Goal: Task Accomplishment & Management: Complete application form

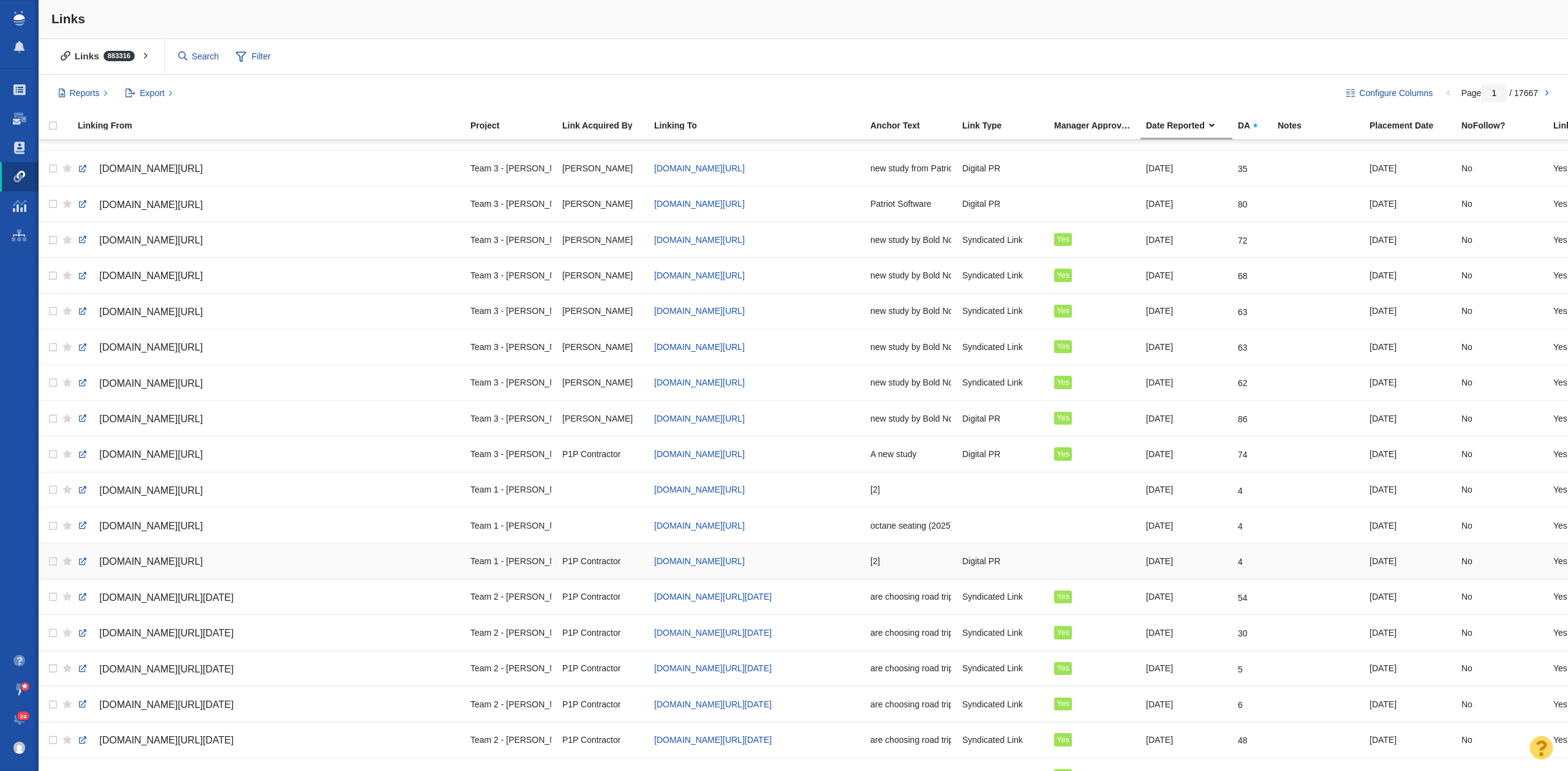
scroll to position [897, 0]
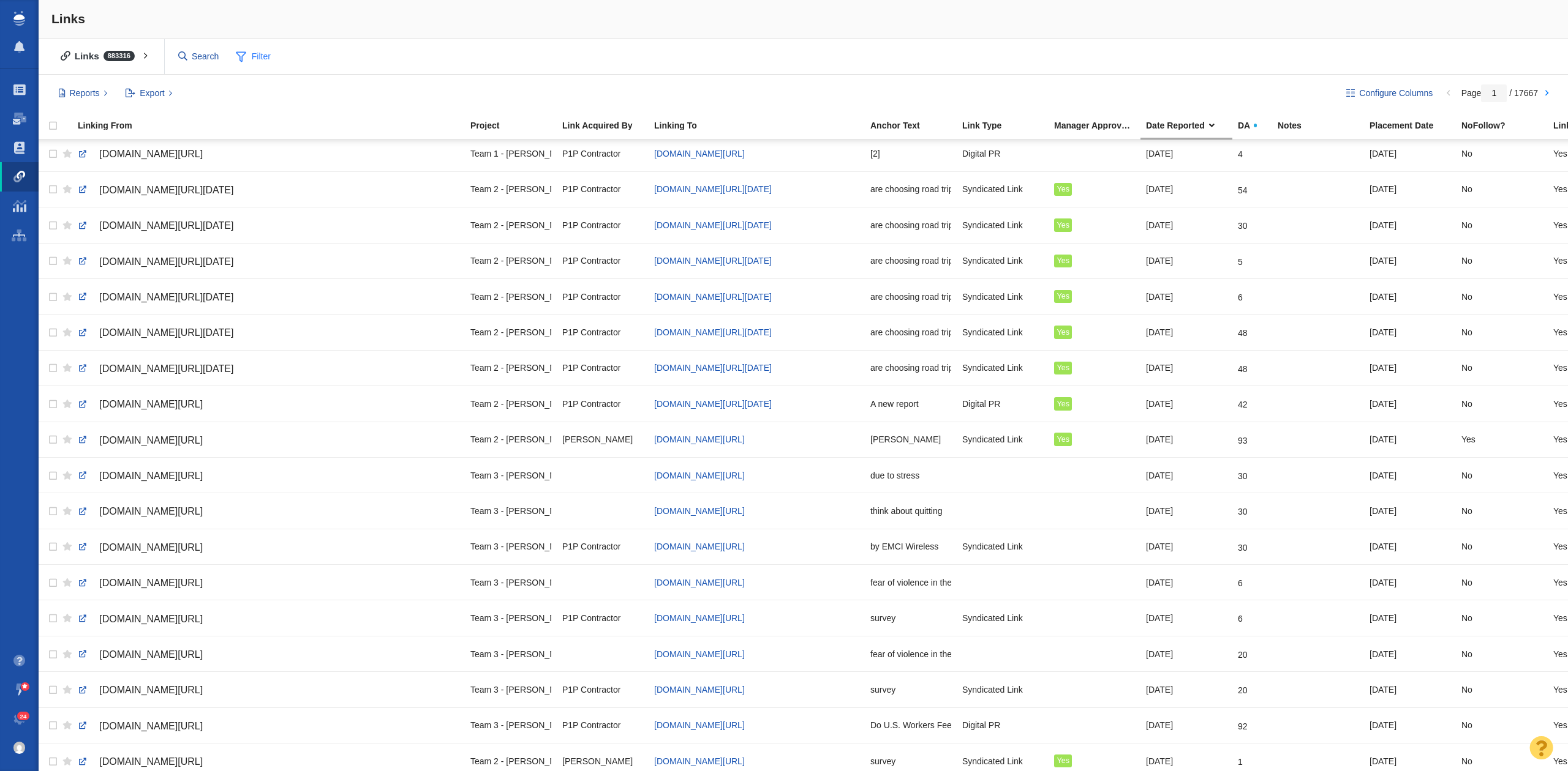
click at [258, 52] on span "Filter" at bounding box center [254, 57] width 49 height 24
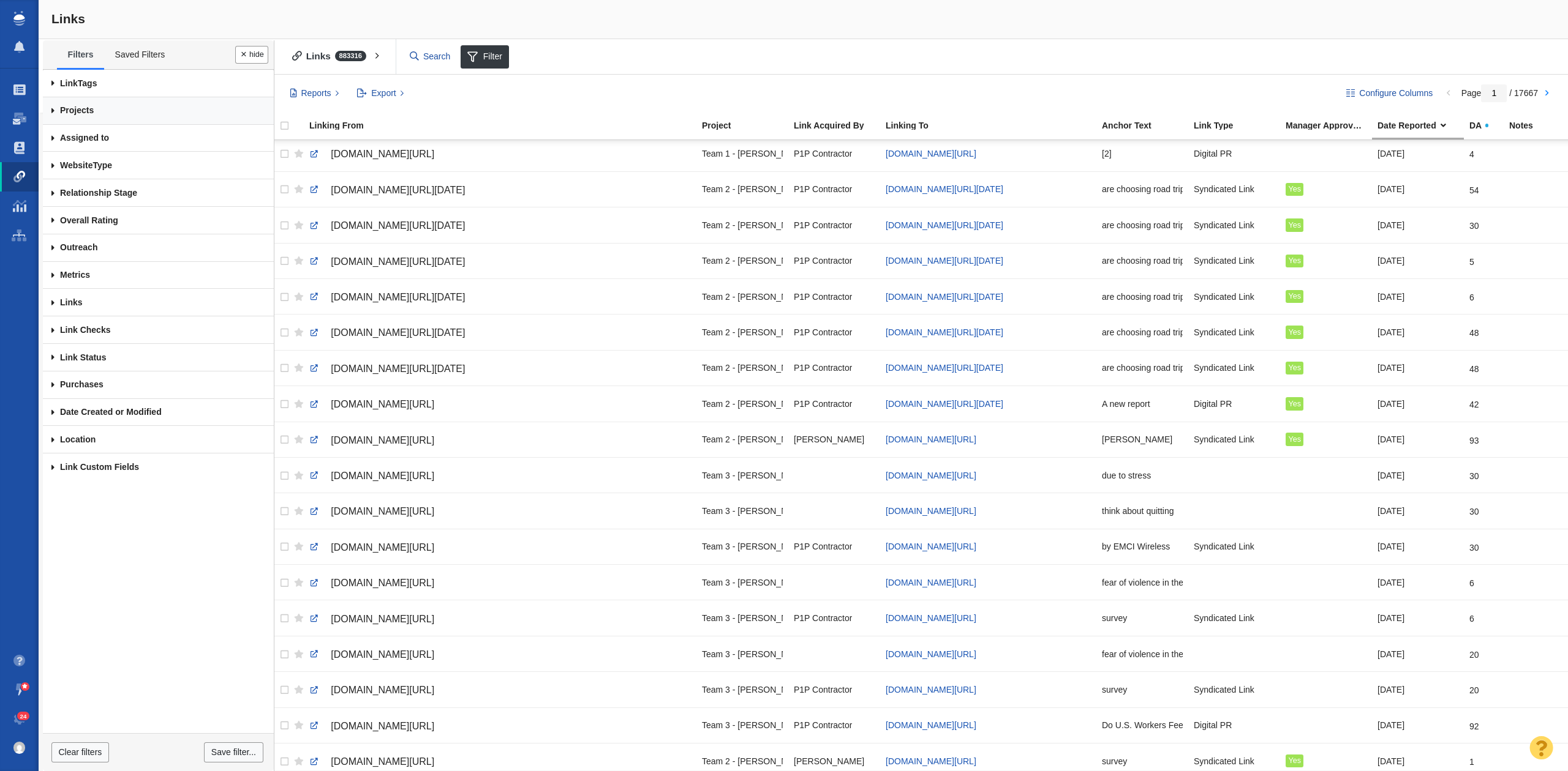
click at [106, 109] on link "Projects" at bounding box center [158, 111] width 231 height 28
click at [140, 133] on link "Any Project" at bounding box center [158, 137] width 206 height 20
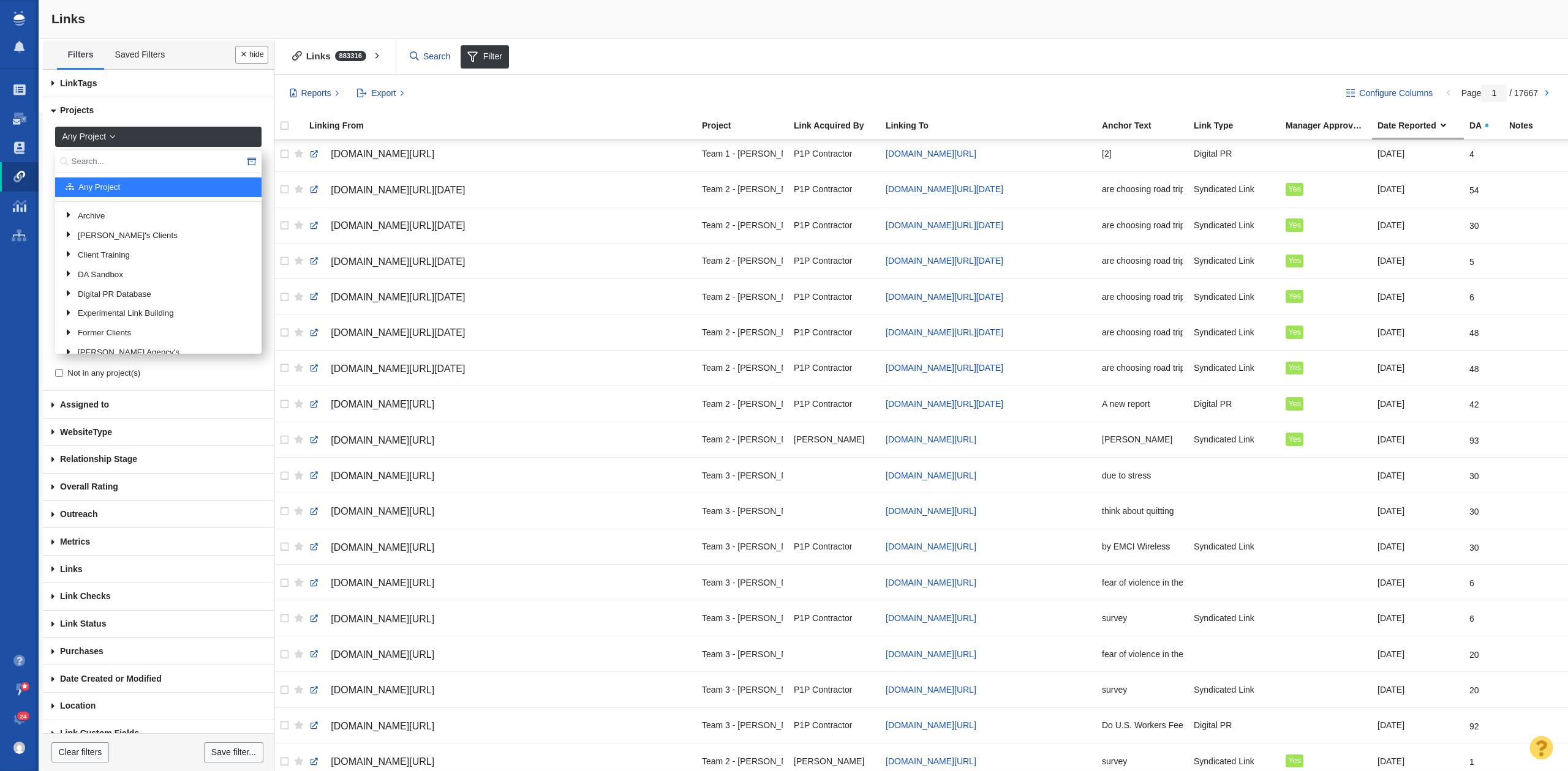
click at [147, 161] on input "text" at bounding box center [158, 161] width 206 height 23
type input "octane"
click at [137, 238] on link "Octane Seating" at bounding box center [165, 246] width 177 height 18
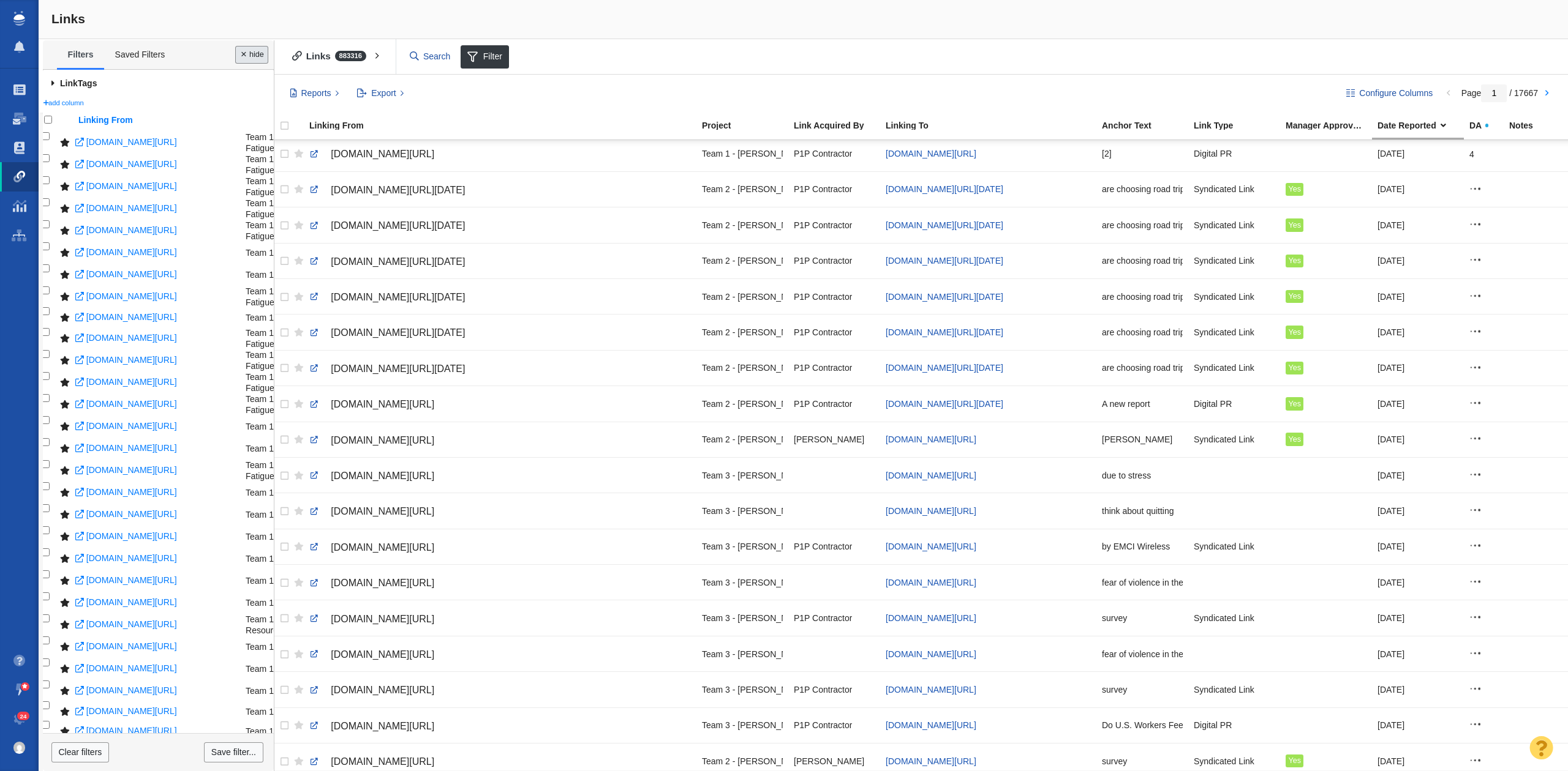
scroll to position [510, 0]
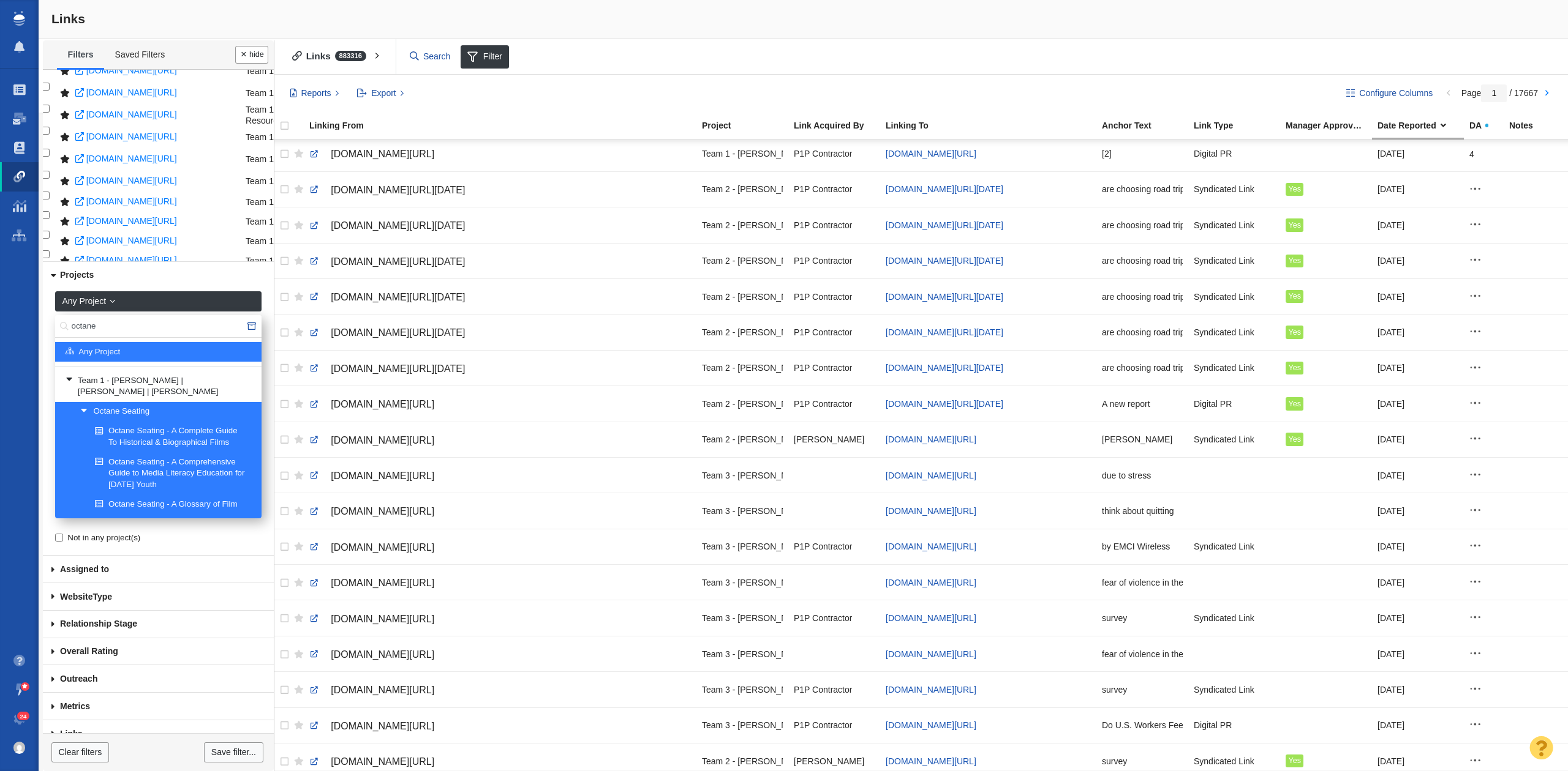
click at [128, 402] on link "Octane Seating" at bounding box center [165, 411] width 177 height 18
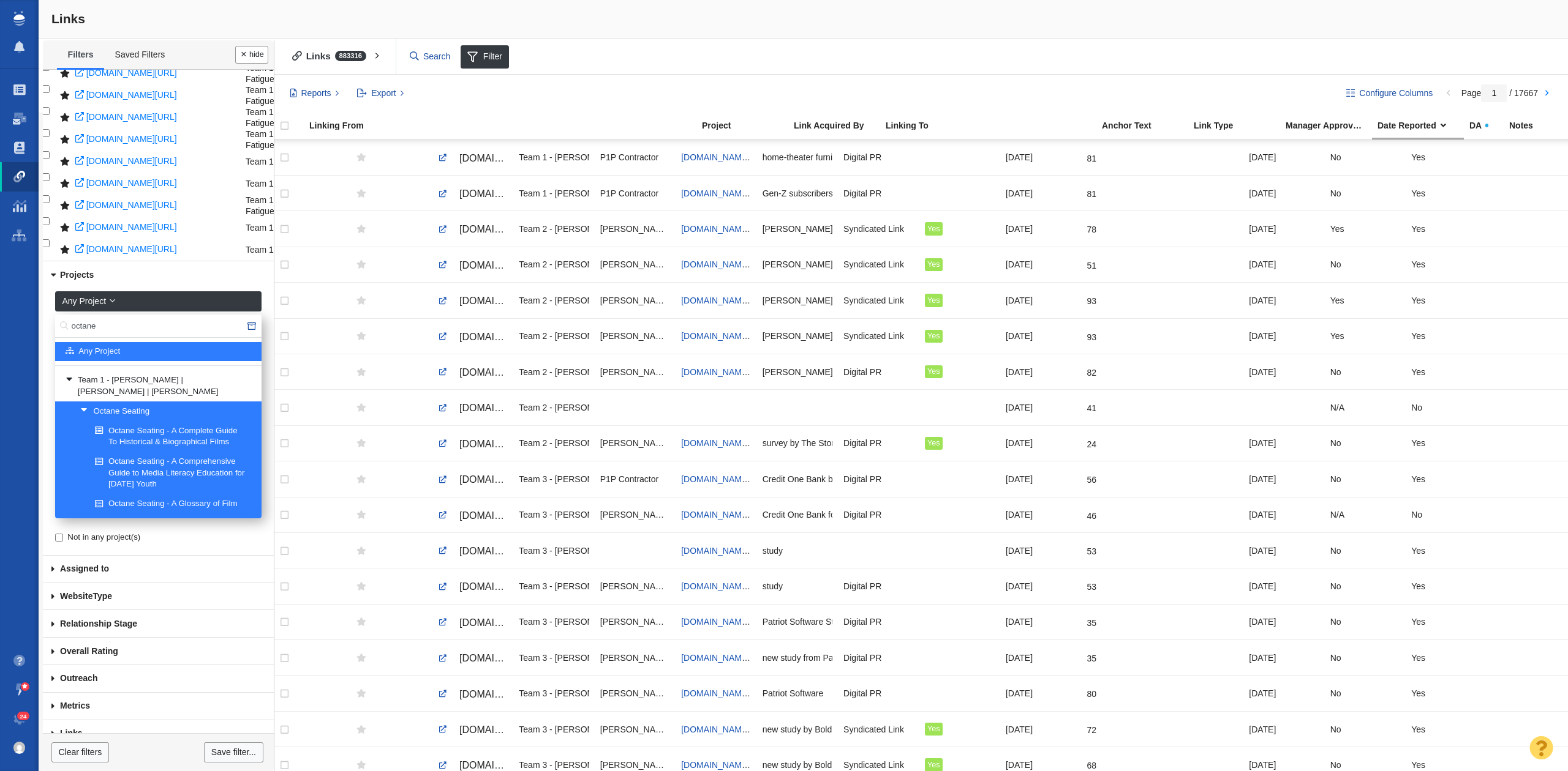
scroll to position [0, 441]
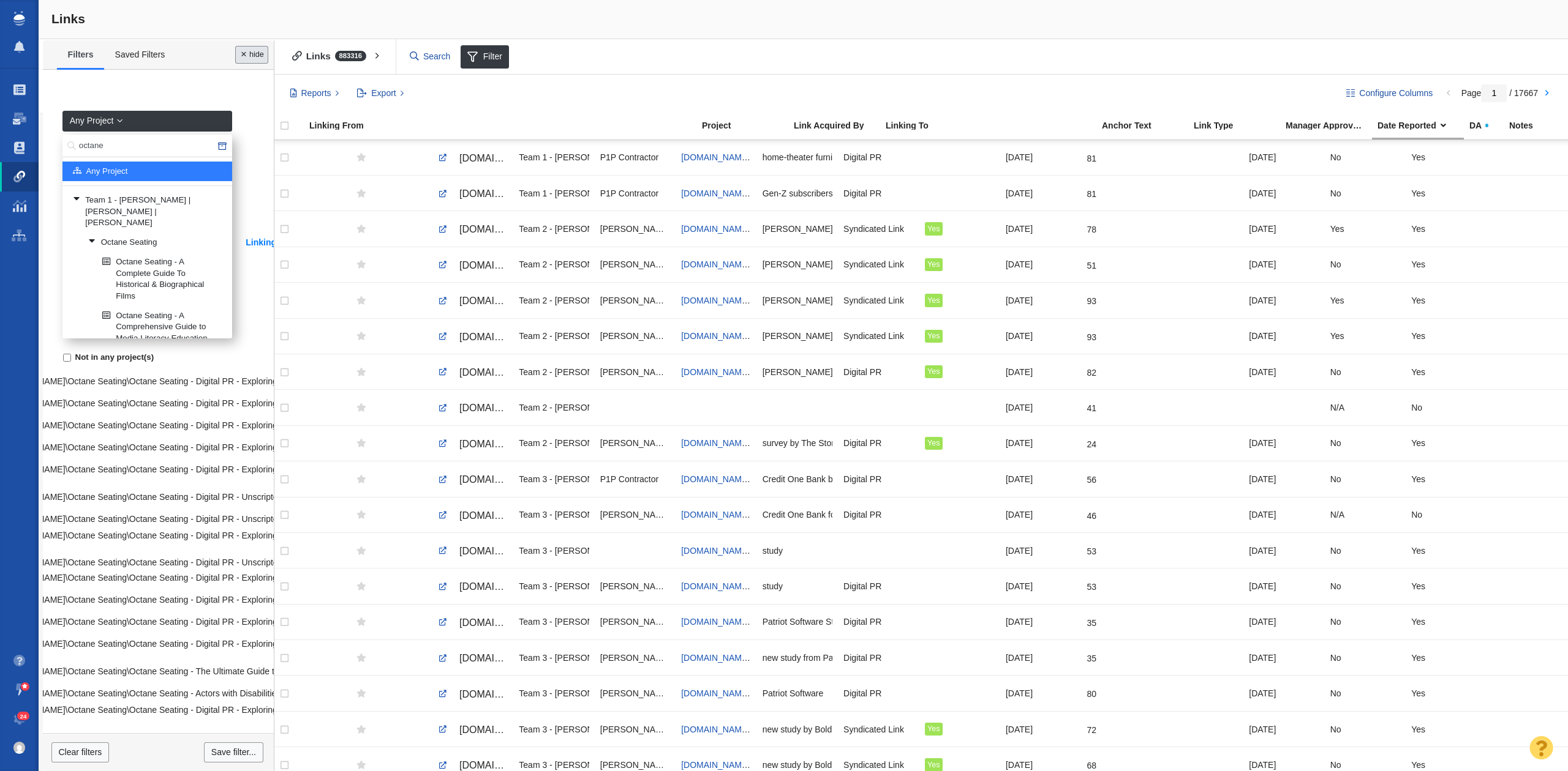
click at [251, 53] on button "Done" at bounding box center [251, 54] width 33 height 18
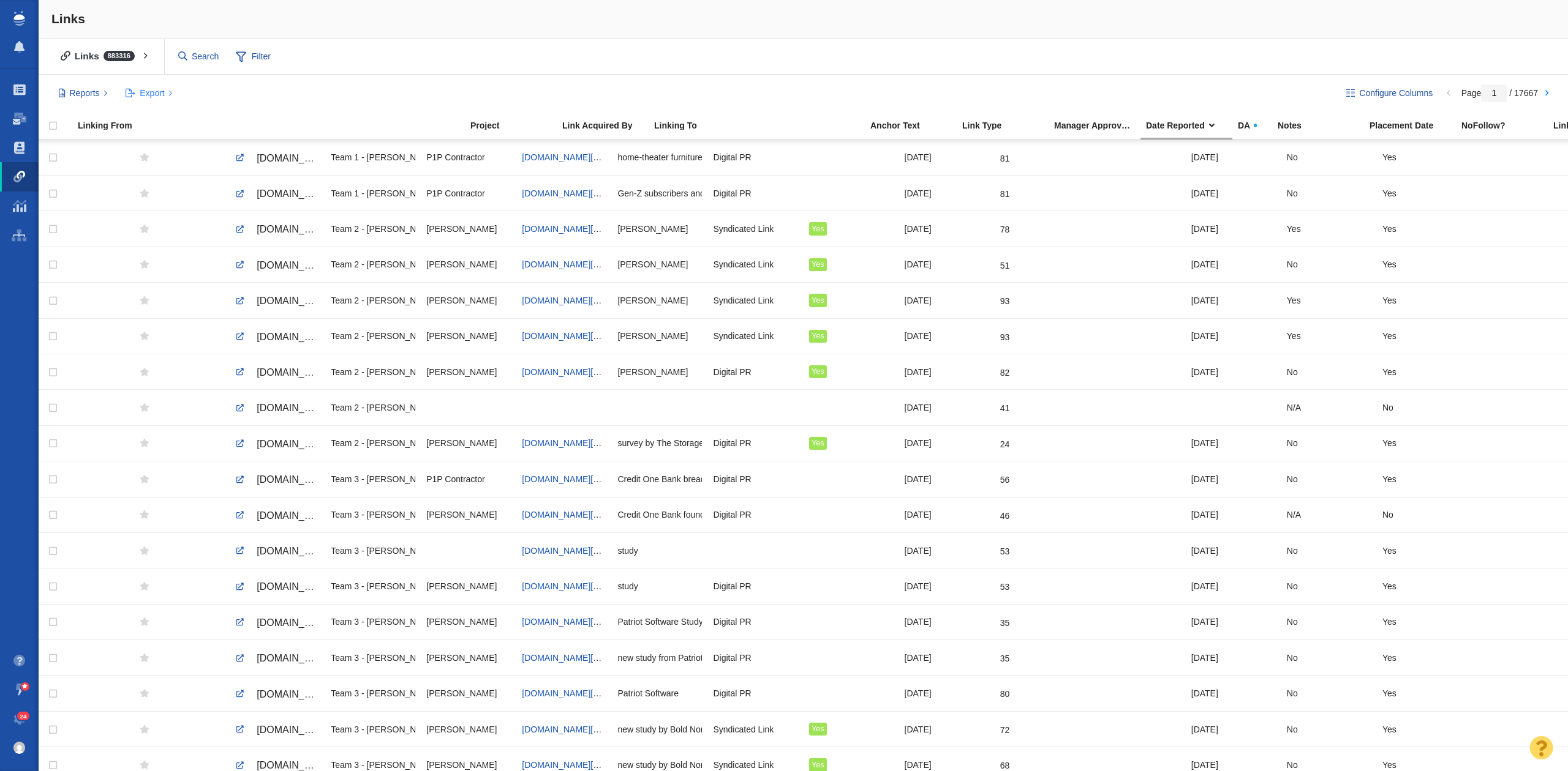
click at [160, 91] on span "Export" at bounding box center [151, 93] width 24 height 13
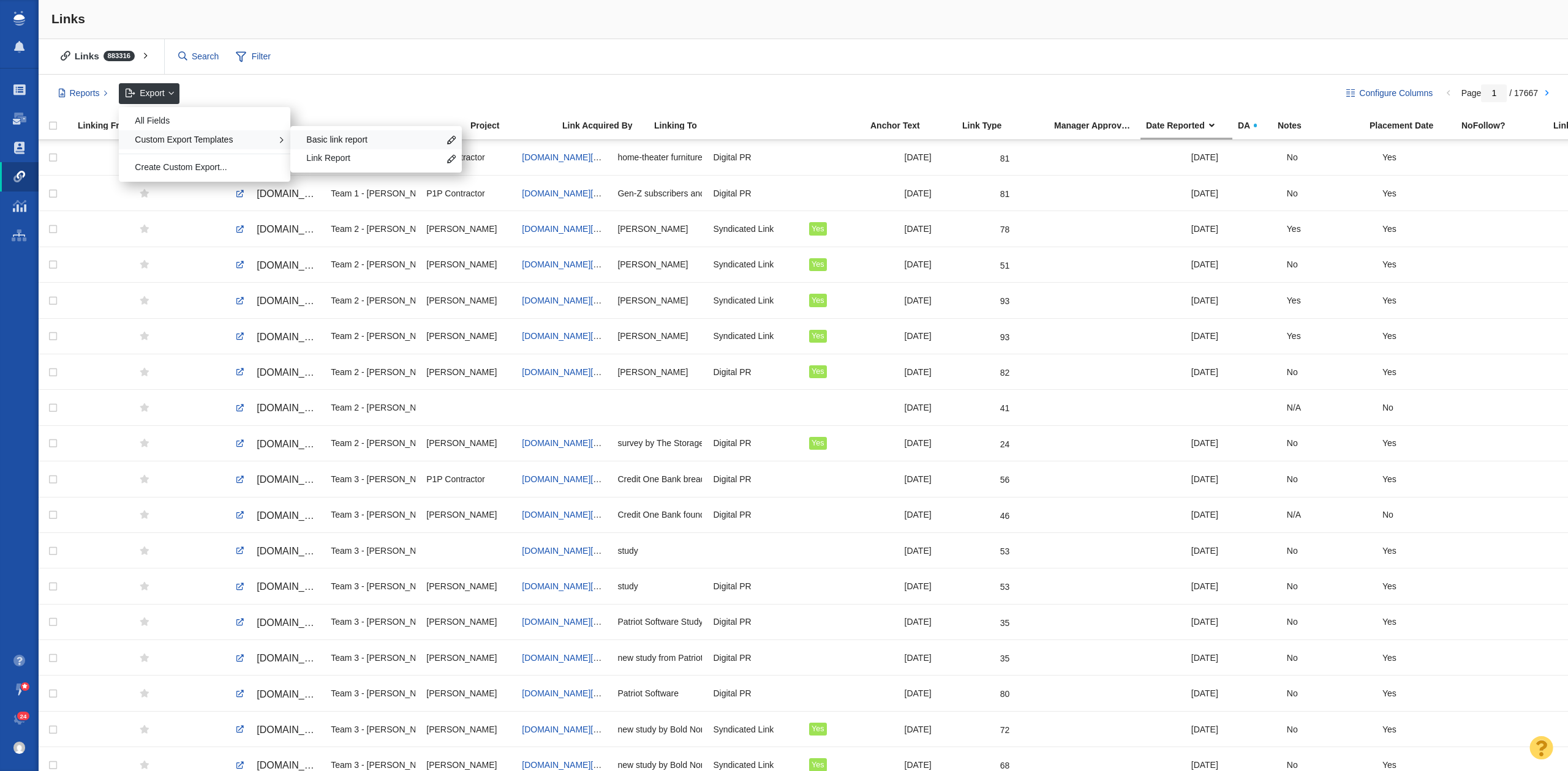
click at [312, 138] on span "Basic link report" at bounding box center [373, 140] width 133 height 13
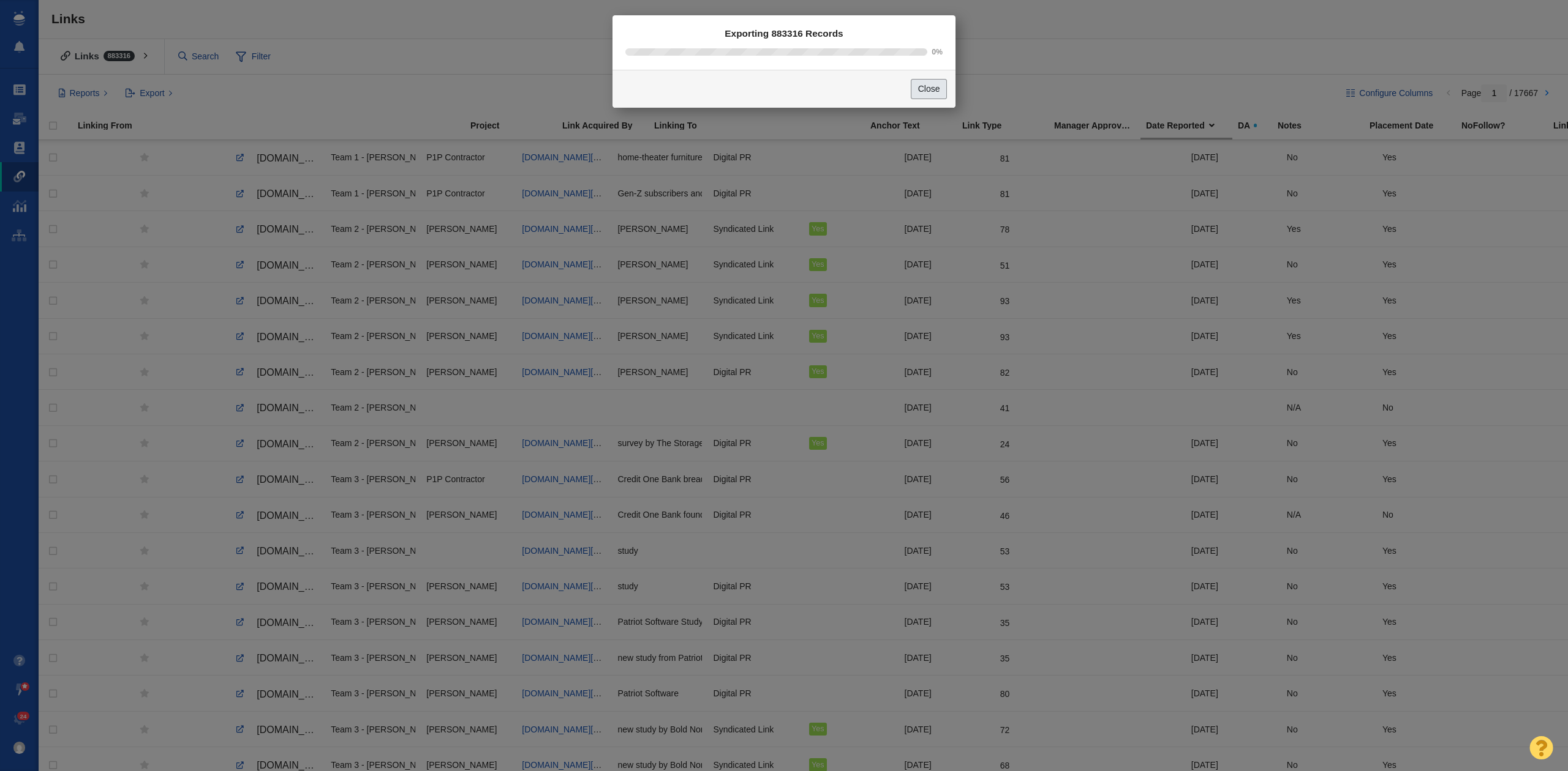
click at [923, 89] on button "Close" at bounding box center [929, 89] width 36 height 20
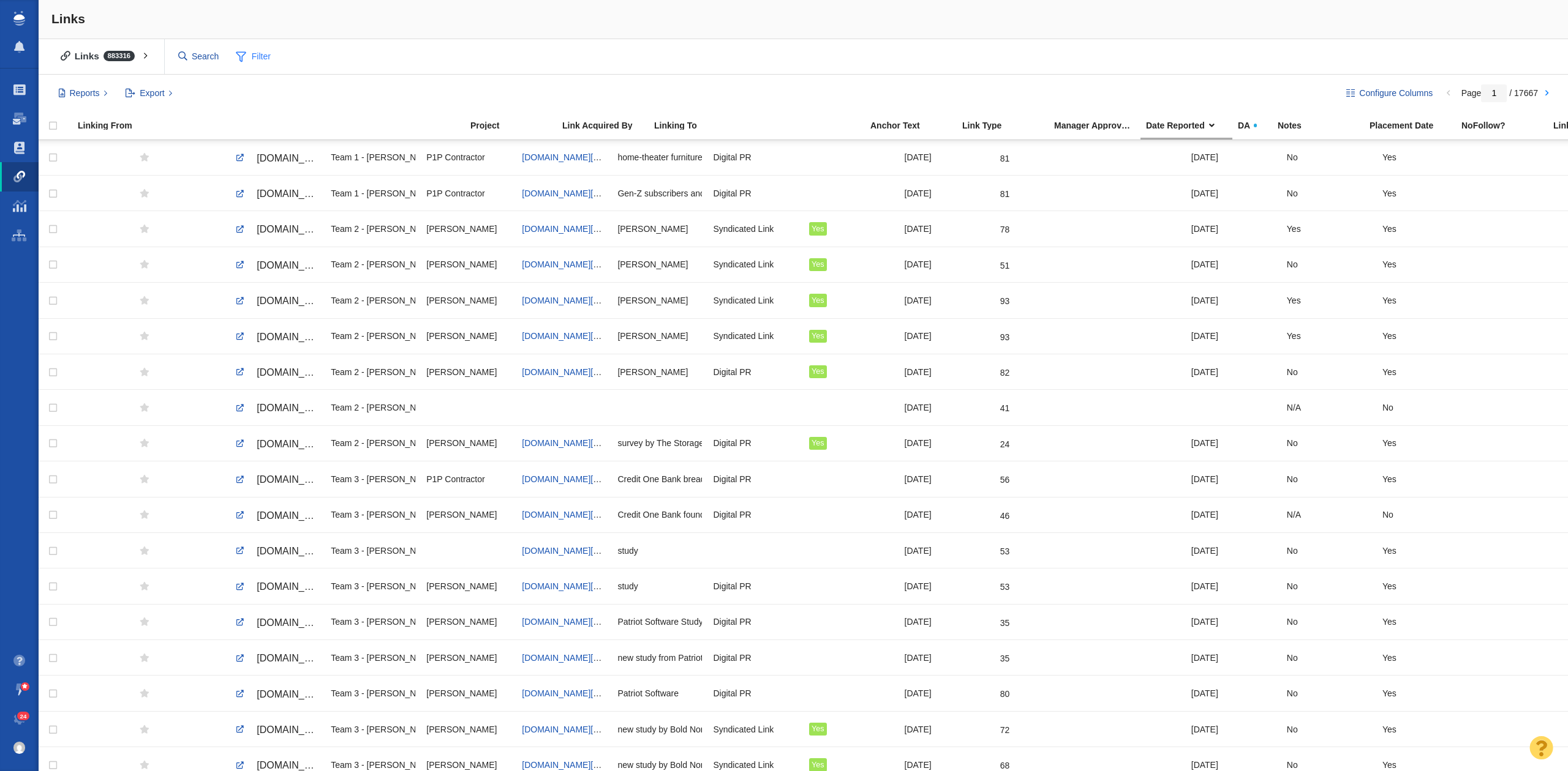
click at [246, 53] on span at bounding box center [240, 56] width 10 height 15
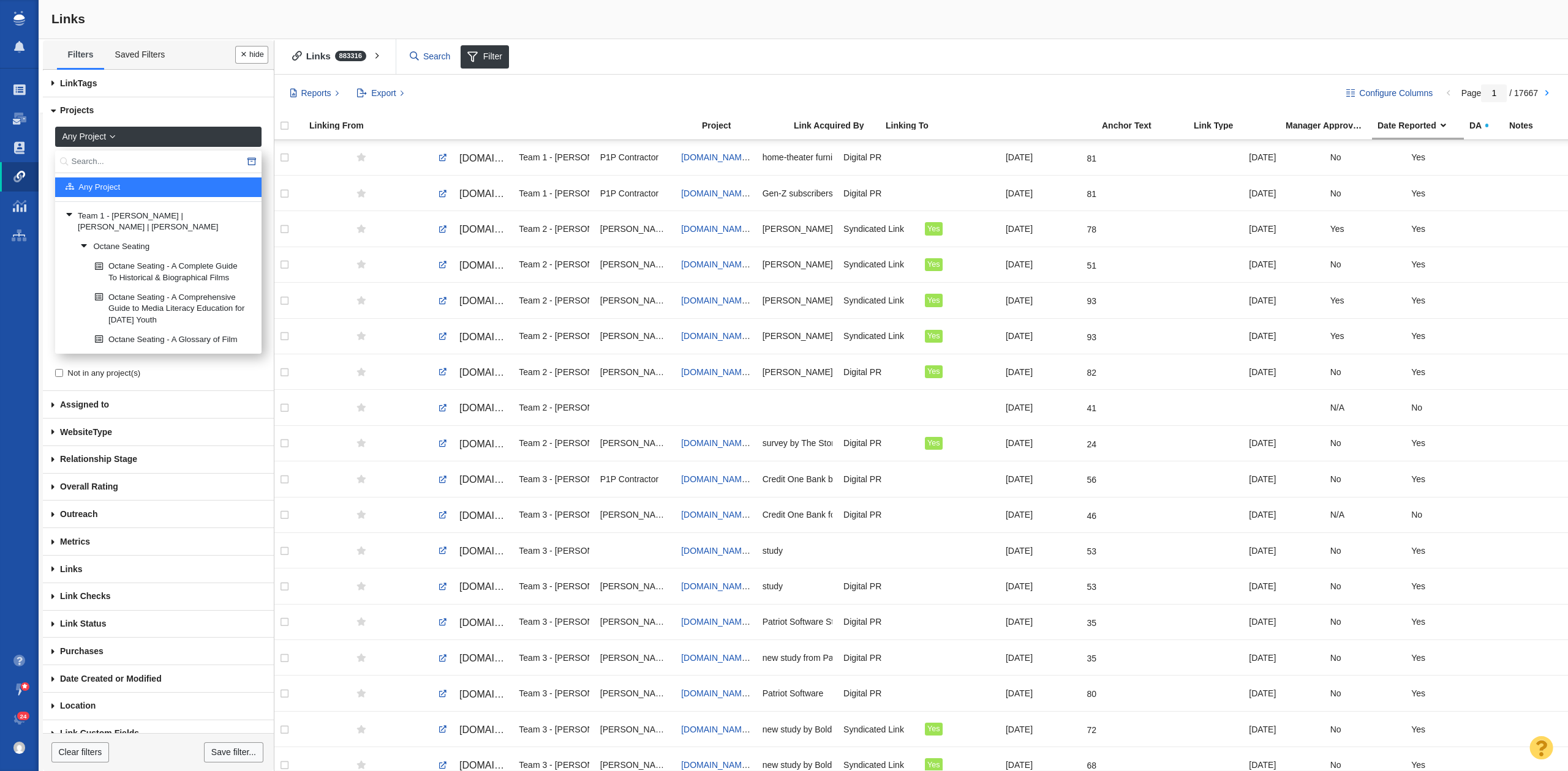
click at [145, 111] on link "Projects" at bounding box center [158, 111] width 231 height 28
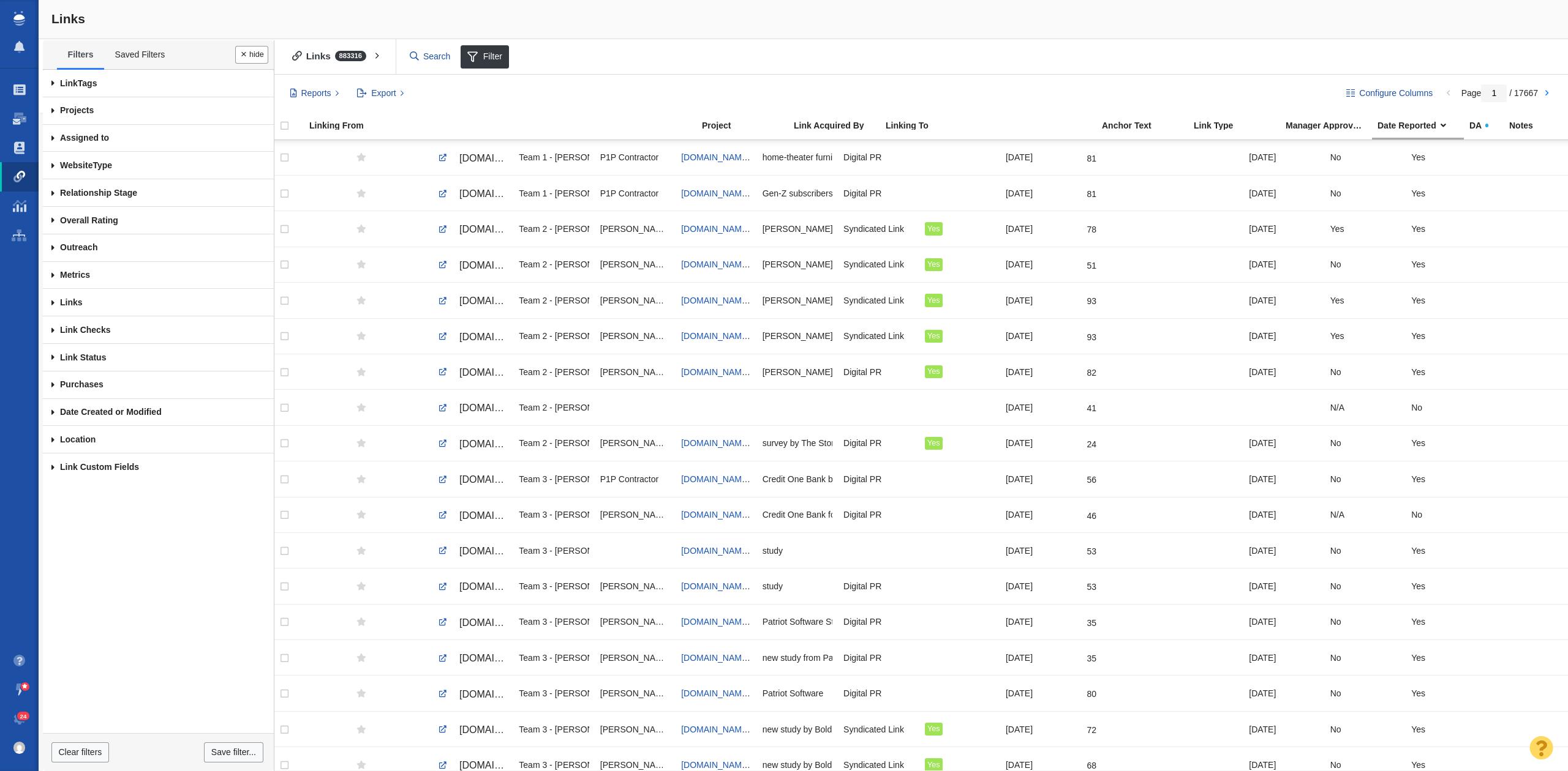
click at [145, 111] on link "Projects" at bounding box center [158, 111] width 231 height 28
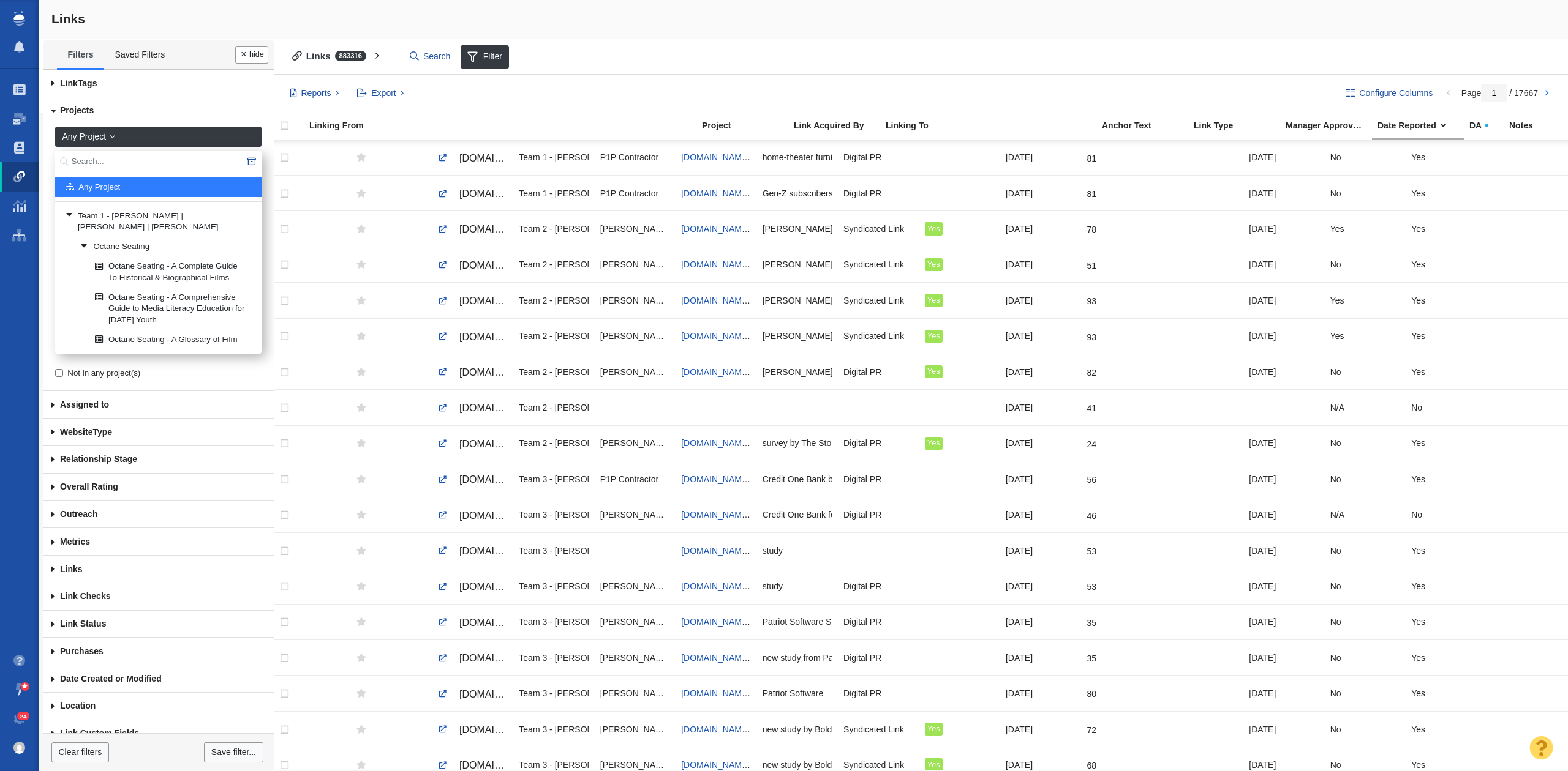
click at [143, 172] on input "text" at bounding box center [158, 161] width 206 height 23
type input "octane"
click at [145, 238] on link "Octane Seating" at bounding box center [165, 246] width 177 height 18
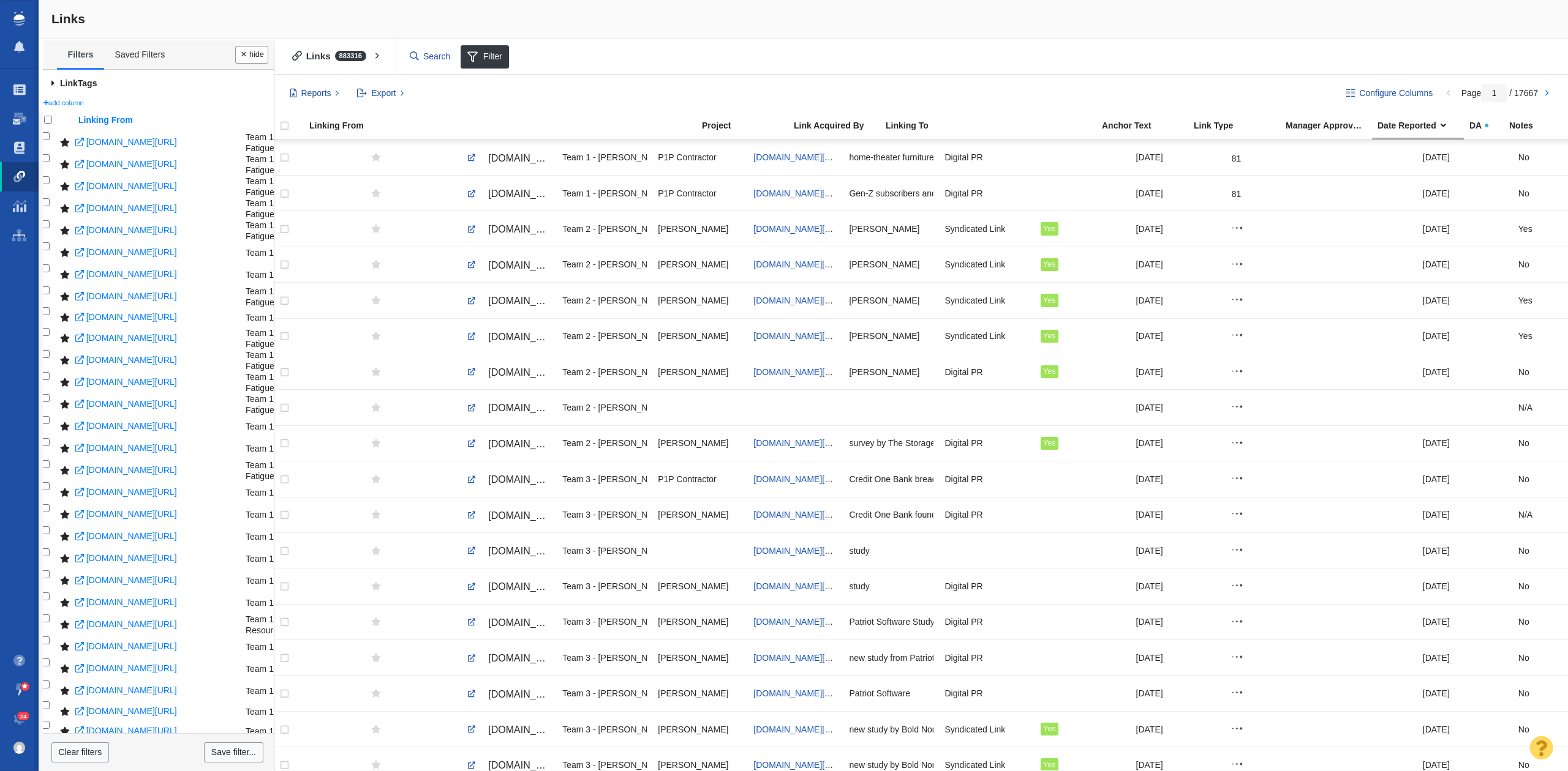
scroll to position [510, 0]
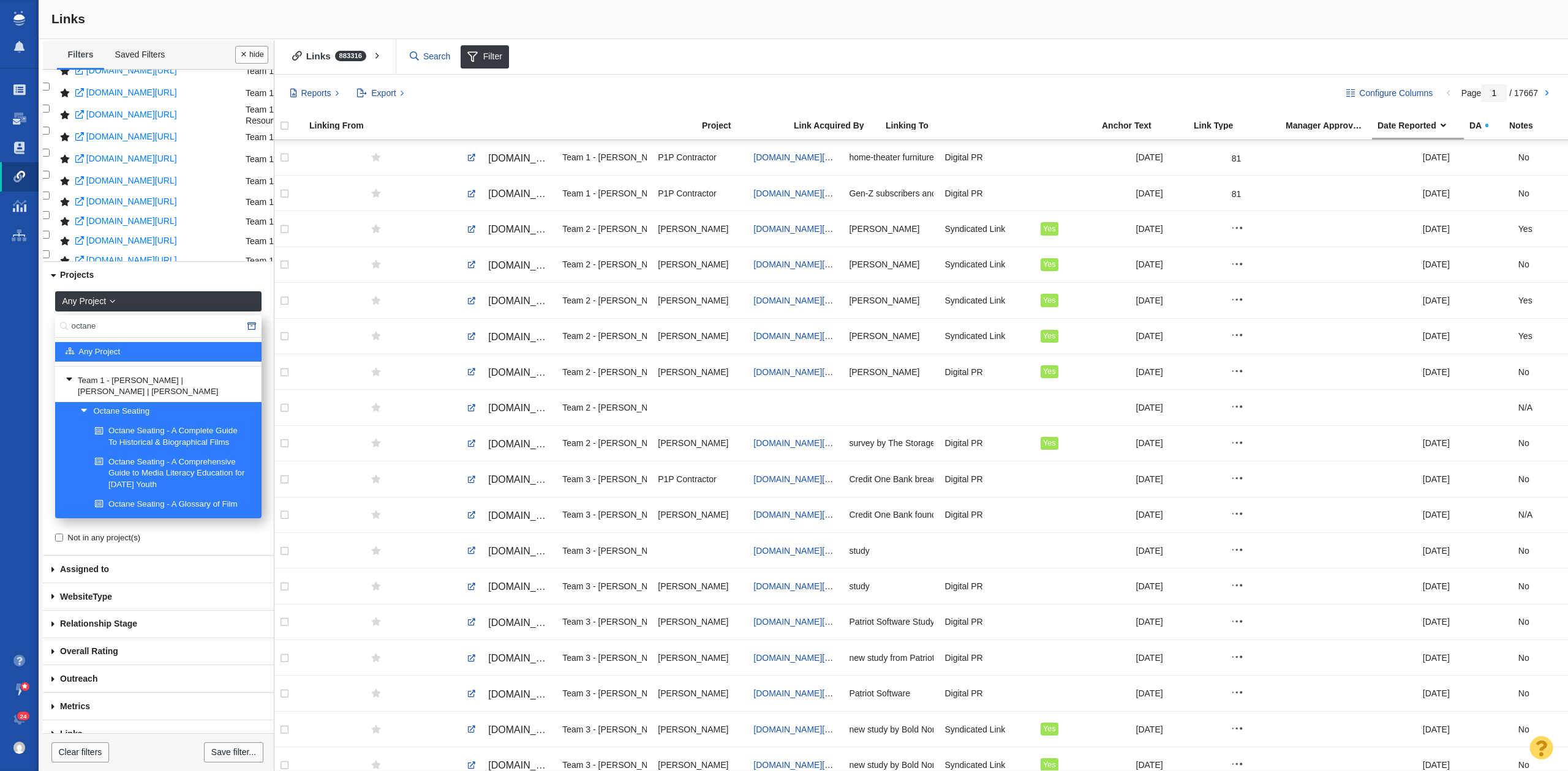
click at [246, 51] on button "Done" at bounding box center [251, 54] width 33 height 18
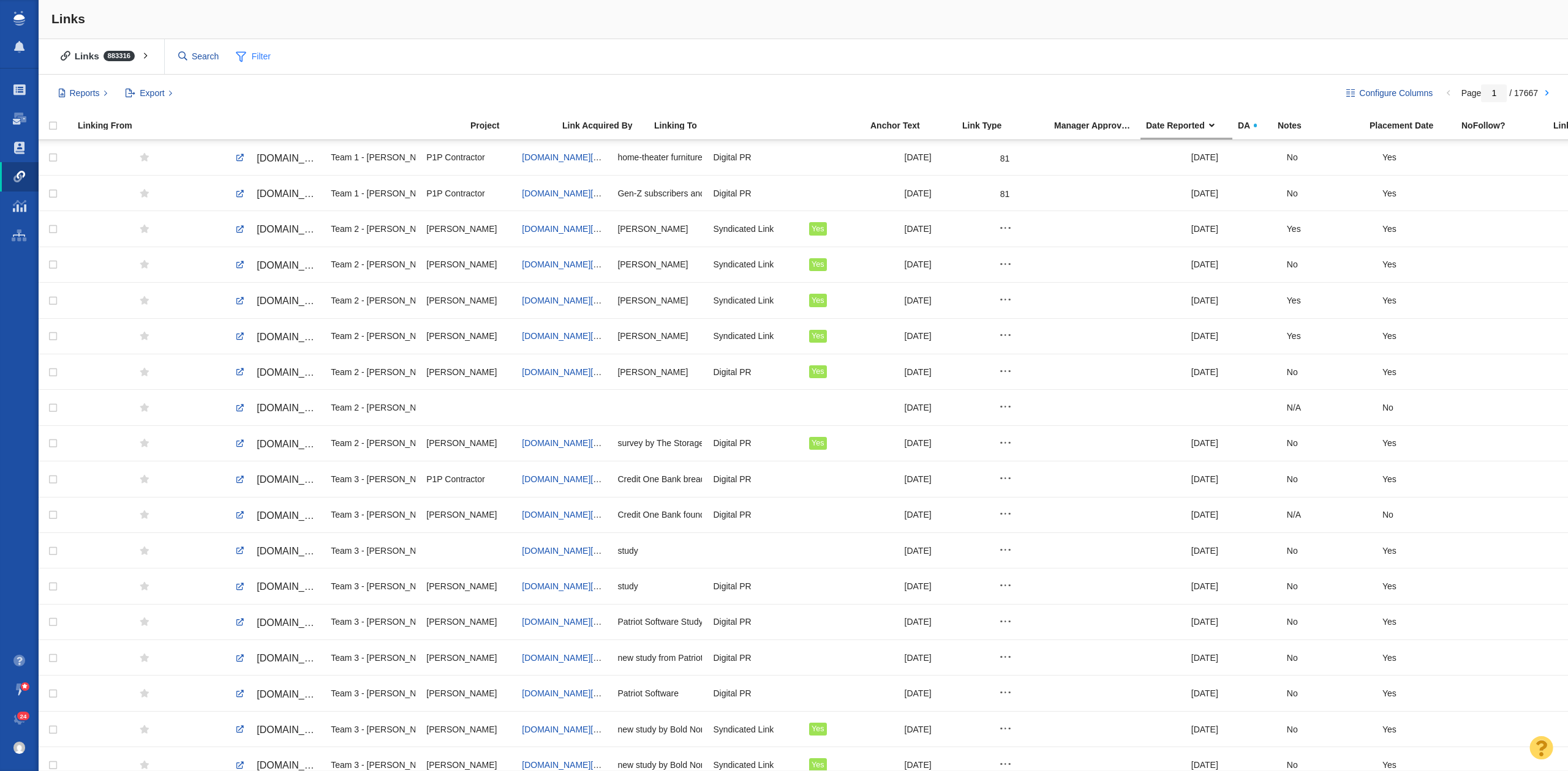
click at [240, 52] on span at bounding box center [240, 56] width 10 height 15
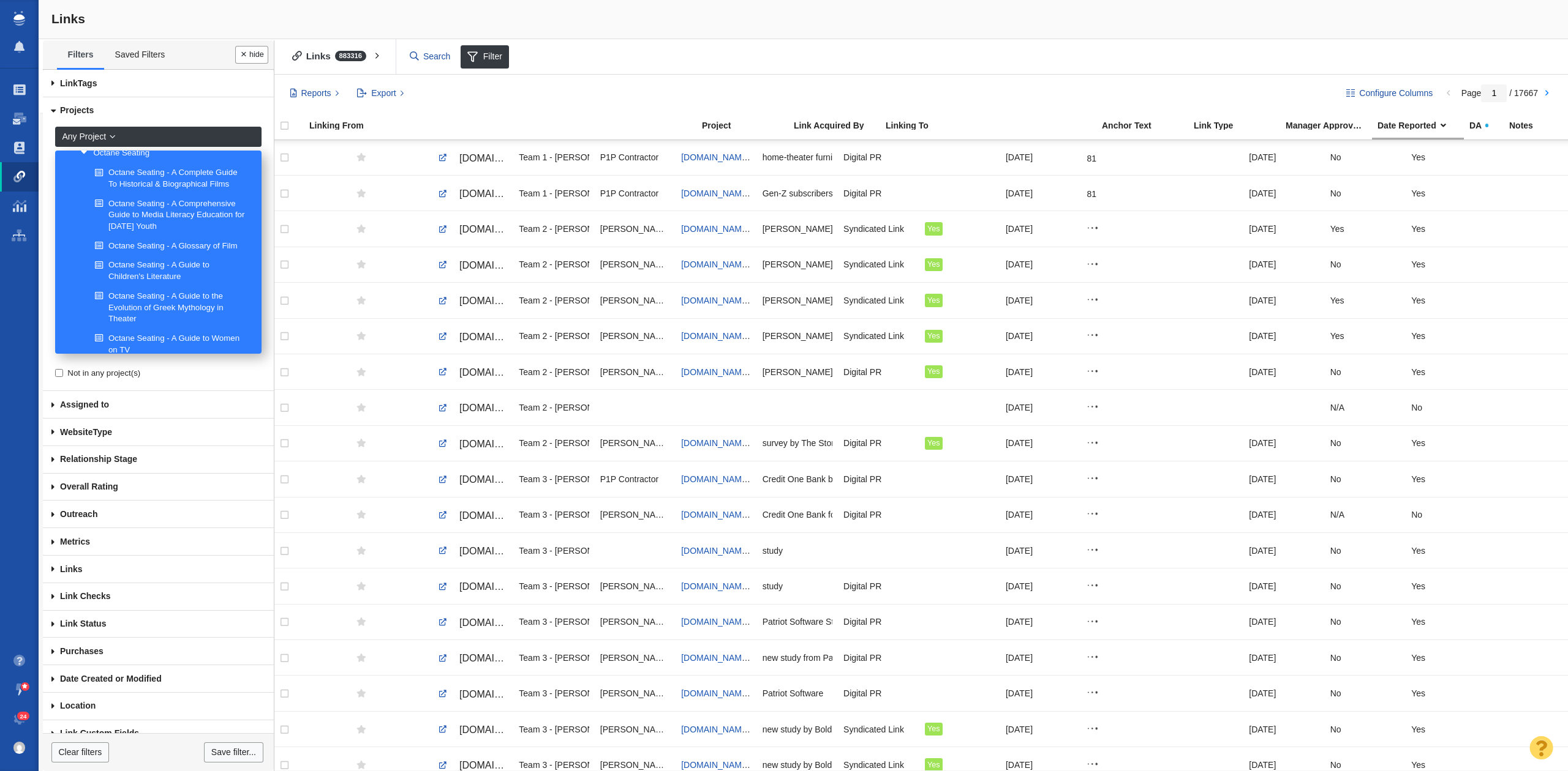
scroll to position [0, 0]
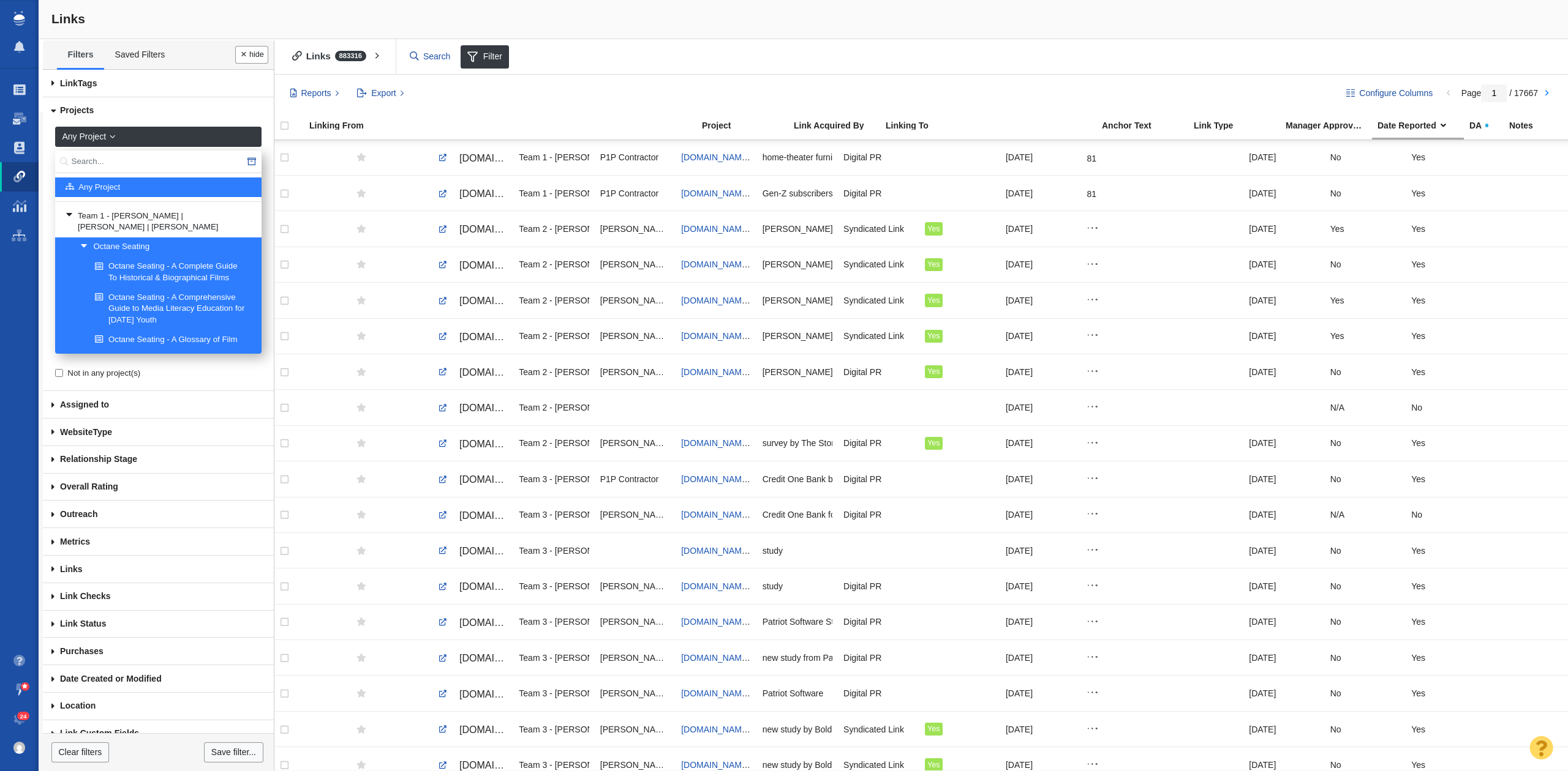
click at [169, 238] on link "Octane Seating" at bounding box center [165, 246] width 177 height 18
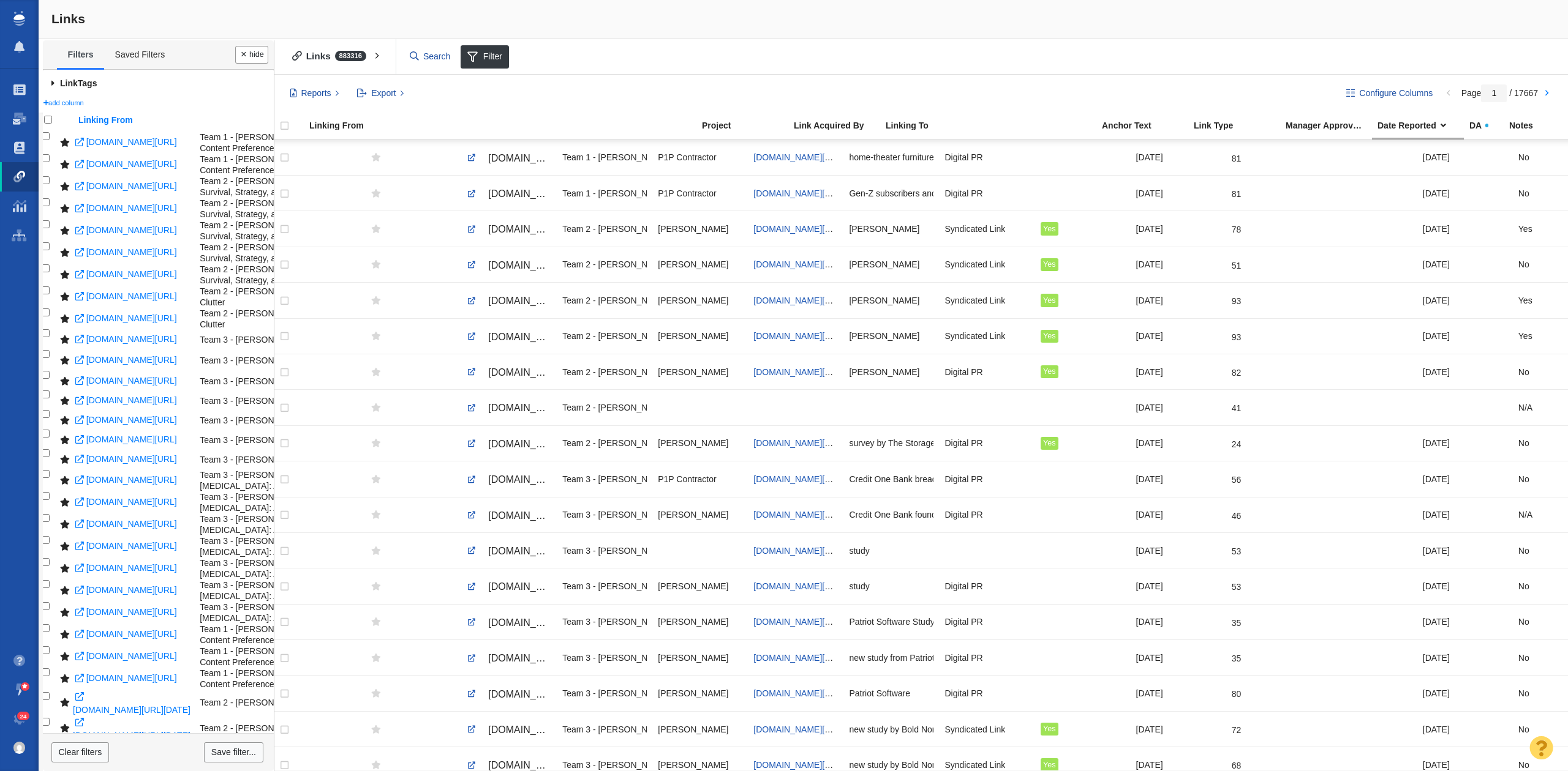
scroll to position [510, 0]
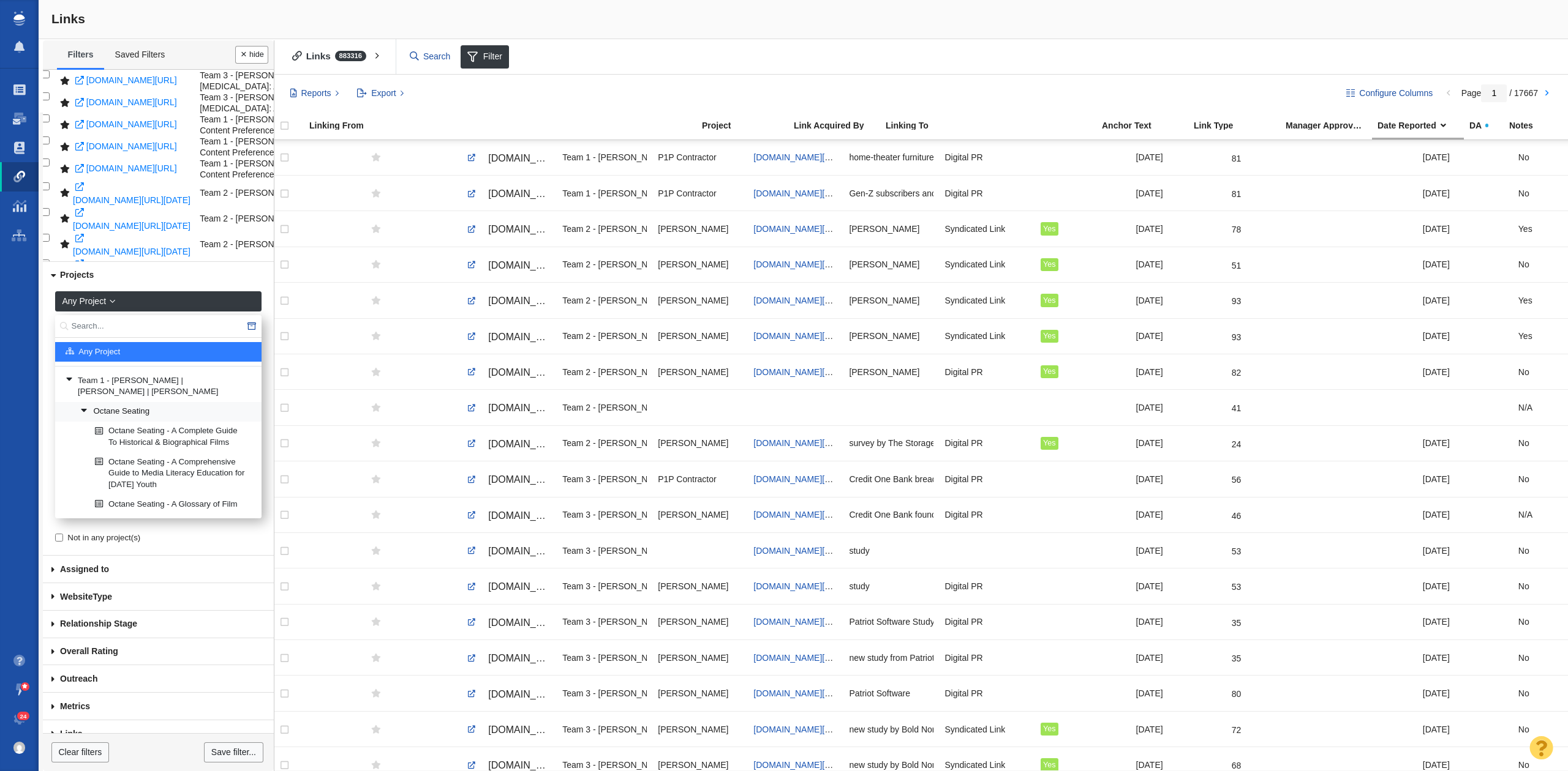
click at [165, 404] on link "Octane Seating" at bounding box center [165, 411] width 177 height 18
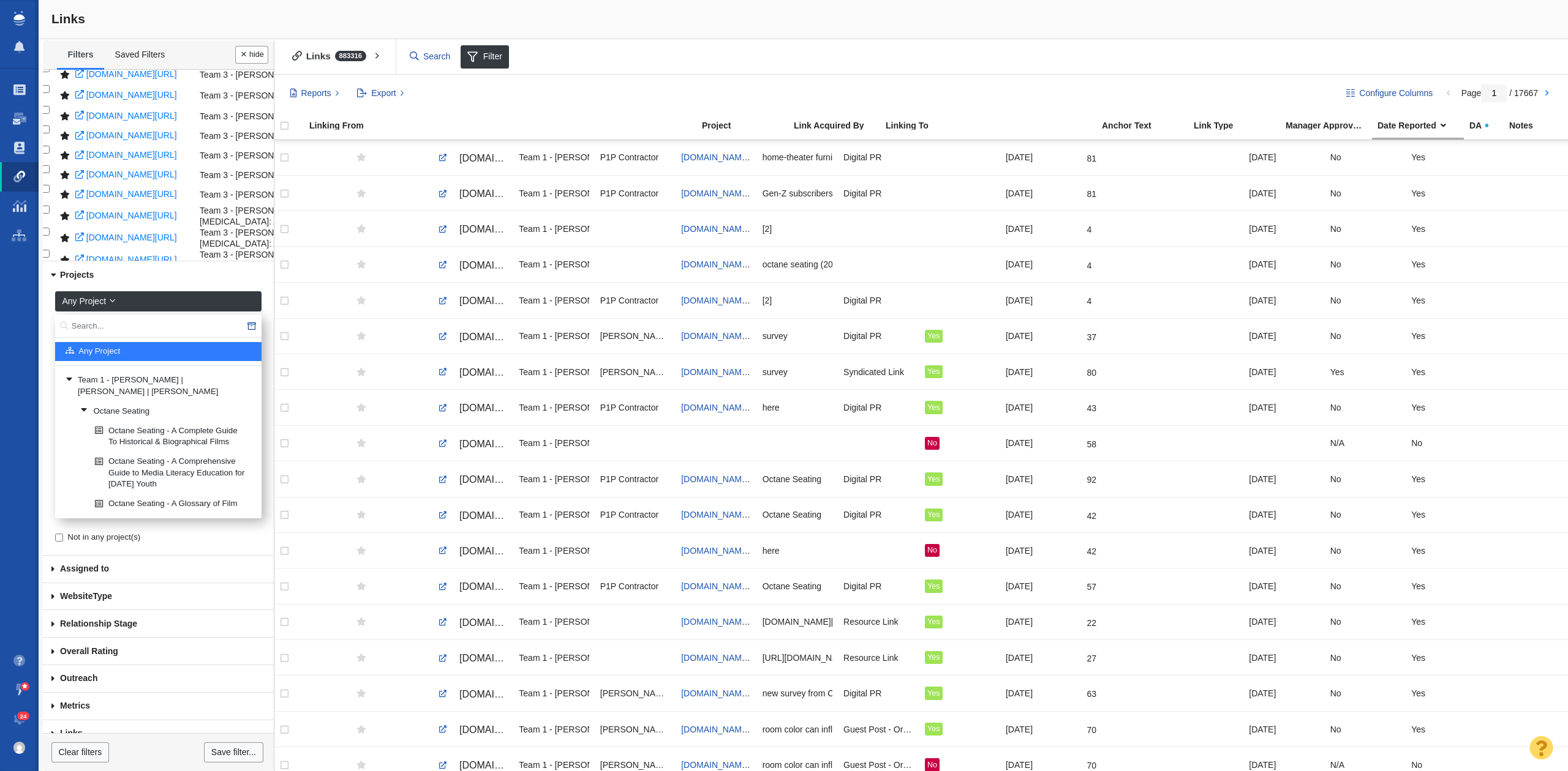
scroll to position [0, 441]
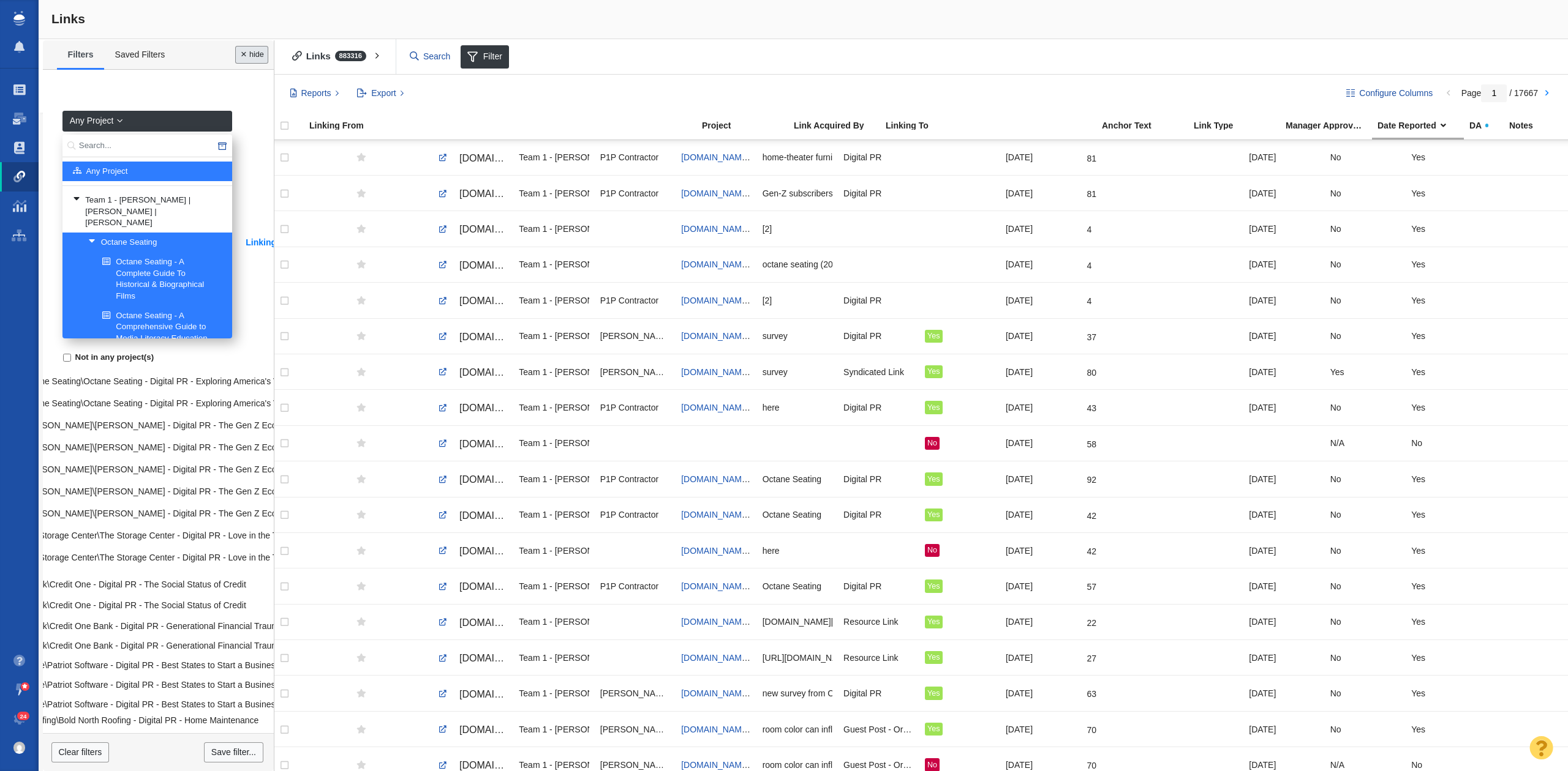
click at [240, 53] on button "Done" at bounding box center [251, 54] width 33 height 18
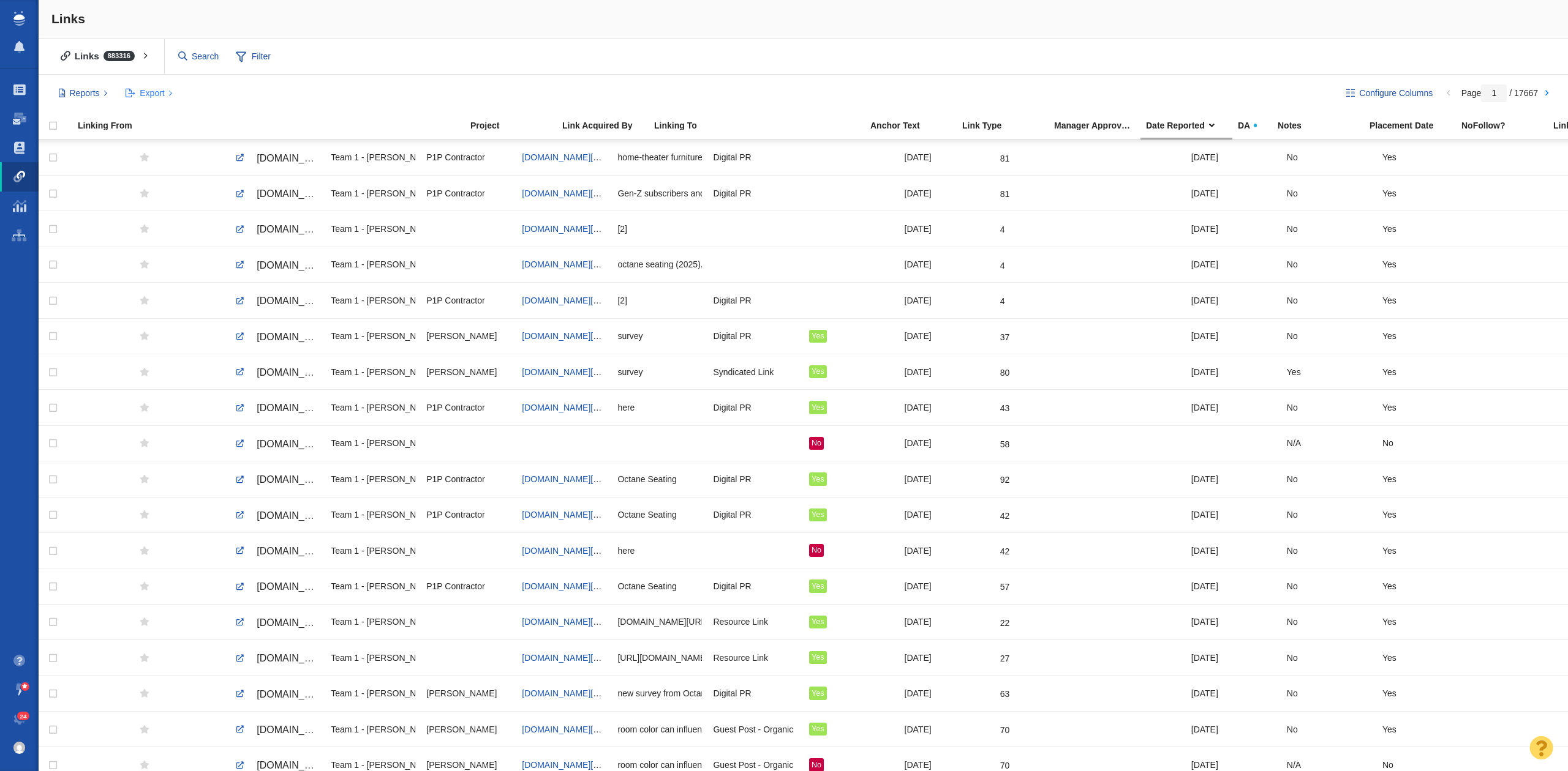
drag, startPoint x: 256, startPoint y: 59, endPoint x: 135, endPoint y: 95, distance: 126.2
click at [203, 119] on div "Links Links 883316 All Links Assigned To Me Recently Viewed Starred Filter Filt…" at bounding box center [803, 385] width 1529 height 771
click at [146, 89] on span "Export" at bounding box center [151, 93] width 24 height 13
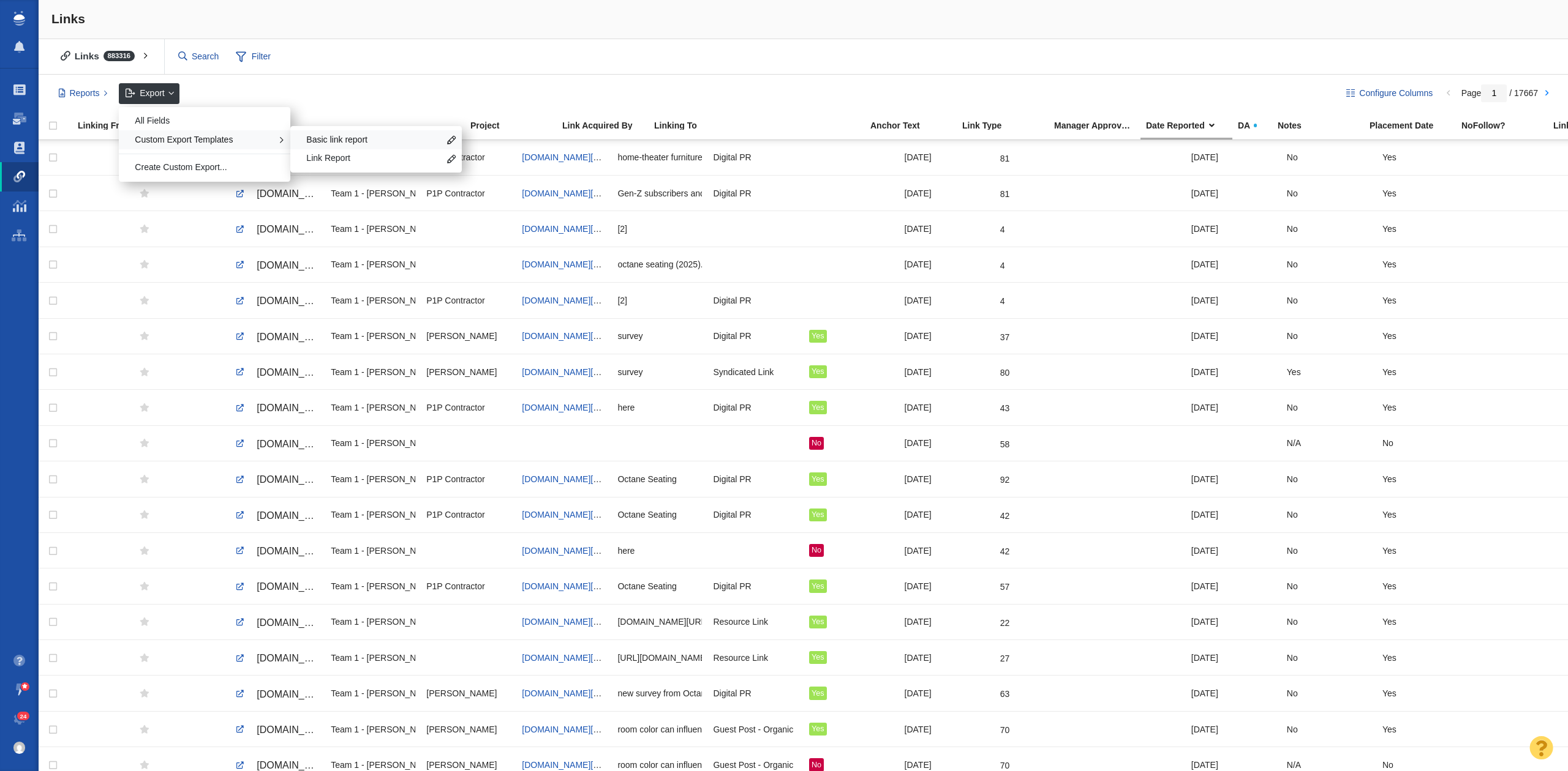
click at [343, 133] on div "Basic link report" at bounding box center [376, 140] width 172 height 19
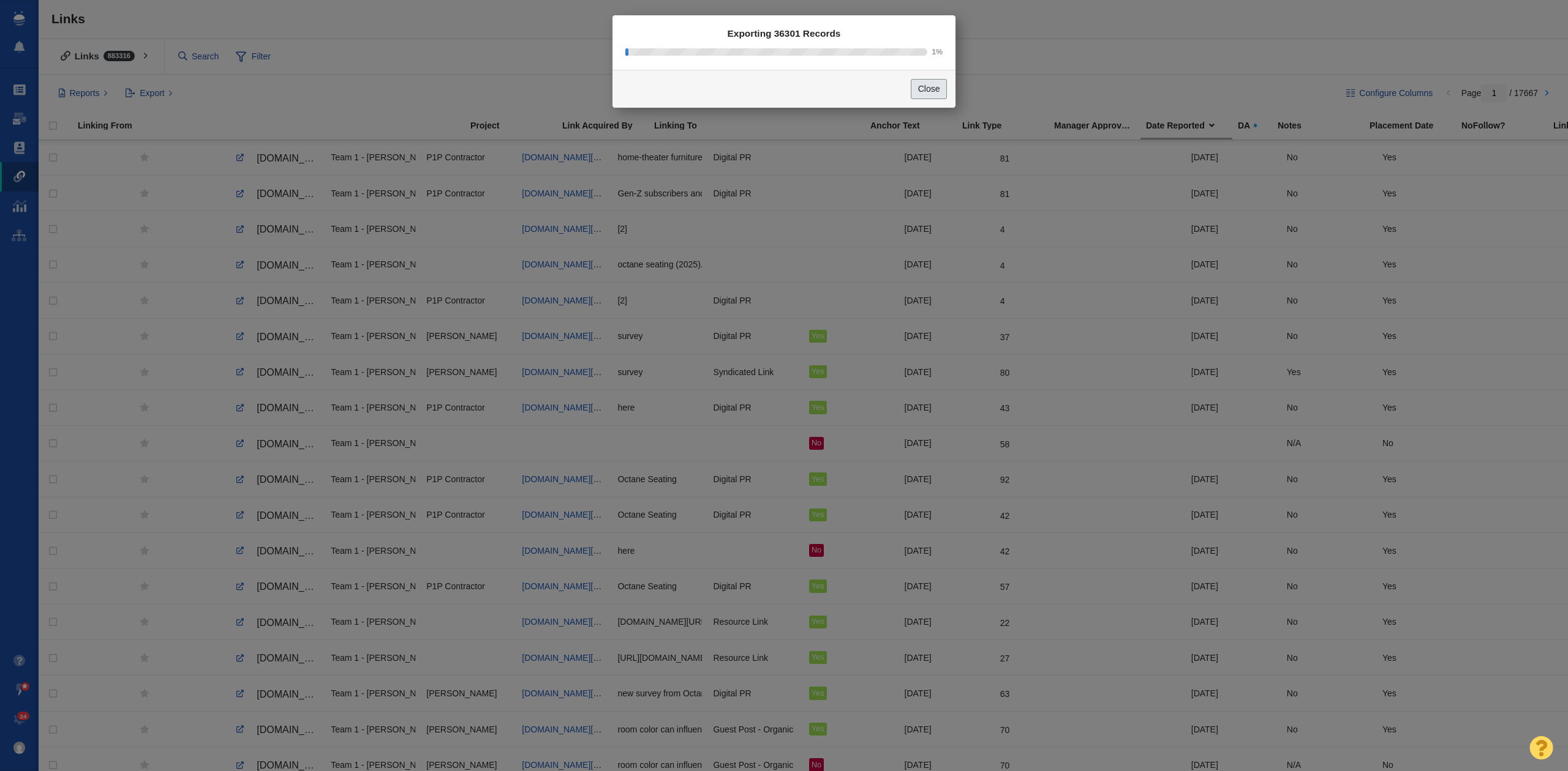
click at [931, 92] on button "Close" at bounding box center [929, 89] width 36 height 20
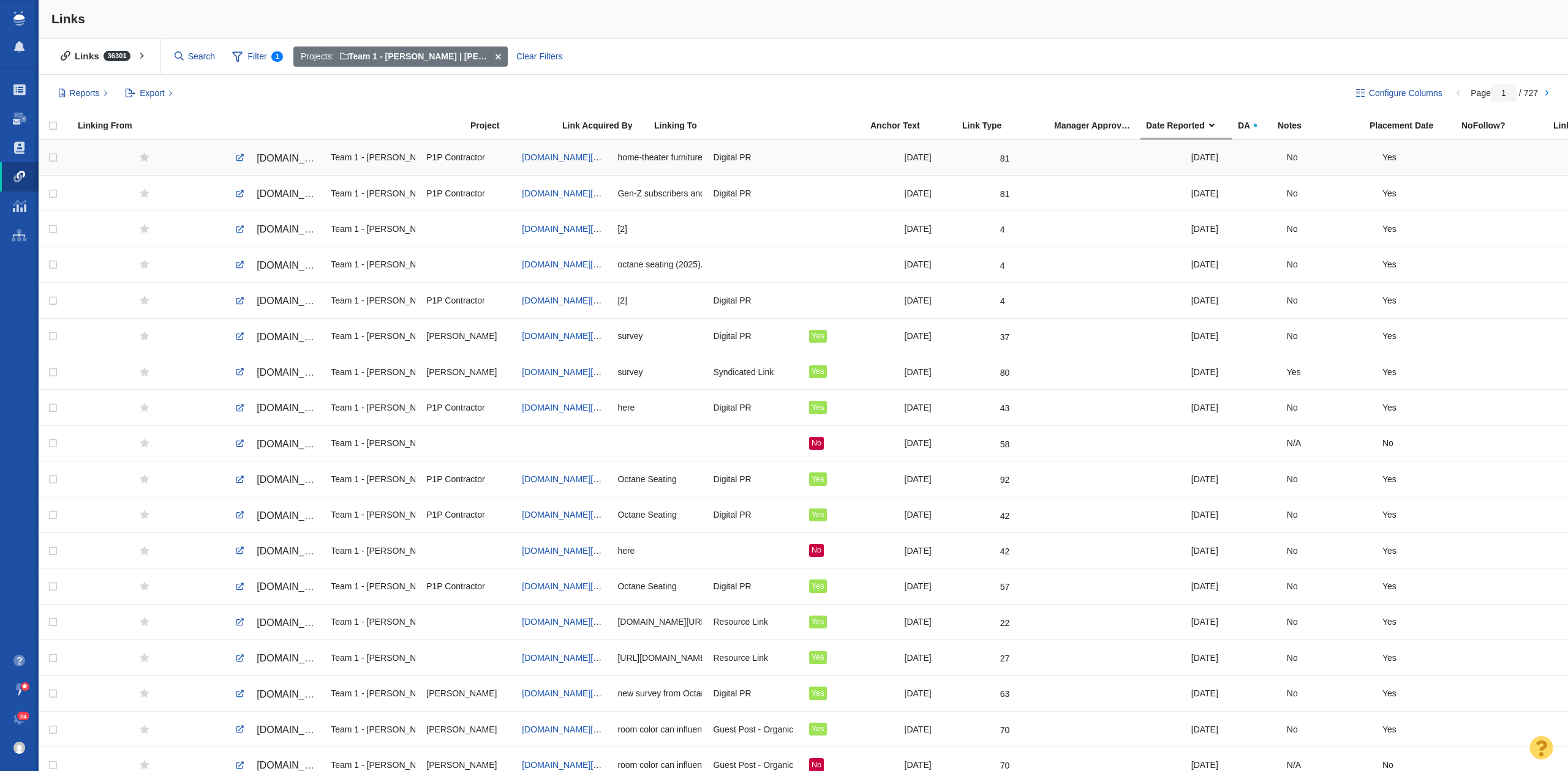
click at [376, 160] on div "Team 1 - [PERSON_NAME] | [PERSON_NAME] | [PERSON_NAME]\Octane Seating\Octane Se…" at bounding box center [373, 157] width 84 height 26
click at [793, 159] on div "Digital PR" at bounding box center [755, 157] width 84 height 26
click at [274, 161] on span "[DOMAIN_NAME][URL]" at bounding box center [308, 158] width 103 height 10
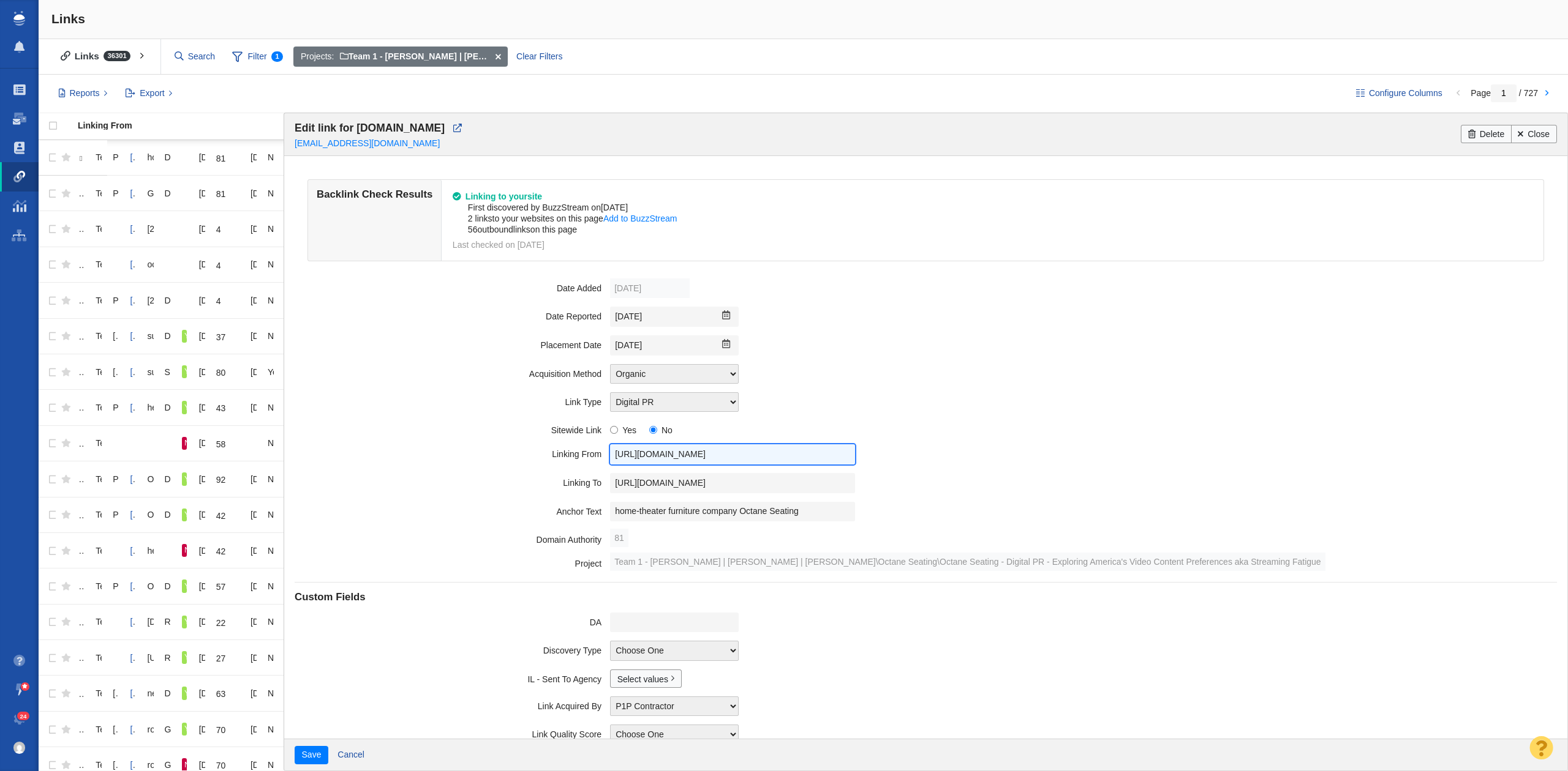
click at [670, 458] on input "[URL][DOMAIN_NAME]" at bounding box center [732, 454] width 245 height 20
click at [806, 491] on input "[URL][DOMAIN_NAME]" at bounding box center [732, 484] width 245 height 20
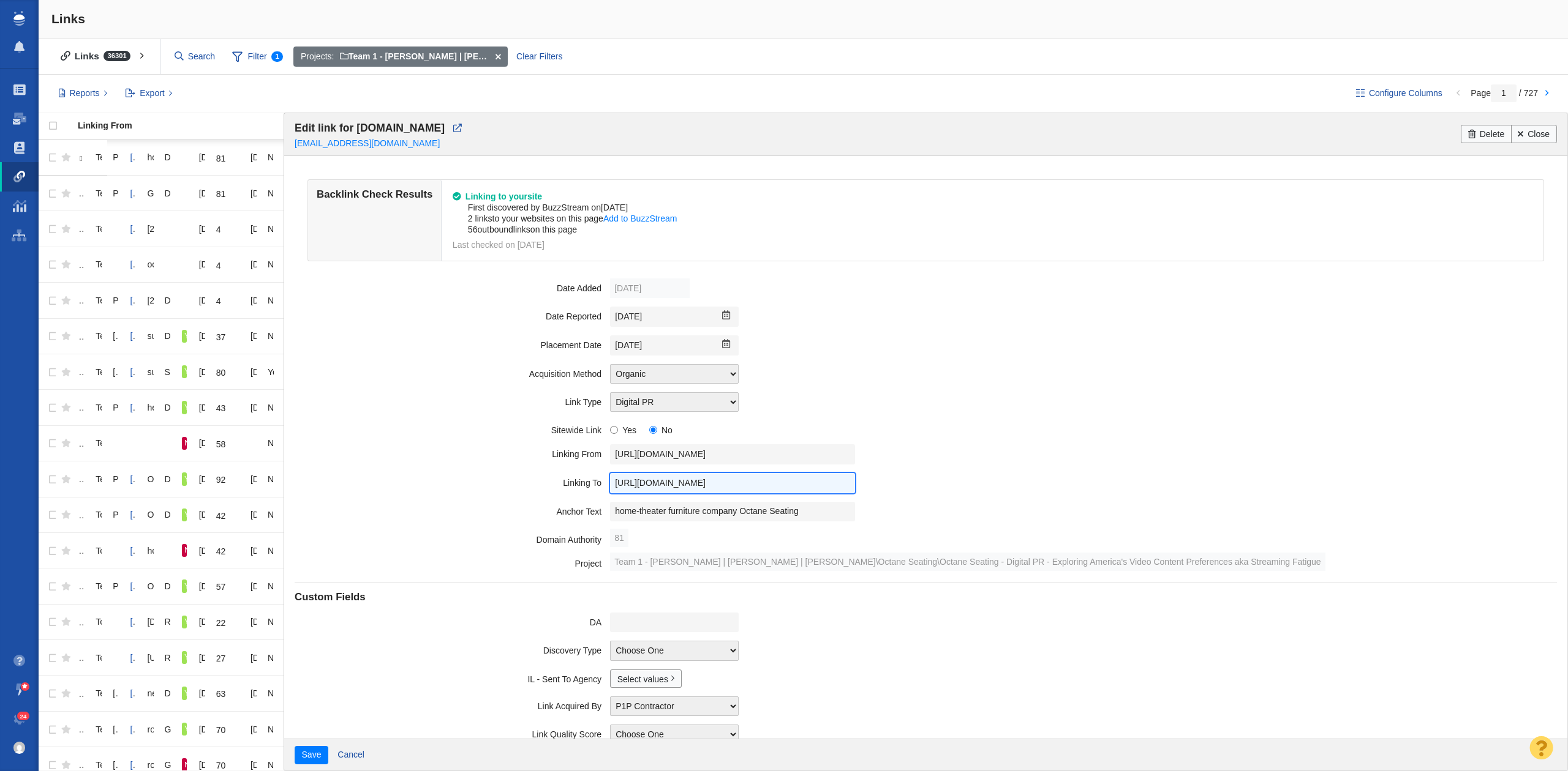
click at [801, 491] on input "[URL][DOMAIN_NAME]" at bounding box center [732, 484] width 245 height 20
click at [799, 491] on input "[URL][DOMAIN_NAME]" at bounding box center [732, 484] width 245 height 20
click at [741, 510] on input "home-theater furniture company Octane Seating" at bounding box center [732, 512] width 245 height 20
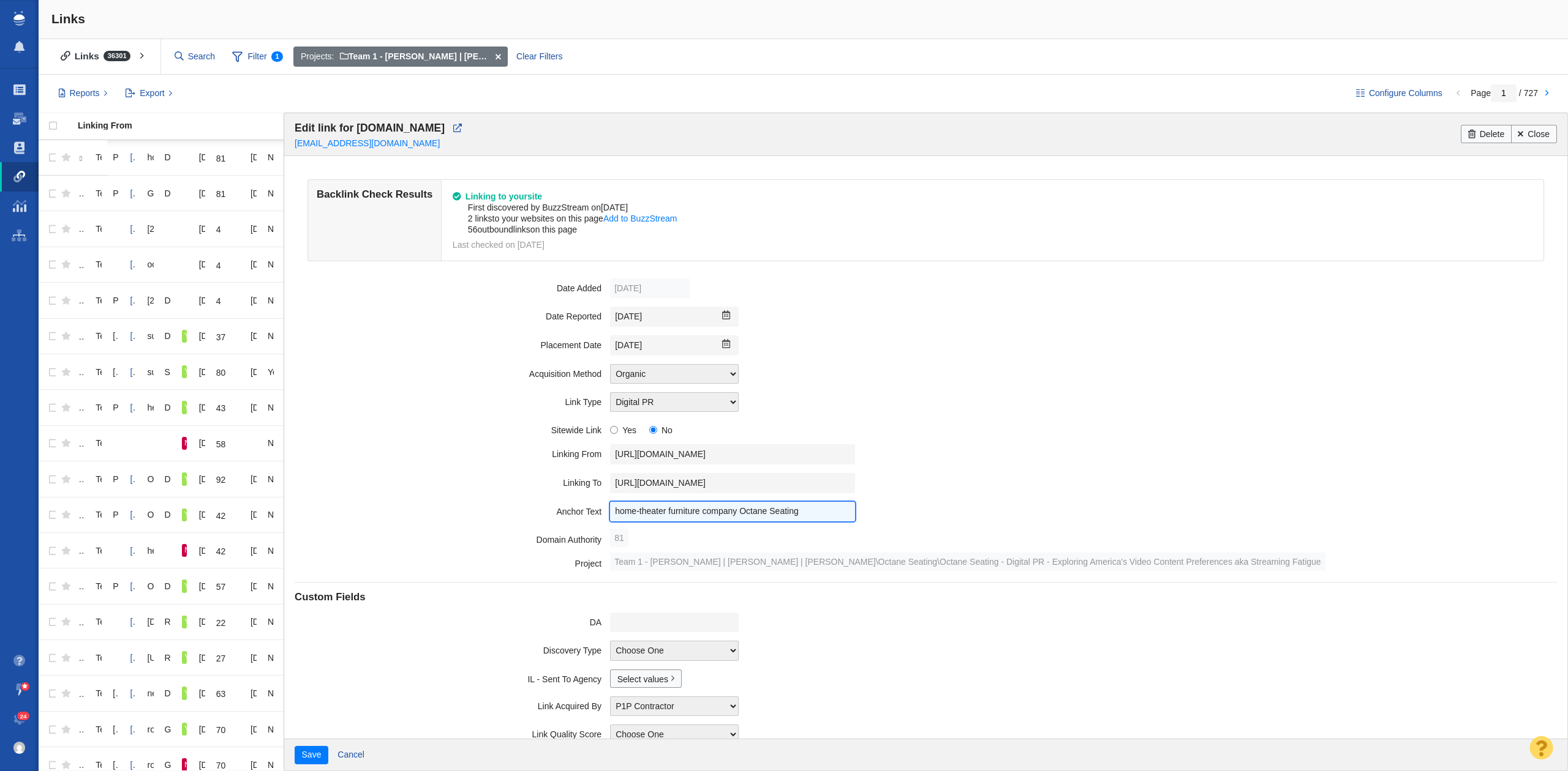
click at [741, 510] on input "home-theater furniture company Octane Seating" at bounding box center [732, 512] width 245 height 20
drag, startPoint x: 659, startPoint y: 348, endPoint x: 645, endPoint y: 327, distance: 25.2
click at [532, 354] on field "Placement Date [DATE] Previous Month ([DATE]) [DATE] Next Month ([DATE]) Su Mo …" at bounding box center [925, 345] width 1261 height 29
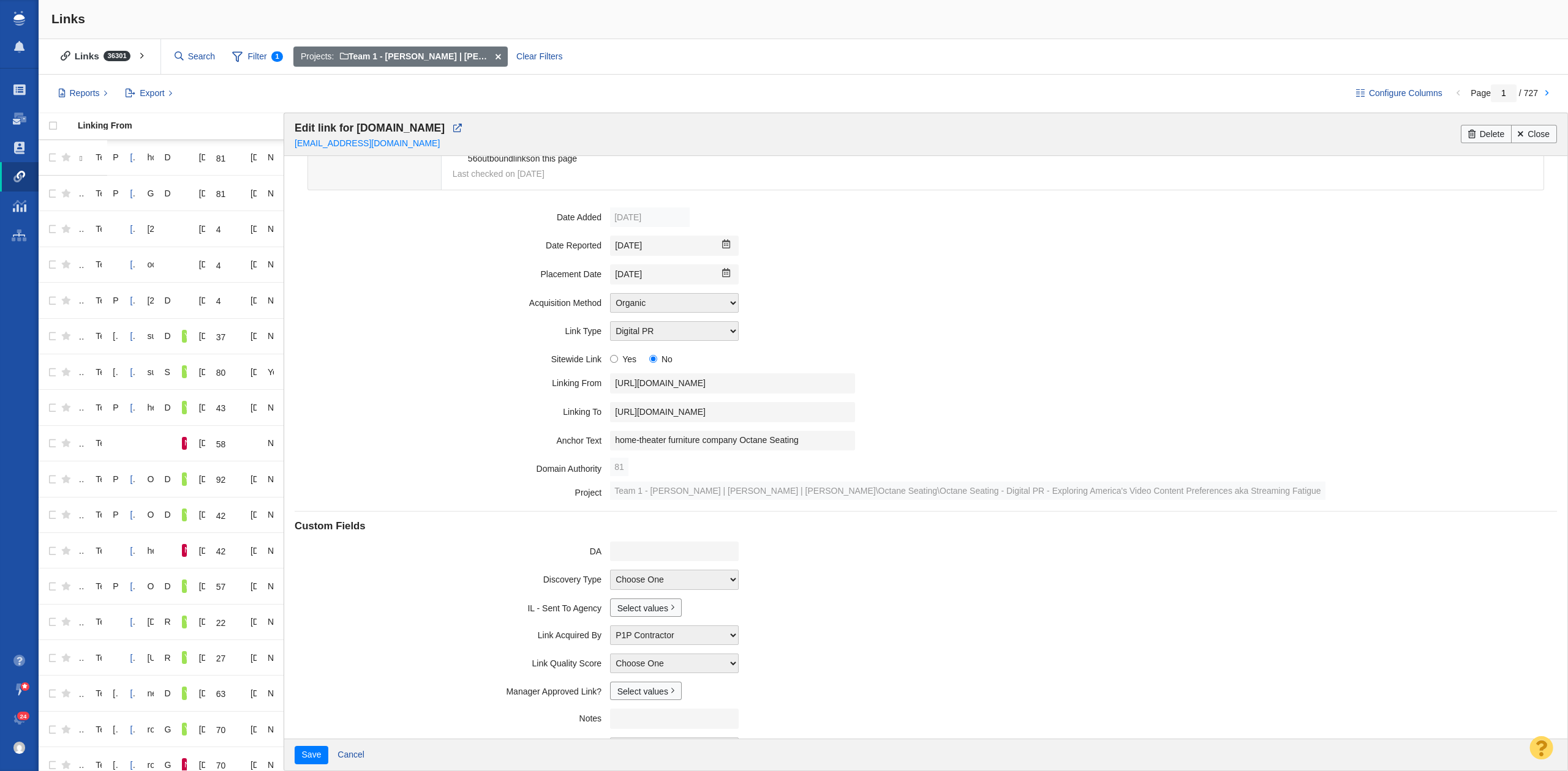
scroll to position [138, 0]
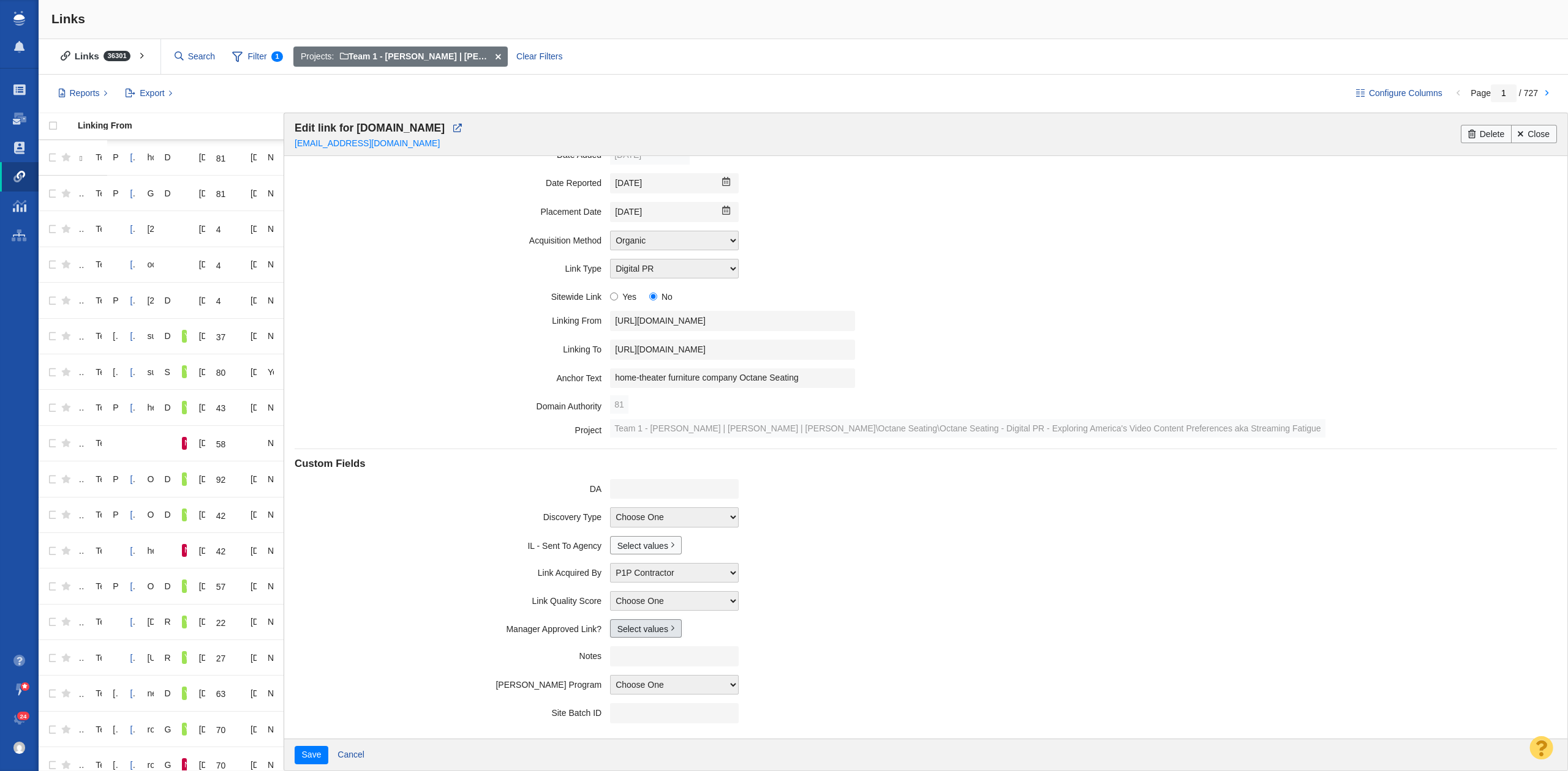
click at [614, 631] on link "Select values" at bounding box center [645, 628] width 72 height 18
click at [619, 671] on input "Yes" at bounding box center [622, 669] width 8 height 8
checkbox input "true"
click at [296, 750] on button "Save" at bounding box center [311, 754] width 34 height 18
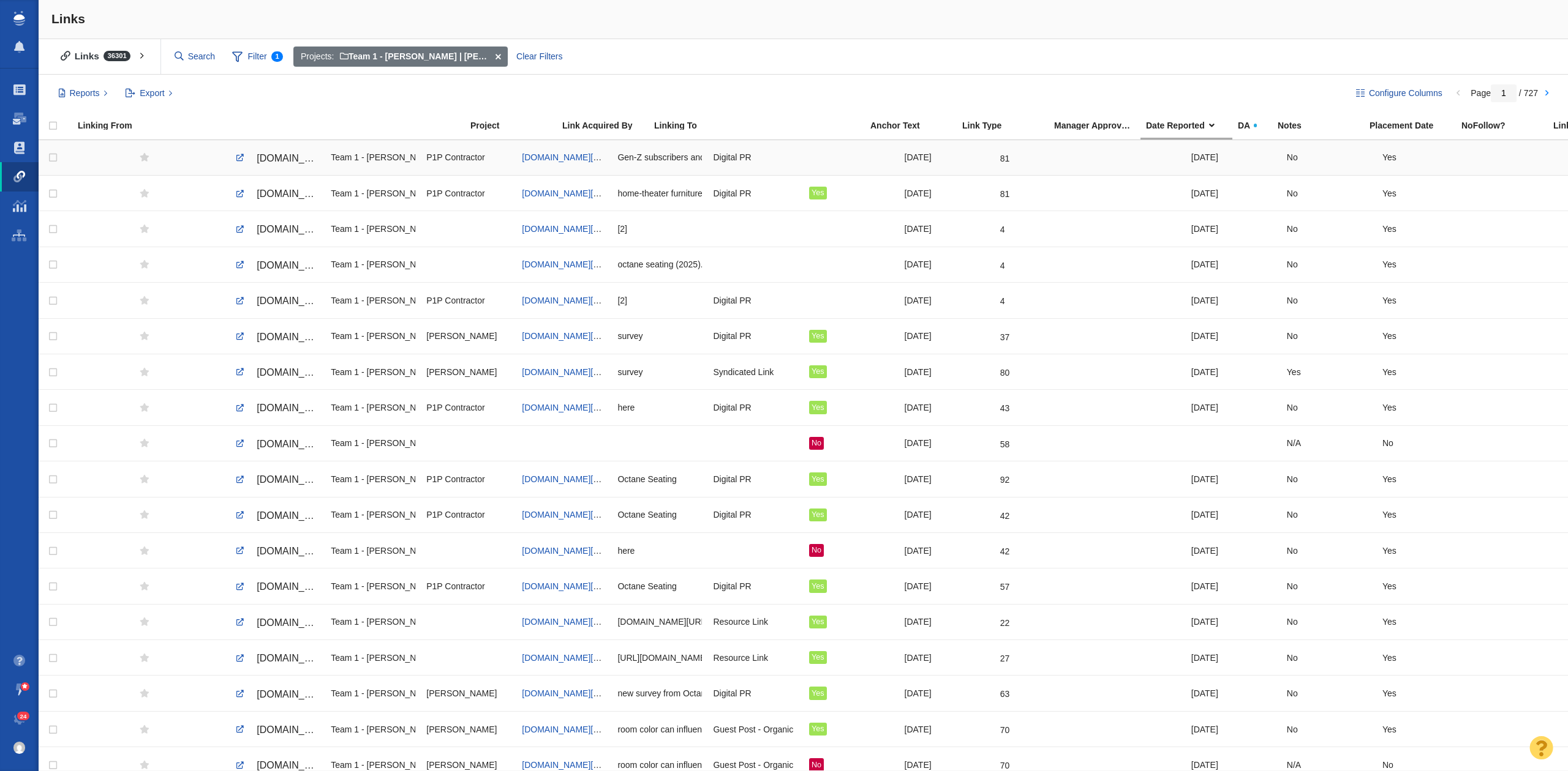
click at [830, 157] on div at bounding box center [851, 157] width 84 height 26
click at [821, 155] on div at bounding box center [851, 157] width 84 height 26
click at [830, 161] on div at bounding box center [851, 157] width 84 height 26
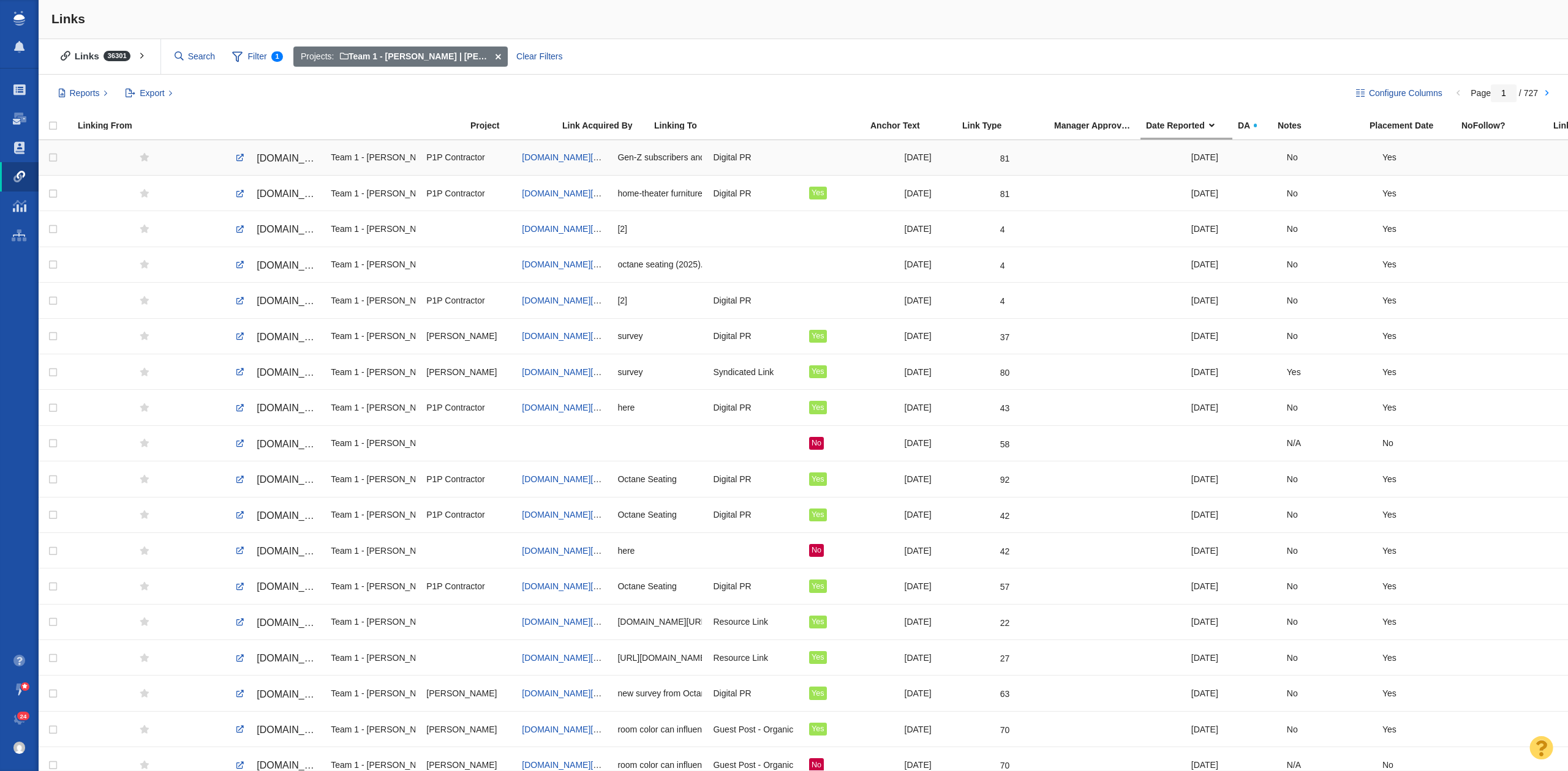
click at [809, 159] on div at bounding box center [851, 157] width 84 height 26
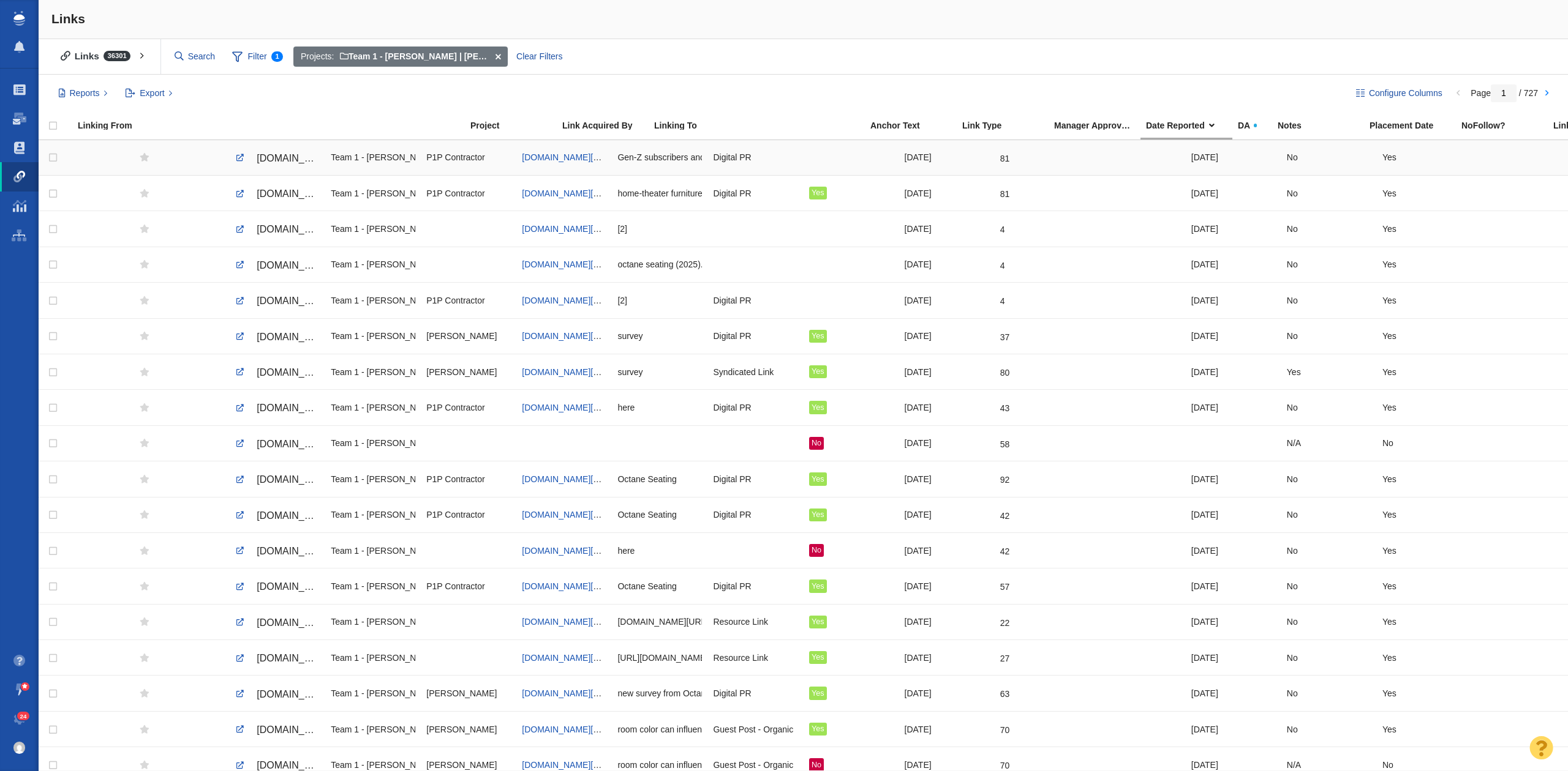
click at [809, 159] on div at bounding box center [851, 157] width 84 height 26
click at [274, 159] on span "[DOMAIN_NAME][URL]" at bounding box center [308, 158] width 103 height 10
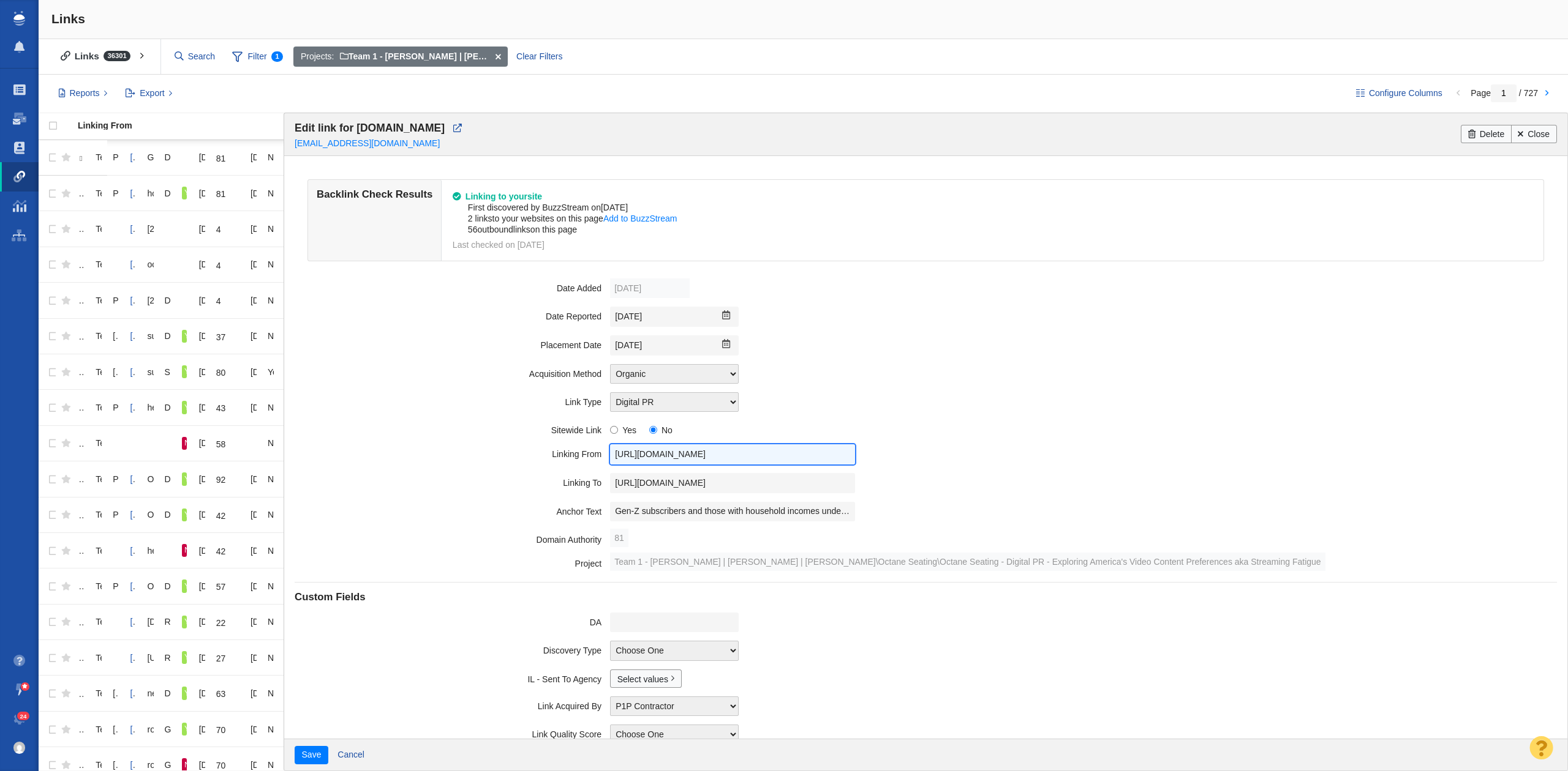
click at [657, 460] on input "[URL][DOMAIN_NAME]" at bounding box center [732, 454] width 245 height 20
click at [750, 491] on input "[URL][DOMAIN_NAME]" at bounding box center [732, 484] width 245 height 20
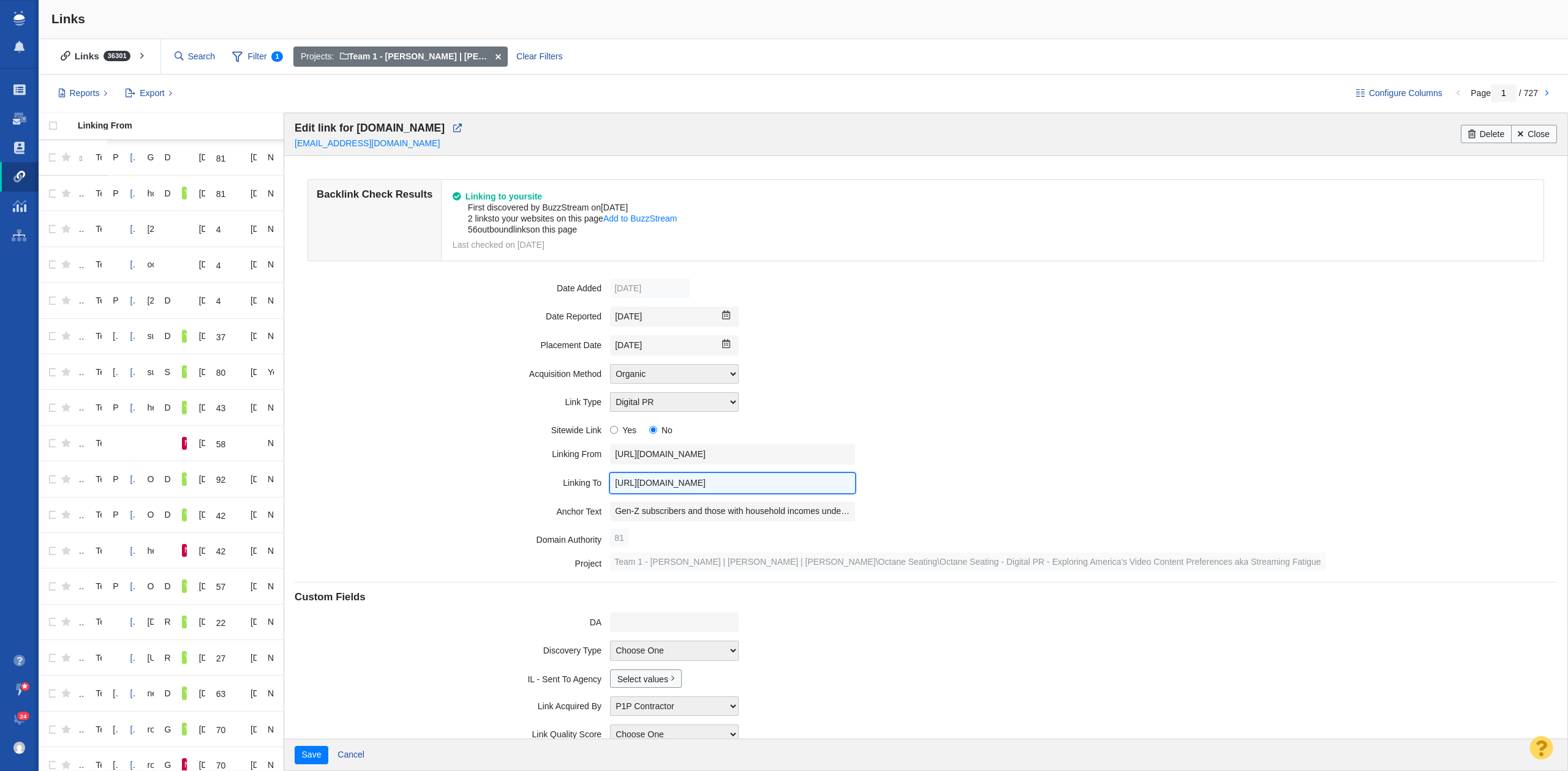
click at [750, 491] on input "[URL][DOMAIN_NAME]" at bounding box center [732, 484] width 245 height 20
click at [684, 517] on input "Gen-Z subscribers and those with household incomes under $50,000" at bounding box center [732, 512] width 245 height 20
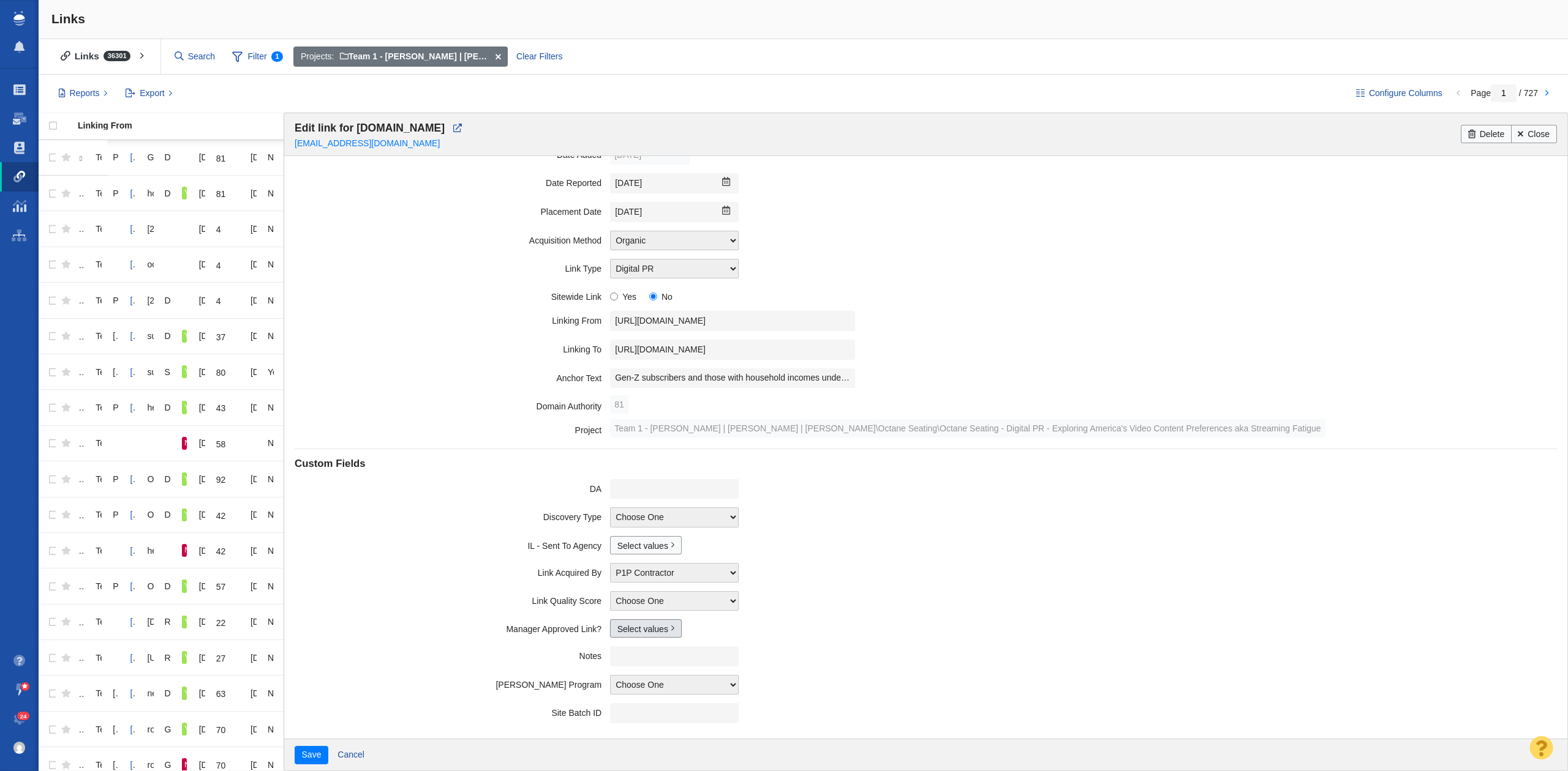
click at [627, 625] on link "Select values" at bounding box center [645, 628] width 72 height 18
click at [621, 672] on input "Yes" at bounding box center [622, 668] width 8 height 8
checkbox input "true"
click at [307, 759] on button "Save" at bounding box center [311, 754] width 34 height 18
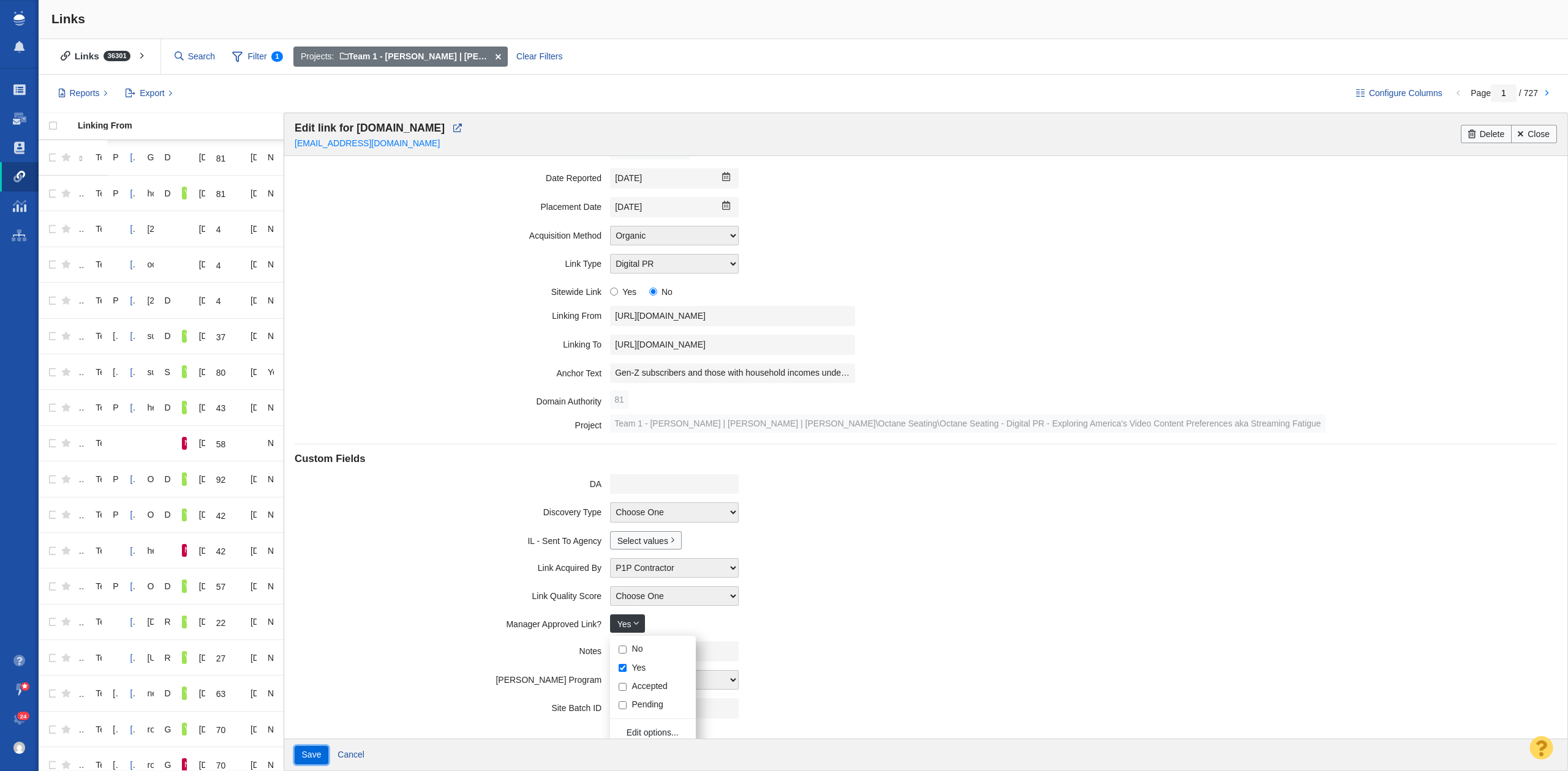
scroll to position [138, 0]
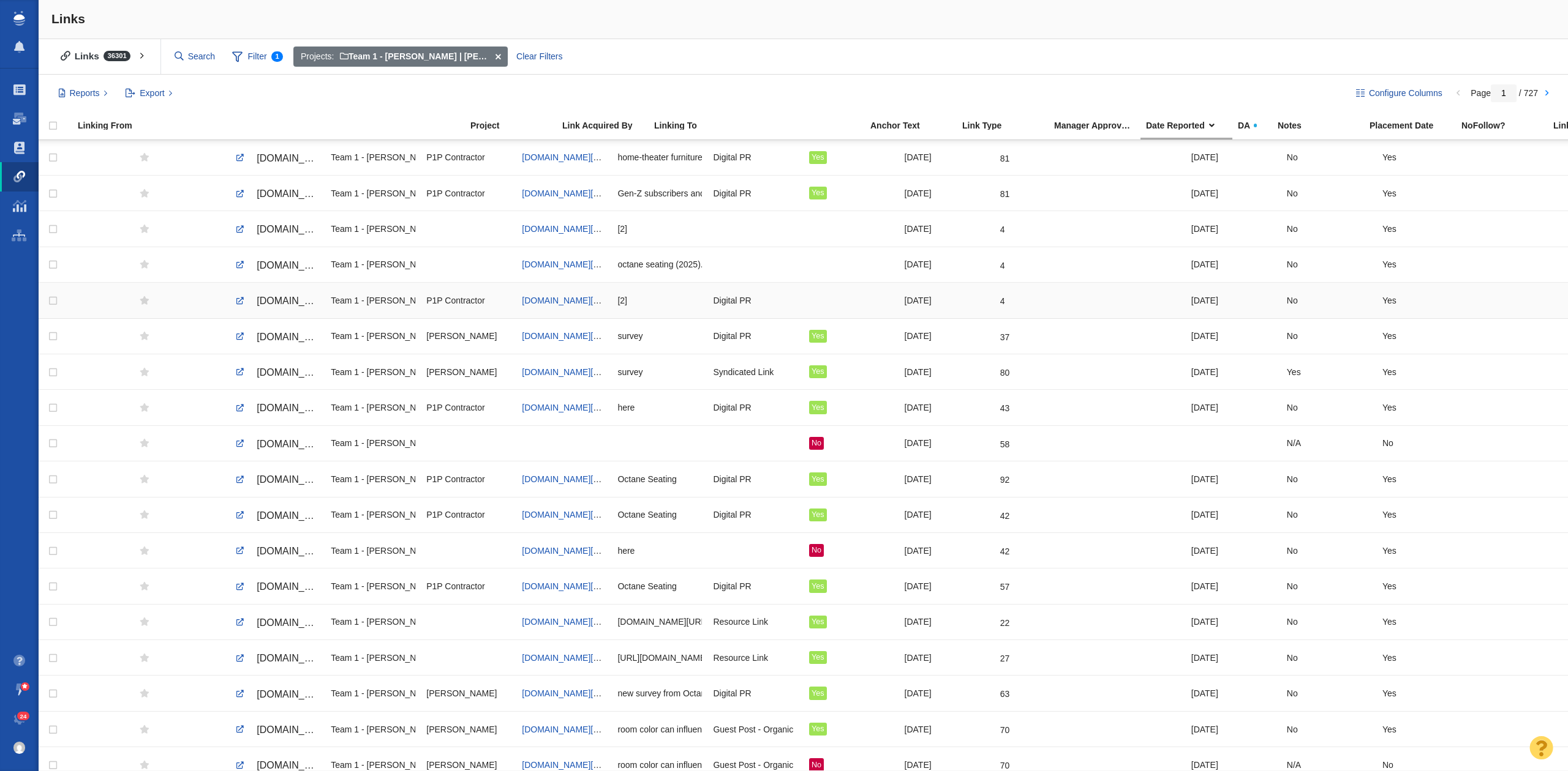
click at [284, 305] on span "[DOMAIN_NAME][URL]" at bounding box center [308, 300] width 103 height 10
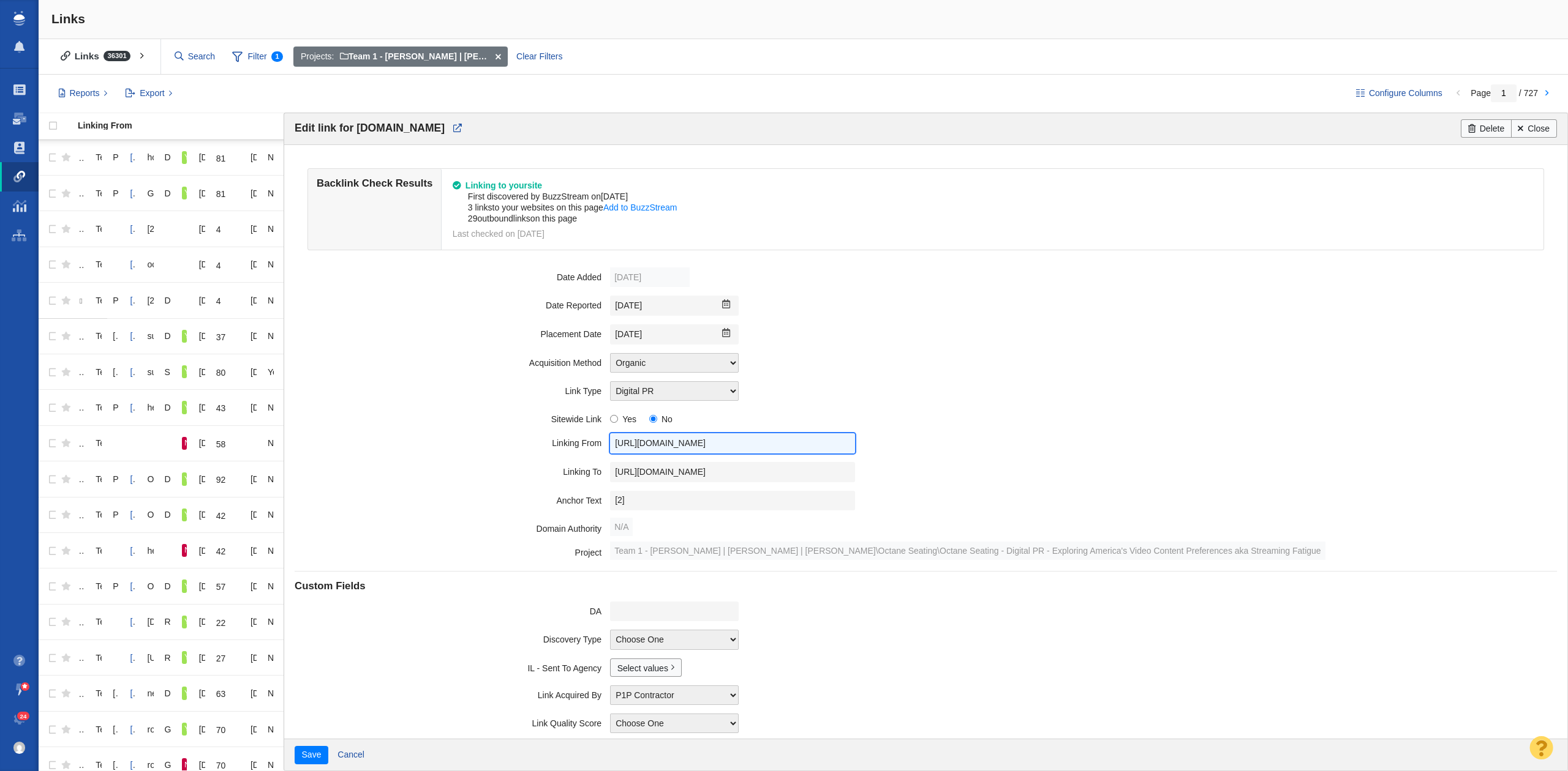
click at [672, 450] on input "[URL][DOMAIN_NAME]" at bounding box center [732, 443] width 245 height 20
click at [704, 473] on input "[URL][DOMAIN_NAME]" at bounding box center [732, 473] width 245 height 20
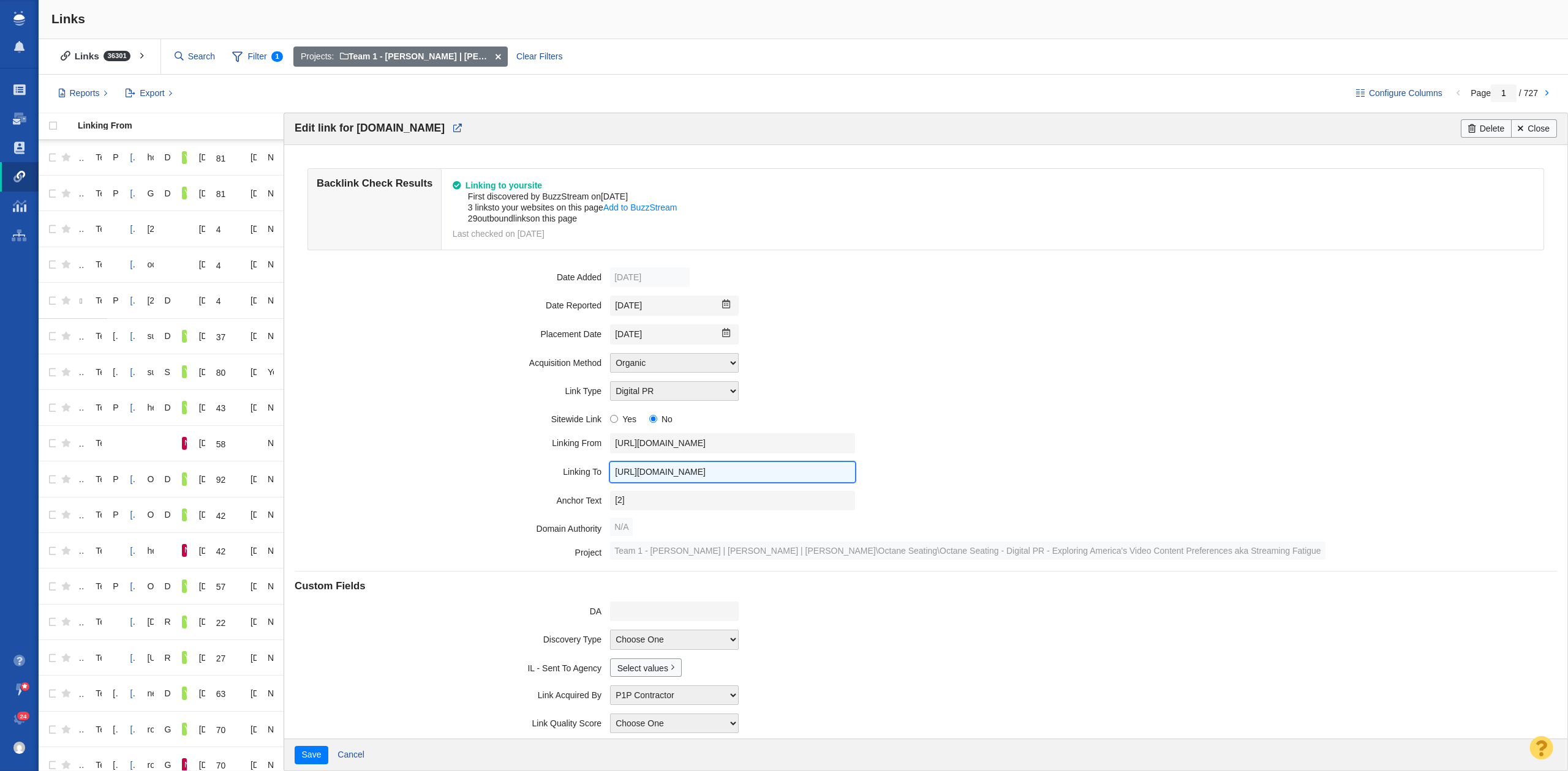
click at [704, 473] on input "[URL][DOMAIN_NAME]" at bounding box center [732, 473] width 245 height 20
click at [645, 327] on input "[DATE]" at bounding box center [674, 335] width 128 height 20
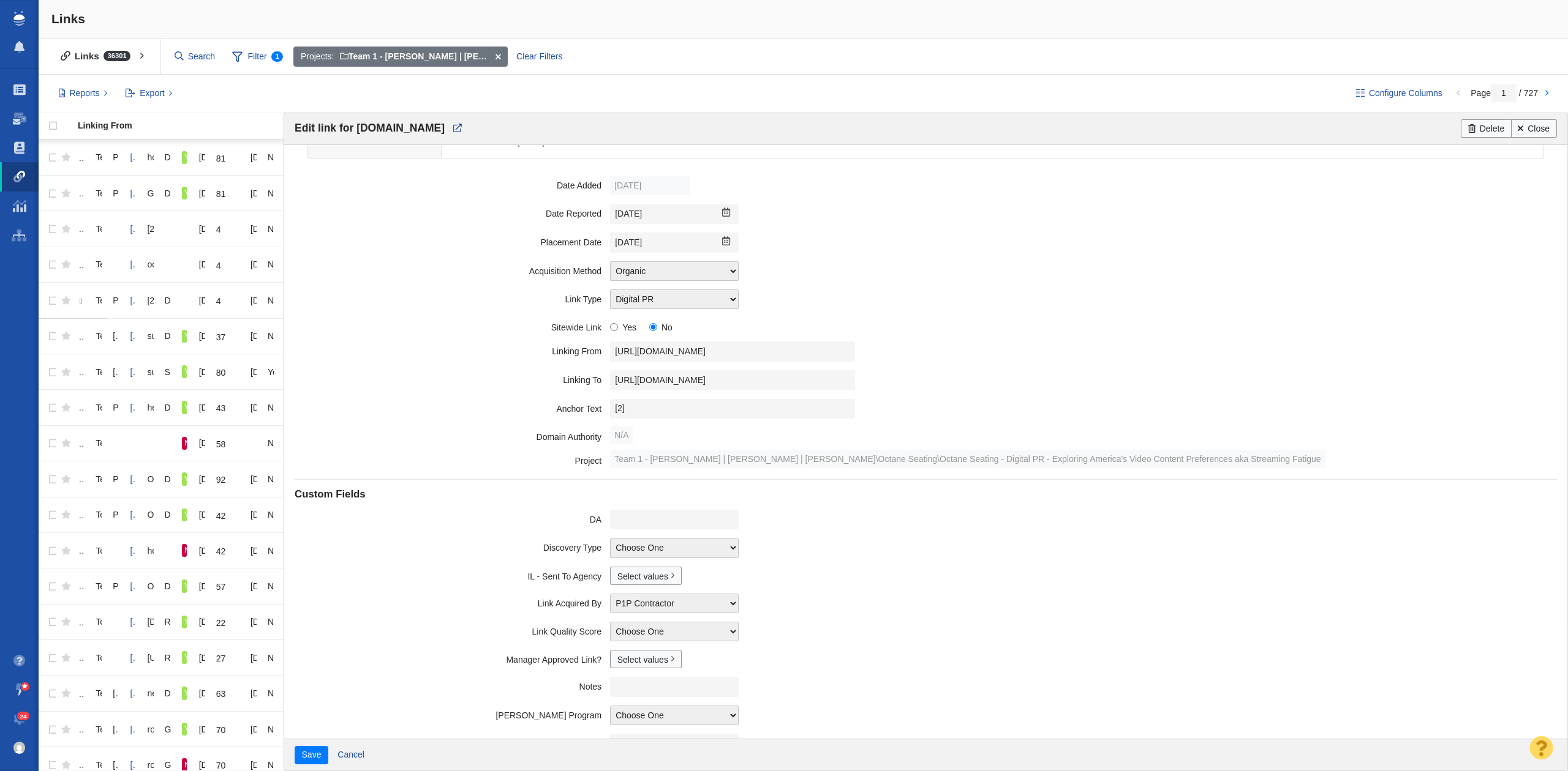
scroll to position [128, 0]
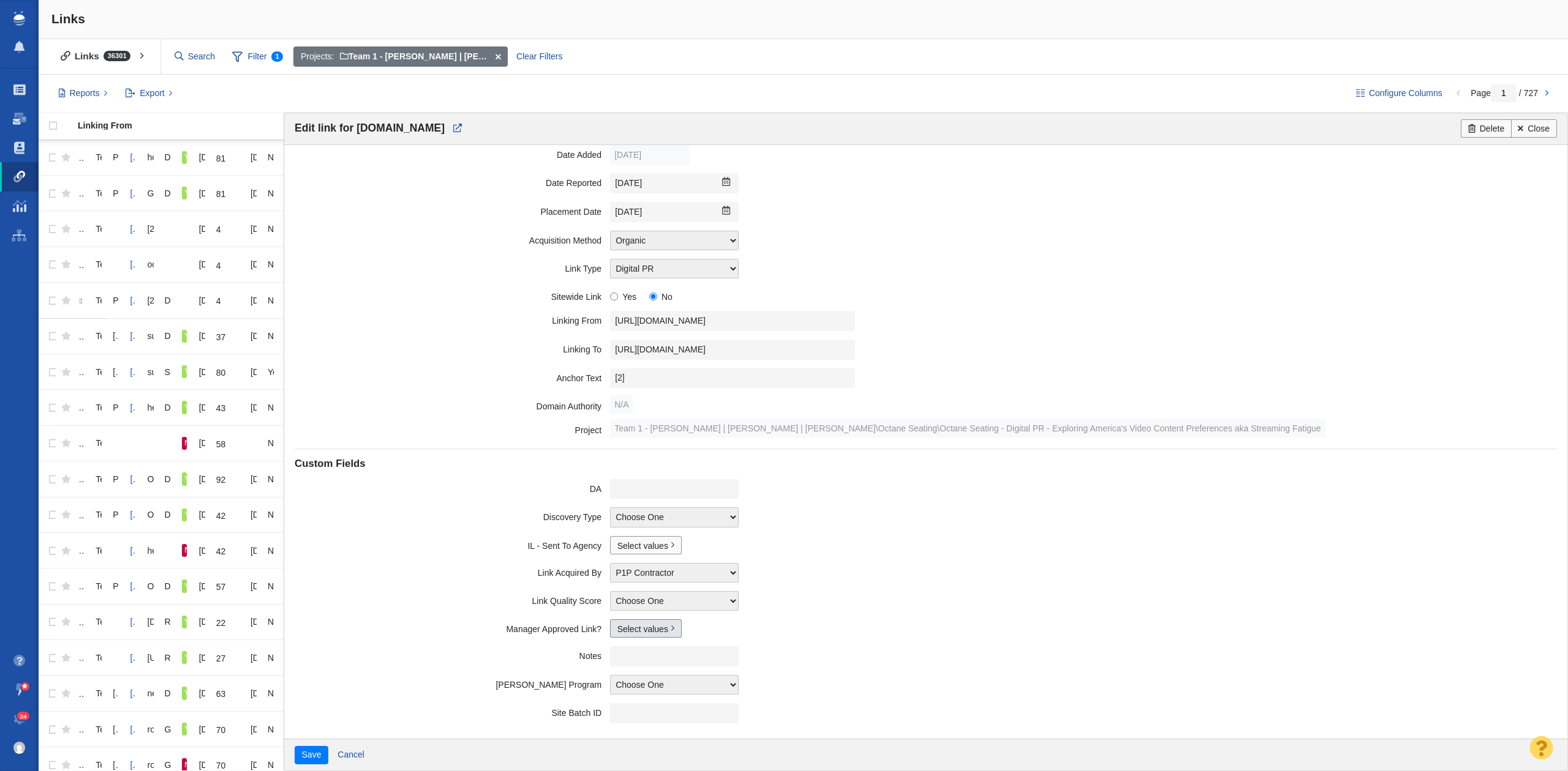
click at [630, 627] on link "Select values" at bounding box center [645, 628] width 72 height 18
click at [619, 672] on input "Yes" at bounding box center [622, 668] width 8 height 8
checkbox input "true"
click at [293, 751] on div "Save Cancel" at bounding box center [926, 754] width 1283 height 32
click at [297, 752] on button "Save" at bounding box center [311, 754] width 34 height 18
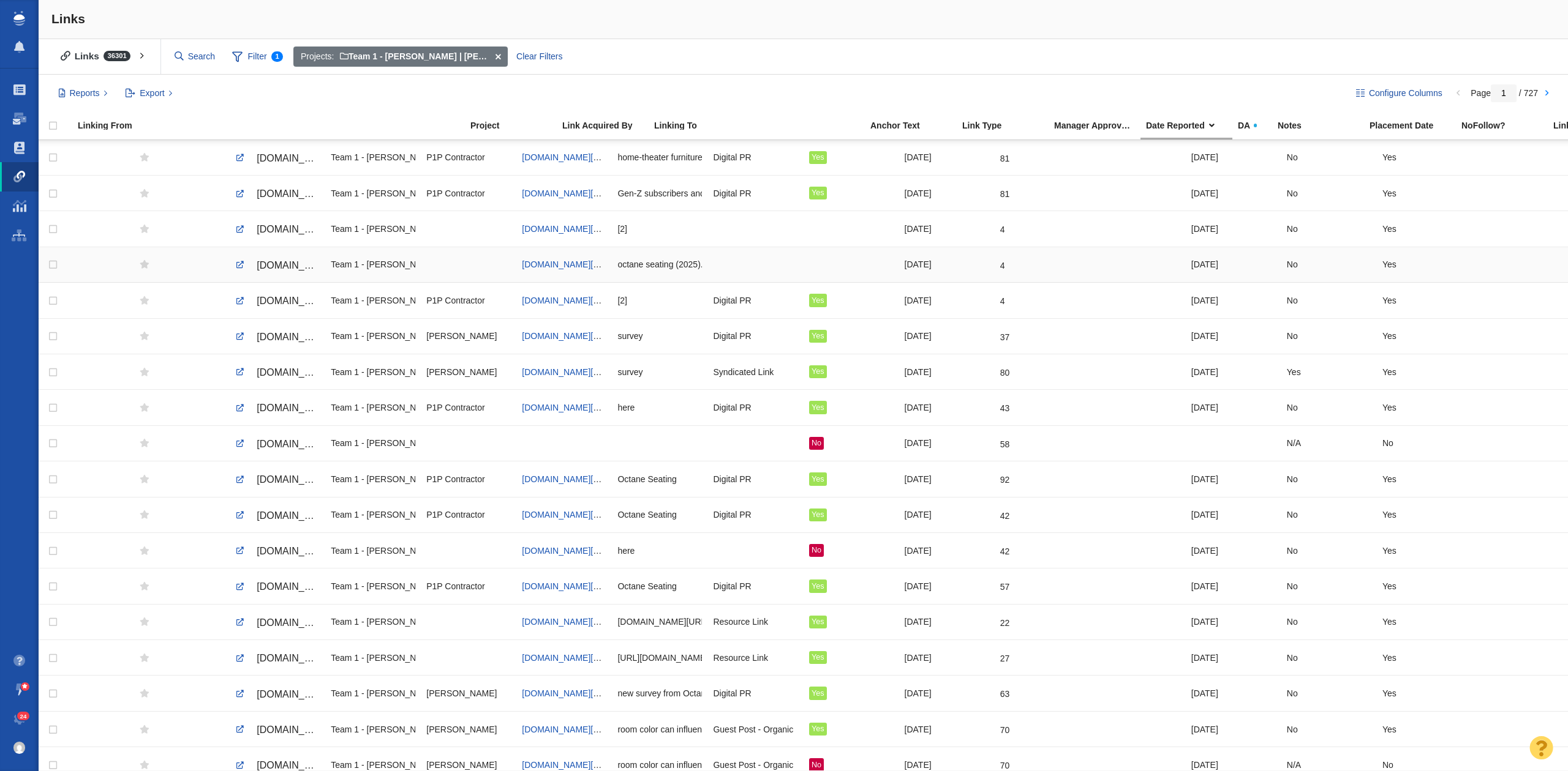
click at [632, 268] on div "octane seating (2025). streaming fatigue is growing – here’s what viewers say." at bounding box center [659, 264] width 84 height 26
drag, startPoint x: 714, startPoint y: 269, endPoint x: 613, endPoint y: 274, distance: 101.1
click at [613, 274] on tr "[DOMAIN_NAME][URL] Team 1 - [PERSON_NAME] | [PERSON_NAME] | [PERSON_NAME]\Octan…" at bounding box center [803, 264] width 1529 height 35
copy div "octane seating (2025). streaming fatigue is growing – here’s what viewers say."
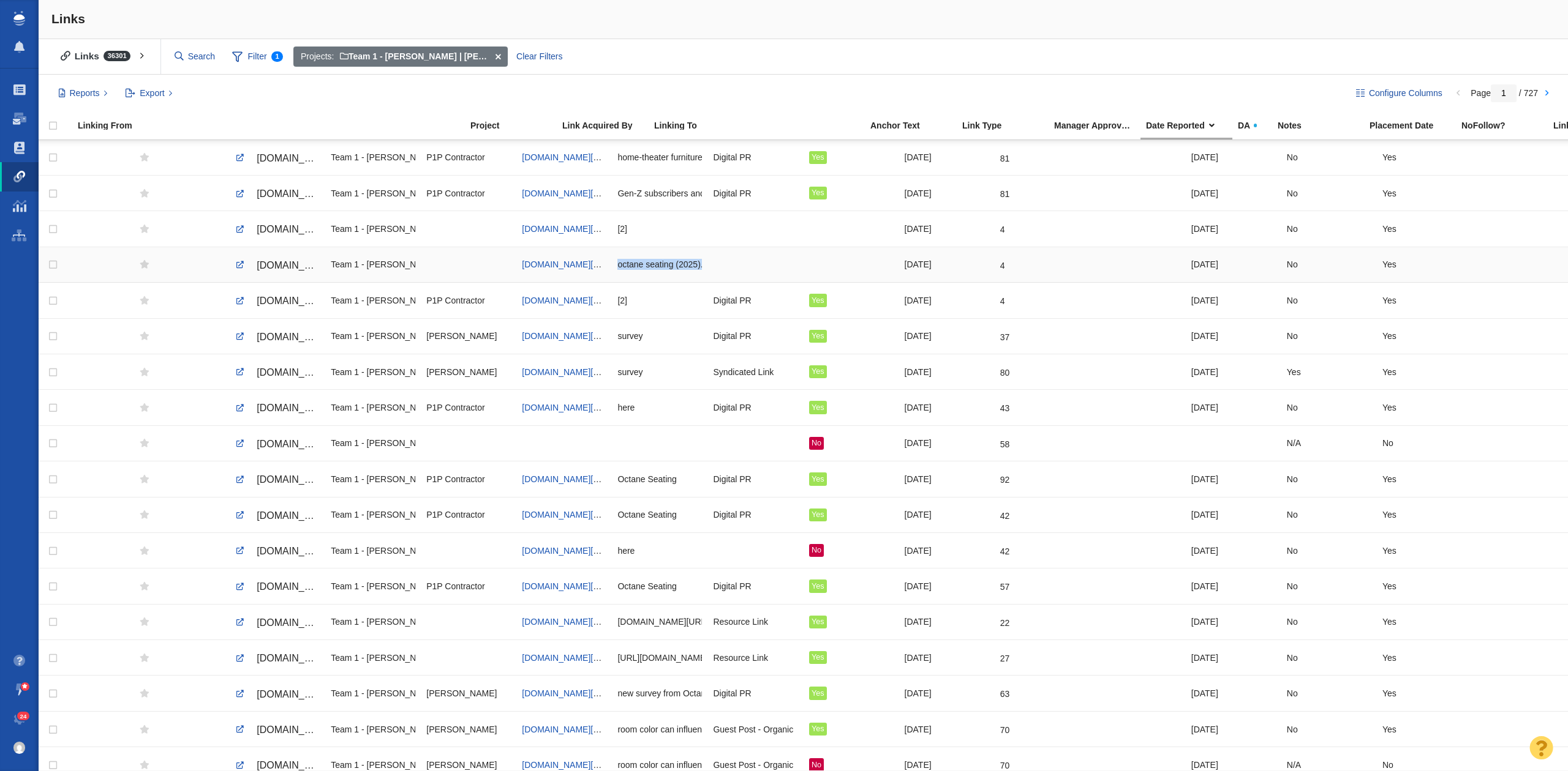
click at [1000, 265] on div "4" at bounding box center [1002, 261] width 5 height 20
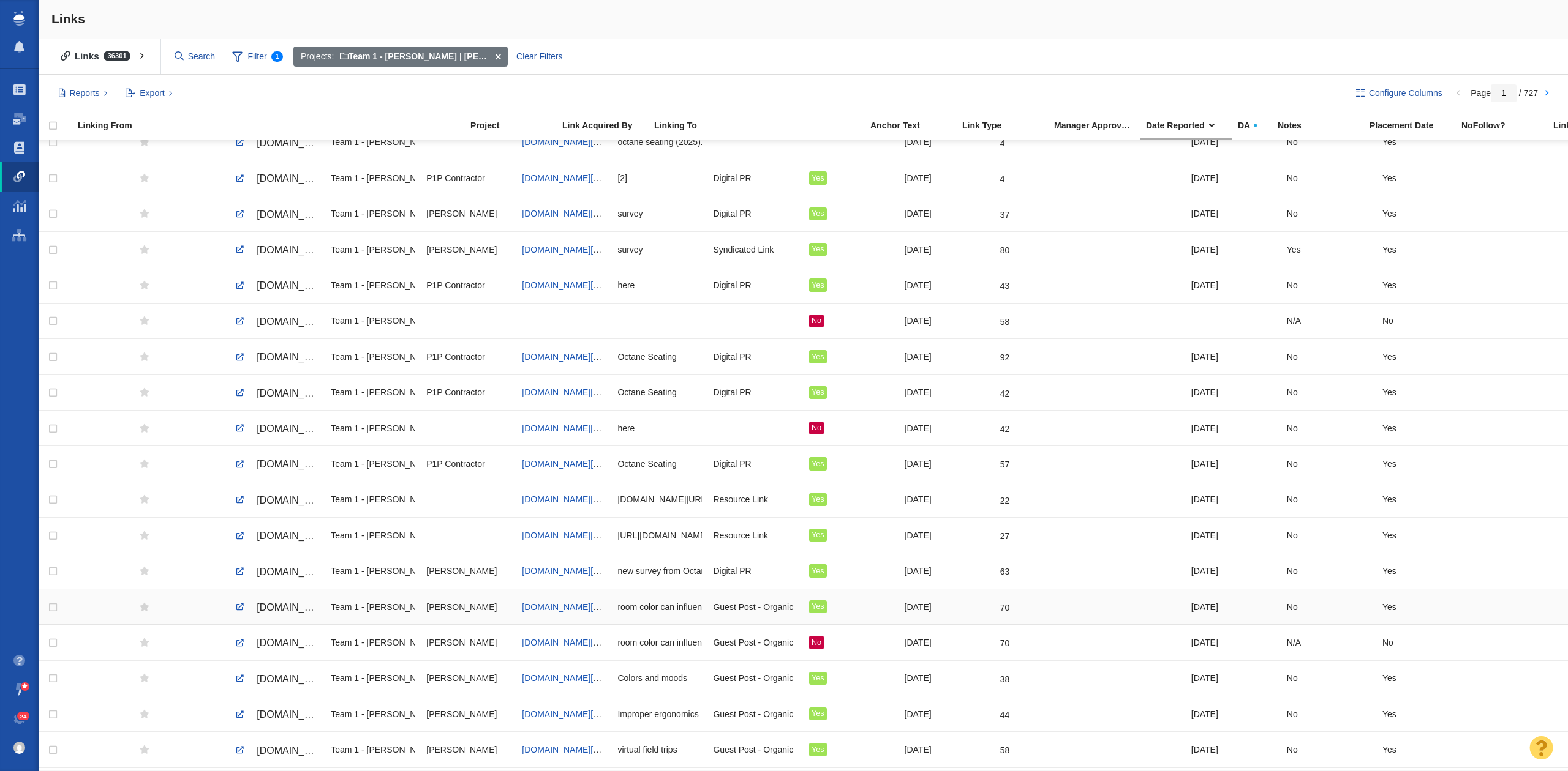
scroll to position [0, 0]
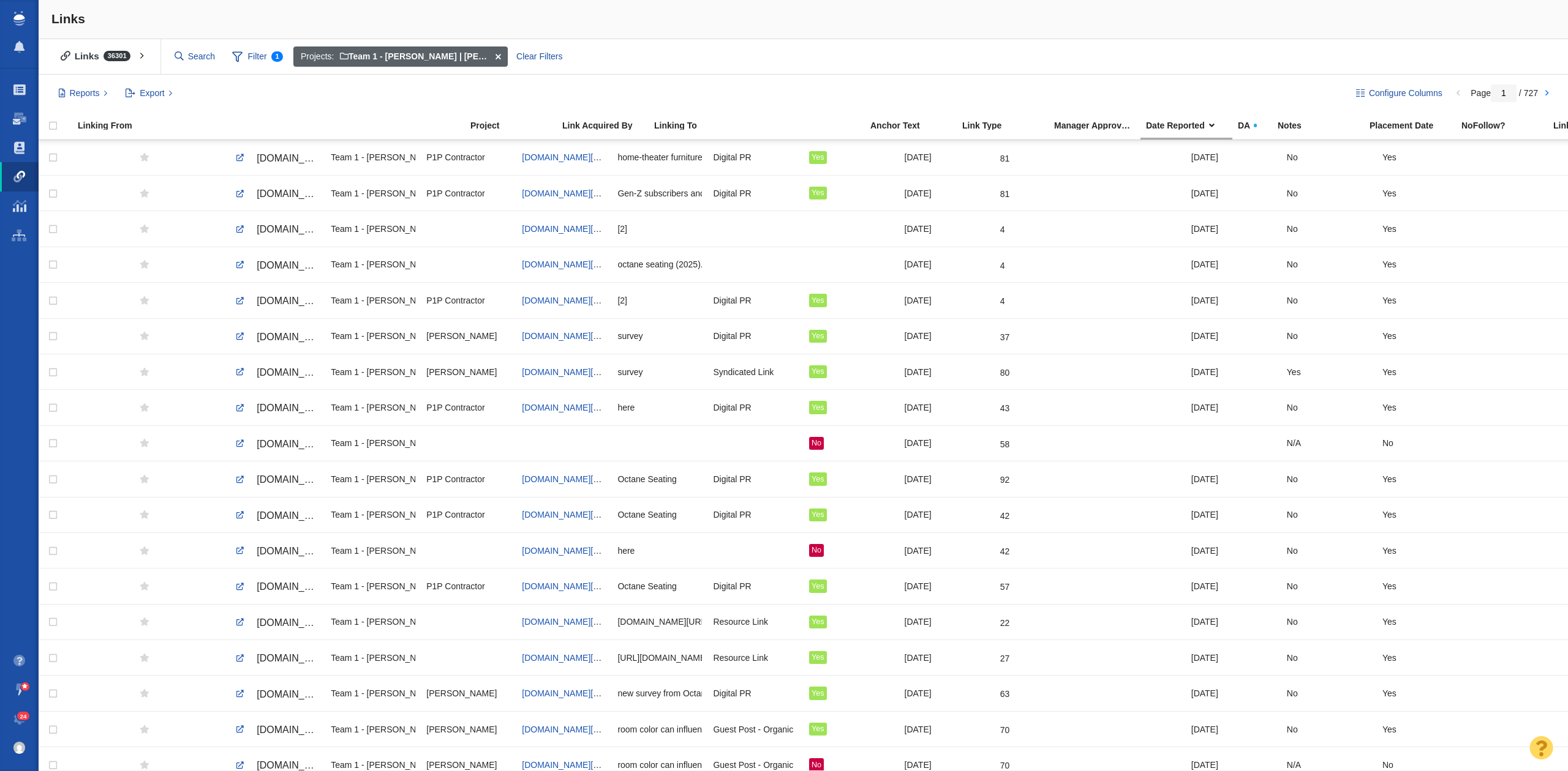
drag, startPoint x: 498, startPoint y: 53, endPoint x: 606, endPoint y: 46, distance: 108.2
click at [499, 53] on span at bounding box center [498, 57] width 19 height 20
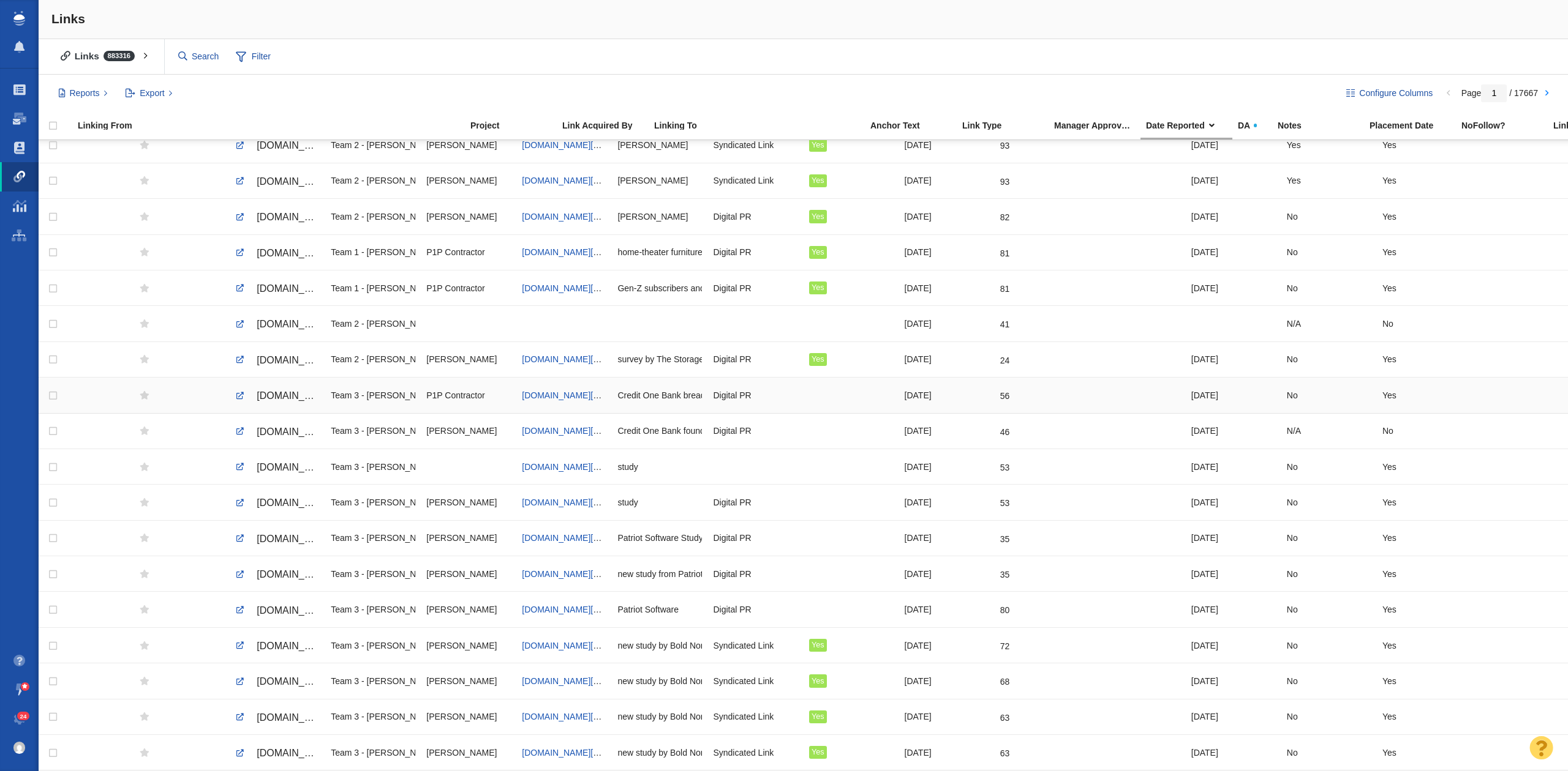
scroll to position [163, 0]
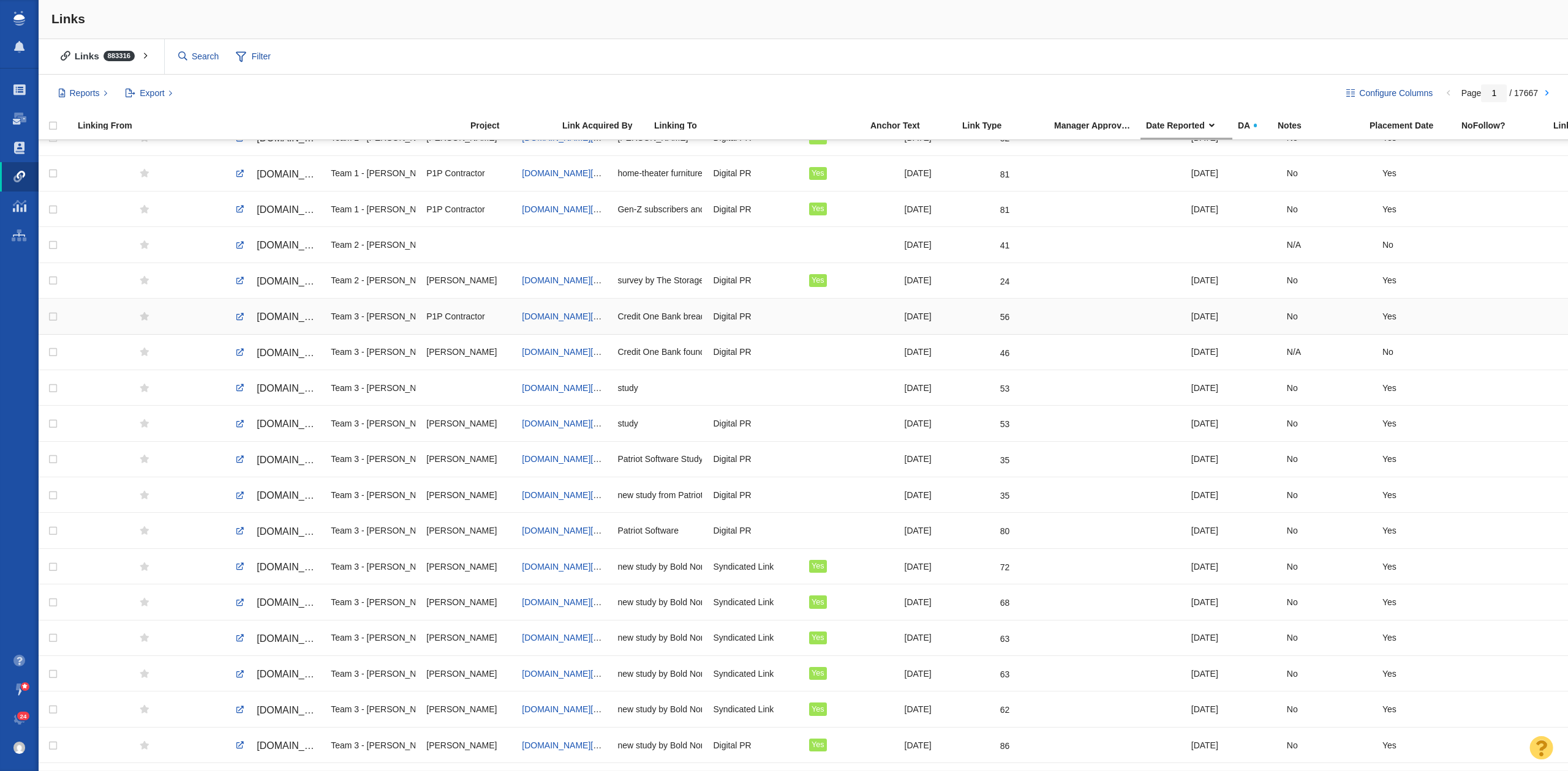
click at [288, 321] on span "[DOMAIN_NAME][URL]" at bounding box center [308, 317] width 103 height 10
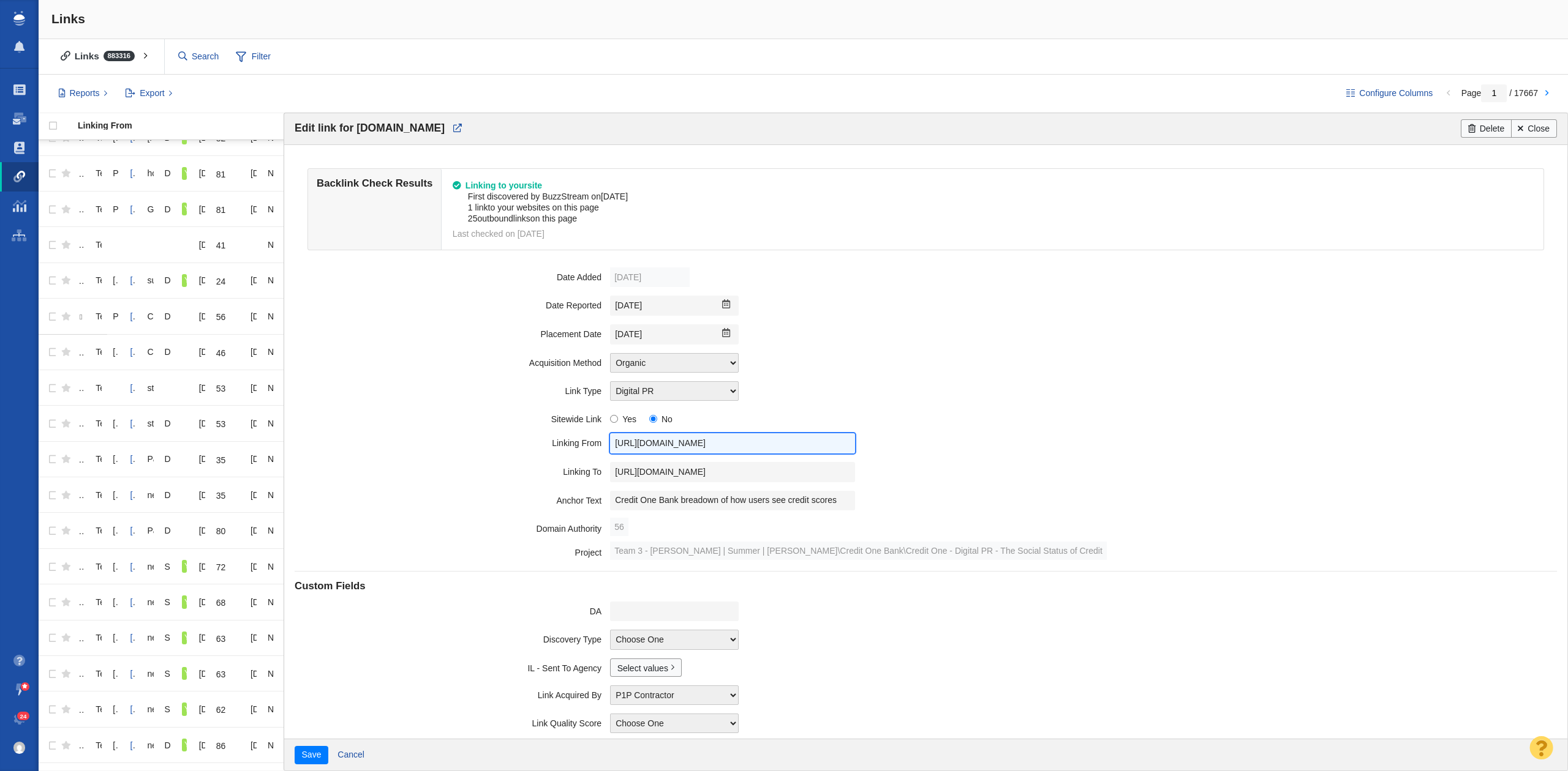
click at [697, 441] on input "[URL][DOMAIN_NAME]" at bounding box center [732, 443] width 245 height 20
click at [678, 480] on input "[URL][DOMAIN_NAME]" at bounding box center [732, 473] width 245 height 20
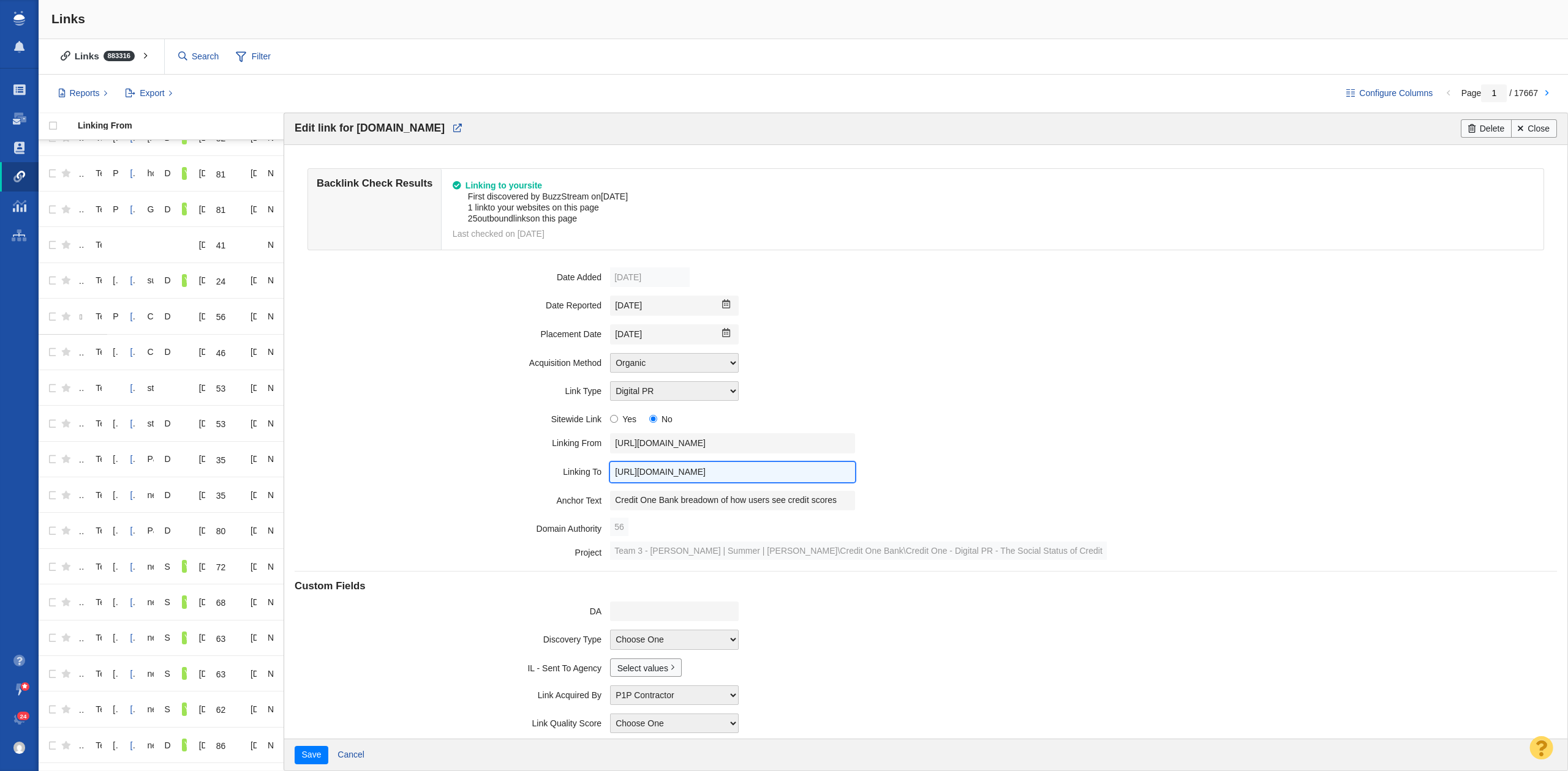
click at [678, 480] on input "[URL][DOMAIN_NAME]" at bounding box center [732, 473] width 245 height 20
click at [655, 502] on input "Credit One Bank breadown of how users see credit scores" at bounding box center [732, 501] width 245 height 20
click at [642, 328] on input "[DATE]" at bounding box center [674, 335] width 128 height 20
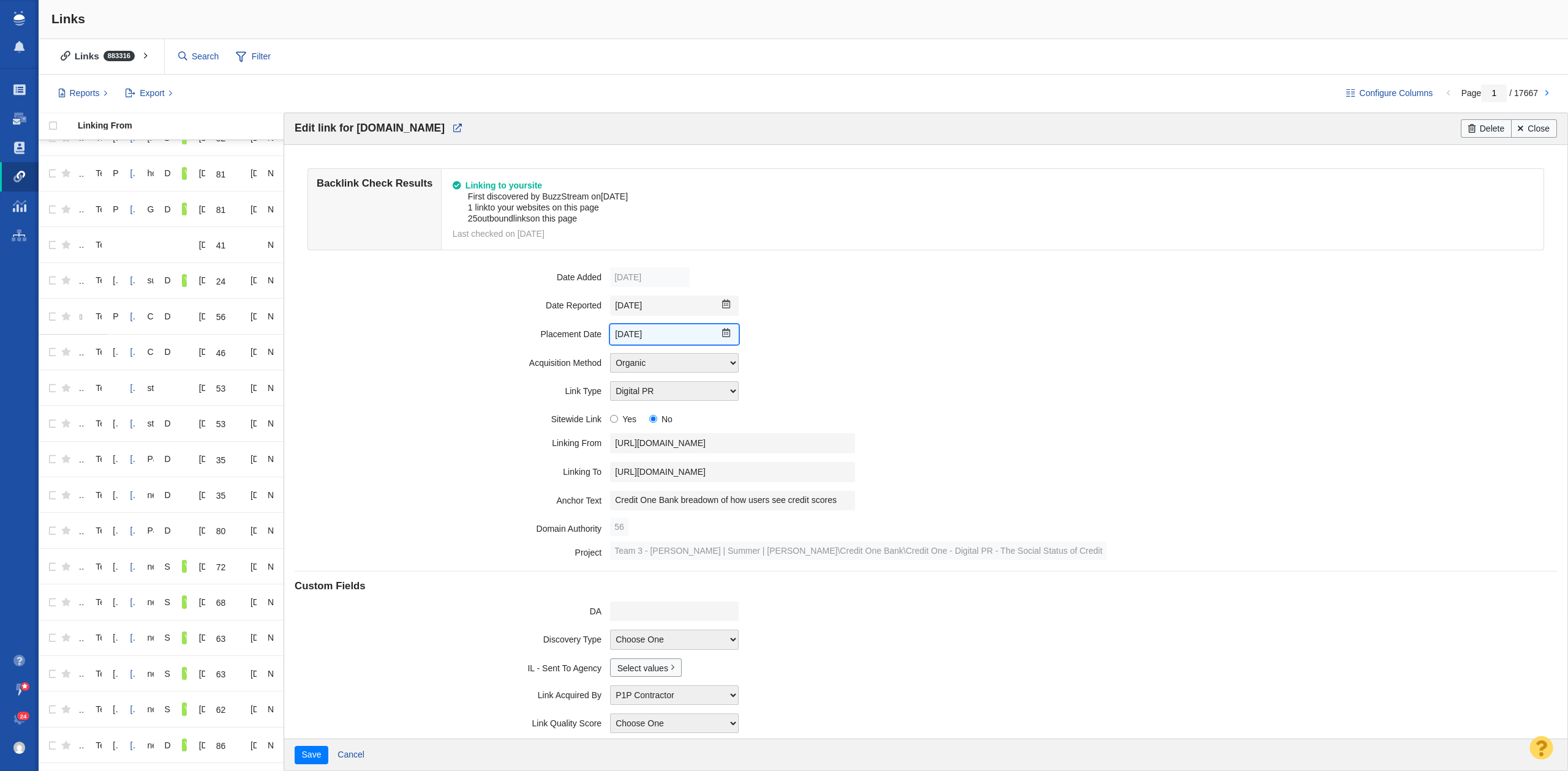
click at [642, 328] on input "[DATE]" at bounding box center [674, 335] width 128 height 20
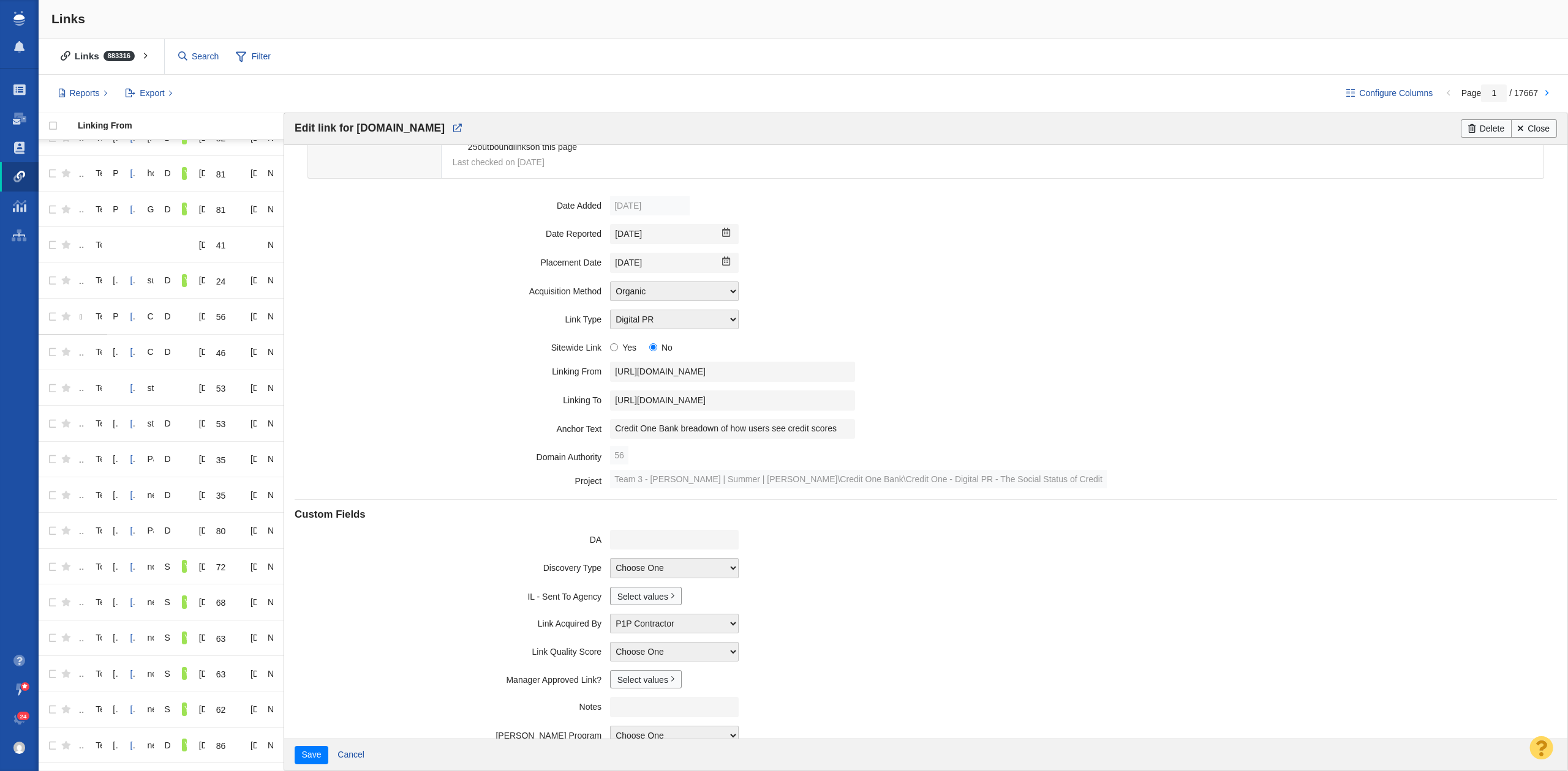
scroll to position [128, 0]
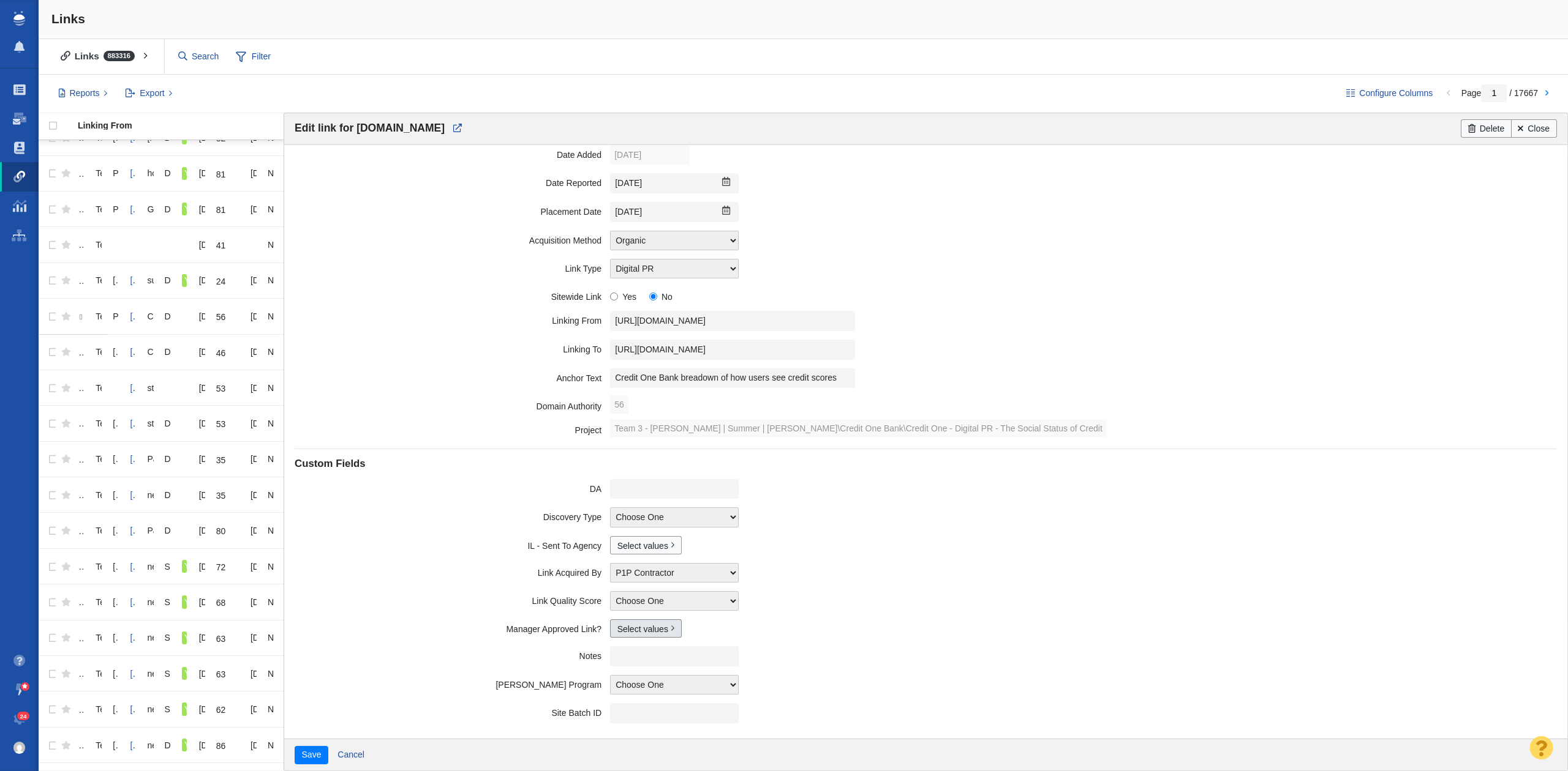
click at [623, 629] on link "Select values" at bounding box center [645, 628] width 72 height 18
click at [622, 672] on input "Yes" at bounding box center [622, 668] width 8 height 8
checkbox input "true"
click at [315, 751] on button "Save" at bounding box center [311, 754] width 34 height 18
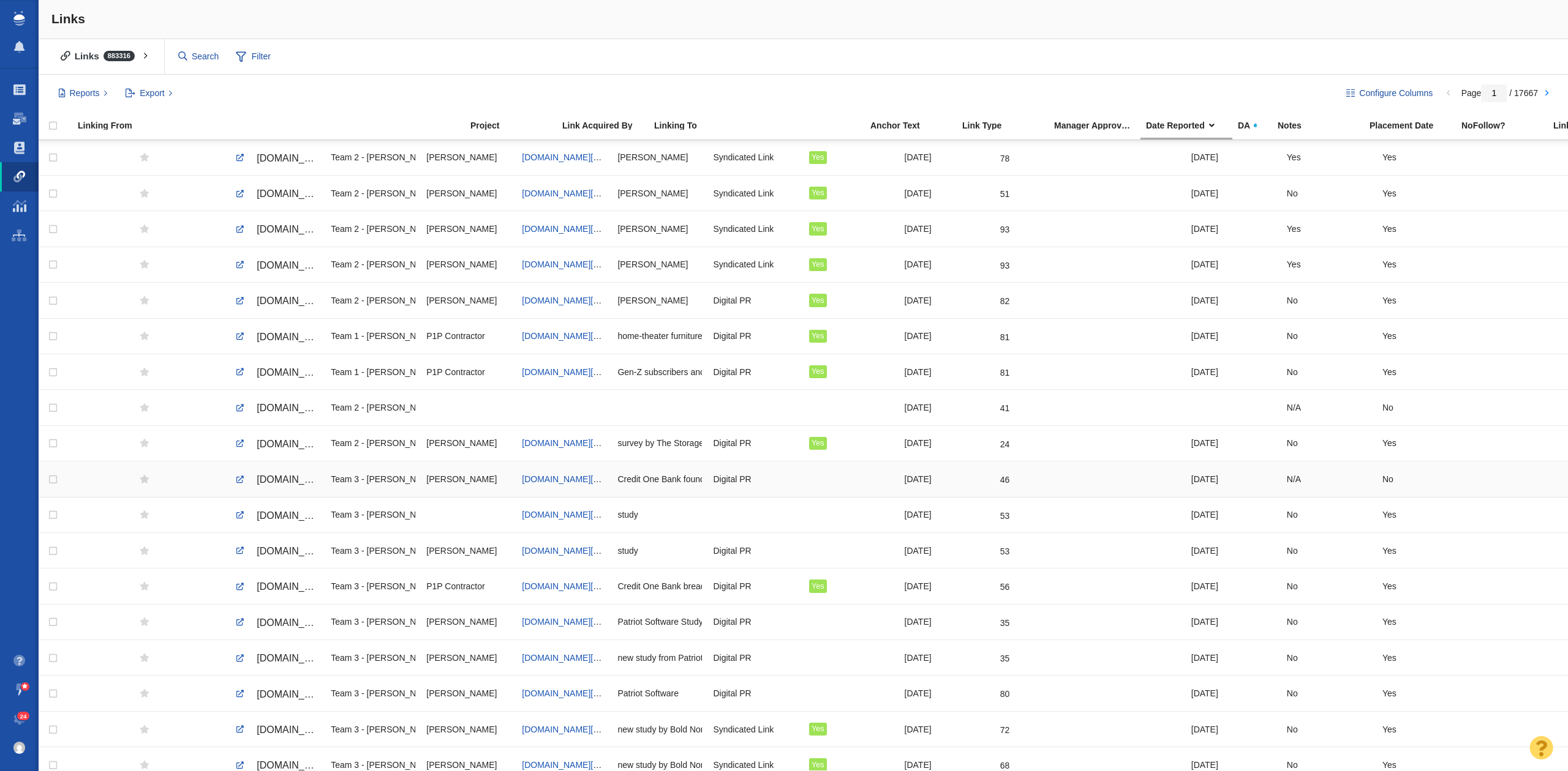
click at [293, 485] on span "[DOMAIN_NAME][URL]" at bounding box center [308, 479] width 103 height 10
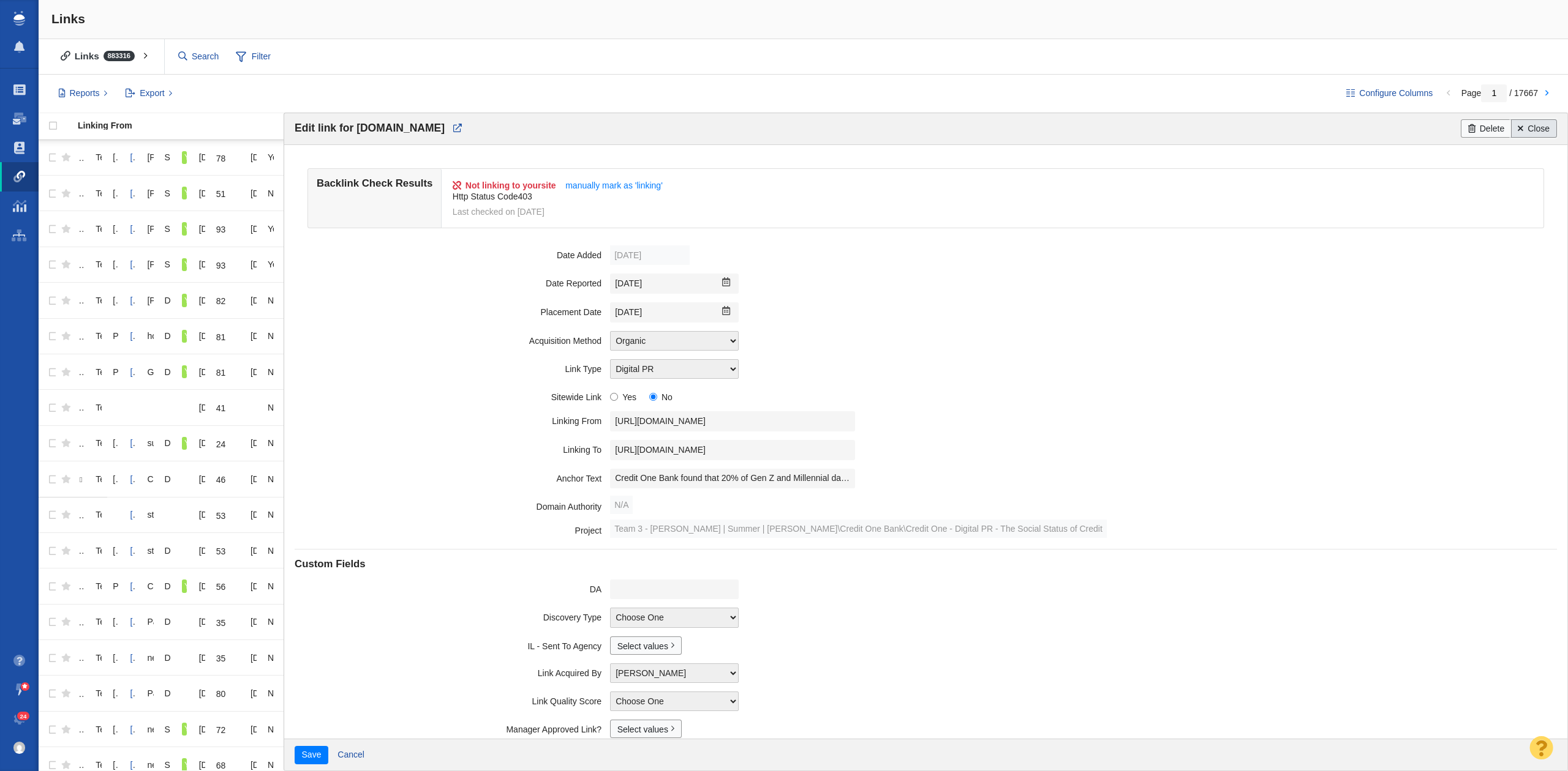
click at [1547, 128] on link "Close" at bounding box center [1533, 128] width 46 height 18
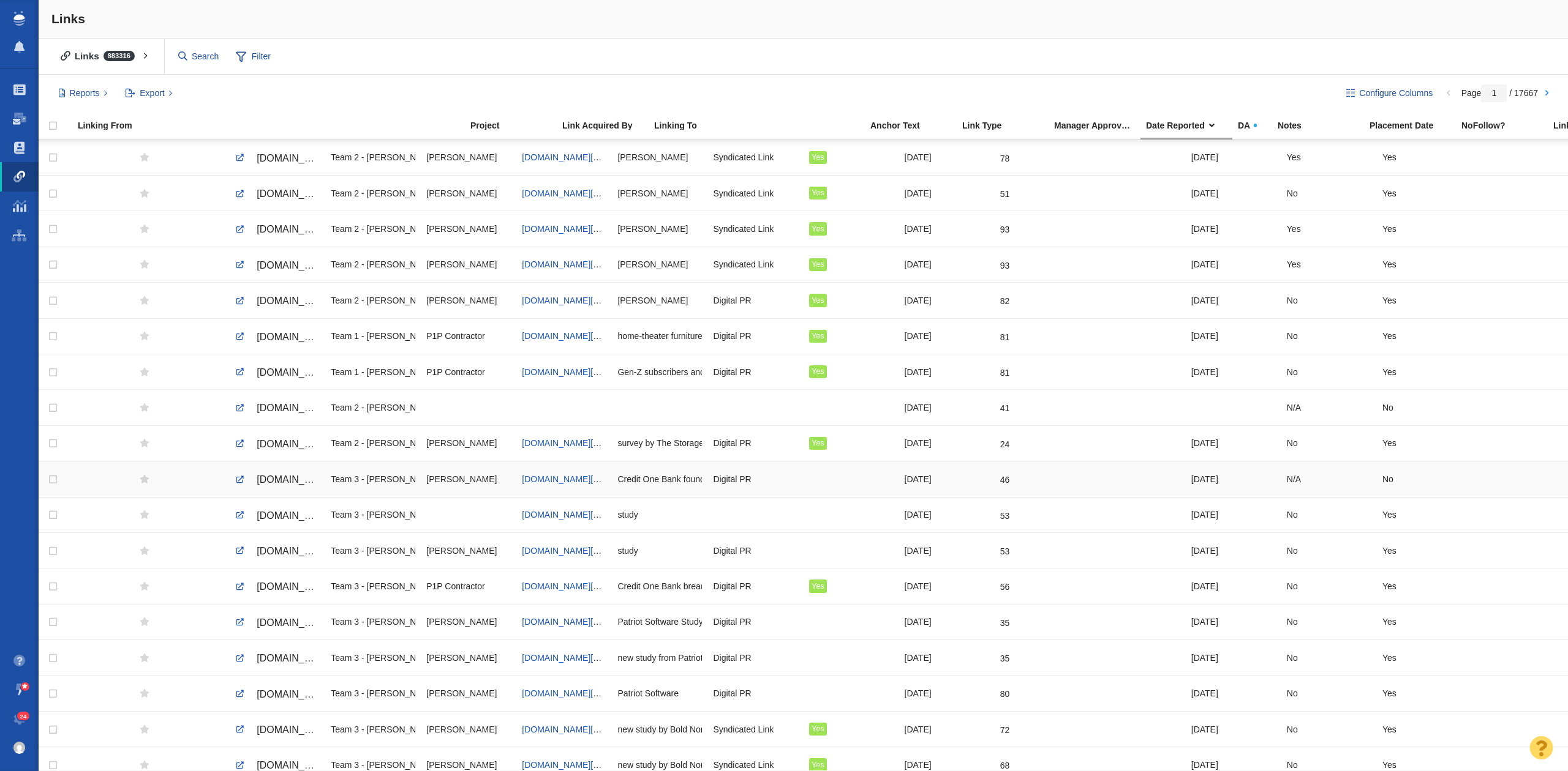
click at [284, 483] on span "[DOMAIN_NAME][URL]" at bounding box center [308, 479] width 103 height 10
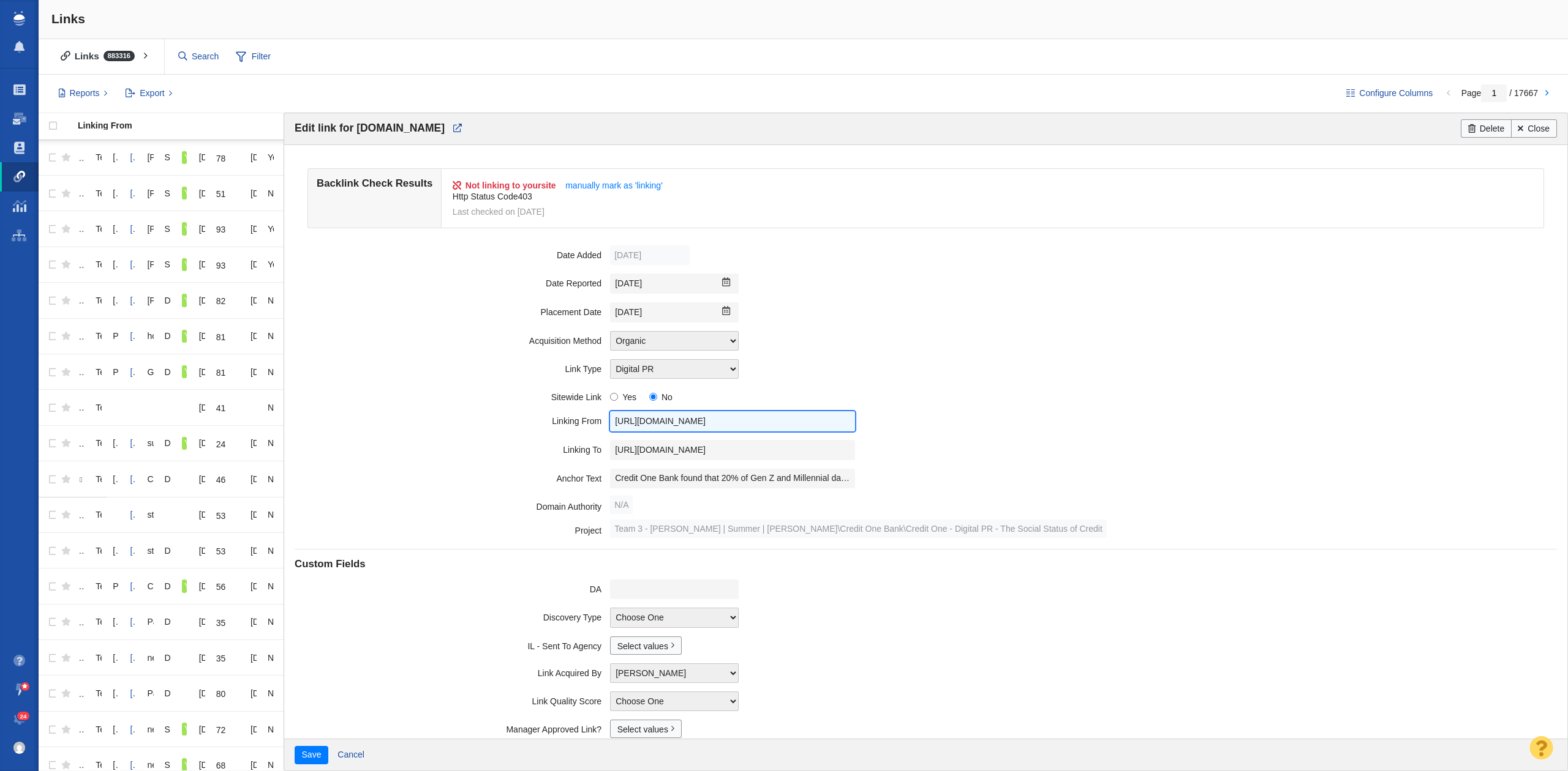
click at [652, 422] on input "[URL][DOMAIN_NAME]" at bounding box center [732, 421] width 245 height 20
click at [701, 448] on input "[URL][DOMAIN_NAME]" at bounding box center [732, 450] width 245 height 20
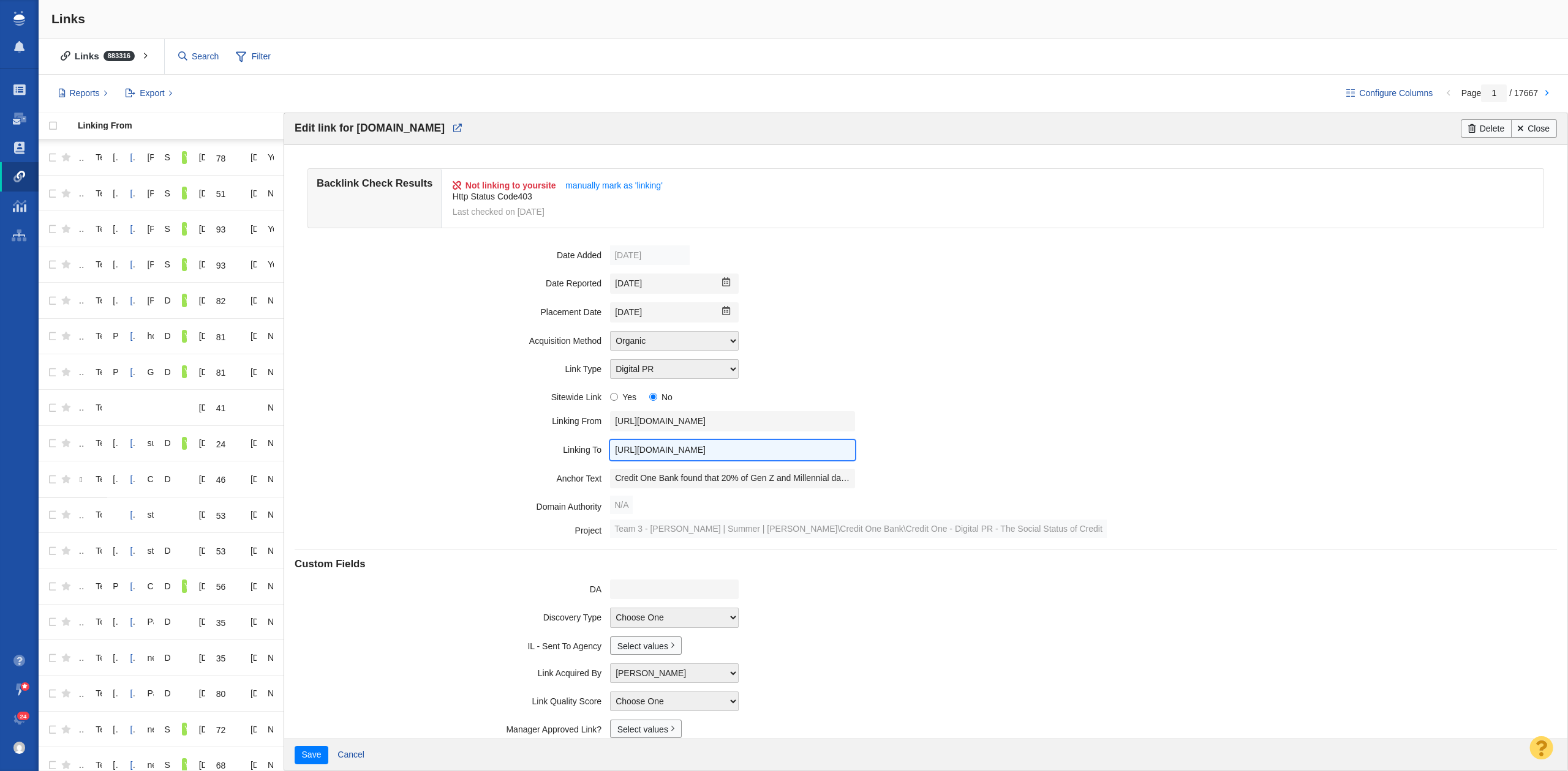
click at [701, 448] on input "[URL][DOMAIN_NAME]" at bounding box center [732, 450] width 245 height 20
click at [687, 481] on input "Credit One Bank found that 20% of Gen Z and Millennial daters want dating apps …" at bounding box center [732, 479] width 245 height 20
click at [626, 318] on input "[DATE]" at bounding box center [674, 313] width 128 height 20
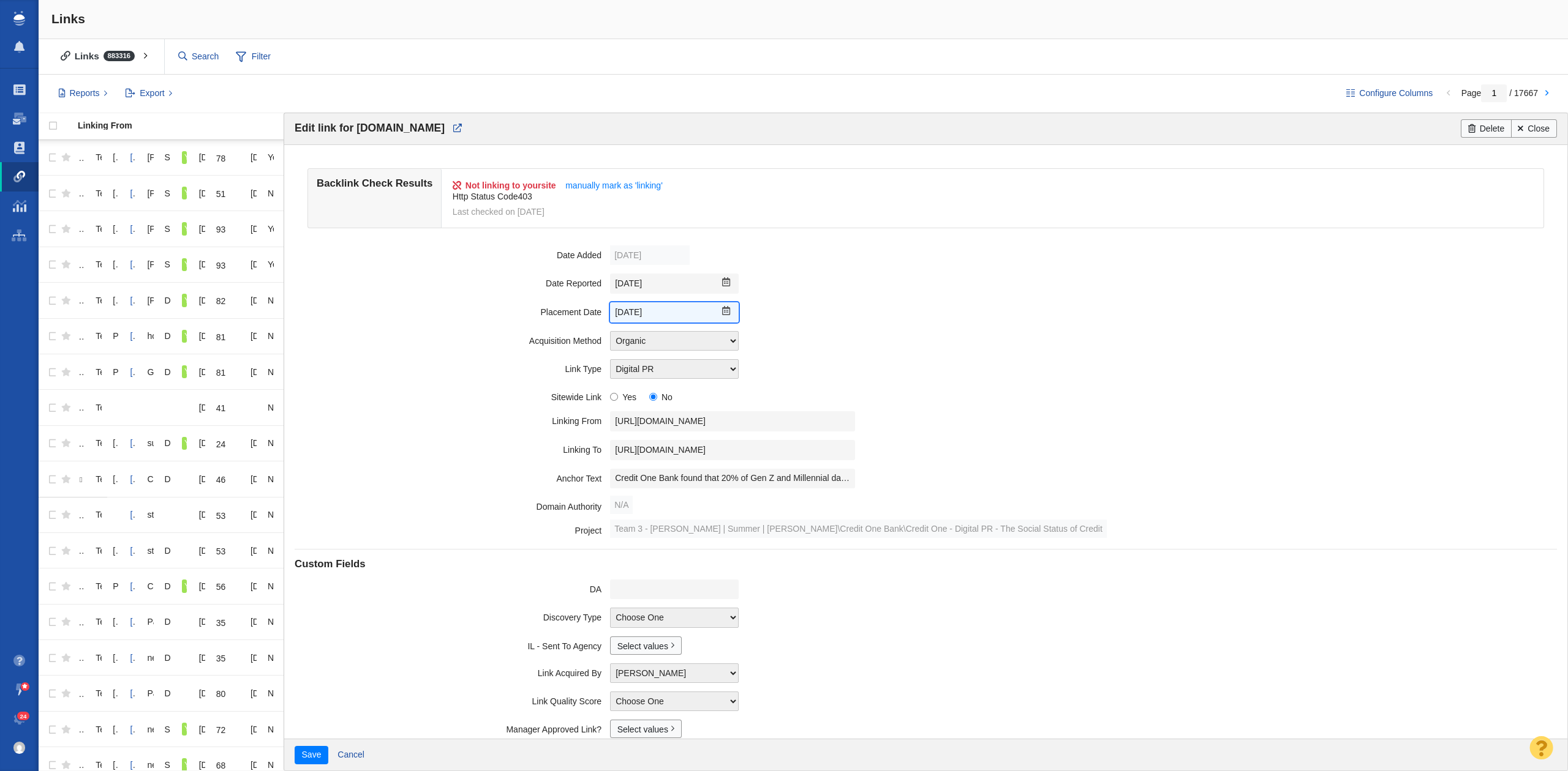
click at [626, 318] on input "[DATE]" at bounding box center [674, 313] width 128 height 20
click at [620, 593] on input "text" at bounding box center [674, 590] width 128 height 20
click at [1544, 133] on link "Close" at bounding box center [1533, 128] width 46 height 18
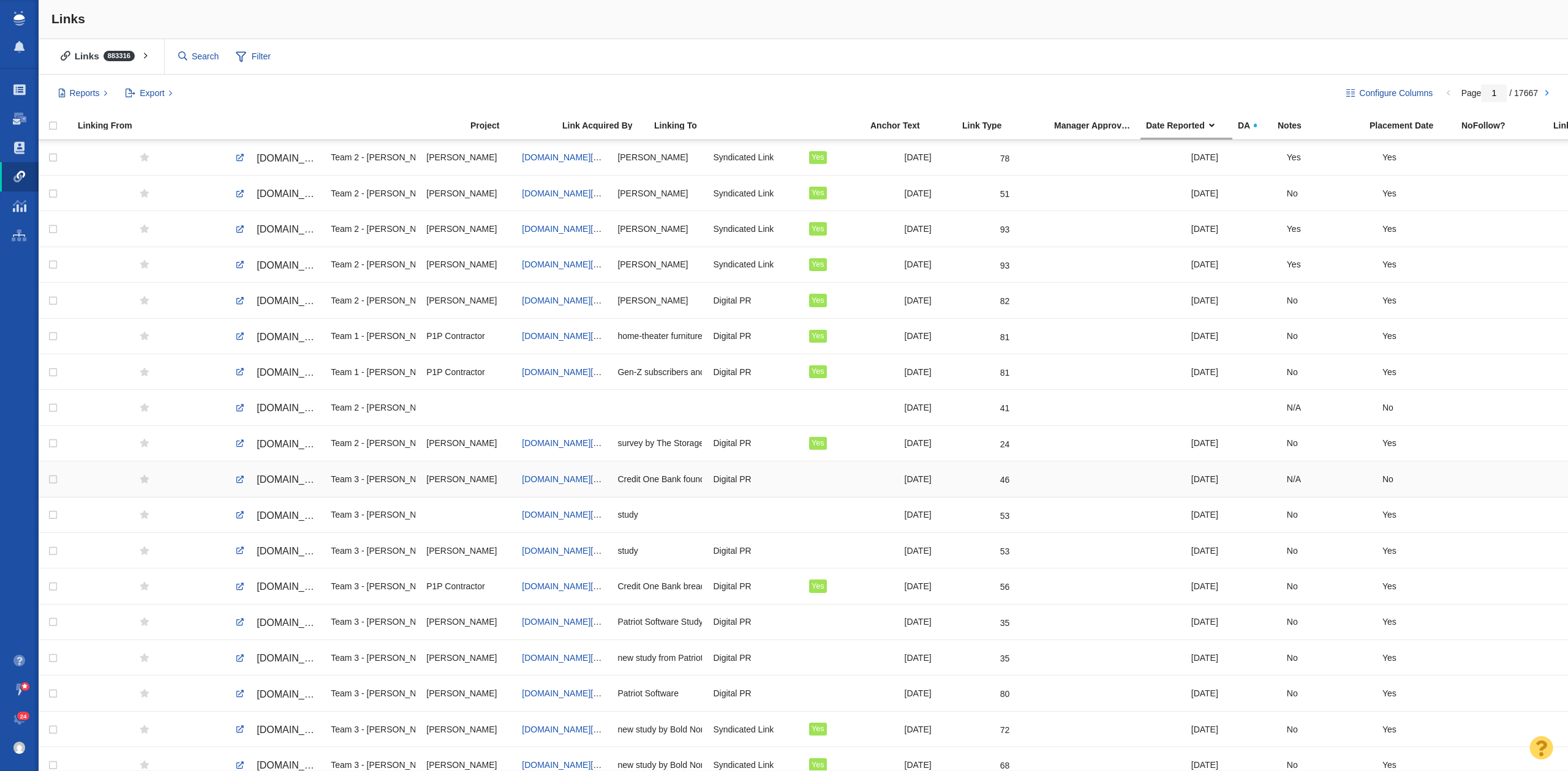
click at [822, 481] on div at bounding box center [851, 478] width 84 height 26
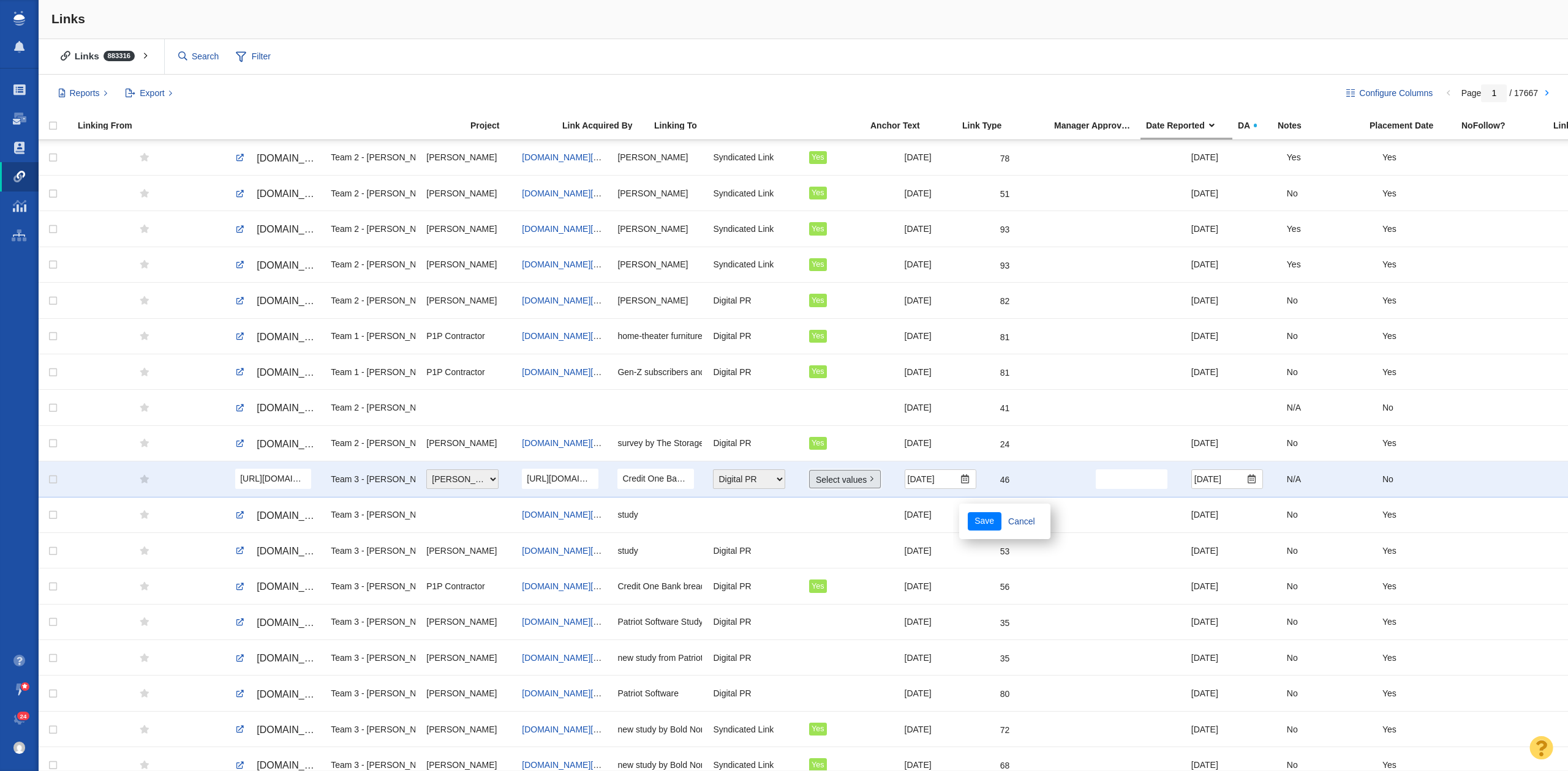
click at [819, 481] on link "Select values" at bounding box center [845, 479] width 72 height 18
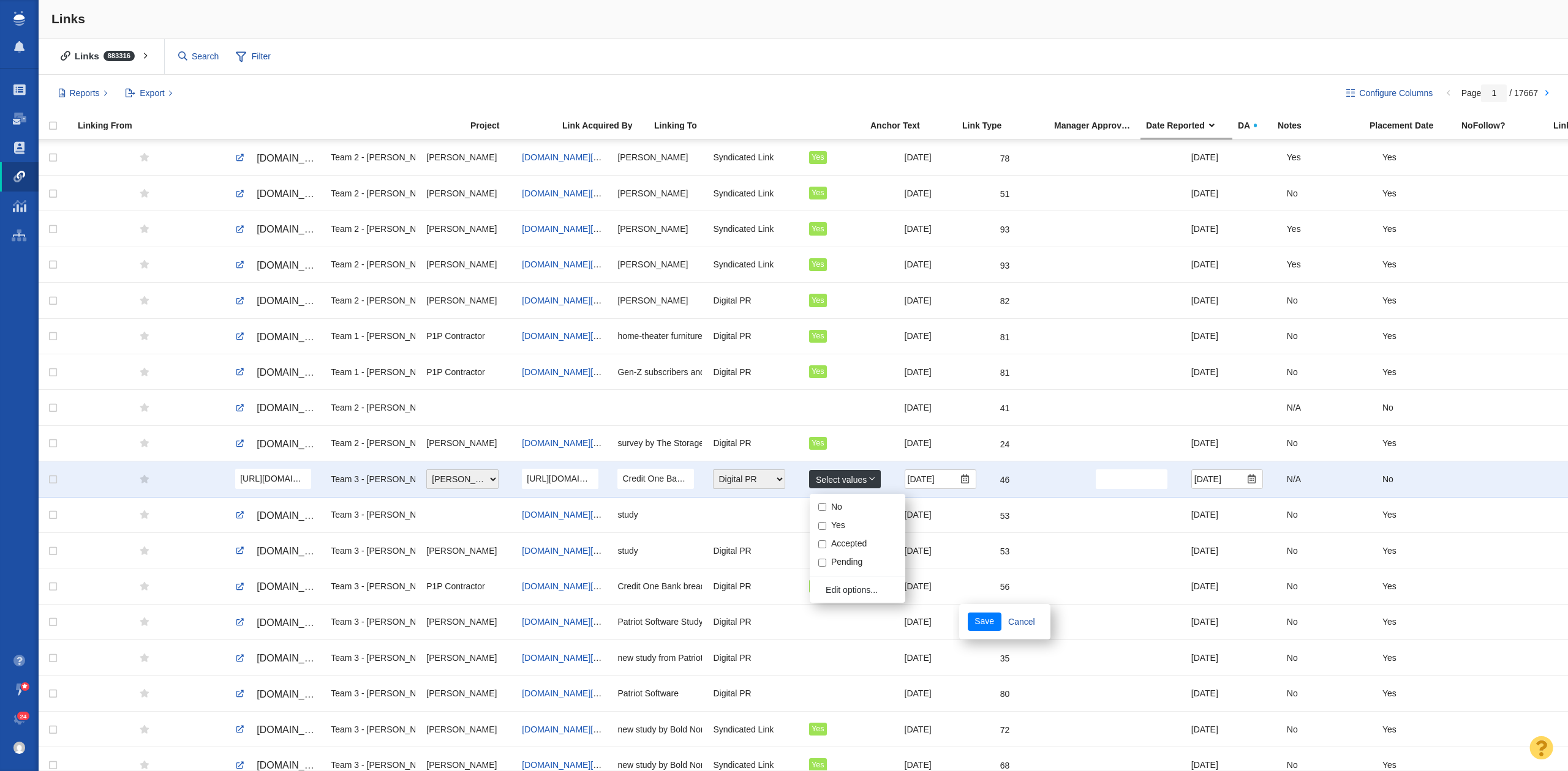
click at [818, 525] on input "Yes" at bounding box center [822, 526] width 8 height 8
checkbox input "true"
click at [981, 627] on button "Save" at bounding box center [984, 621] width 34 height 18
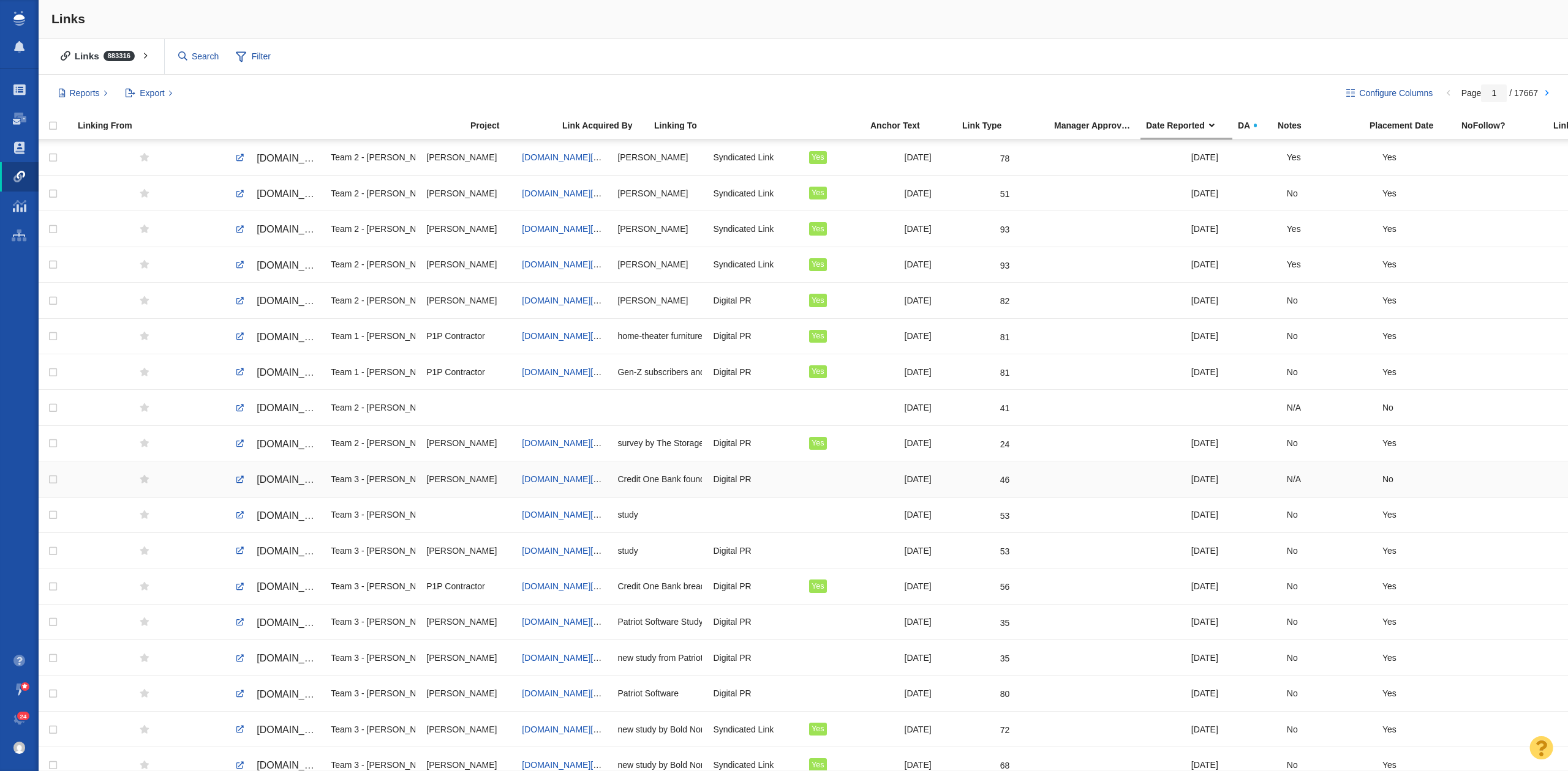
click at [804, 486] on td at bounding box center [851, 479] width 95 height 35
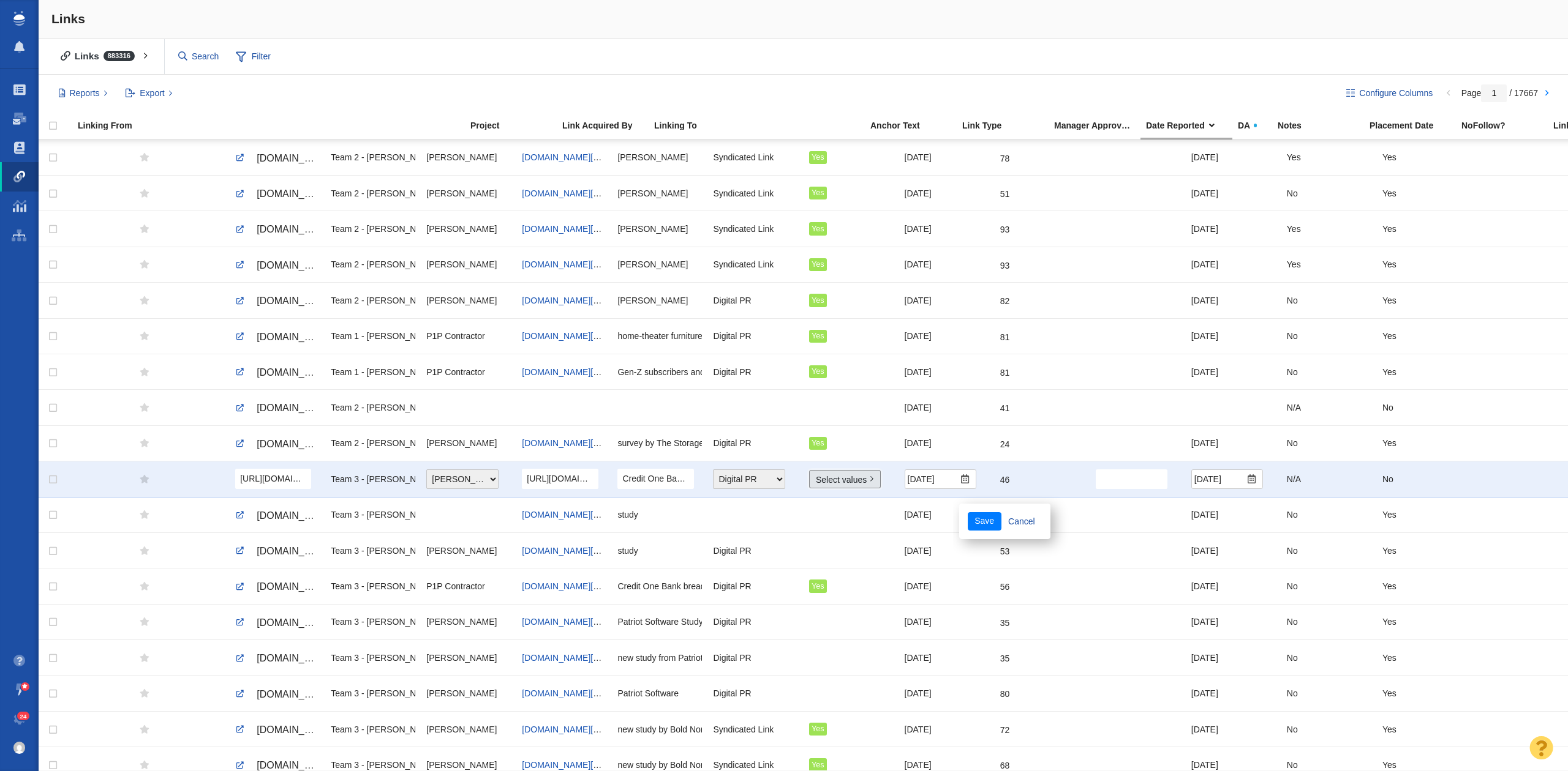
click at [831, 484] on link "Select values" at bounding box center [845, 479] width 72 height 18
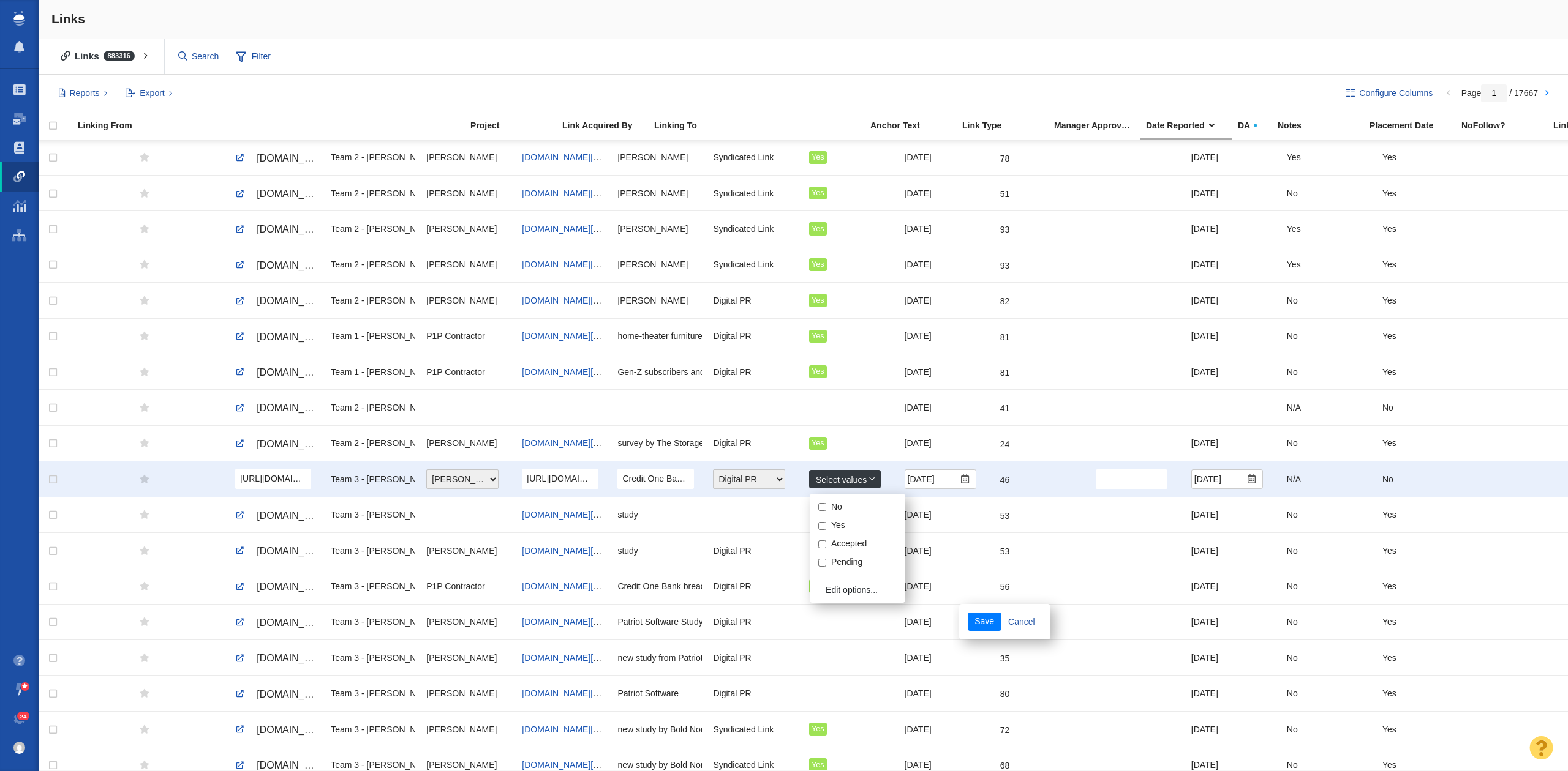
click at [818, 530] on input "Yes" at bounding box center [822, 526] width 8 height 8
checkbox input "true"
click at [988, 628] on button "Save" at bounding box center [984, 621] width 34 height 18
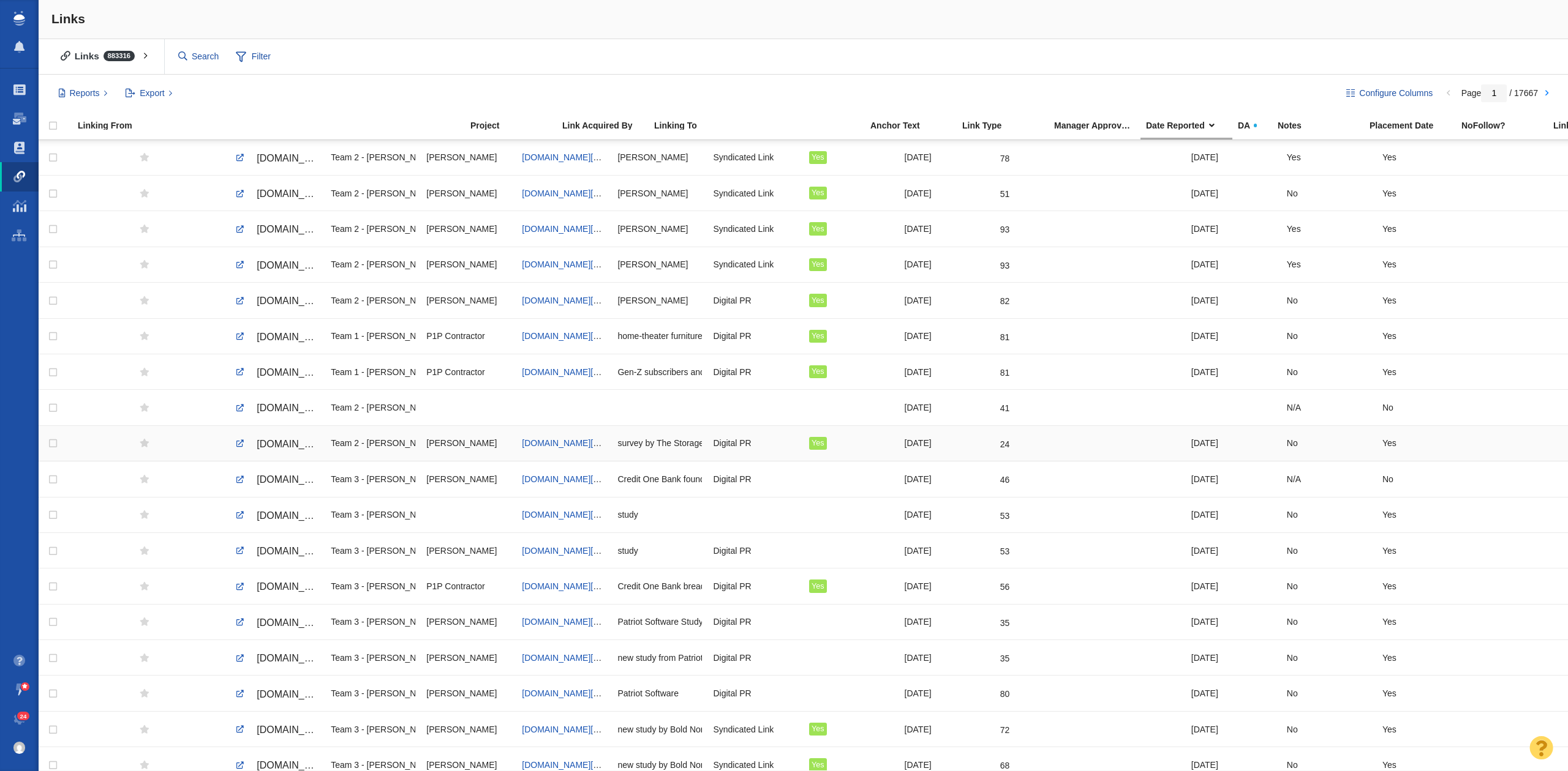
click at [314, 450] on span "[DOMAIN_NAME][URL]" at bounding box center [308, 443] width 103 height 10
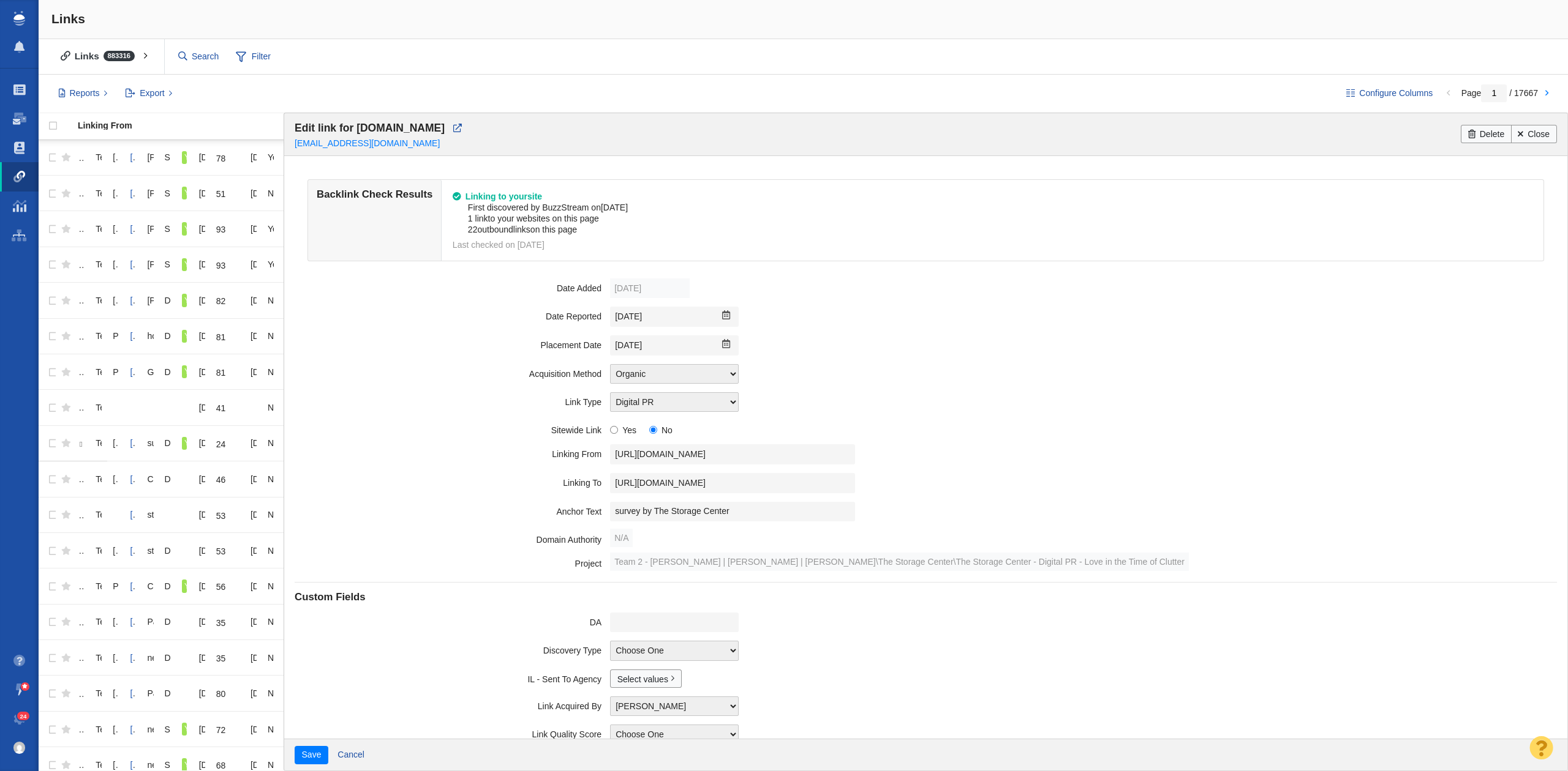
scroll to position [138, 0]
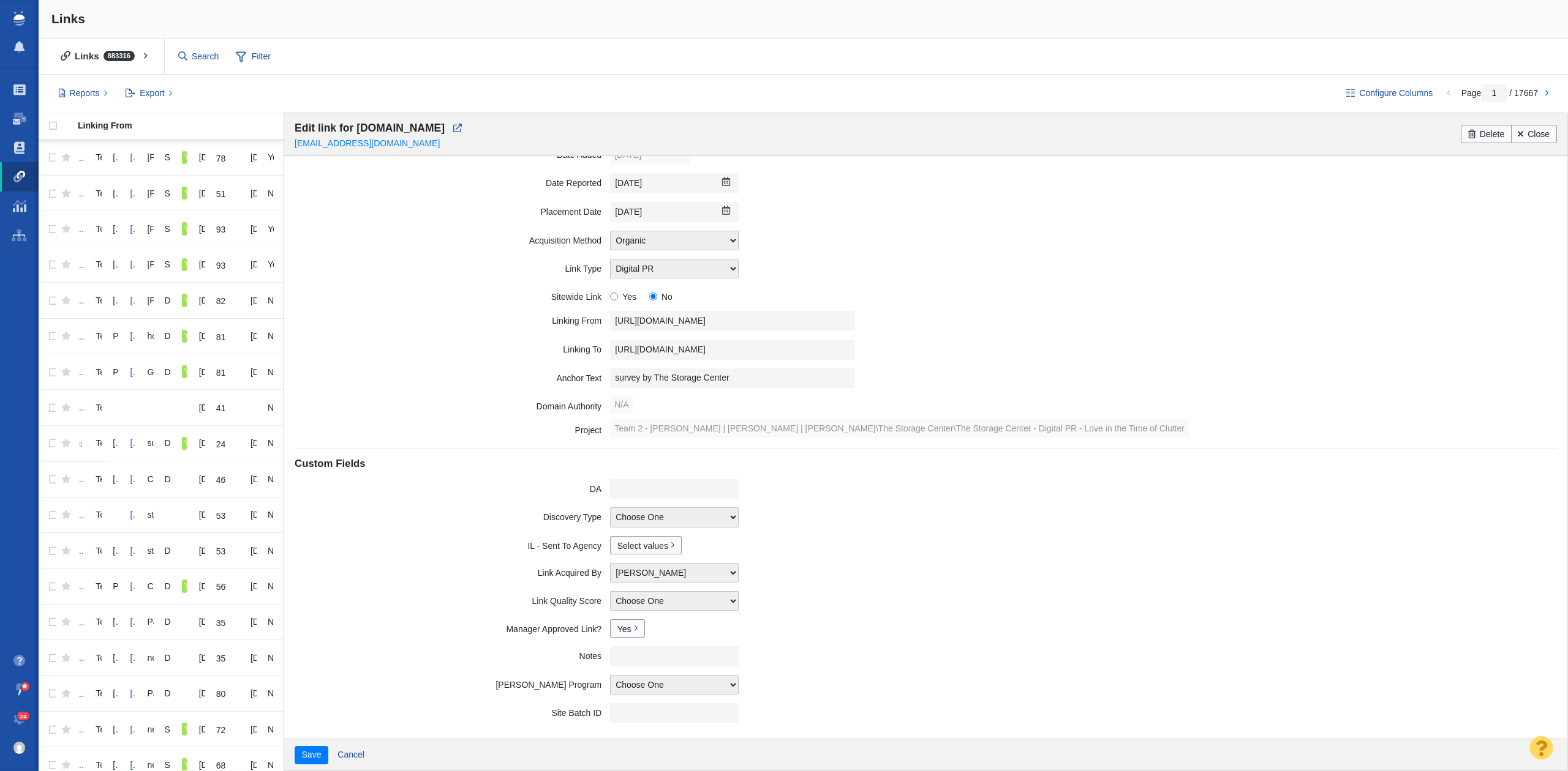
click at [1527, 123] on div "Edit link for [DOMAIN_NAME] [EMAIL_ADDRESS][DOMAIN_NAME] Delete Close" at bounding box center [926, 135] width 1283 height 43
click at [1527, 130] on link "Close" at bounding box center [1533, 134] width 46 height 18
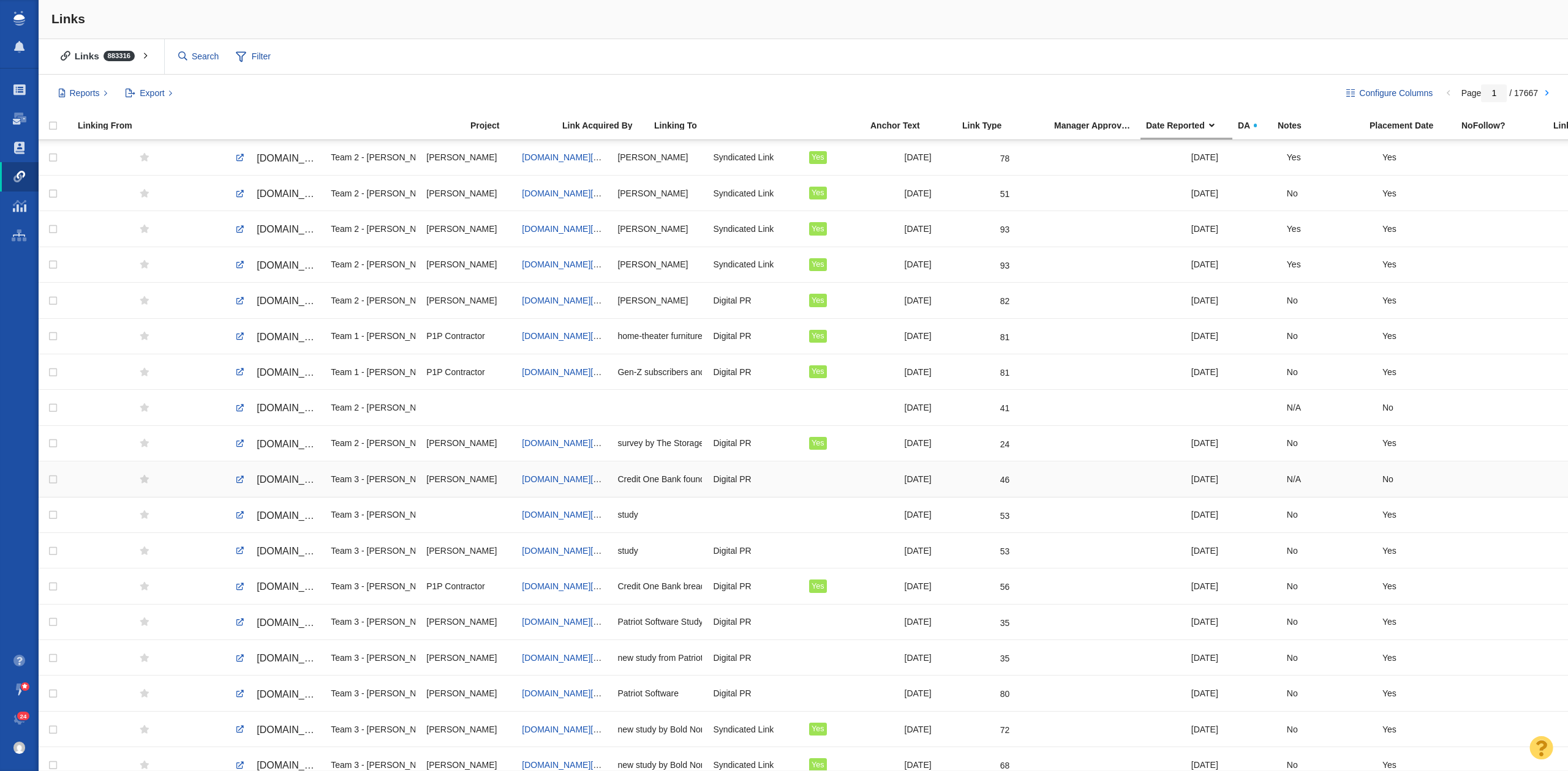
click at [276, 480] on span "[DOMAIN_NAME][URL]" at bounding box center [308, 479] width 103 height 10
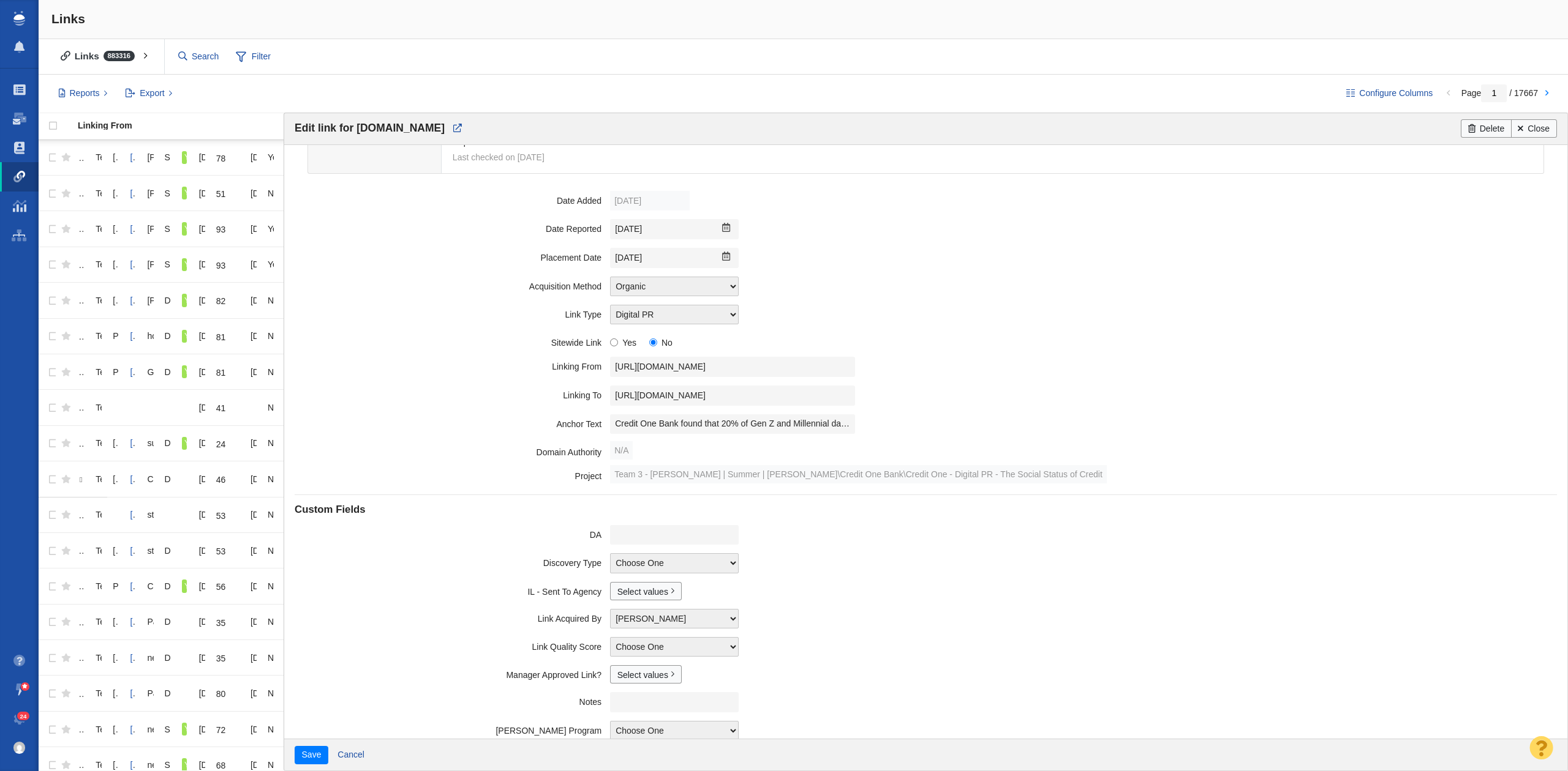
scroll to position [106, 0]
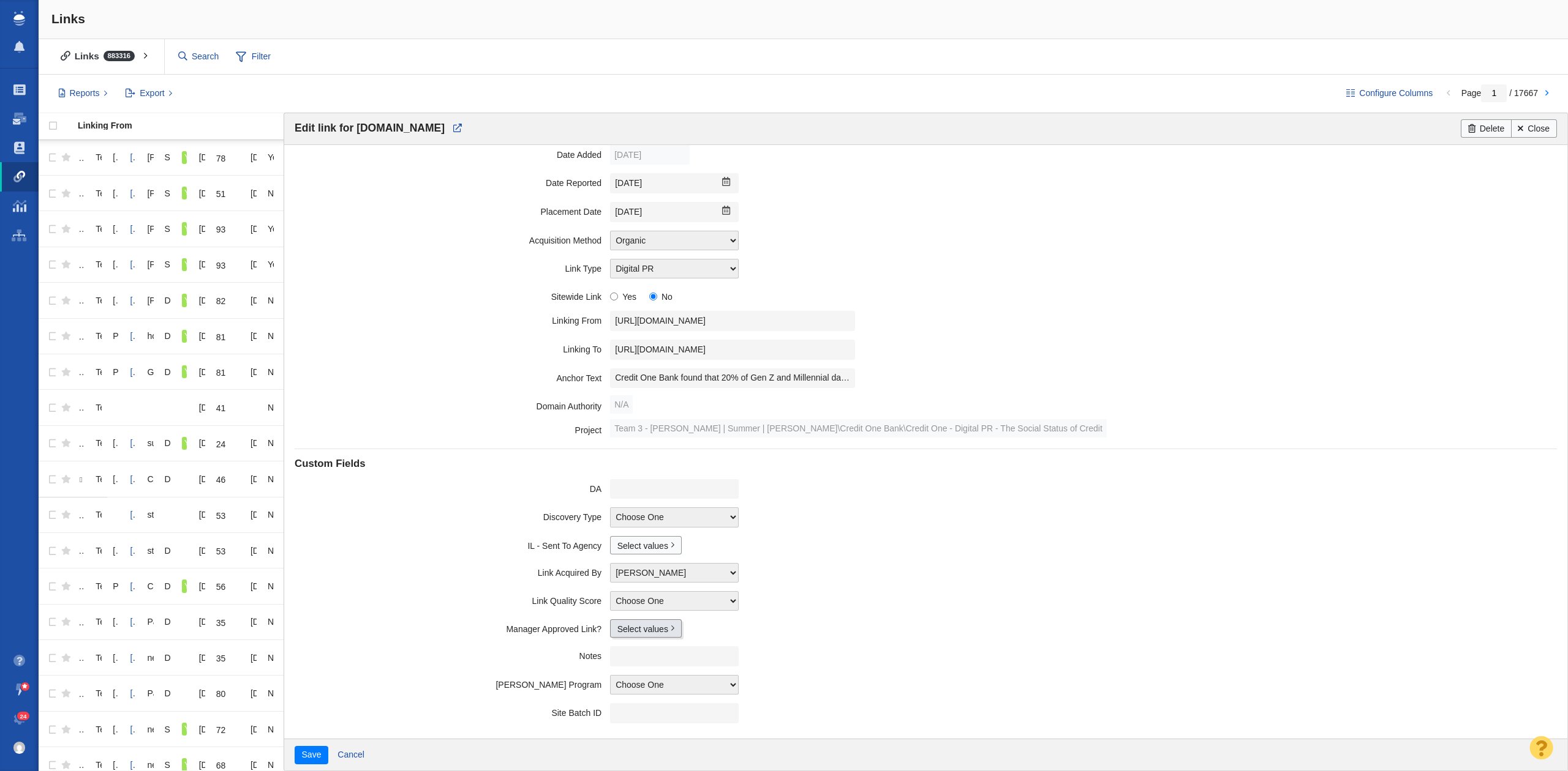
click at [610, 637] on field "Manager Approved Link? Select values No Yes Accepted Pending Edit options..." at bounding box center [925, 628] width 1261 height 27
click at [630, 632] on link "Select values" at bounding box center [645, 628] width 72 height 18
click at [620, 677] on div "No Yes Accepted Pending" at bounding box center [652, 677] width 86 height 74
click at [620, 672] on input "Yes" at bounding box center [622, 668] width 8 height 8
checkbox input "true"
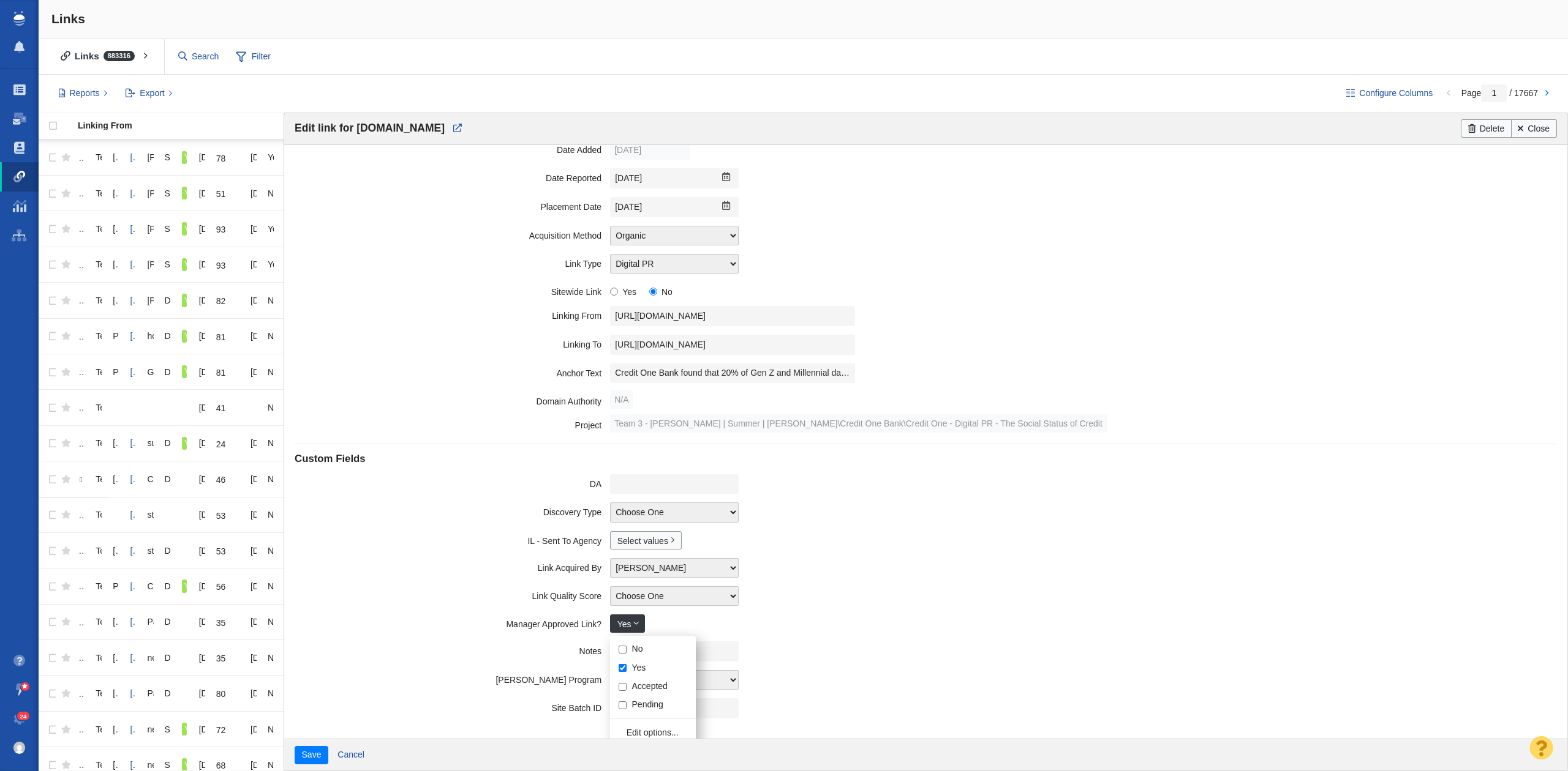
click at [388, 709] on label "Site Batch ID" at bounding box center [452, 706] width 315 height 15
click at [299, 757] on button "Save" at bounding box center [311, 754] width 34 height 18
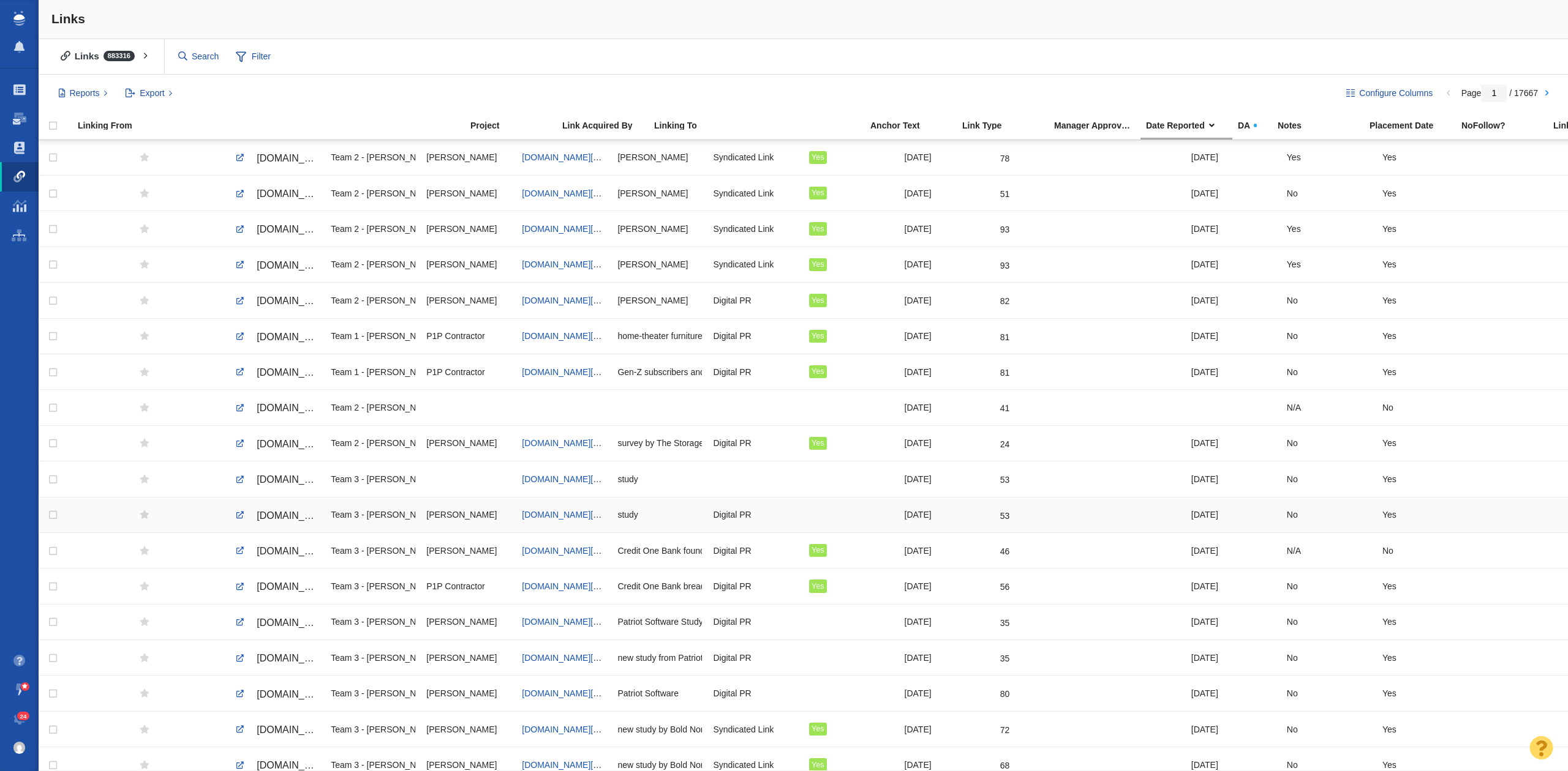
click at [295, 515] on span "[DOMAIN_NAME][URL]" at bounding box center [308, 515] width 103 height 10
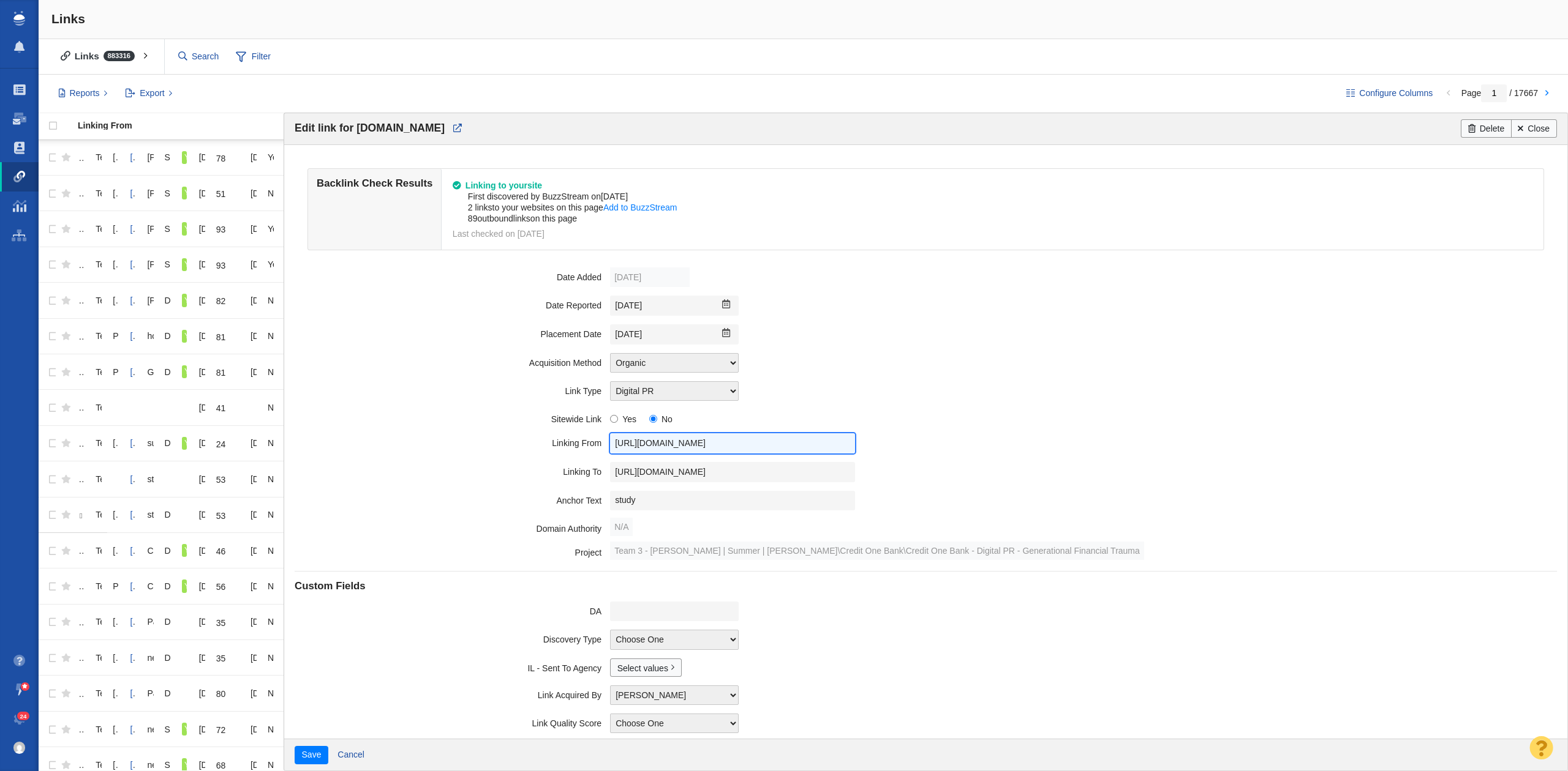
click at [645, 441] on input "[URL][DOMAIN_NAME]" at bounding box center [732, 443] width 245 height 20
click at [643, 441] on input "[URL][DOMAIN_NAME]" at bounding box center [732, 443] width 245 height 20
click at [637, 477] on input "[URL][DOMAIN_NAME]" at bounding box center [732, 473] width 245 height 20
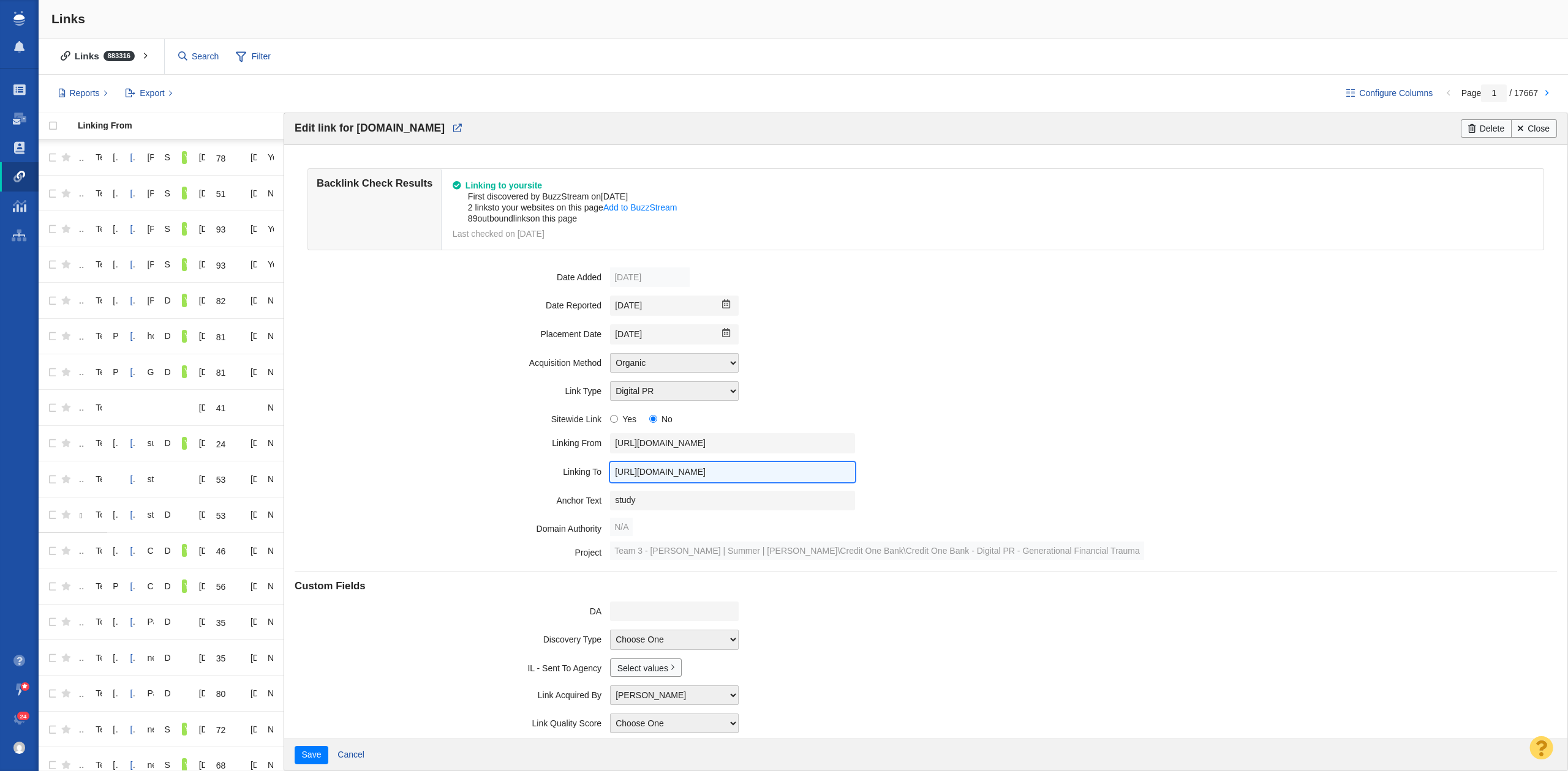
click at [637, 477] on input "[URL][DOMAIN_NAME]" at bounding box center [732, 473] width 245 height 20
click at [684, 504] on input "study" at bounding box center [732, 501] width 245 height 20
click at [656, 335] on input "[DATE]" at bounding box center [674, 335] width 128 height 20
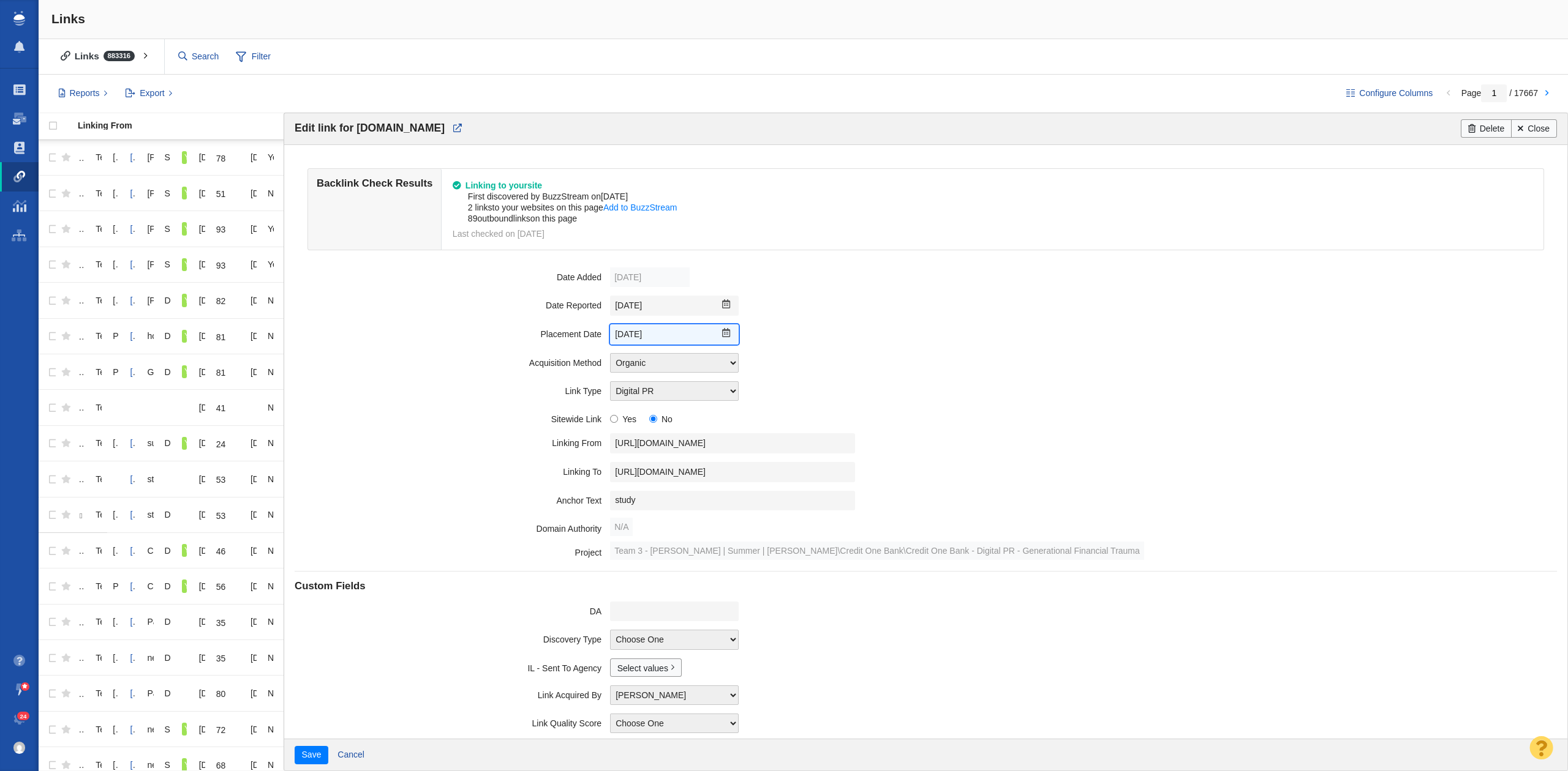
click at [656, 335] on input "[DATE]" at bounding box center [674, 335] width 128 height 20
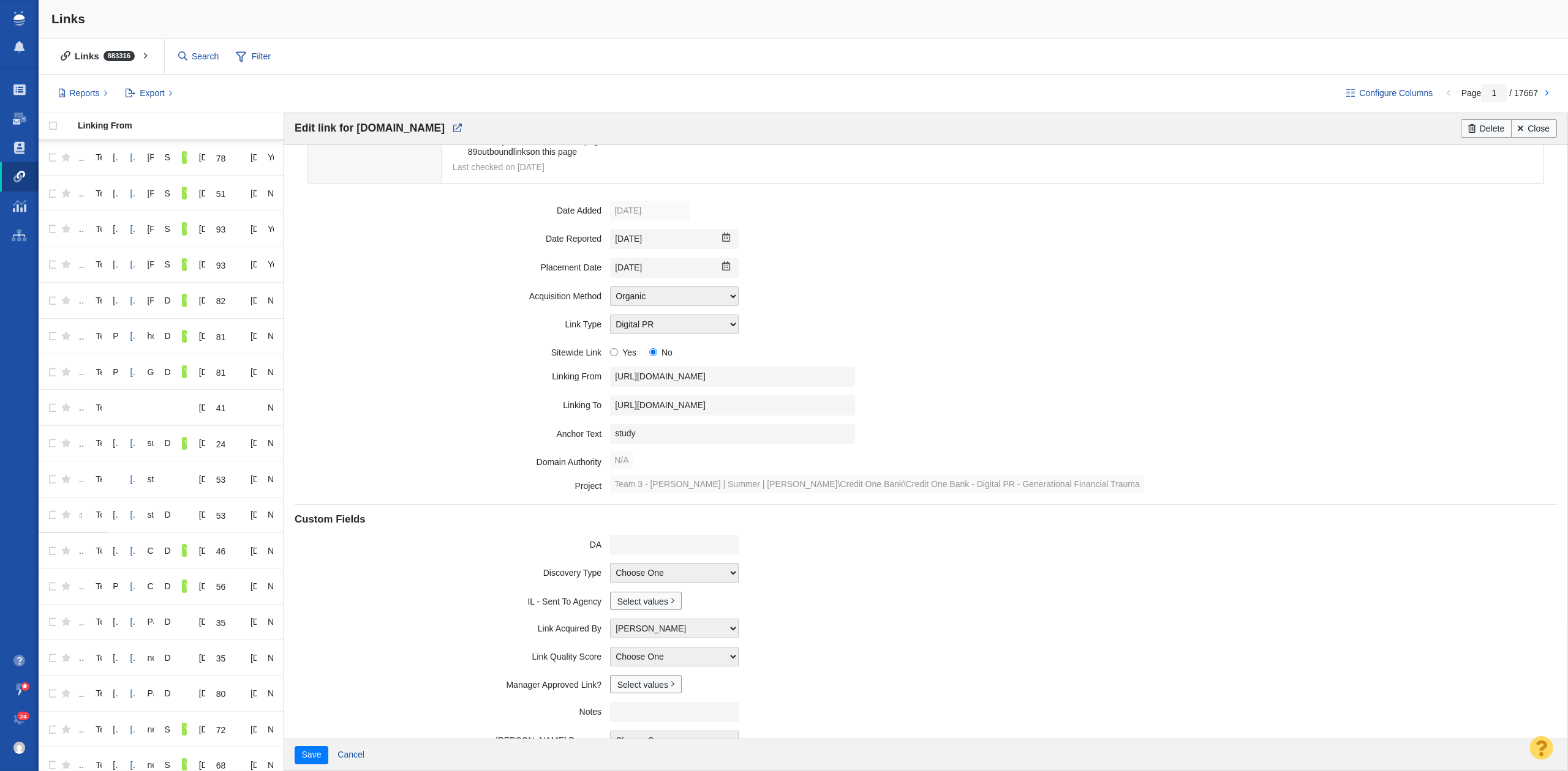
scroll to position [128, 0]
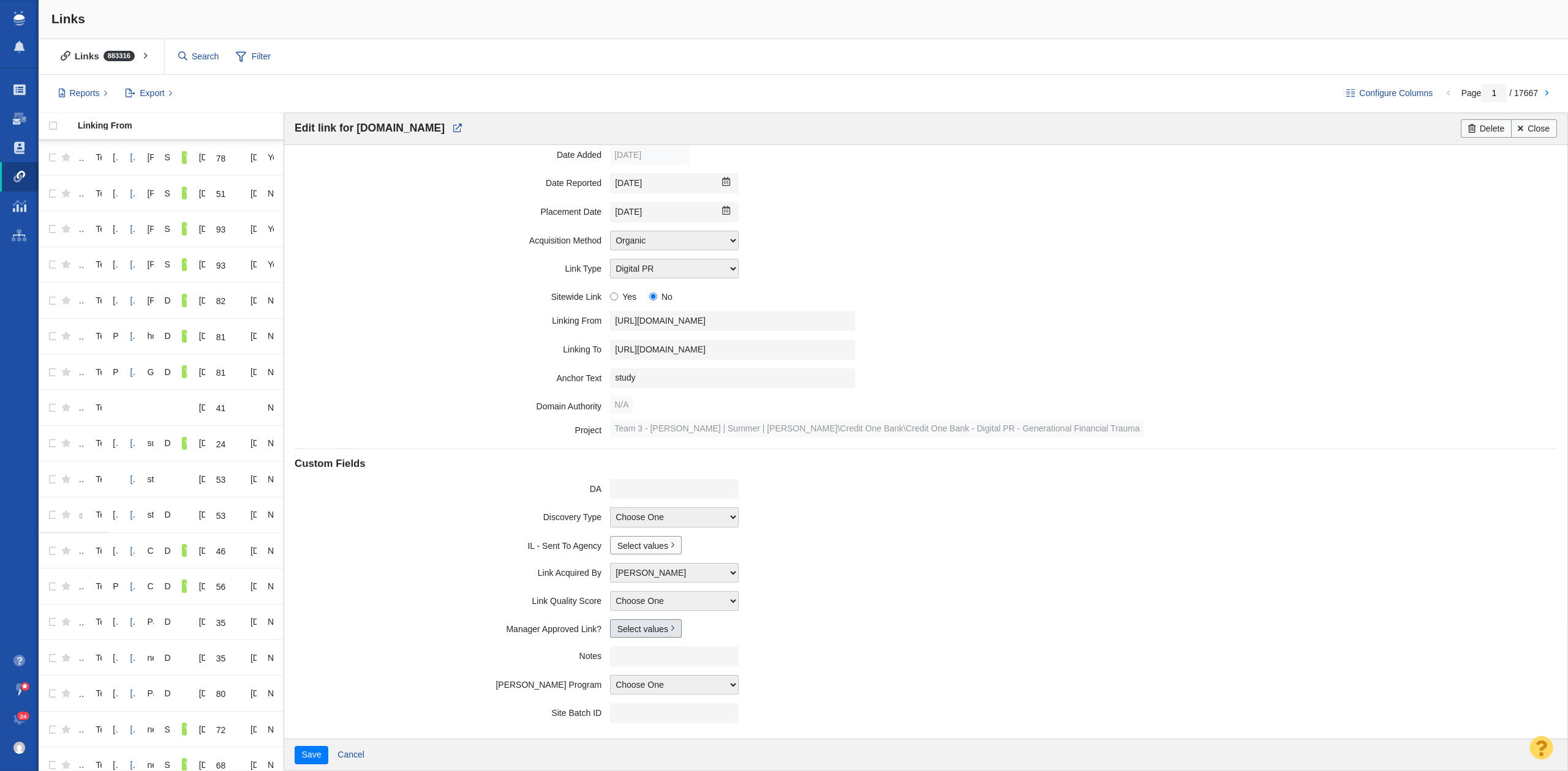
click at [623, 632] on link "Select values" at bounding box center [645, 628] width 72 height 18
click at [620, 671] on input "Yes" at bounding box center [622, 668] width 8 height 8
checkbox input "true"
click at [317, 751] on button "Save" at bounding box center [311, 754] width 34 height 18
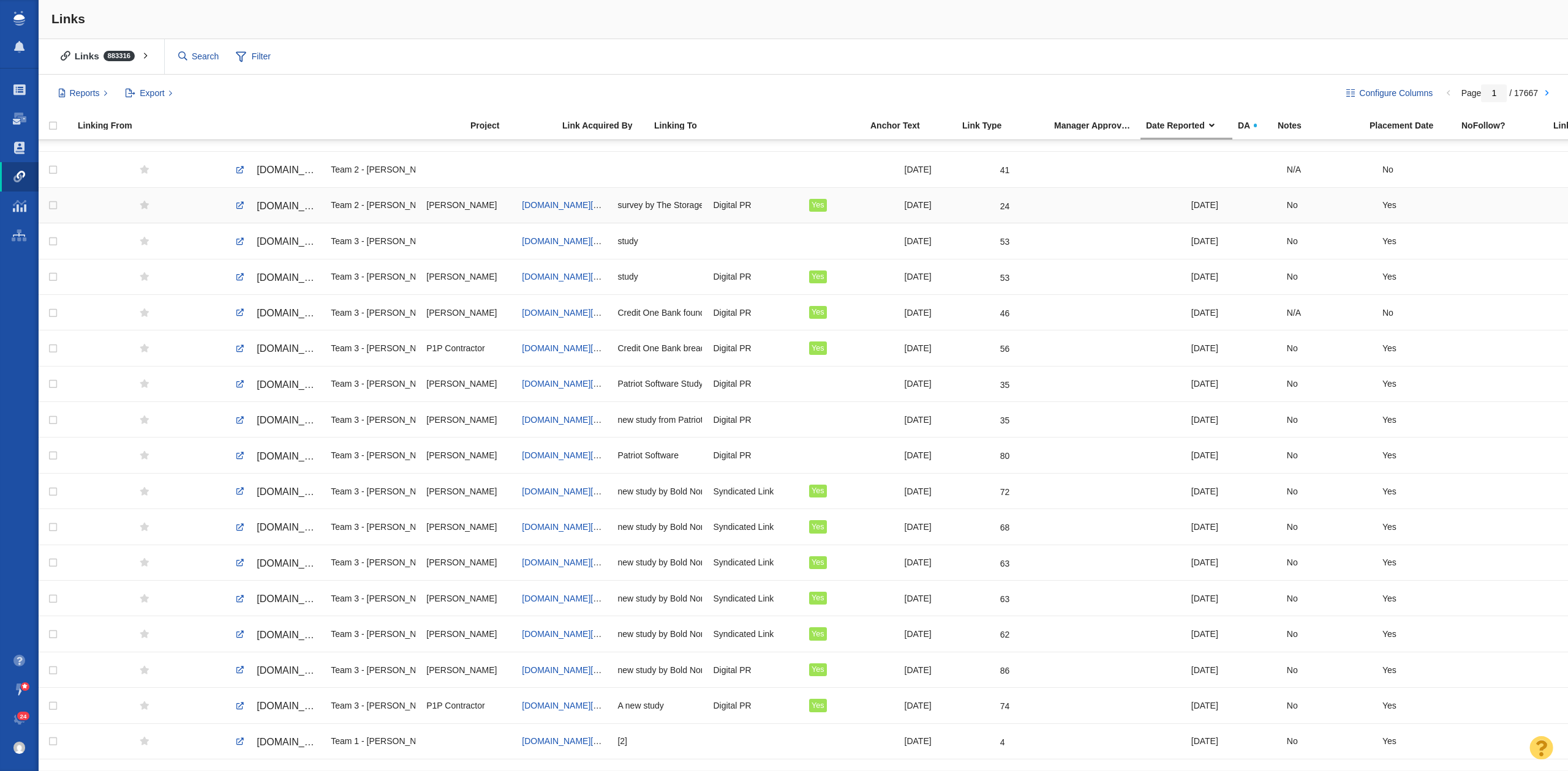
scroll to position [326, 0]
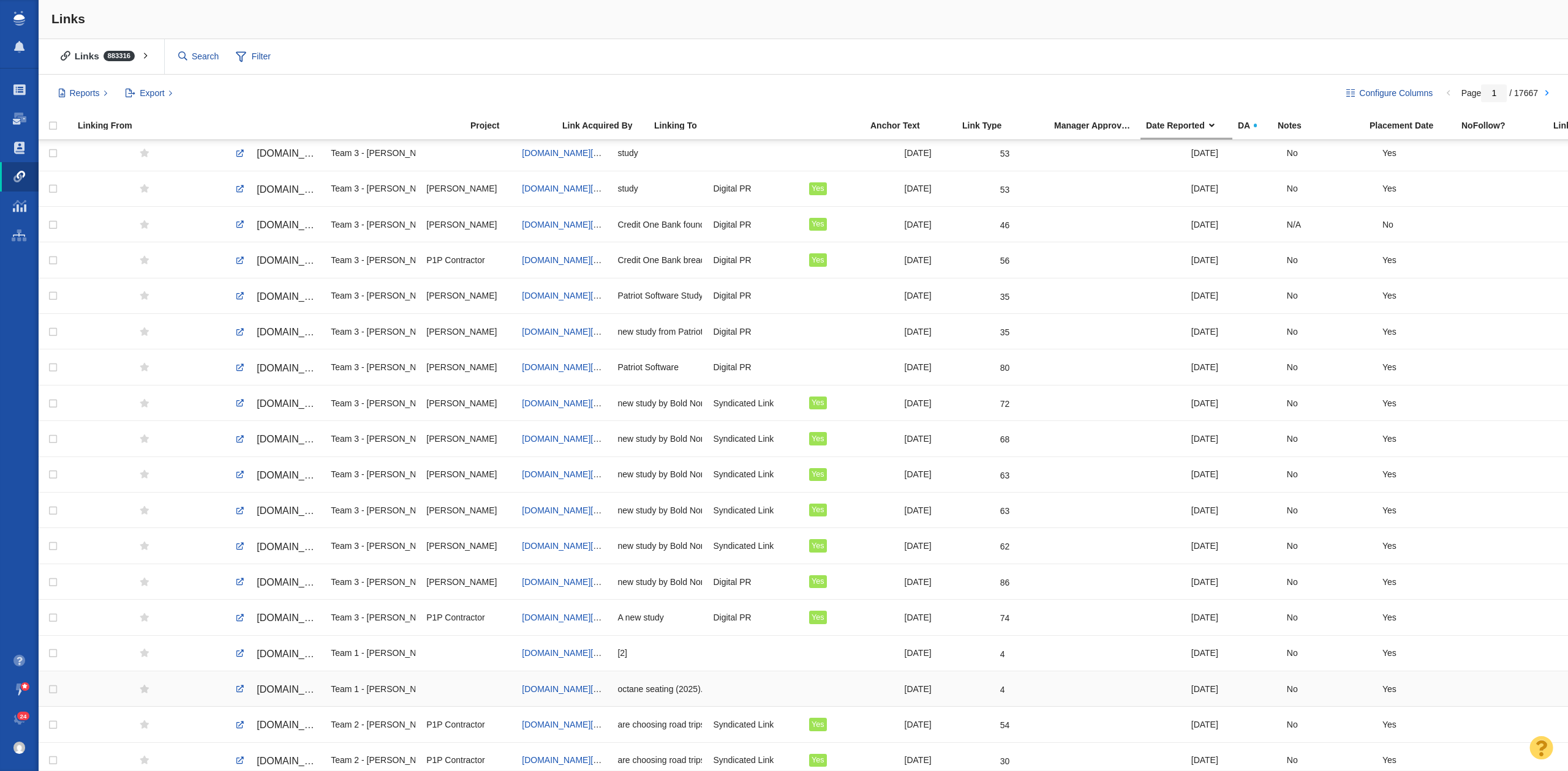
click at [273, 695] on span "[DOMAIN_NAME][URL]" at bounding box center [308, 689] width 103 height 10
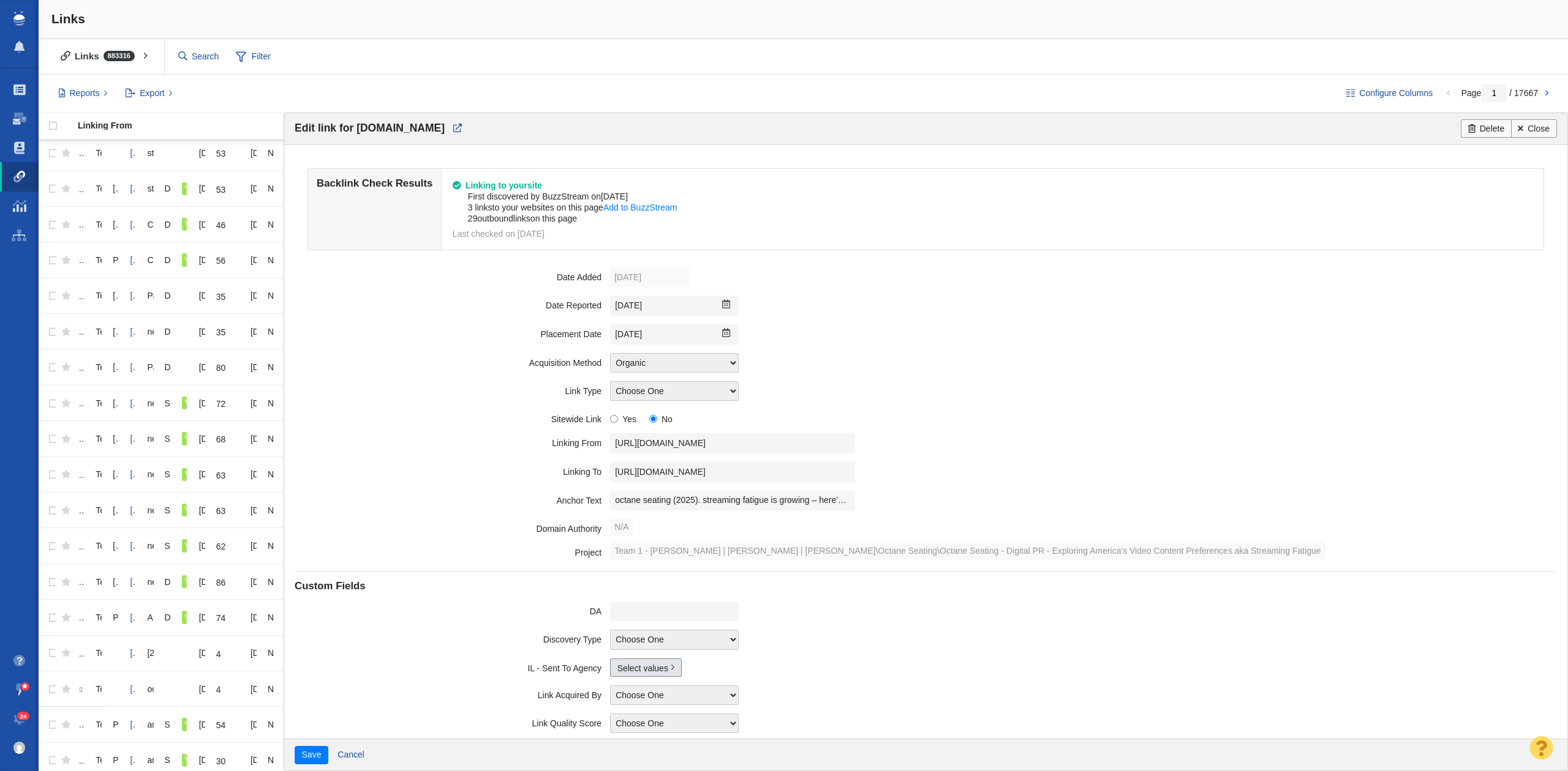
click at [628, 665] on link "Select values" at bounding box center [645, 667] width 72 height 18
click at [617, 702] on div "Yes No" at bounding box center [652, 702] width 86 height 37
click at [619, 698] on input "Yes" at bounding box center [622, 694] width 8 height 8
checkbox input "true"
click at [300, 753] on button "Save" at bounding box center [311, 754] width 34 height 18
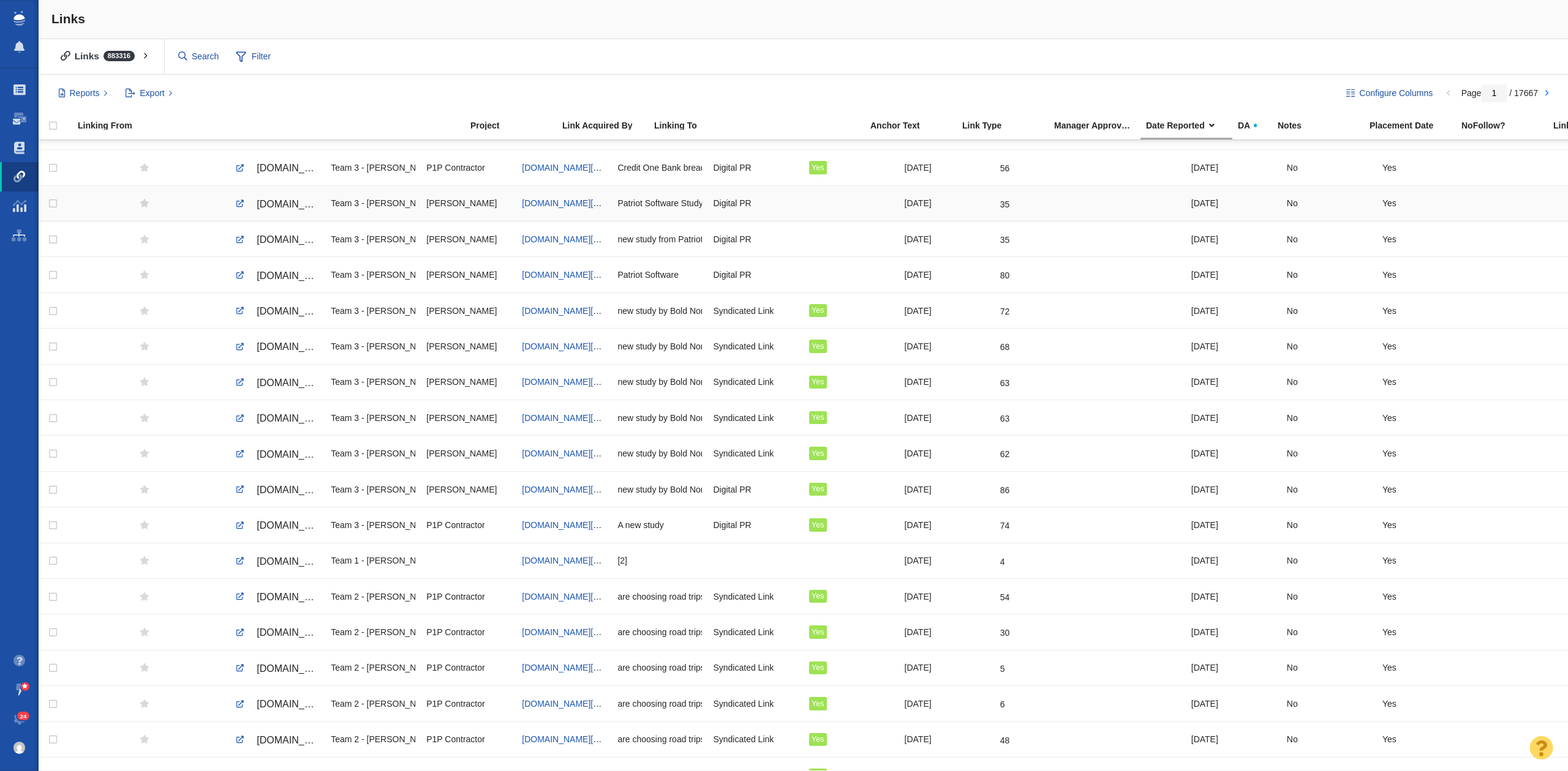
scroll to position [408, 0]
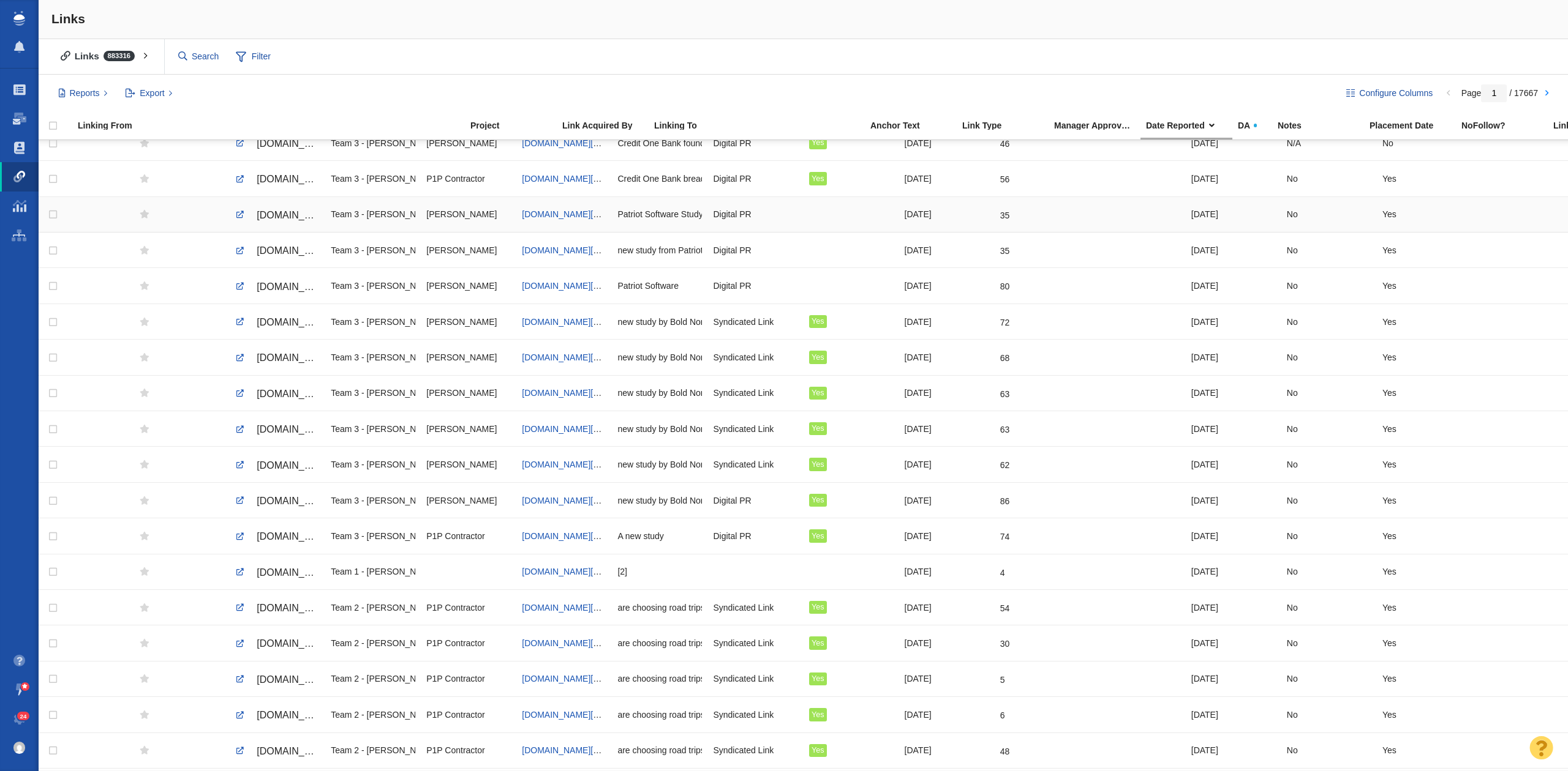
click at [284, 219] on span "[DOMAIN_NAME][URL]" at bounding box center [308, 215] width 103 height 10
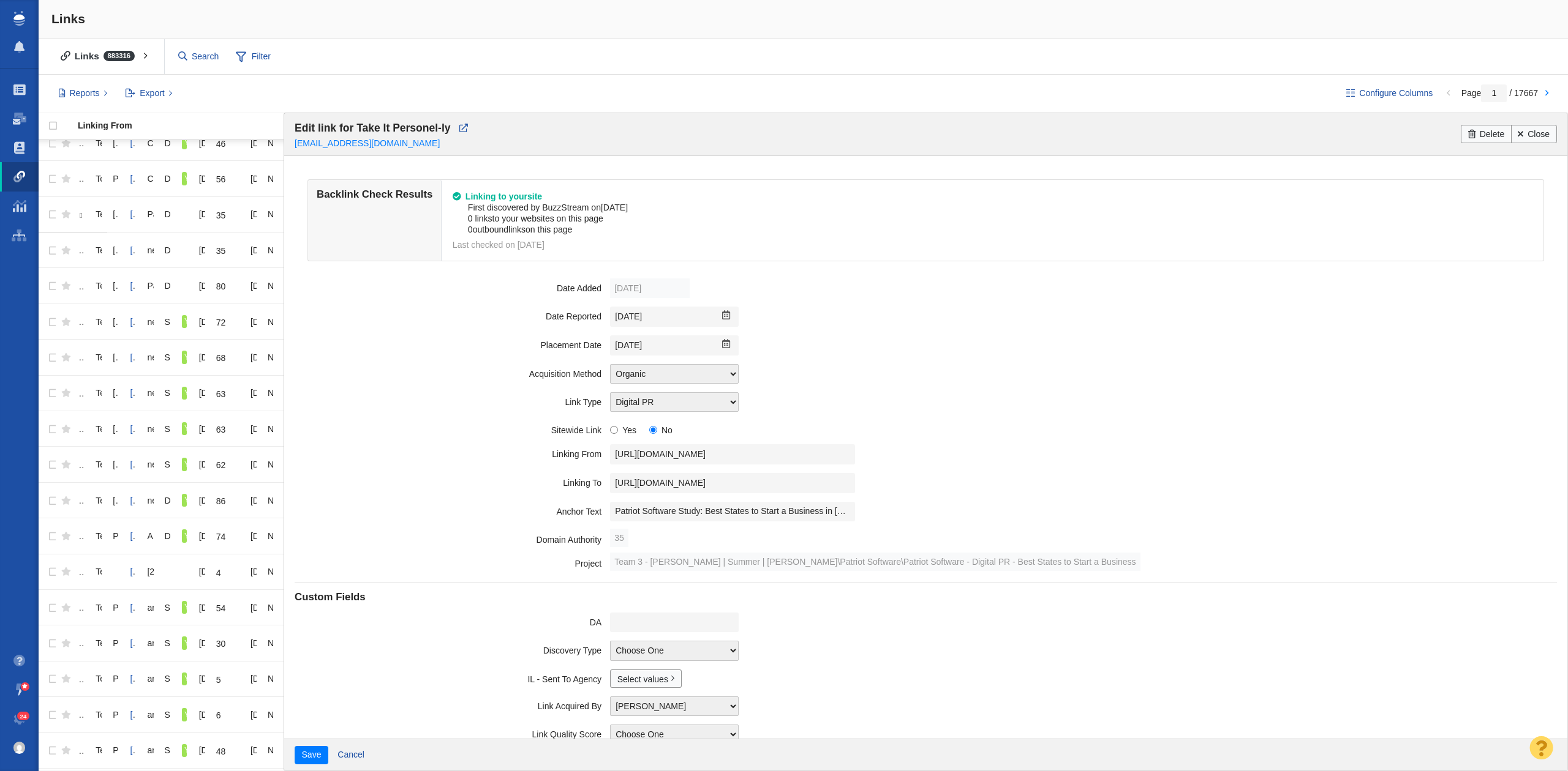
click at [664, 442] on field "Linking From [URL][DOMAIN_NAME]" at bounding box center [925, 454] width 1261 height 29
click at [664, 450] on input "[URL][DOMAIN_NAME]" at bounding box center [732, 454] width 245 height 20
drag, startPoint x: 675, startPoint y: 502, endPoint x: 686, endPoint y: 495, distance: 13.0
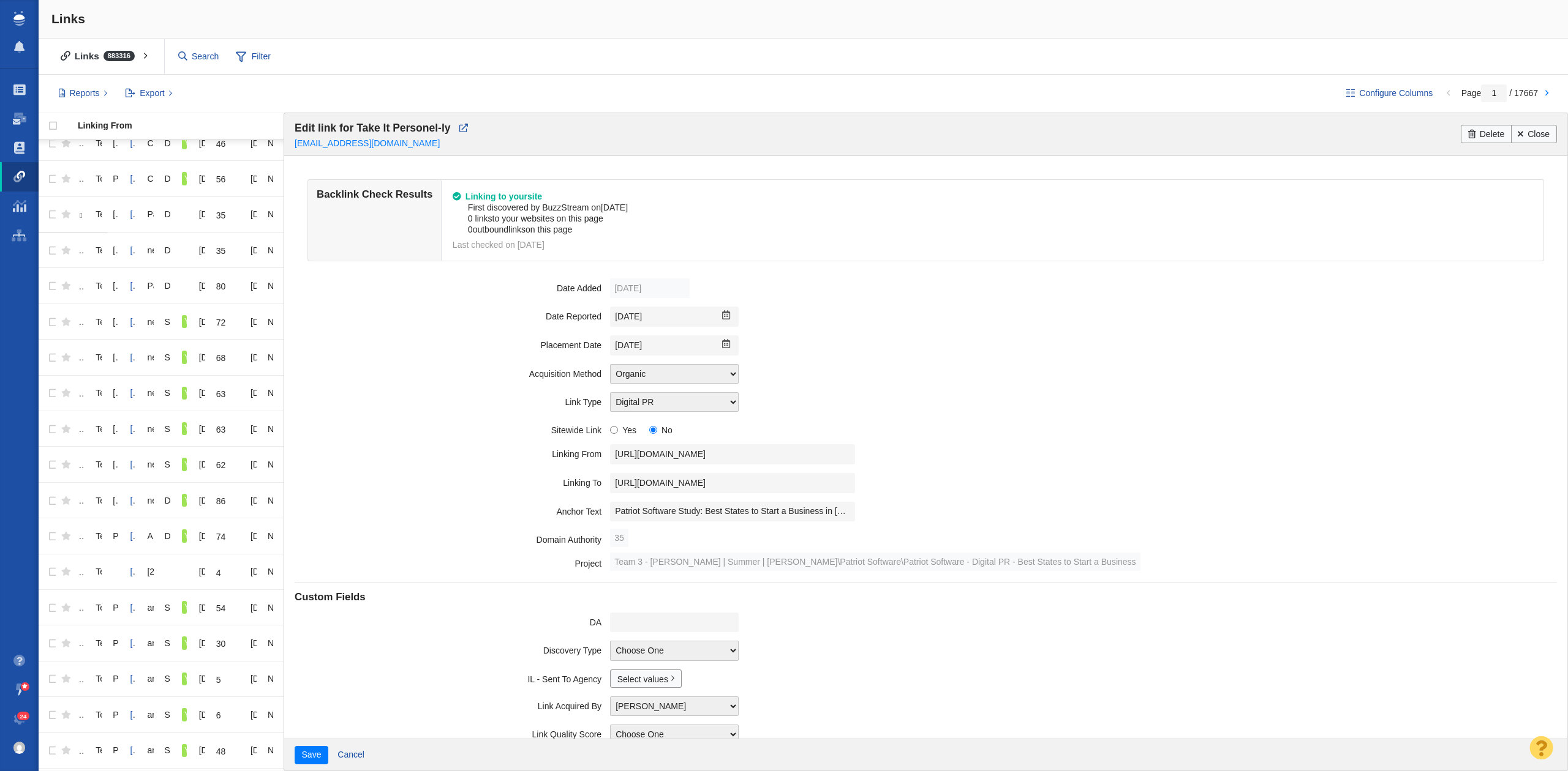
click at [675, 502] on field "Anchor Text Patriot Software Study: Best States to Start a Business in [DATE]" at bounding box center [925, 512] width 1261 height 29
click at [686, 493] on input "[URL][DOMAIN_NAME]" at bounding box center [732, 484] width 245 height 20
click at [800, 510] on input "Patriot Software Study: Best States to Start a Business in [DATE]" at bounding box center [732, 512] width 245 height 20
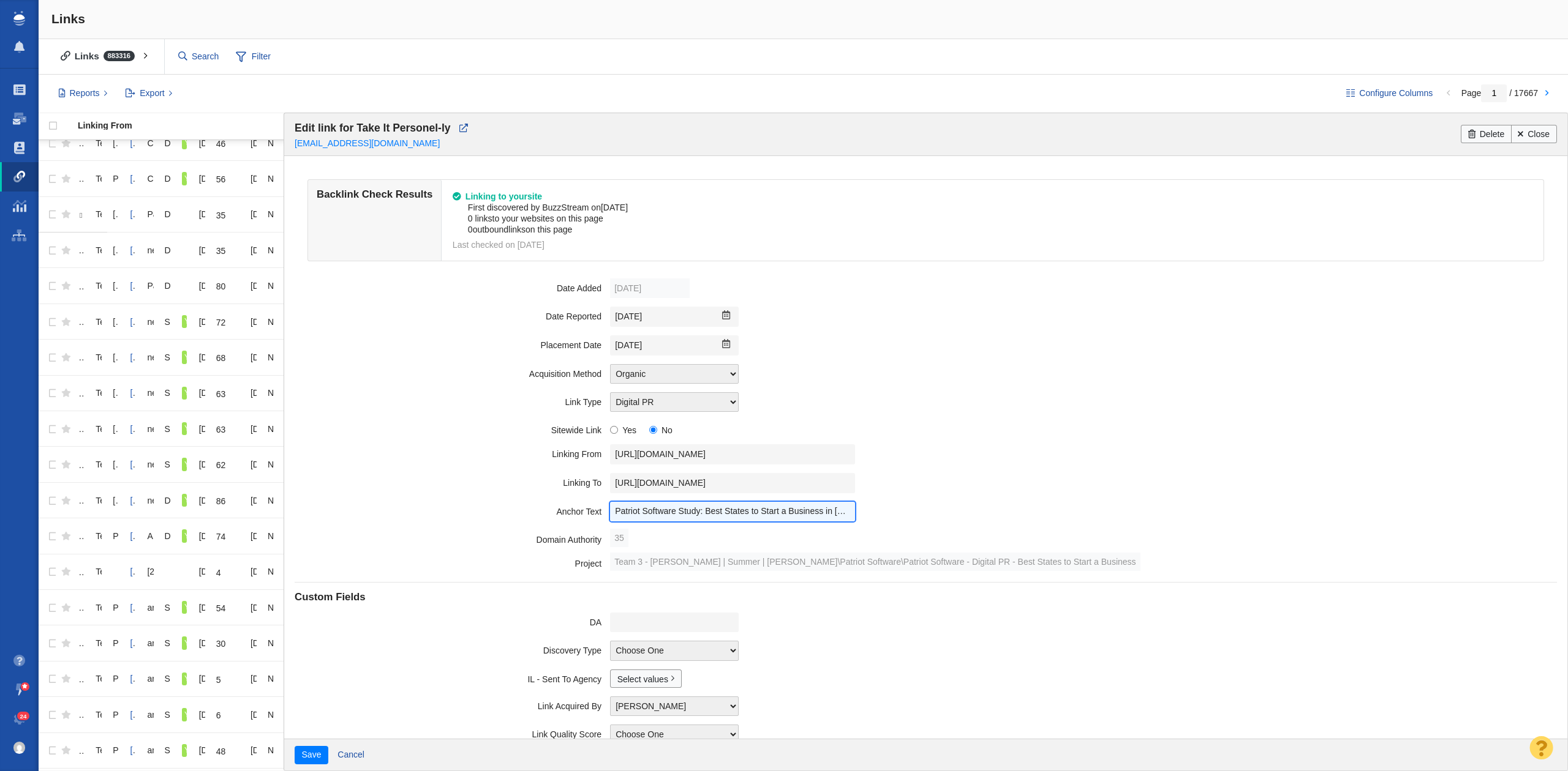
click at [800, 510] on input "Patriot Software Study: Best States to Start a Business in [DATE]" at bounding box center [732, 512] width 245 height 20
click at [643, 338] on input "[DATE]" at bounding box center [674, 346] width 128 height 20
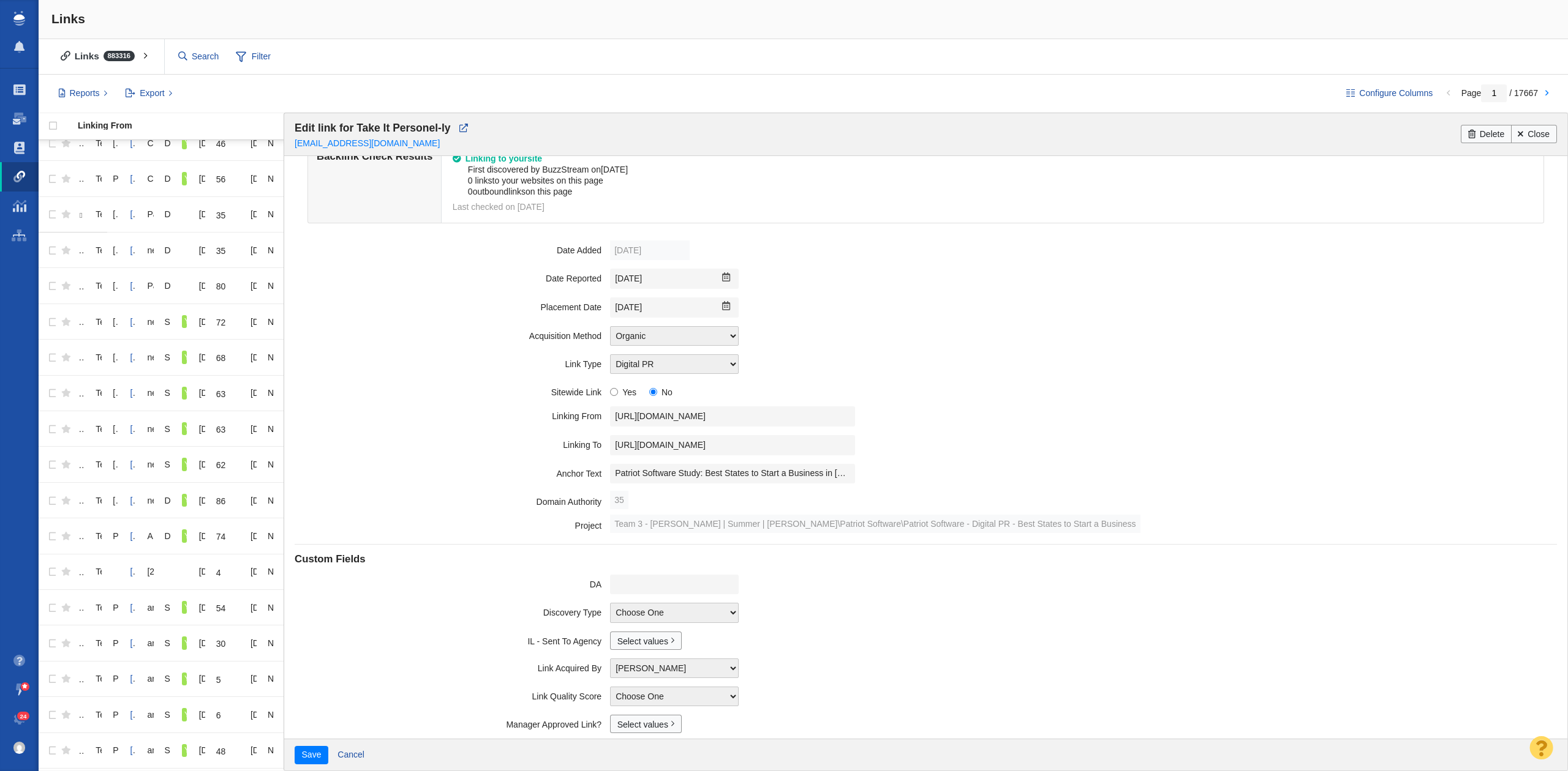
scroll to position [138, 0]
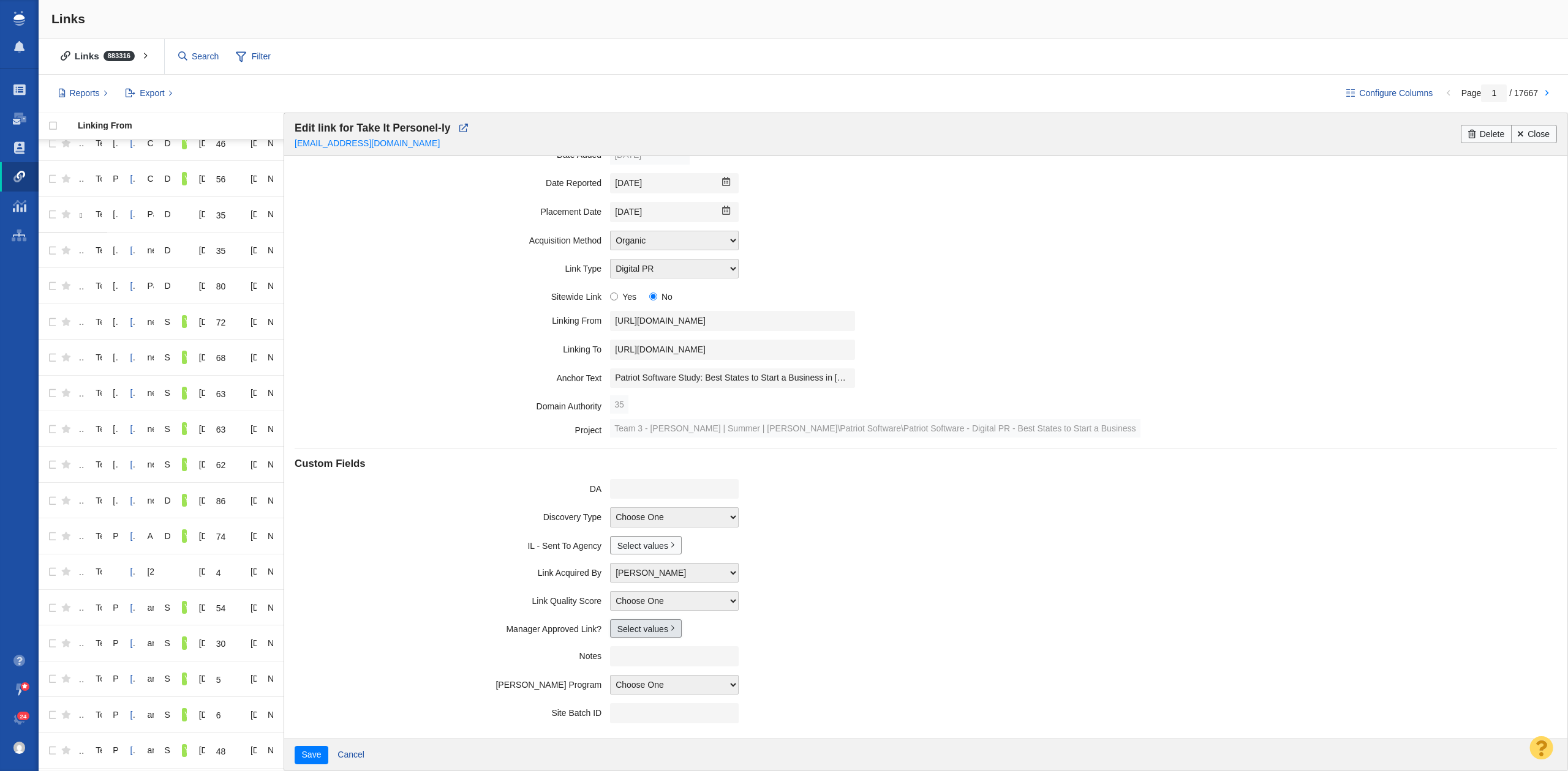
drag, startPoint x: 609, startPoint y: 620, endPoint x: 621, endPoint y: 635, distance: 19.2
click at [610, 620] on link "Select values" at bounding box center [645, 628] width 72 height 18
click at [620, 673] on input "Yes" at bounding box center [622, 669] width 8 height 8
checkbox input "true"
click at [329, 752] on button "Save" at bounding box center [311, 754] width 34 height 18
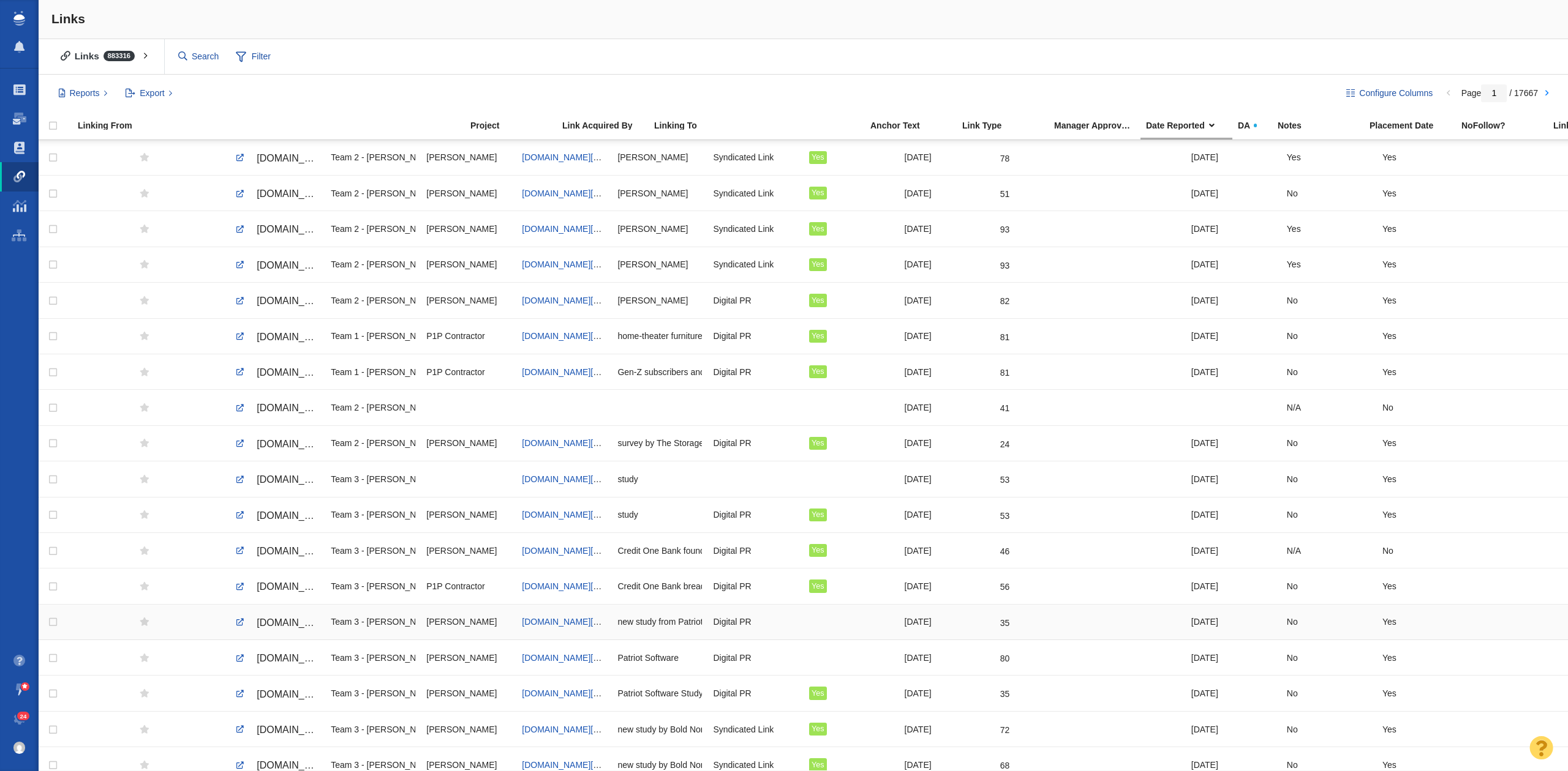
scroll to position [81, 0]
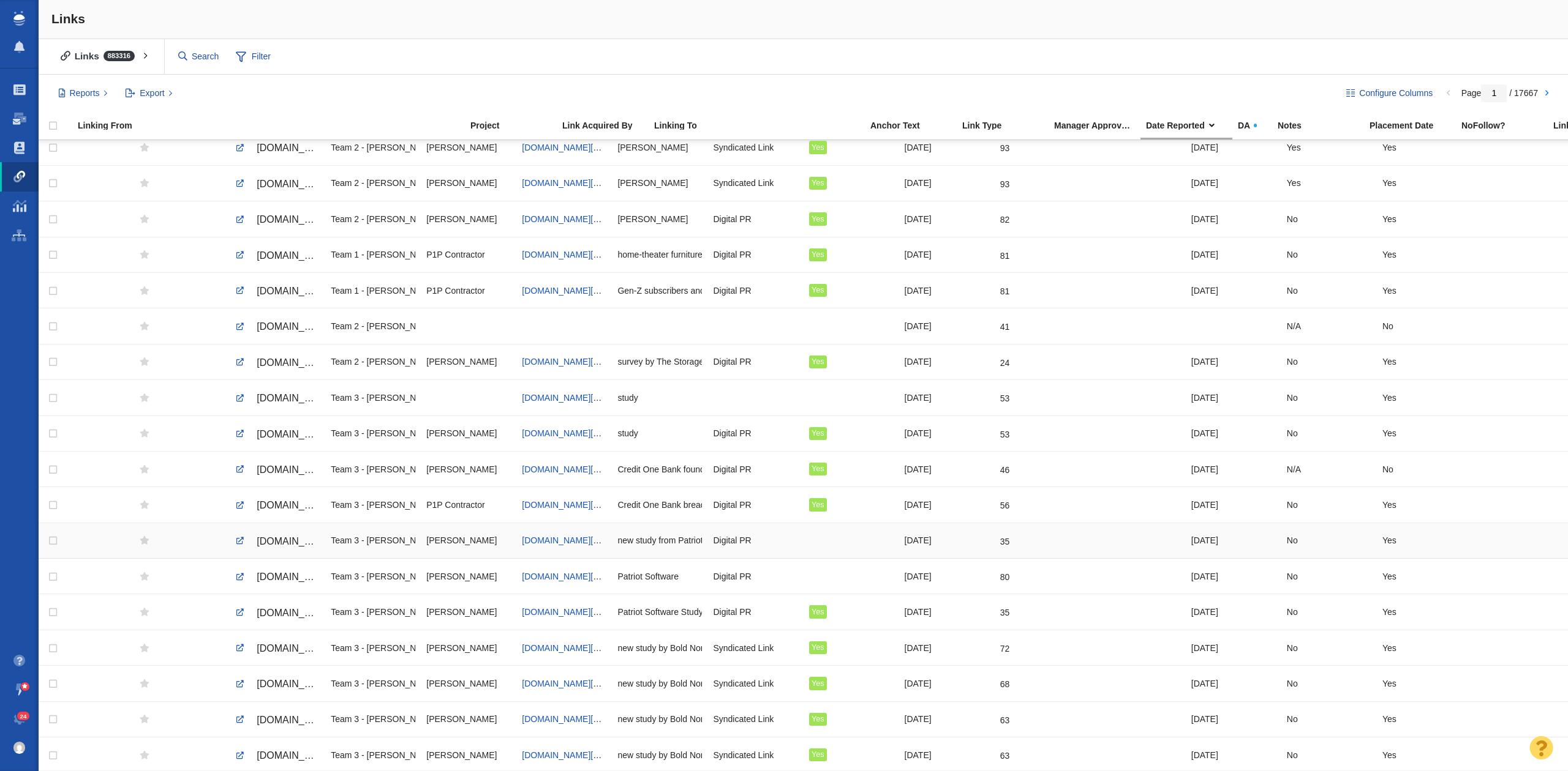
click at [278, 544] on span "[DOMAIN_NAME][URL]" at bounding box center [308, 541] width 103 height 10
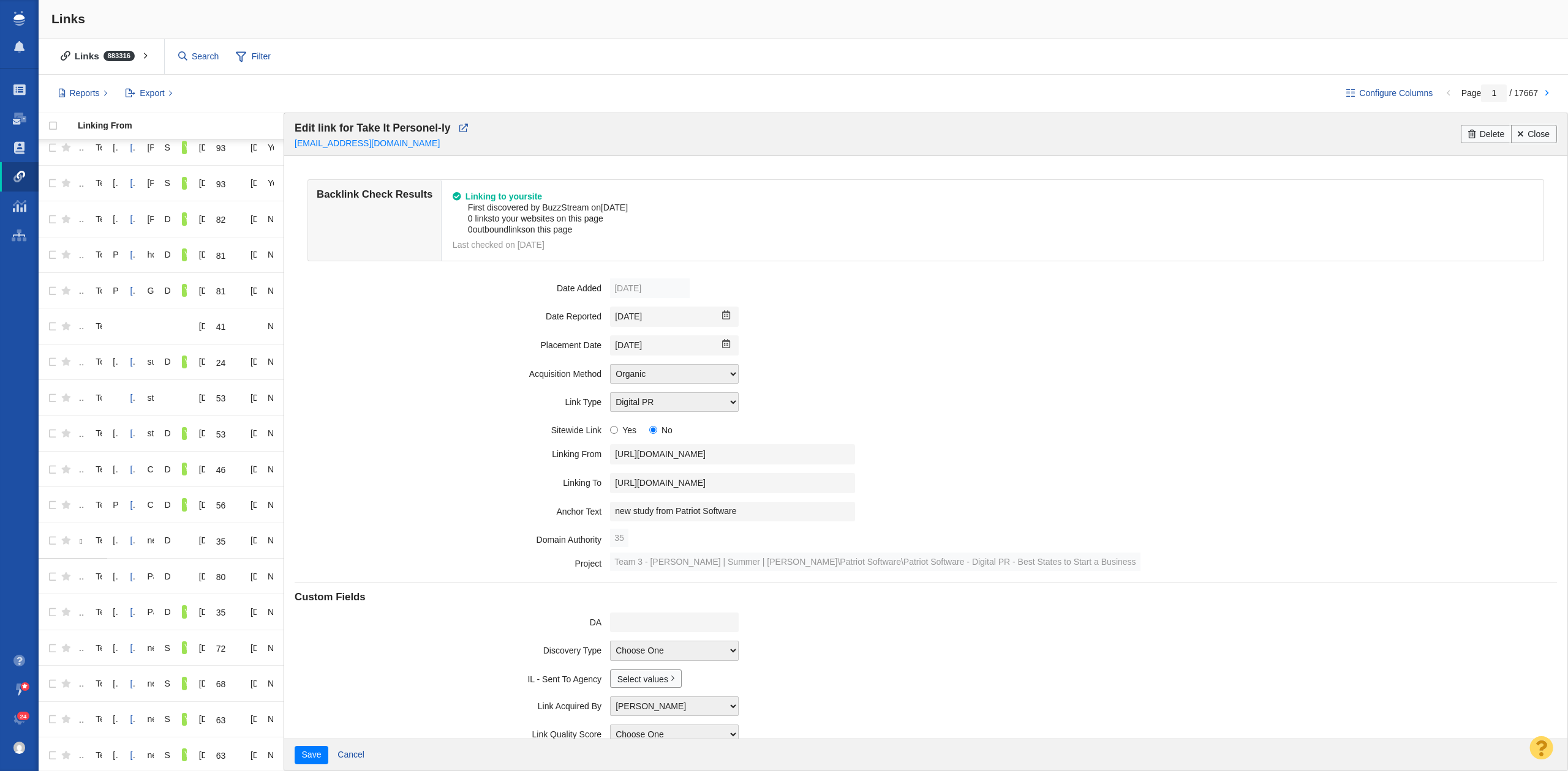
click at [1532, 130] on link "Close" at bounding box center [1533, 134] width 46 height 18
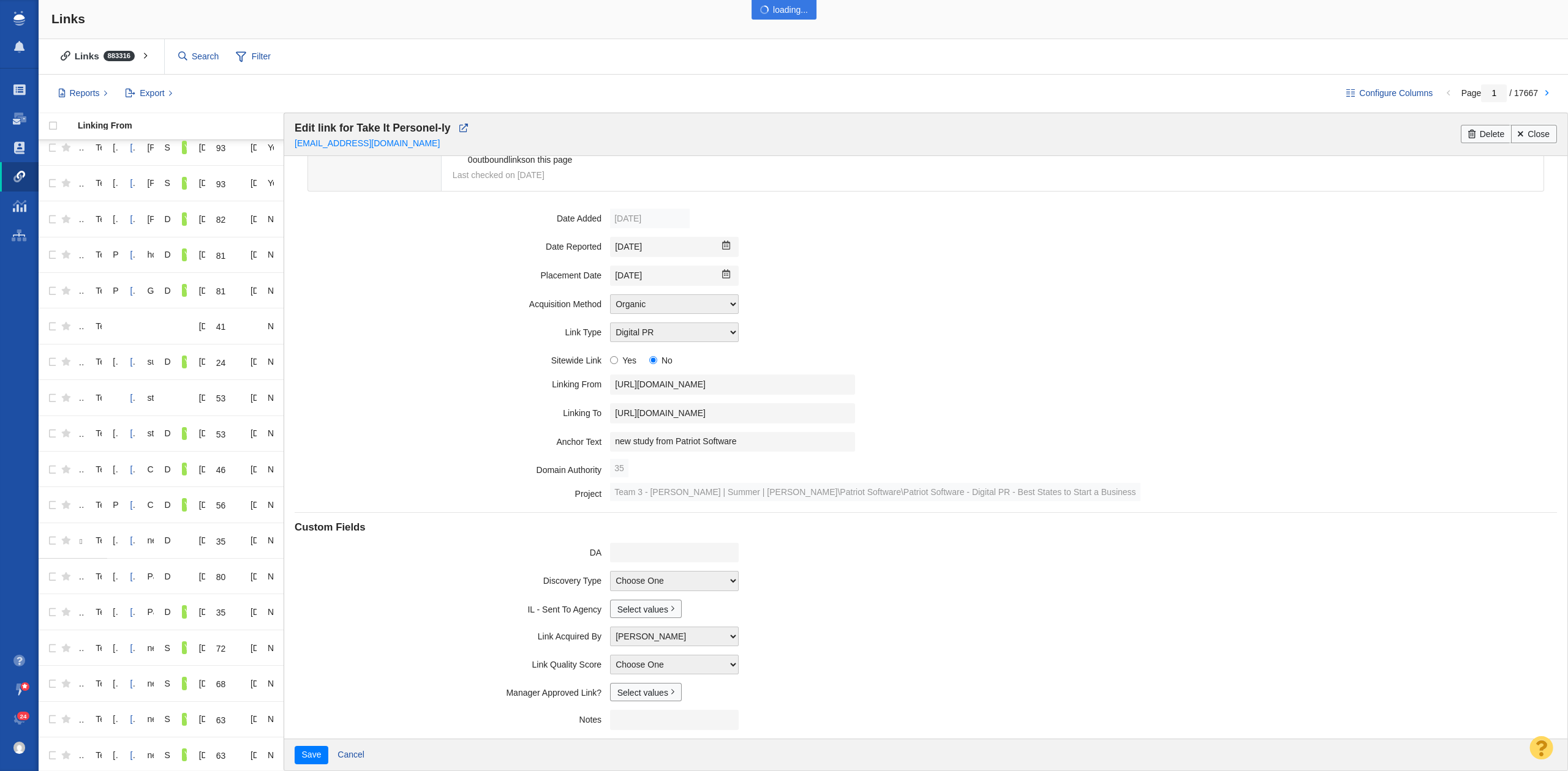
scroll to position [138, 0]
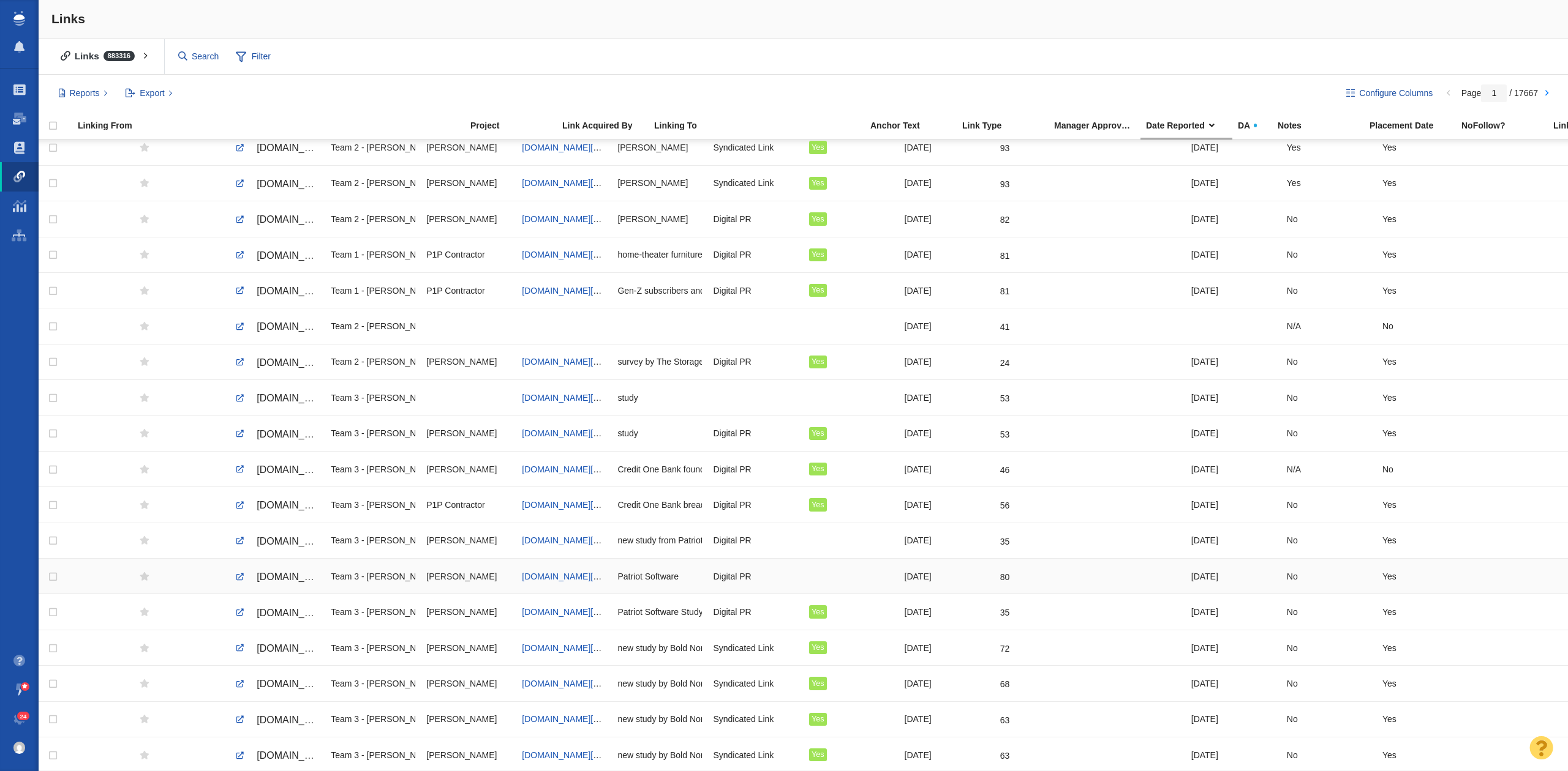
click at [290, 578] on span "[DOMAIN_NAME][URL]" at bounding box center [308, 576] width 103 height 10
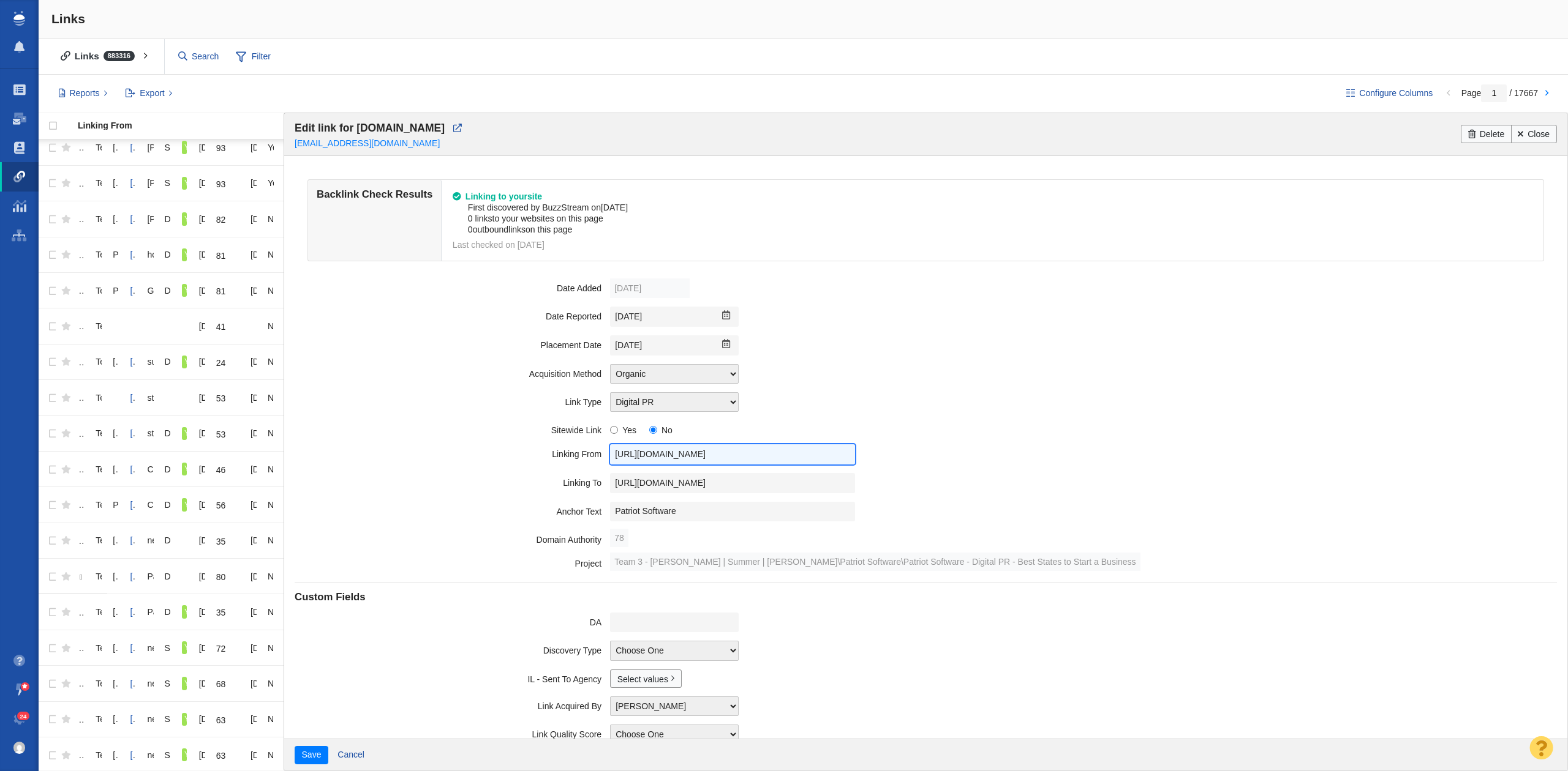
click at [636, 460] on input "[URL][DOMAIN_NAME]" at bounding box center [732, 454] width 245 height 20
click at [748, 480] on input "[URL][DOMAIN_NAME]" at bounding box center [732, 484] width 245 height 20
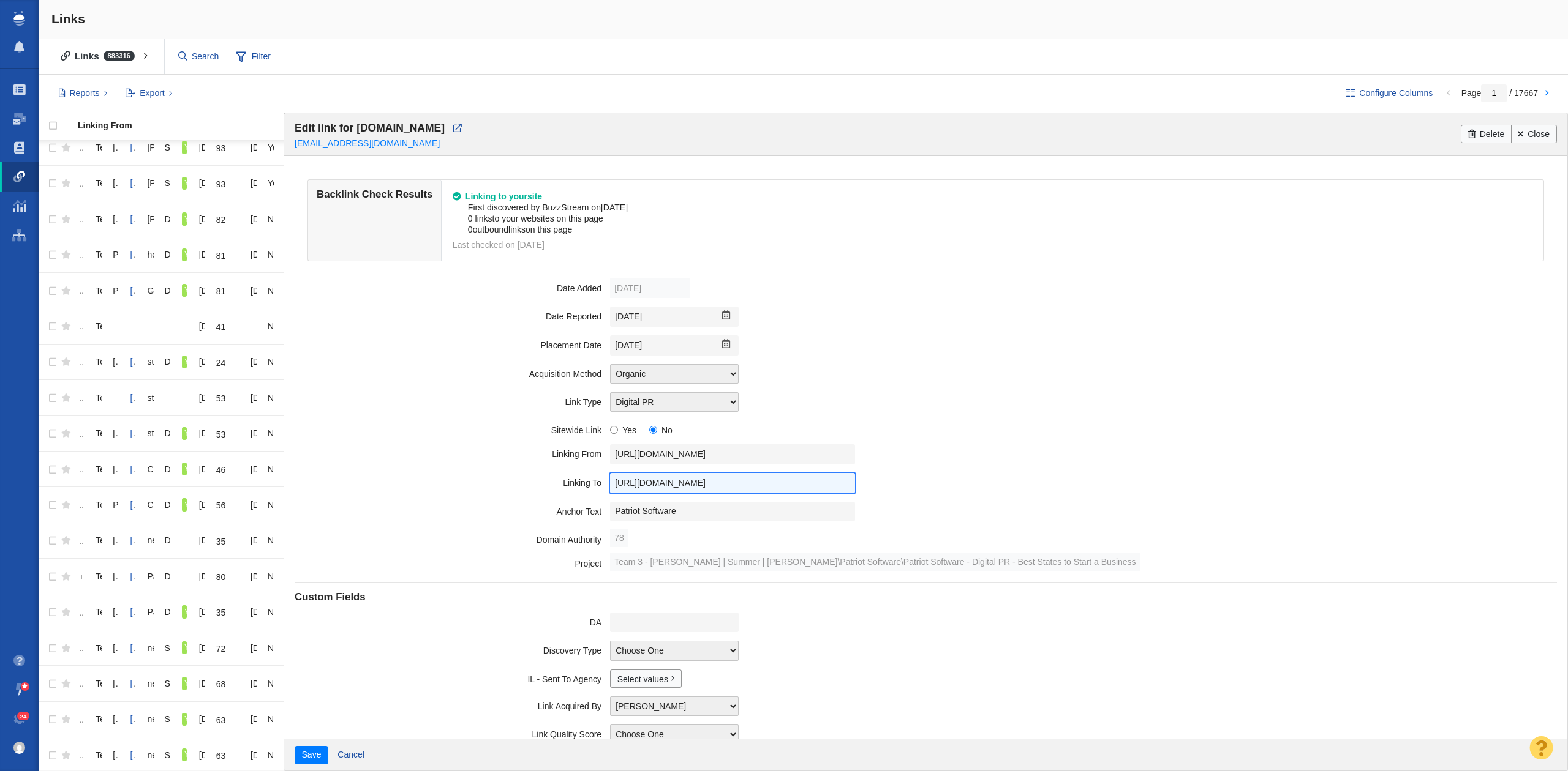
click at [748, 480] on input "[URL][DOMAIN_NAME]" at bounding box center [732, 484] width 245 height 20
click at [706, 520] on input "Patriot Software" at bounding box center [732, 512] width 245 height 20
click at [628, 358] on field "Placement Date [DATE] Previous Month ([DATE]) [DATE] Next Month ([DATE]) Su Mo …" at bounding box center [925, 345] width 1261 height 29
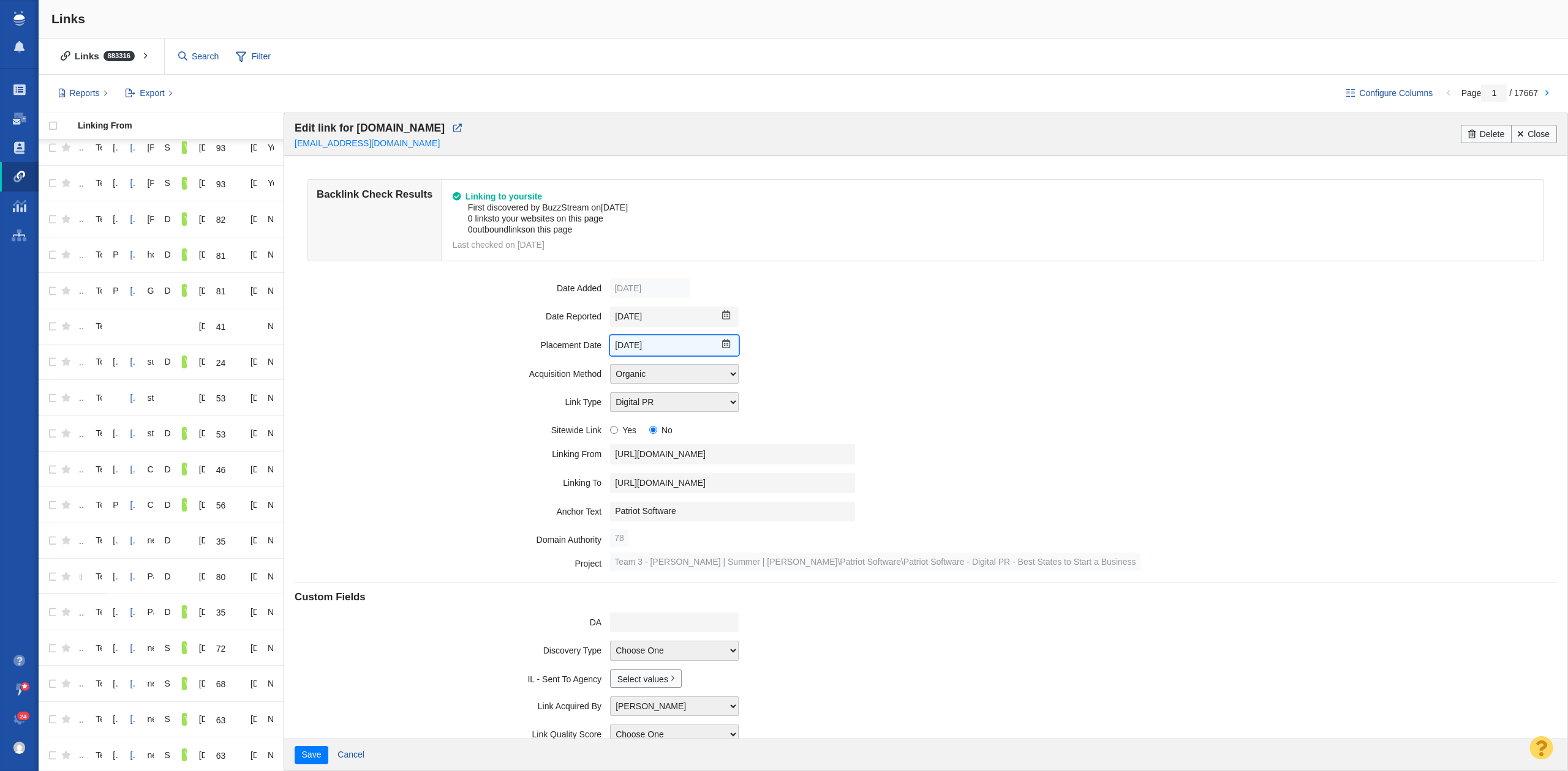
click at [635, 350] on input "[DATE]" at bounding box center [674, 346] width 128 height 20
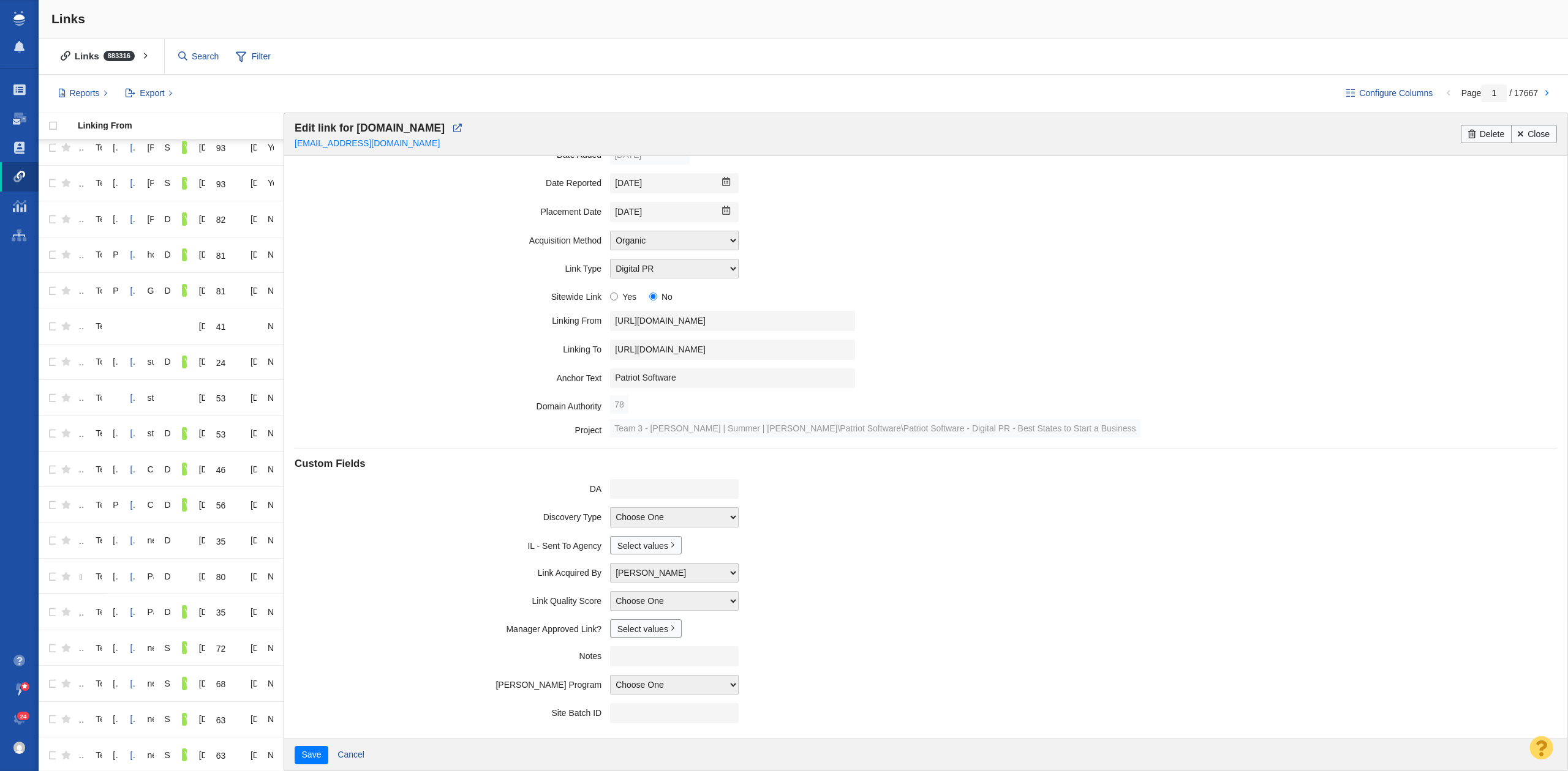
drag, startPoint x: 610, startPoint y: 630, endPoint x: 615, endPoint y: 638, distance: 9.4
click at [610, 631] on link "Select values" at bounding box center [645, 628] width 72 height 18
click at [621, 669] on input "Yes" at bounding box center [622, 669] width 8 height 8
checkbox input "true"
click at [315, 751] on button "Save" at bounding box center [311, 754] width 34 height 18
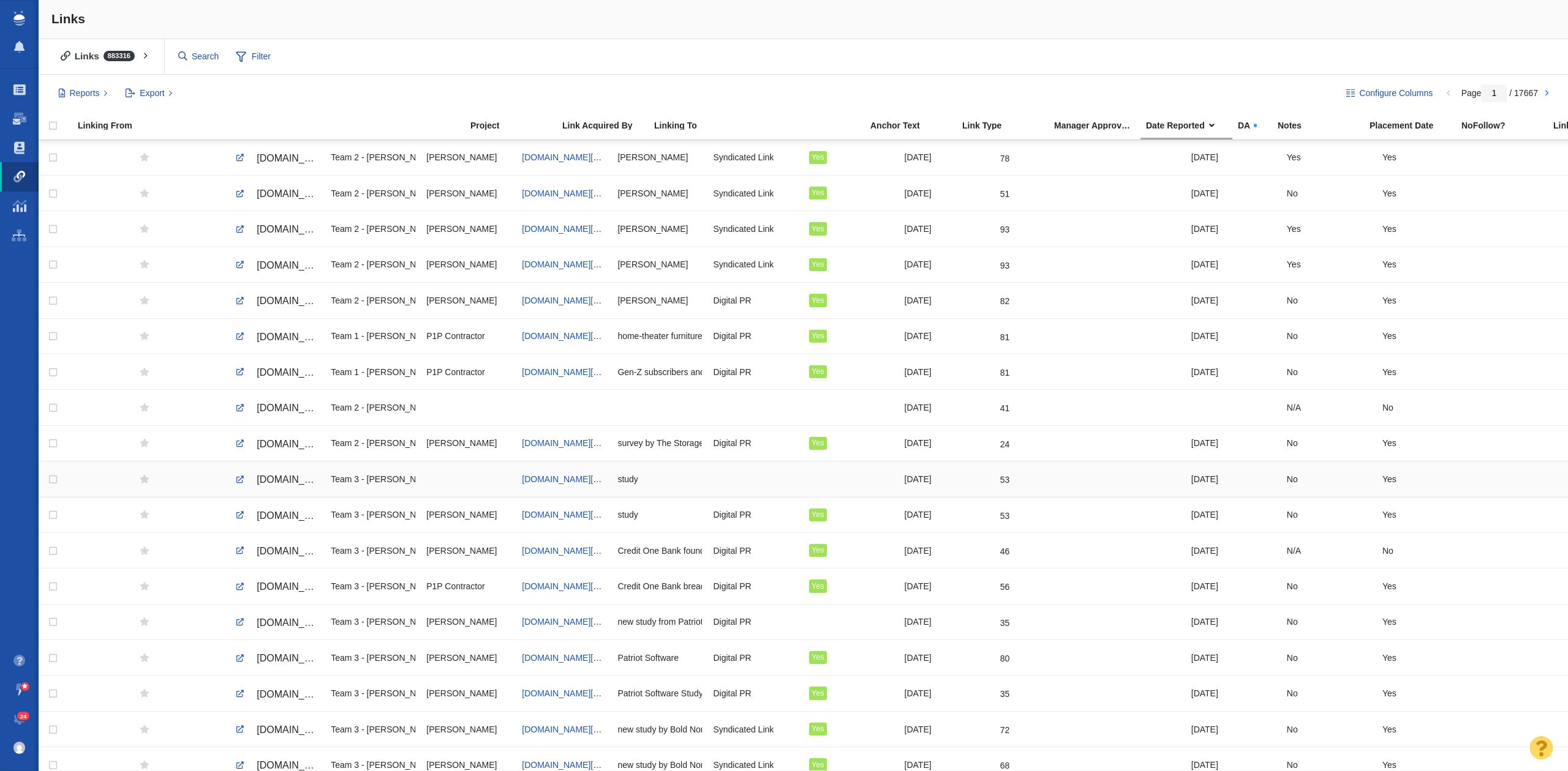
click at [788, 476] on div at bounding box center [755, 478] width 84 height 26
click at [812, 633] on div at bounding box center [851, 621] width 84 height 26
click at [273, 628] on span "[DOMAIN_NAME][URL]" at bounding box center [308, 622] width 103 height 10
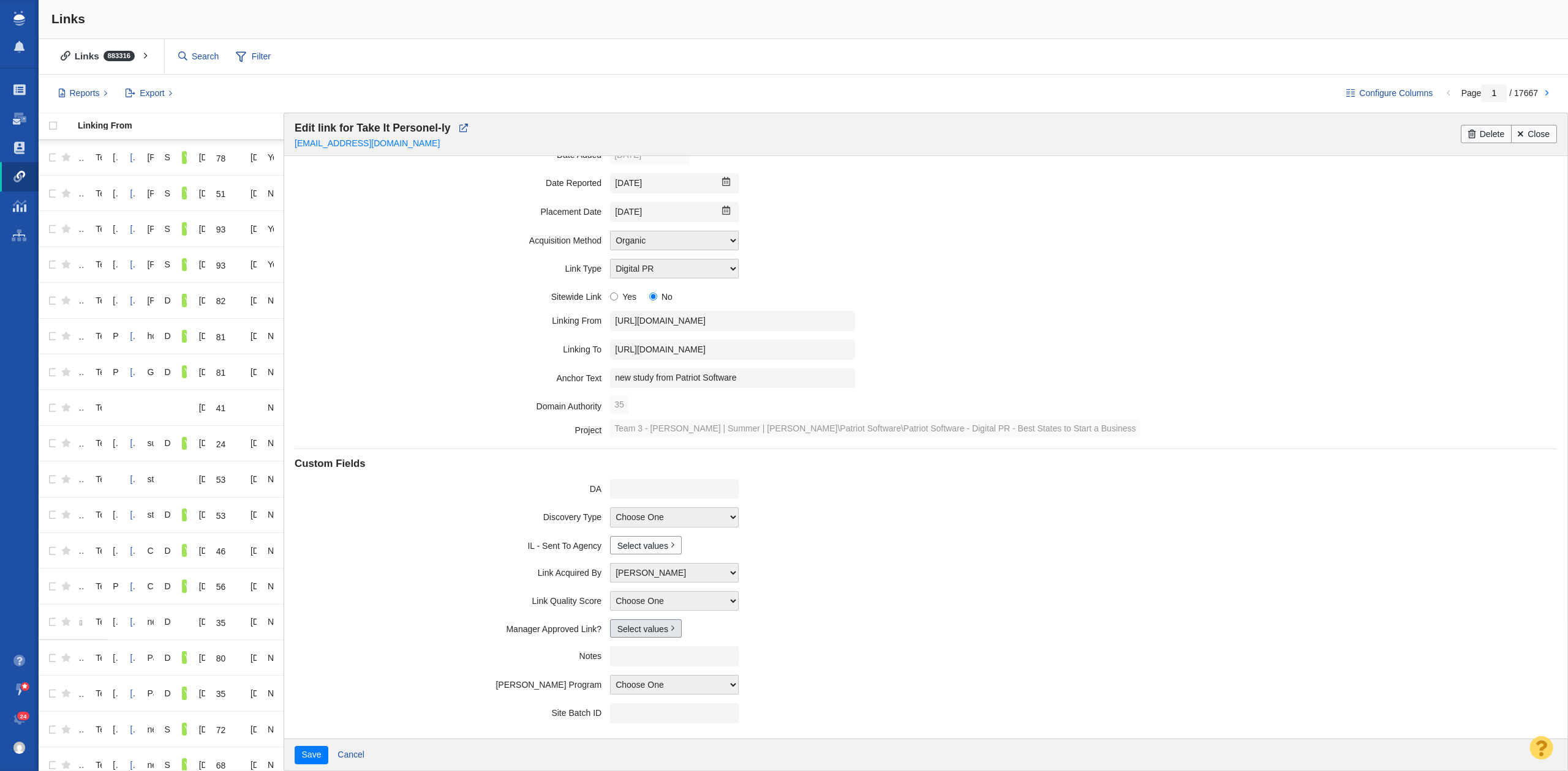
click at [626, 628] on link "Select values" at bounding box center [645, 628] width 72 height 18
click at [619, 669] on input "Yes" at bounding box center [622, 669] width 8 height 8
checkbox input "true"
click at [304, 753] on button "Save" at bounding box center [311, 754] width 34 height 18
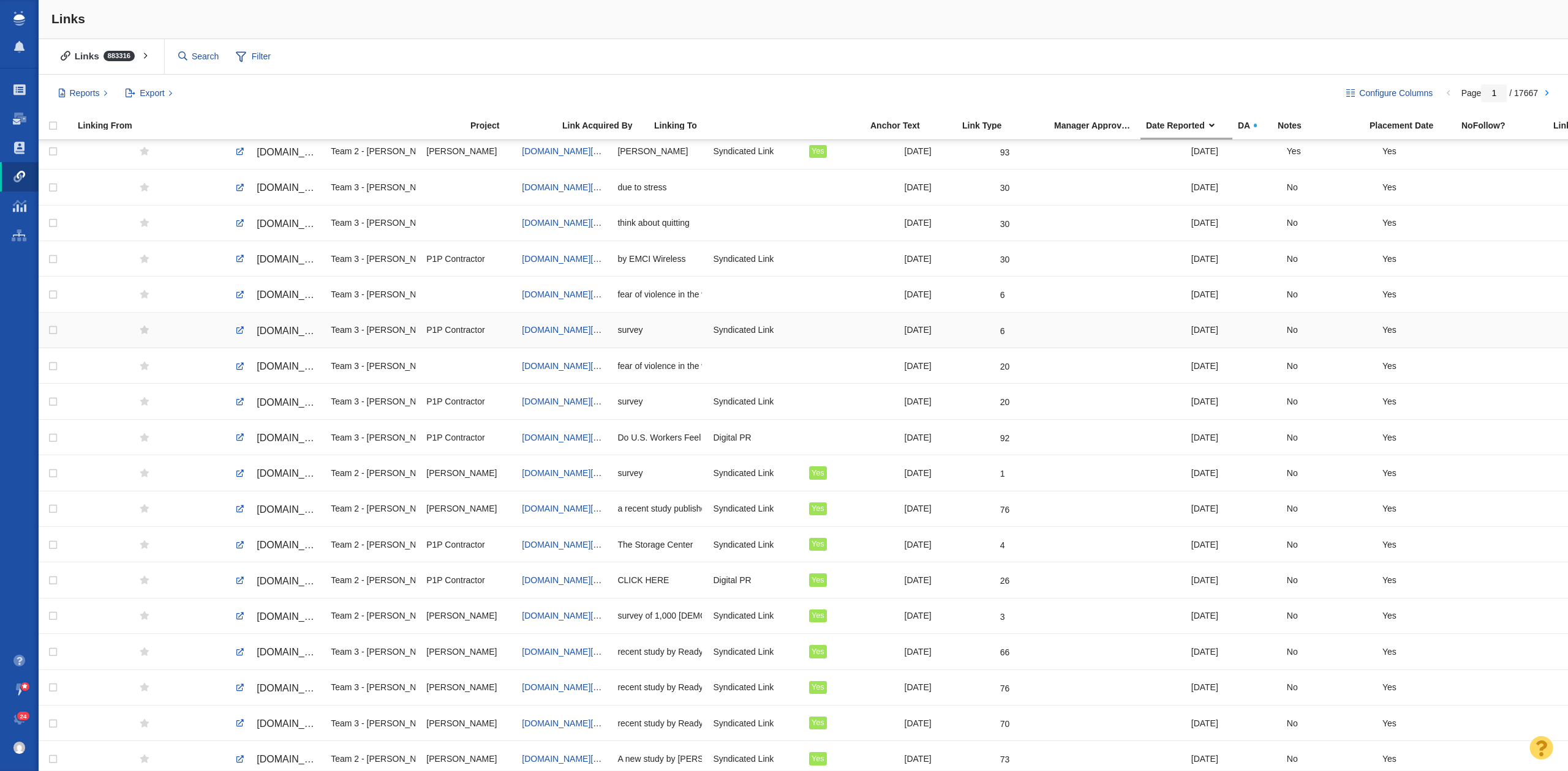
scroll to position [1166, 0]
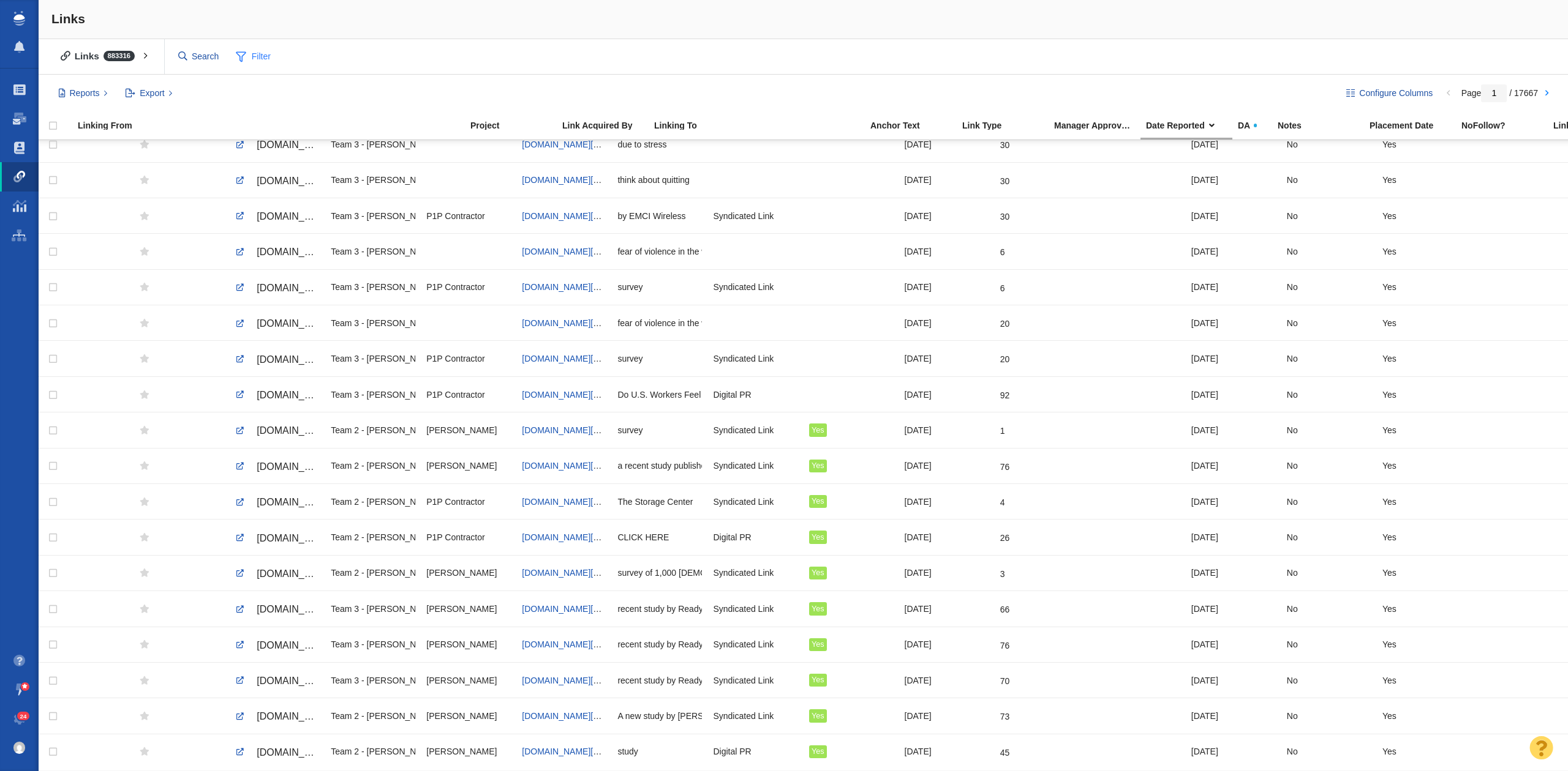
click at [261, 57] on span "Filter" at bounding box center [254, 57] width 49 height 24
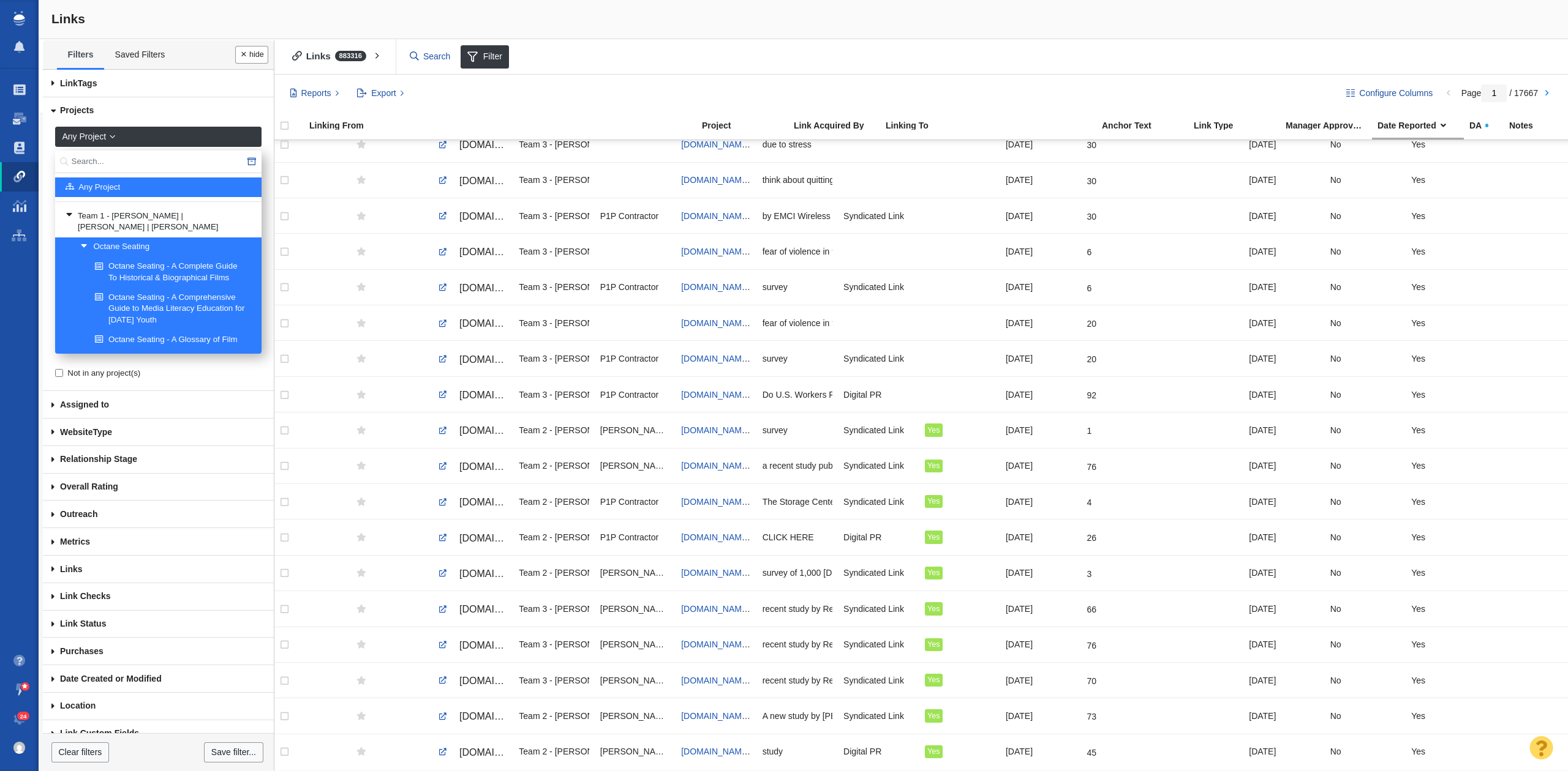
click at [100, 169] on input "text" at bounding box center [158, 161] width 206 height 23
type input "emci"
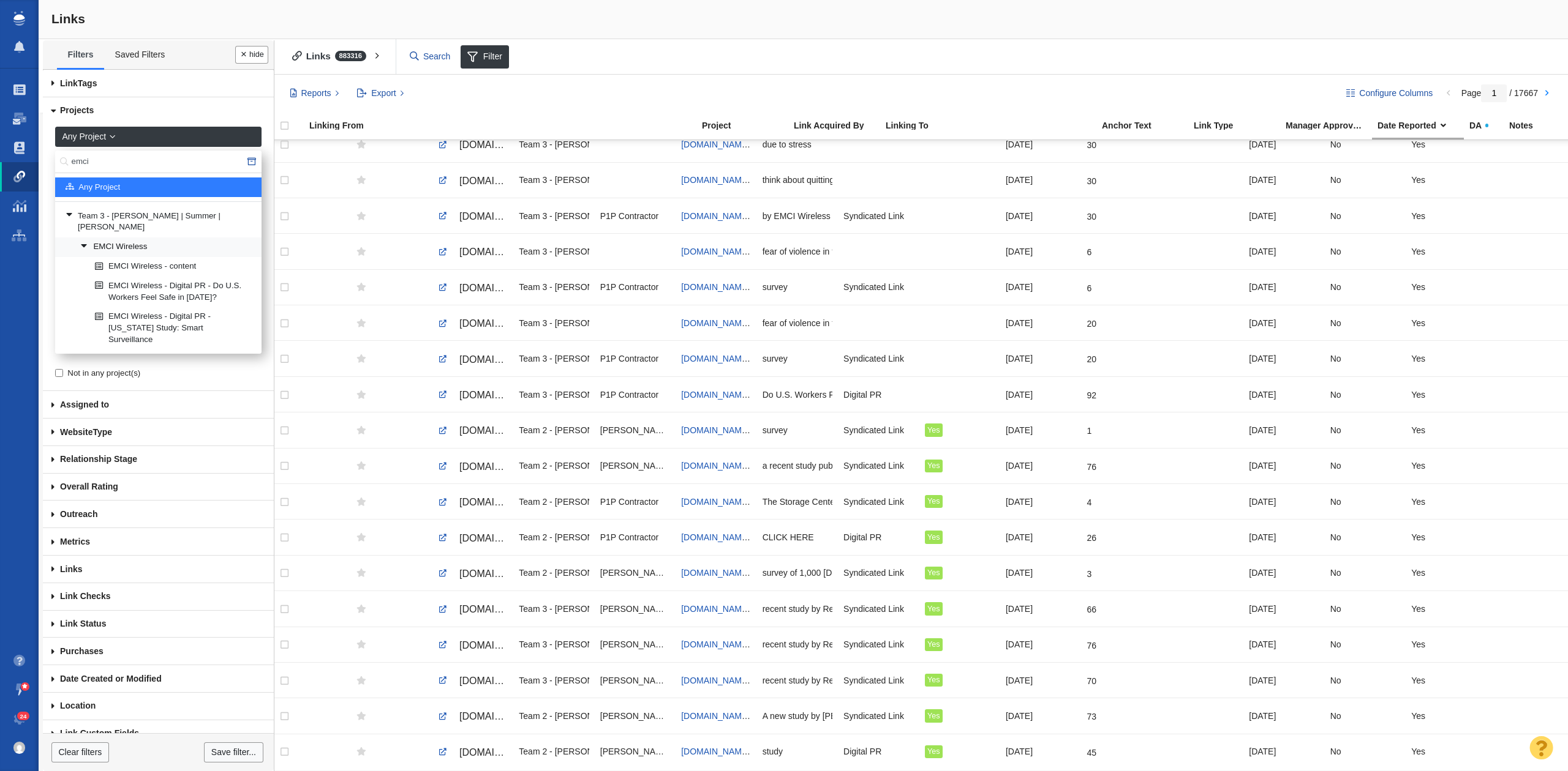
click at [150, 238] on link "EMCI Wireless" at bounding box center [165, 246] width 177 height 18
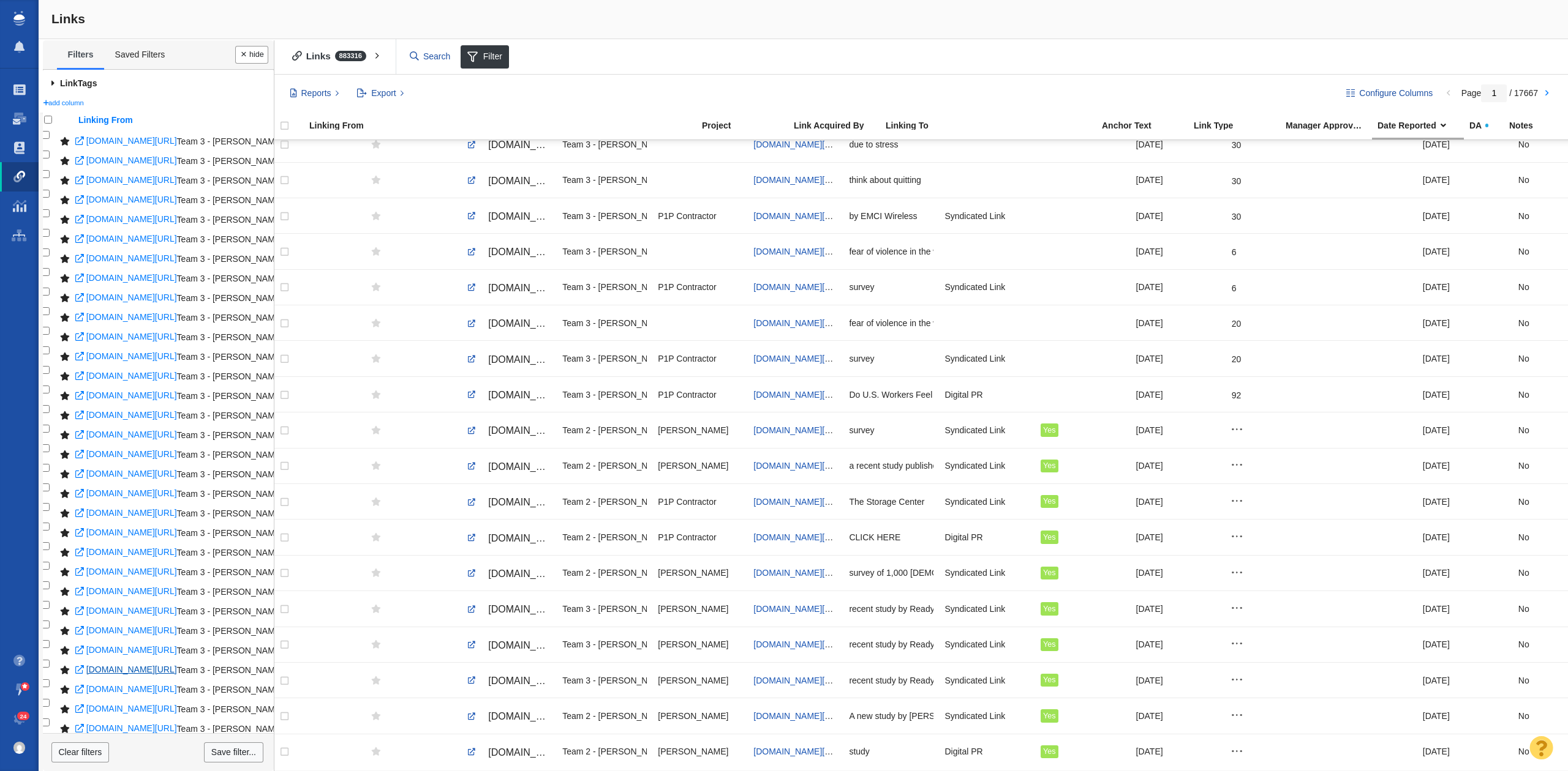
scroll to position [510, 0]
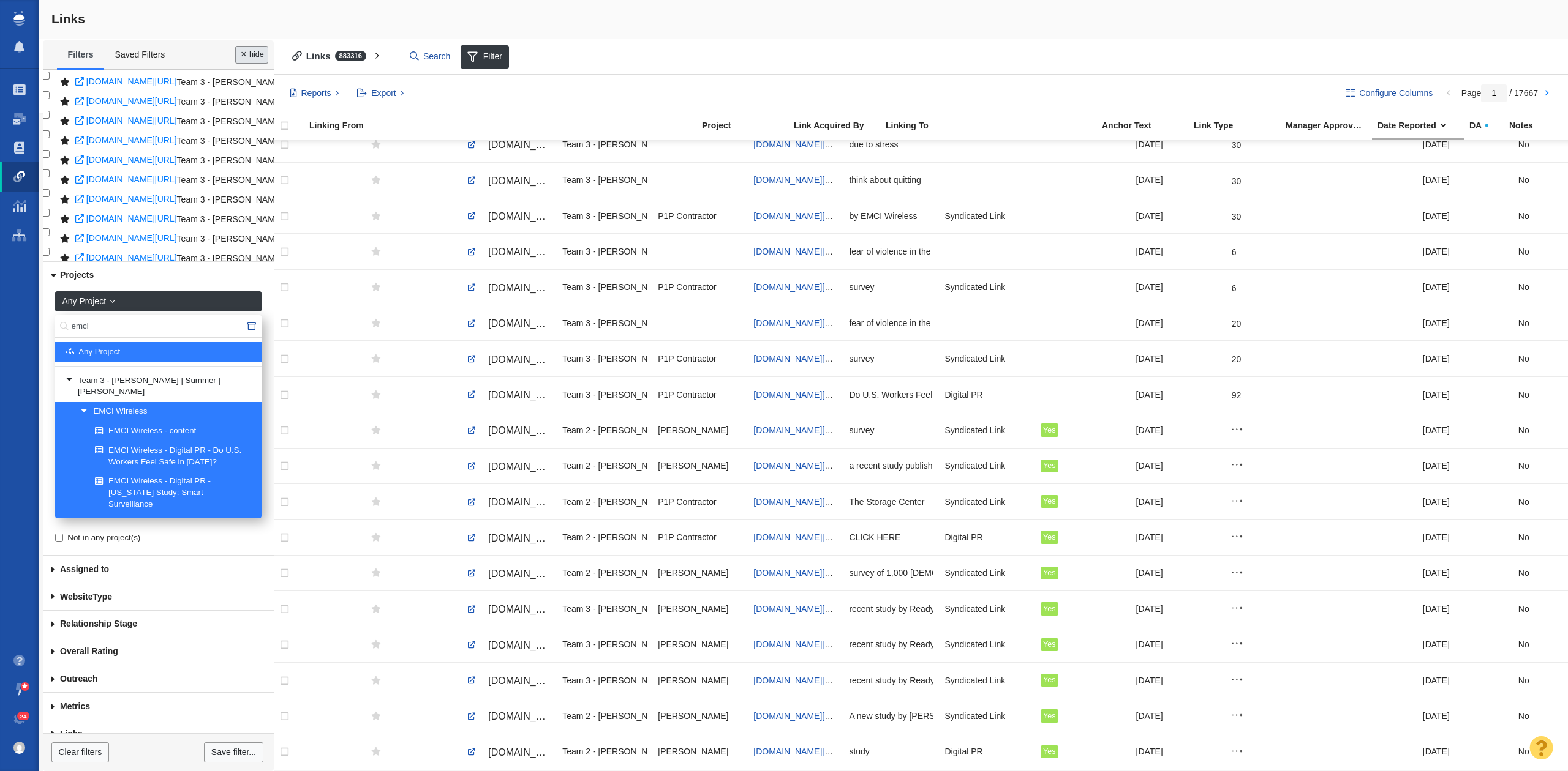
click at [247, 55] on button "Done" at bounding box center [251, 54] width 33 height 18
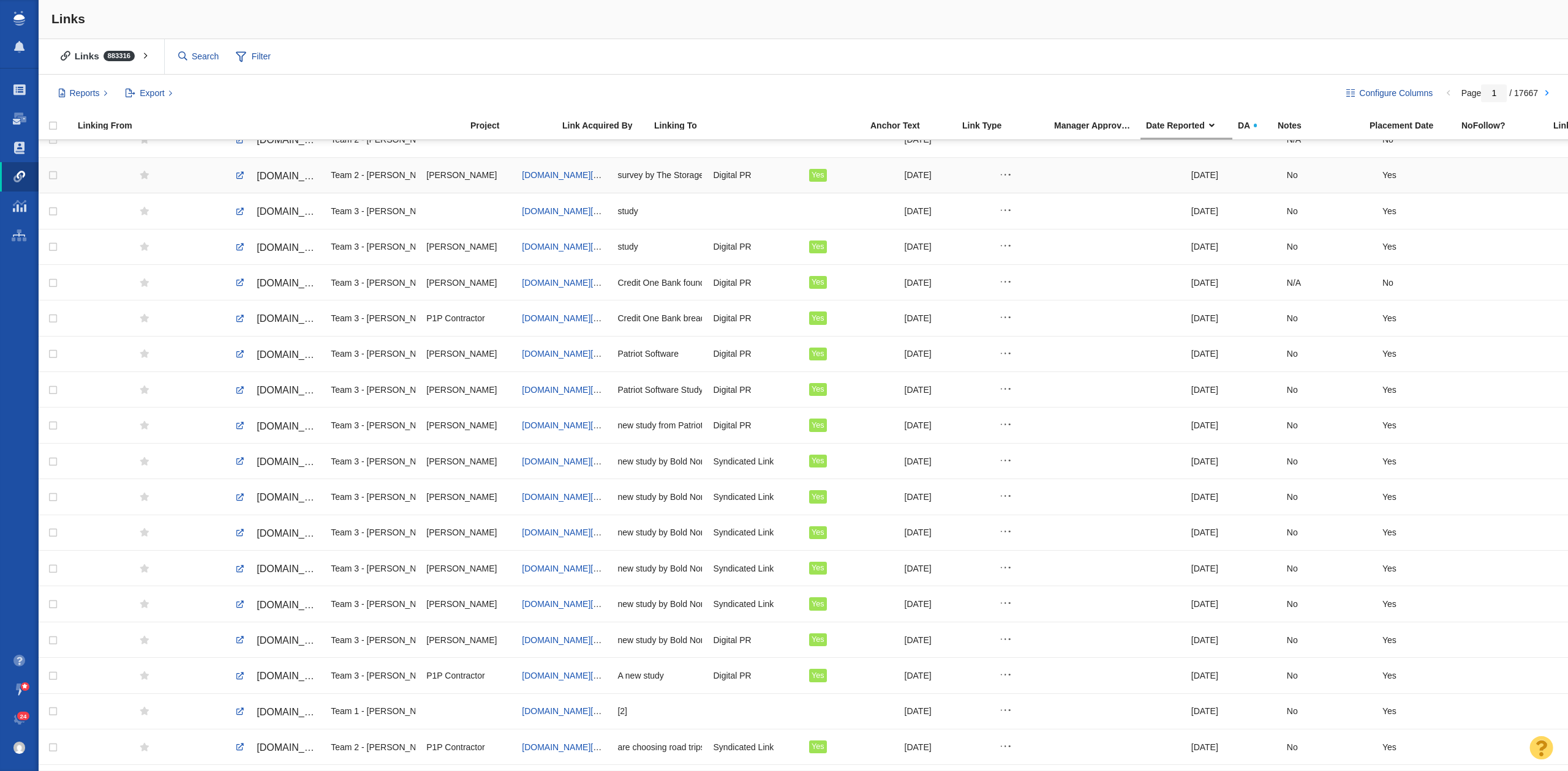
scroll to position [0, 0]
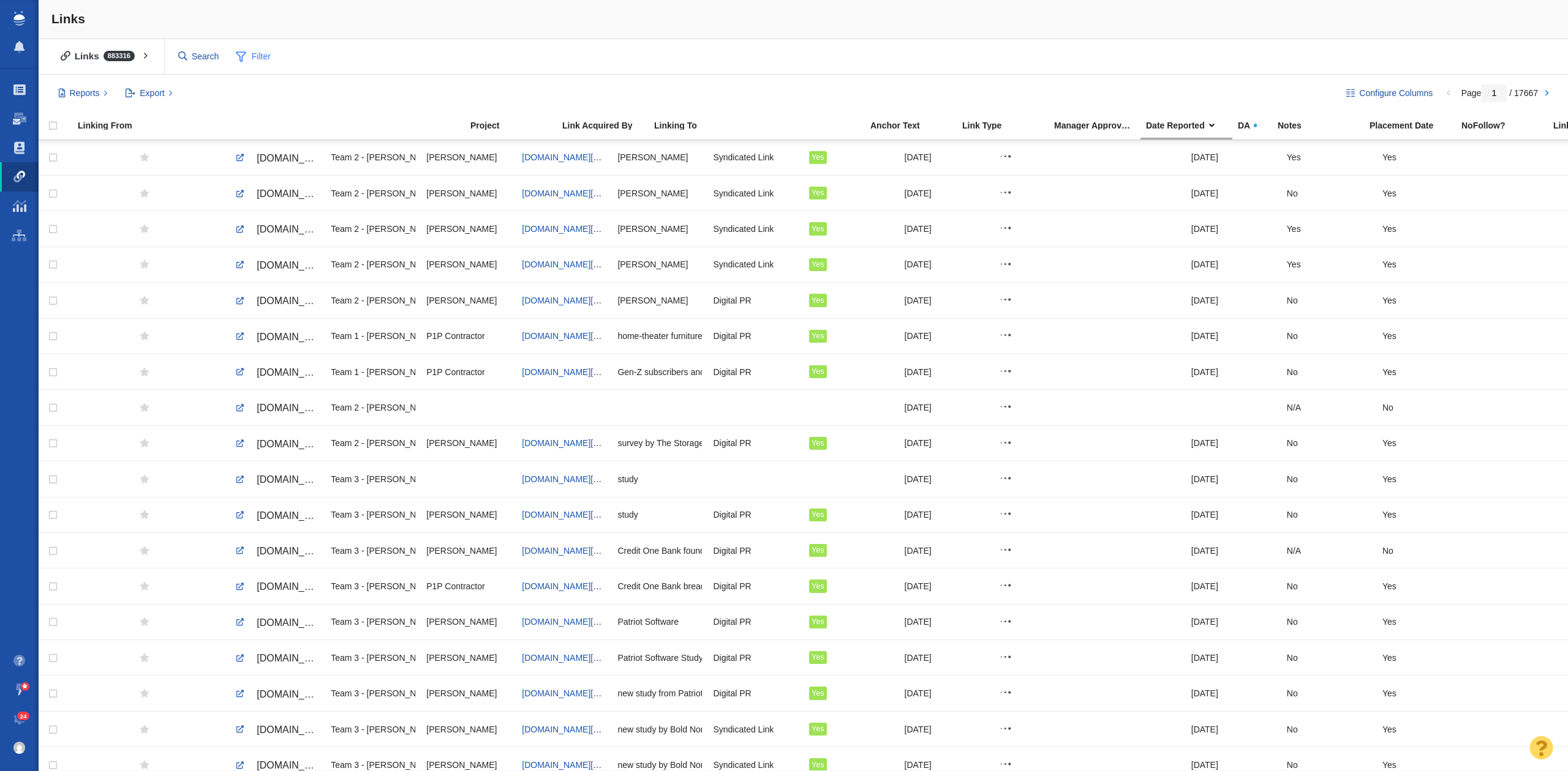
click at [246, 53] on span at bounding box center [240, 56] width 10 height 15
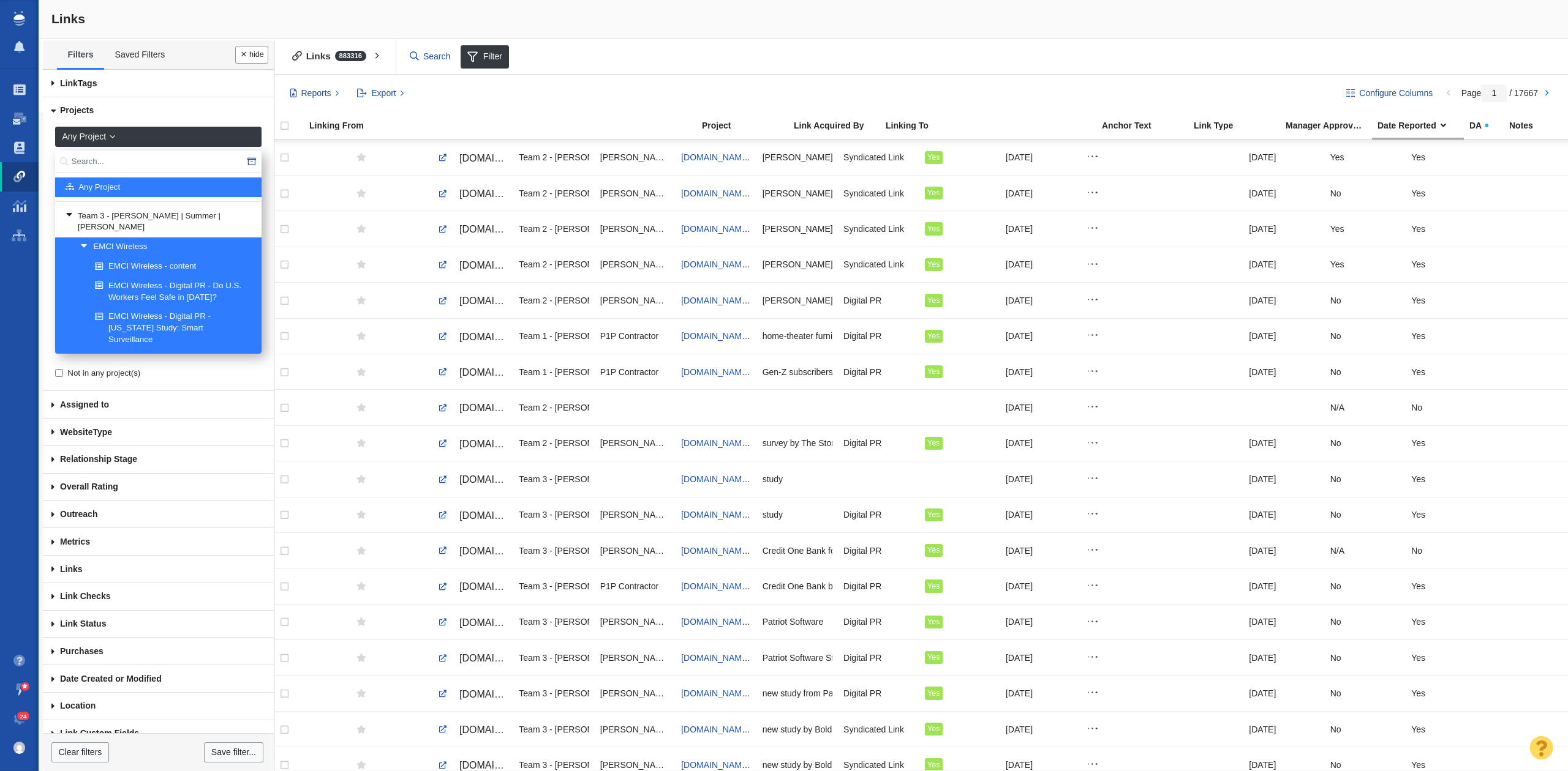
click at [102, 150] on input "text" at bounding box center [158, 161] width 206 height 23
type input "emci"
click at [143, 238] on div at bounding box center [784, 385] width 1568 height 771
click at [121, 258] on link "EMCI Wireless - content" at bounding box center [173, 266] width 162 height 18
click at [128, 239] on div at bounding box center [784, 385] width 1568 height 771
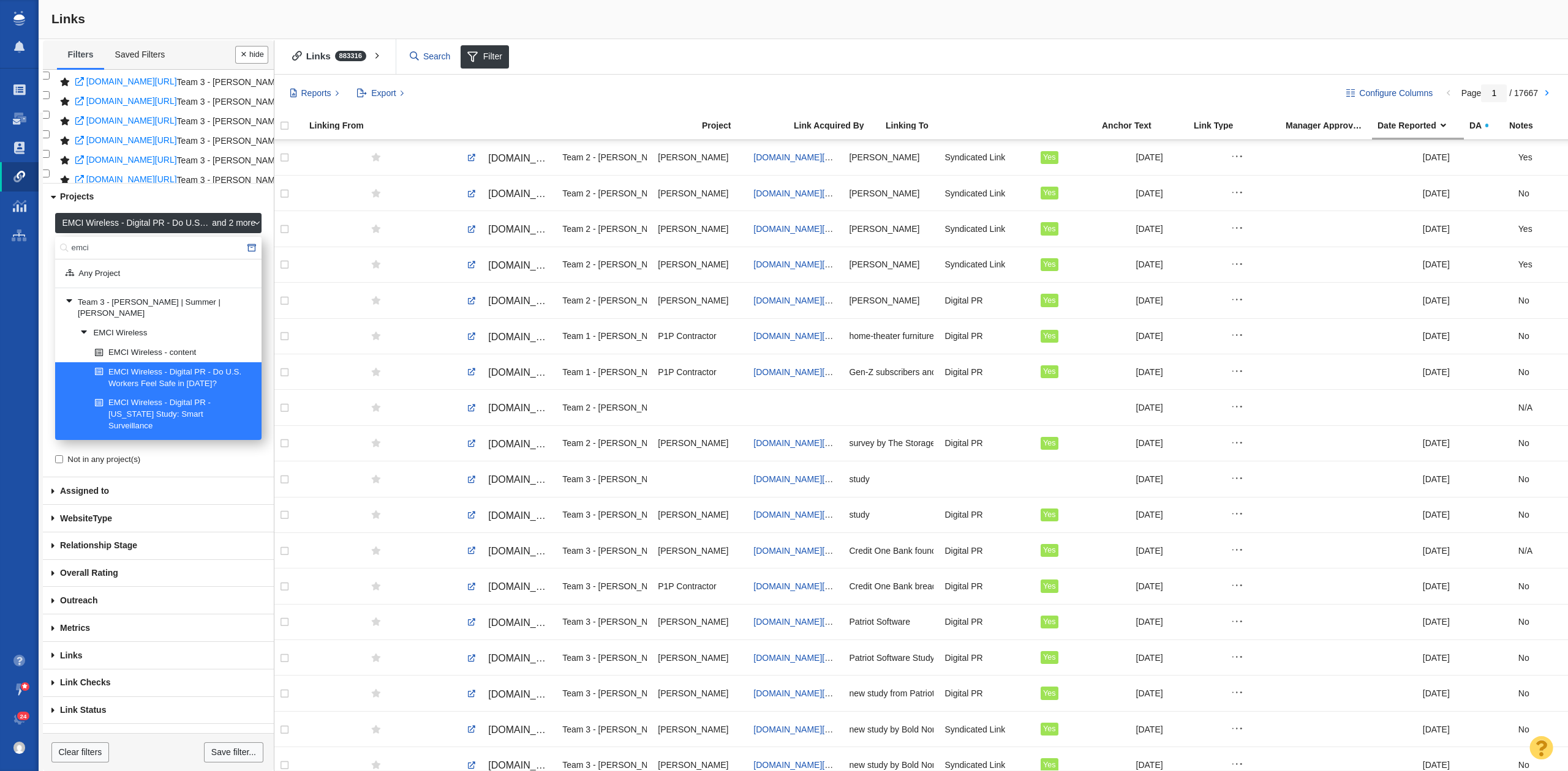
scroll to position [693, 0]
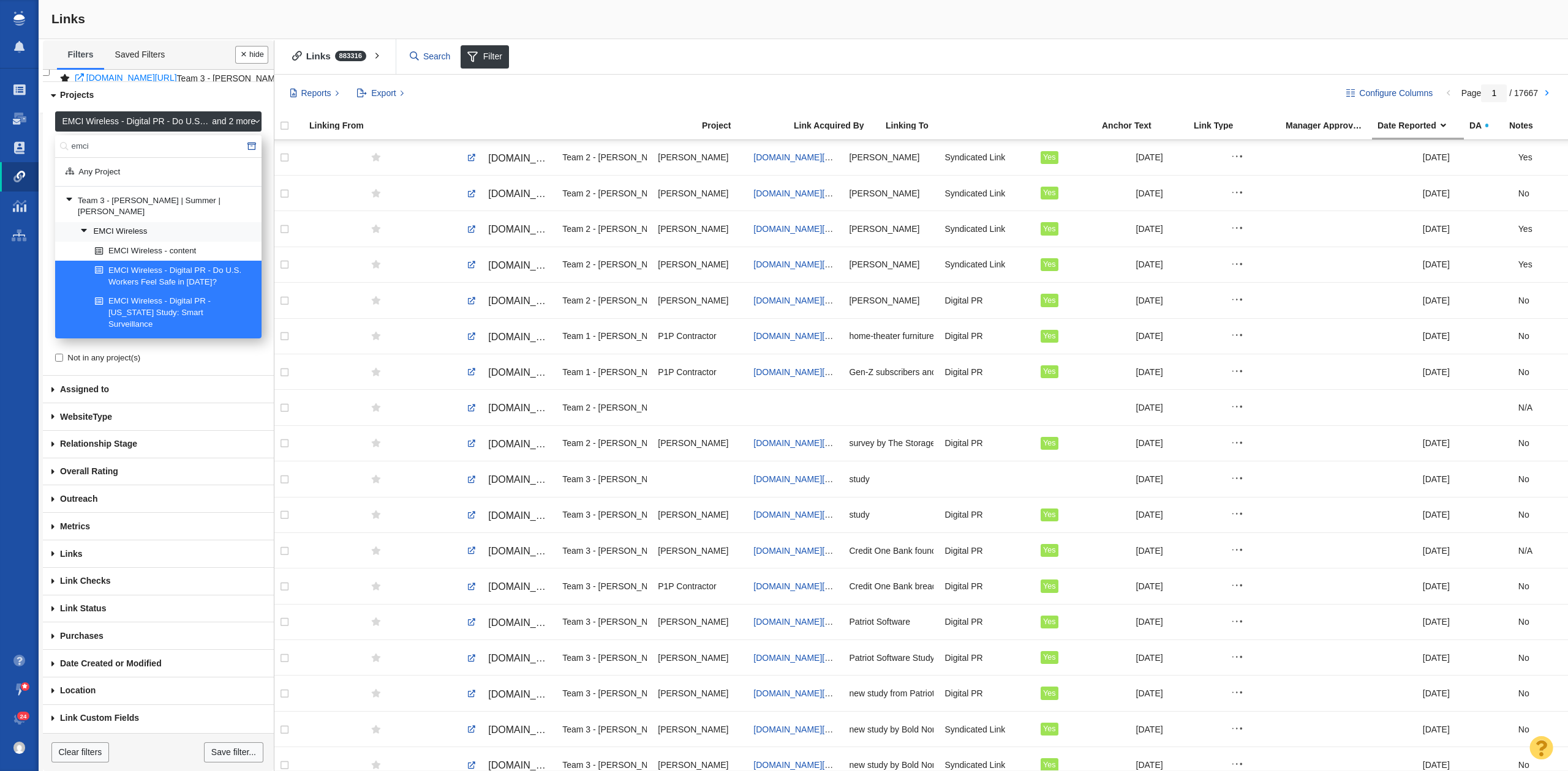
click at [140, 223] on link "EMCI Wireless" at bounding box center [165, 232] width 177 height 18
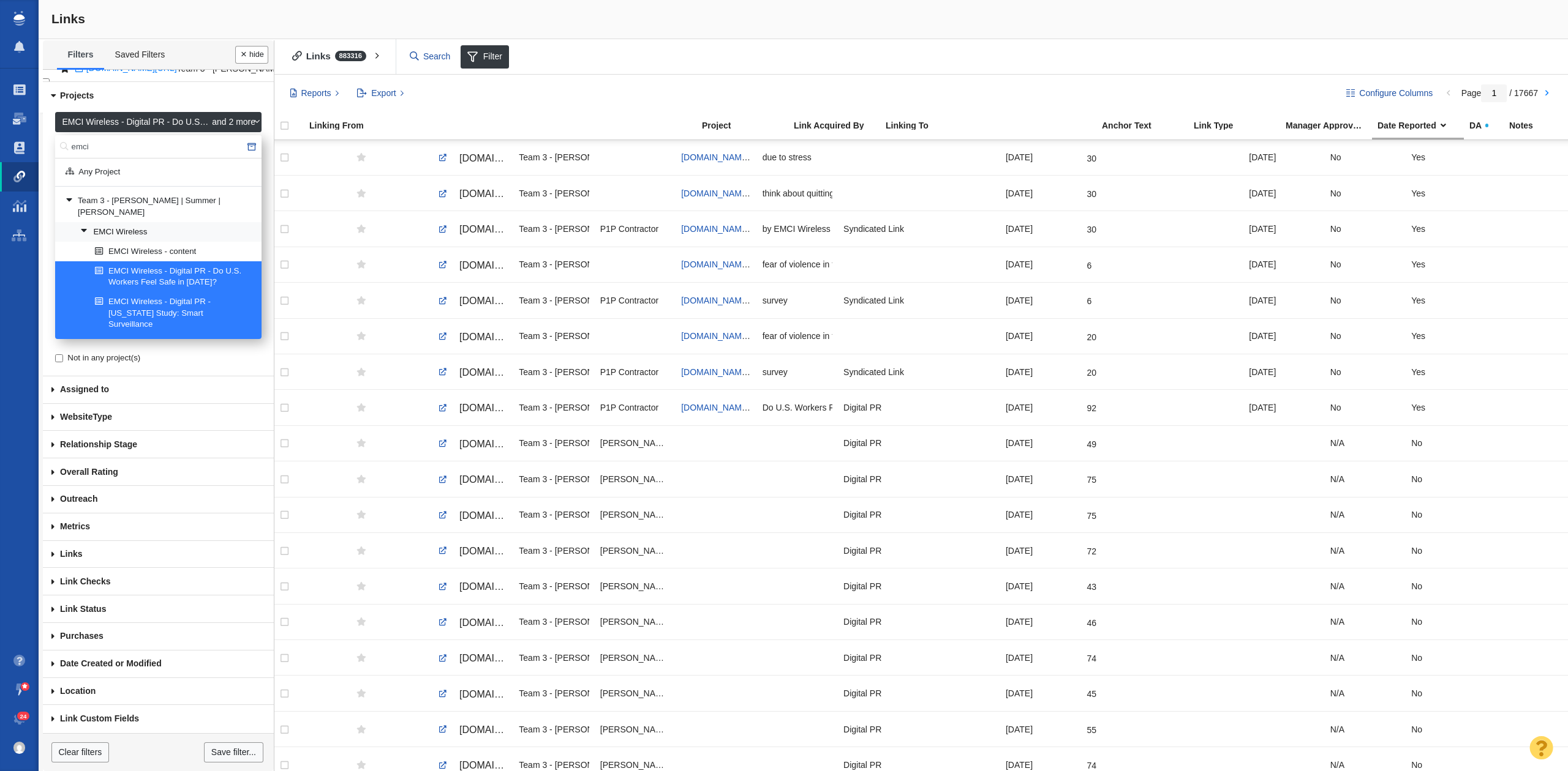
scroll to position [0, 441]
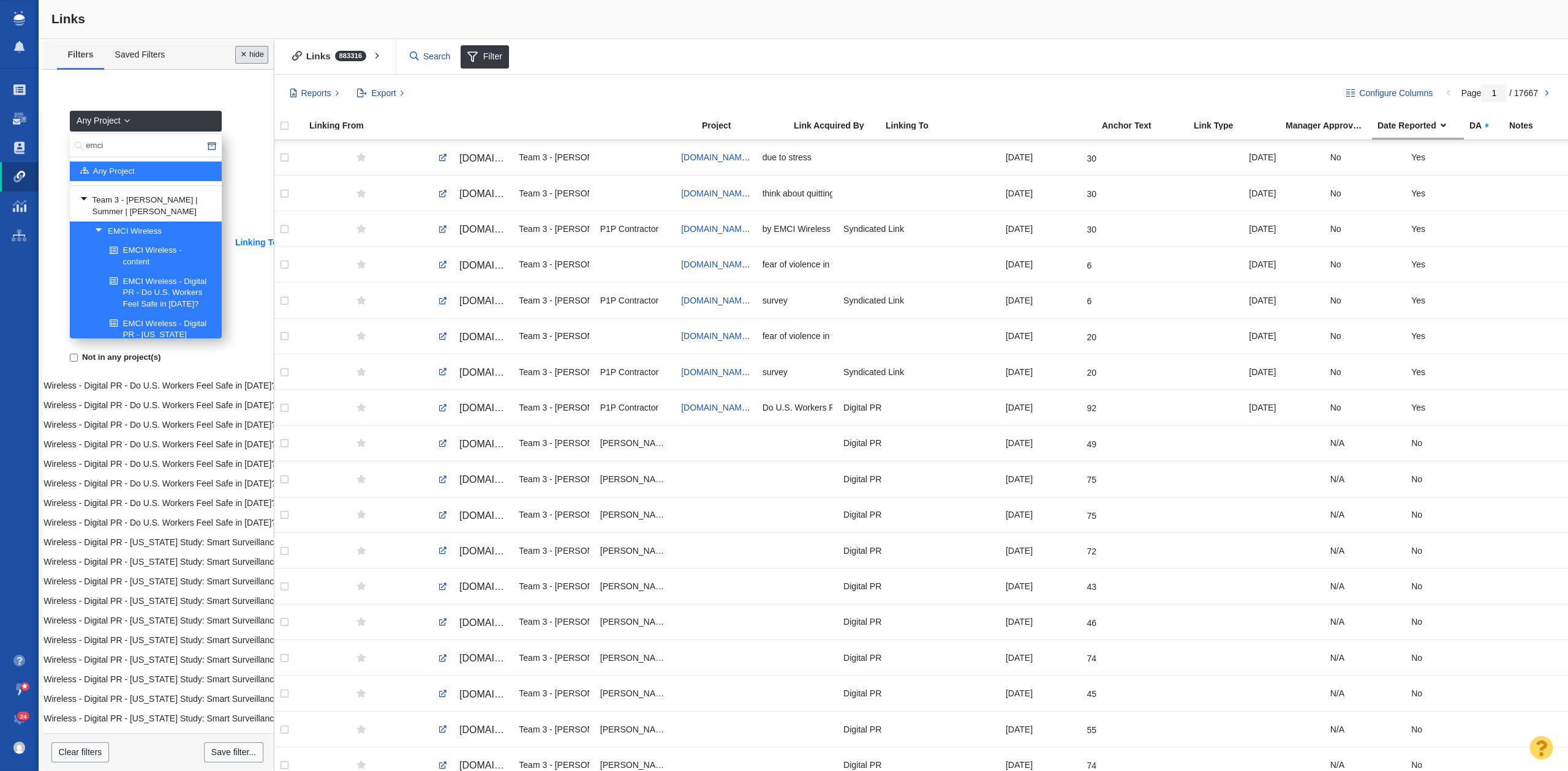
click at [253, 57] on button "Done" at bounding box center [251, 54] width 33 height 18
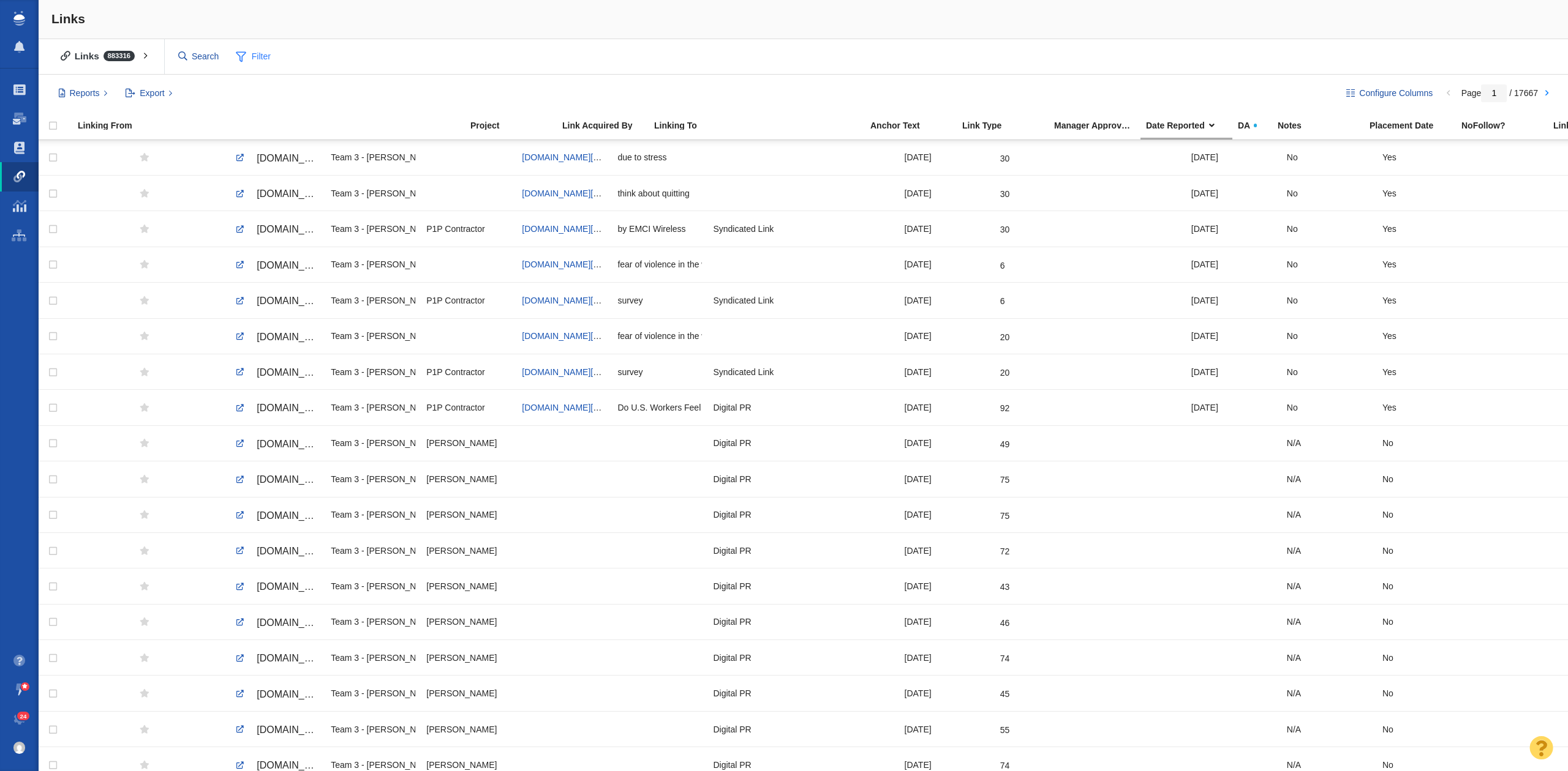
click at [252, 50] on span "Filter" at bounding box center [254, 57] width 49 height 24
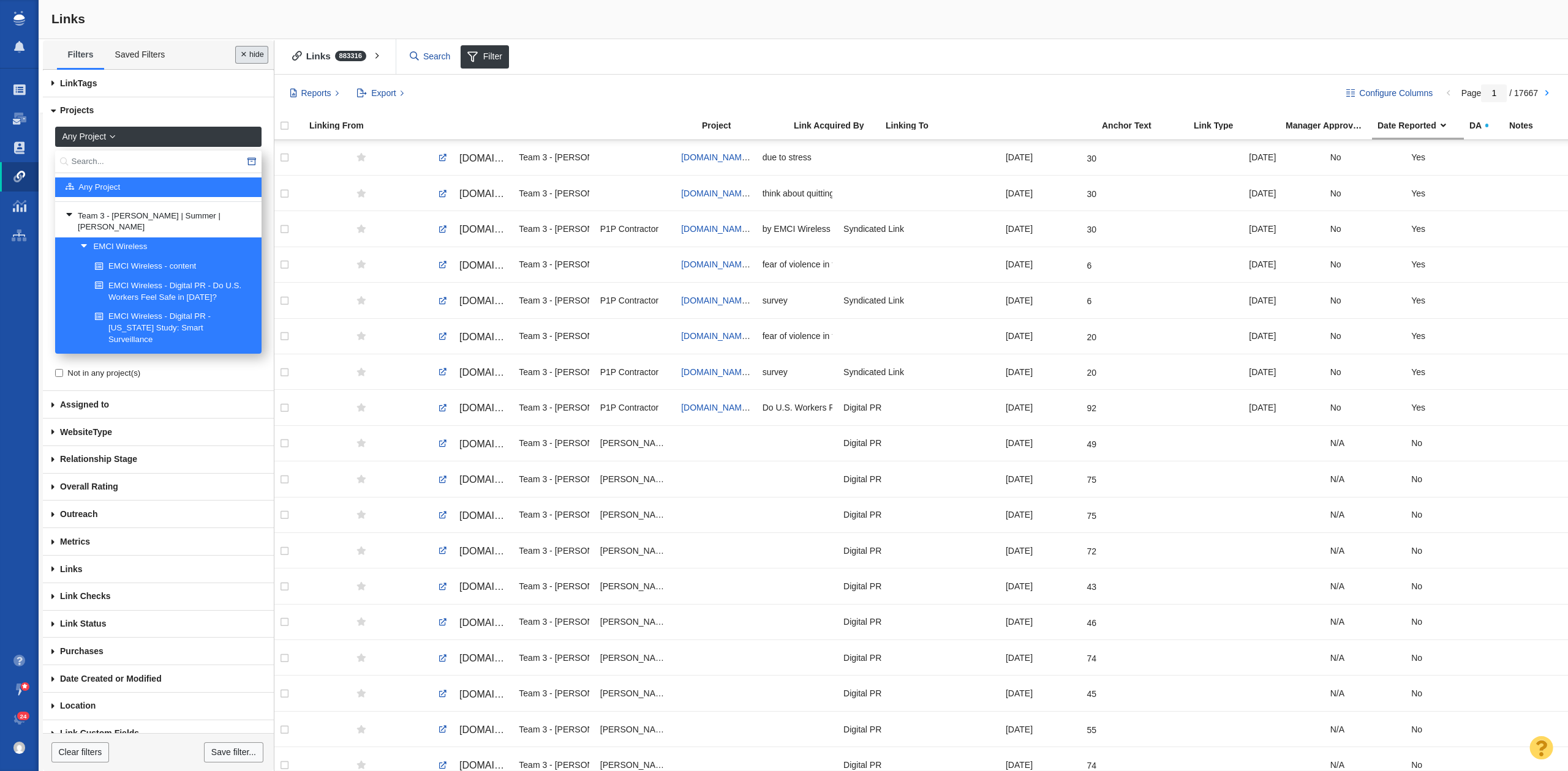
click at [248, 50] on button "Done" at bounding box center [251, 54] width 33 height 18
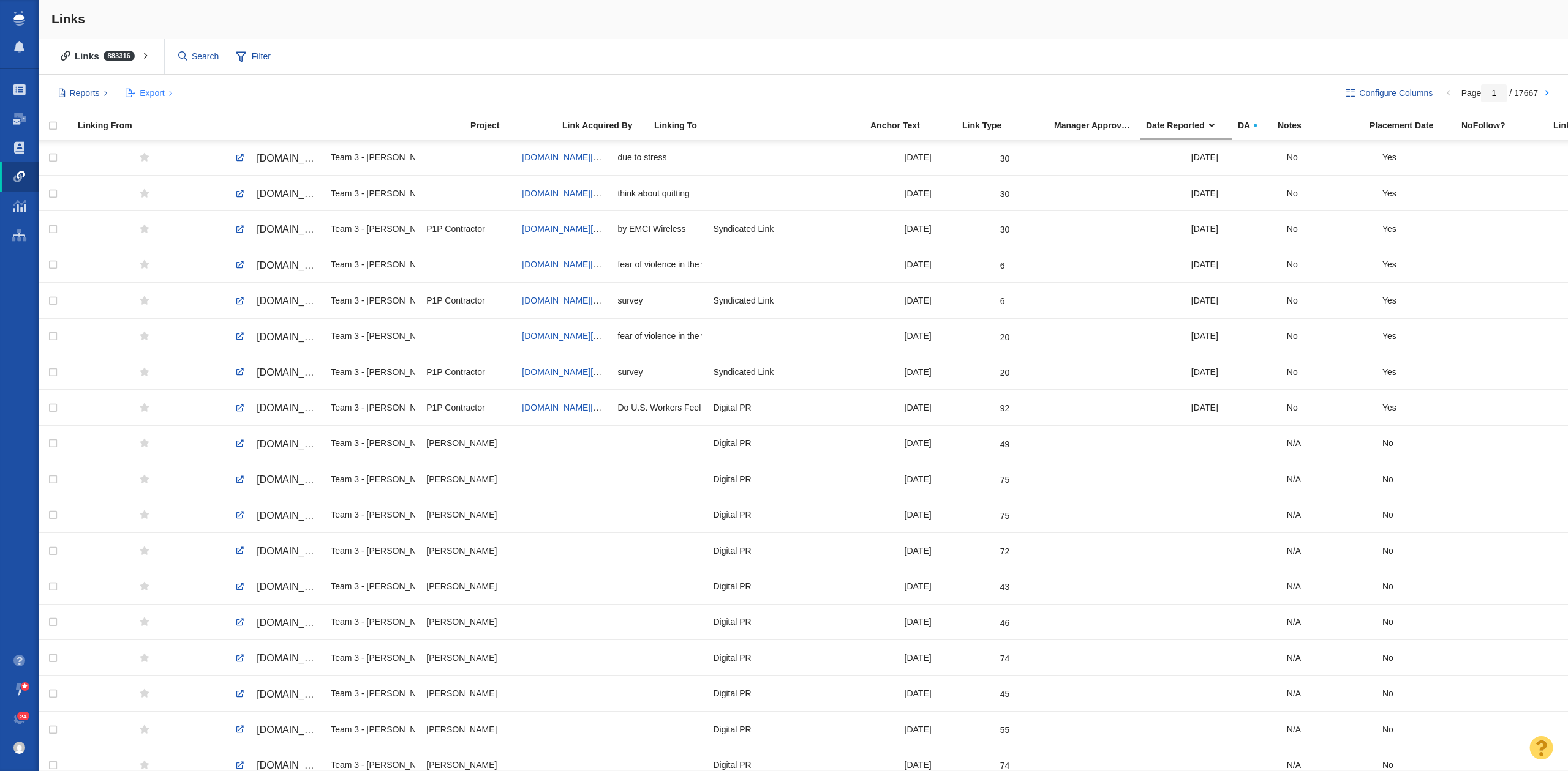
click at [154, 93] on span "Export" at bounding box center [151, 93] width 24 height 13
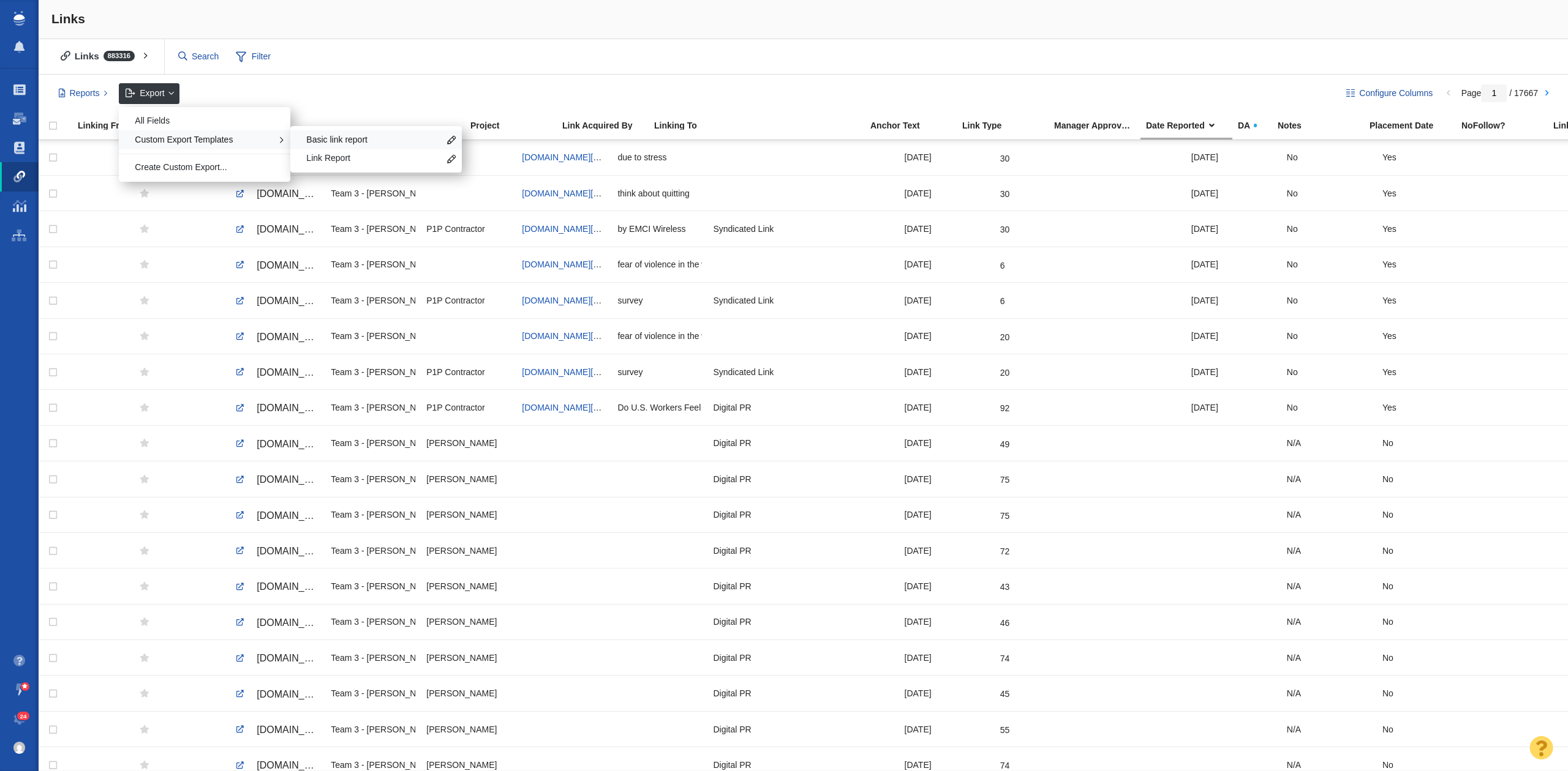
click at [344, 143] on span "Basic link report" at bounding box center [373, 140] width 133 height 13
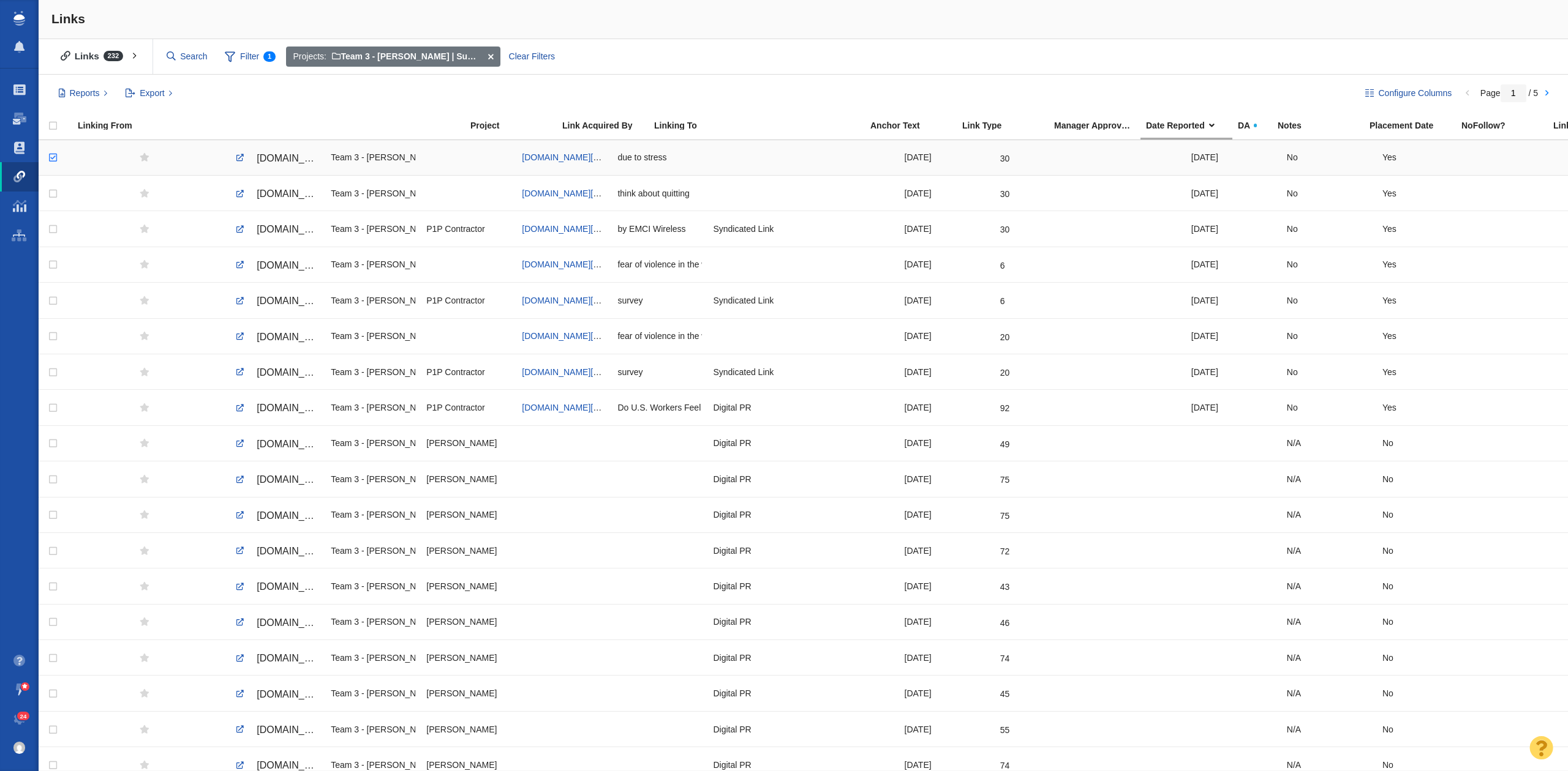
checkbox input "true"
click at [53, 158] on input "checkbox" at bounding box center [51, 158] width 18 height 27
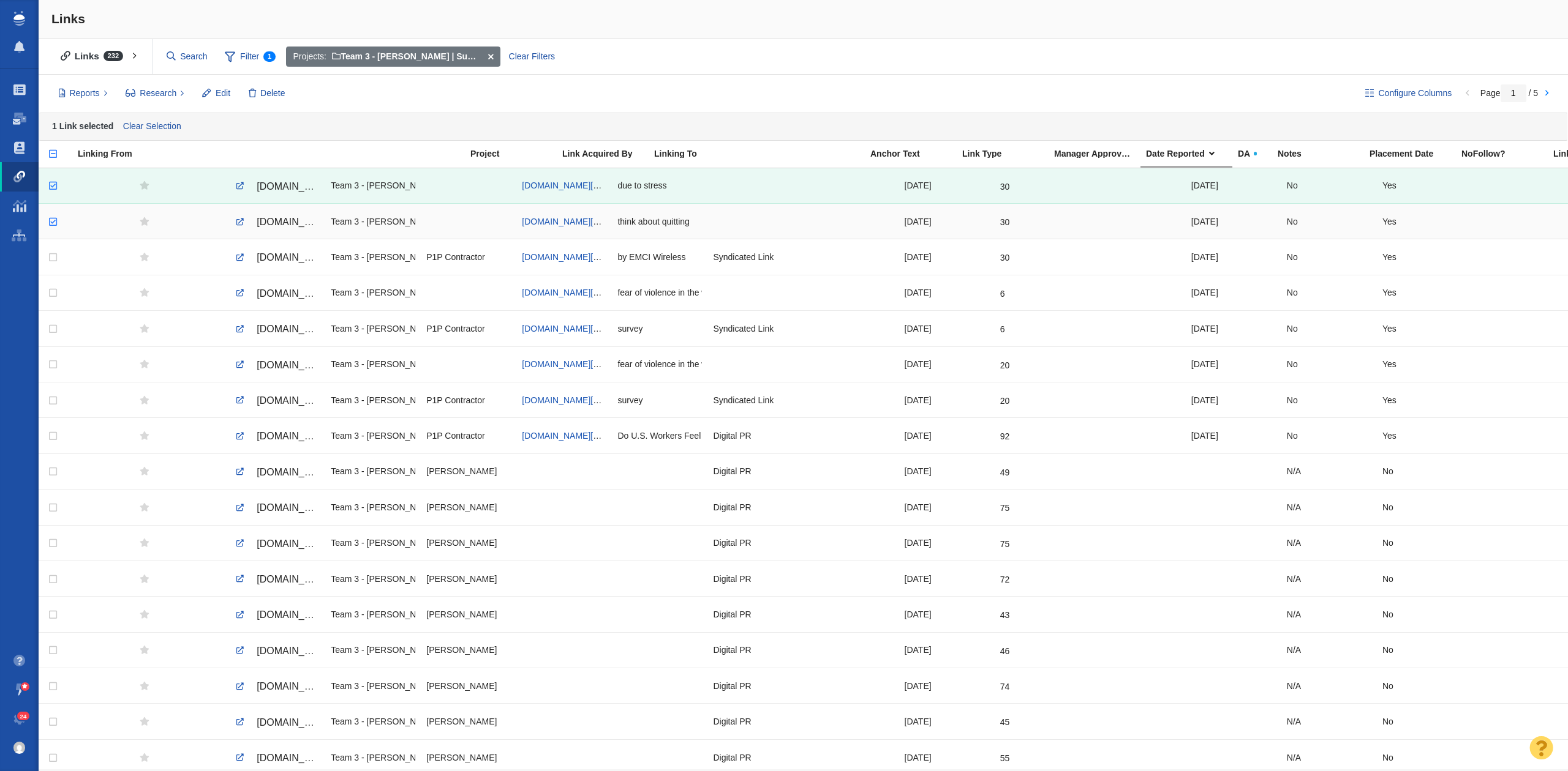
checkbox input "true"
click at [54, 224] on input "checkbox" at bounding box center [51, 222] width 18 height 27
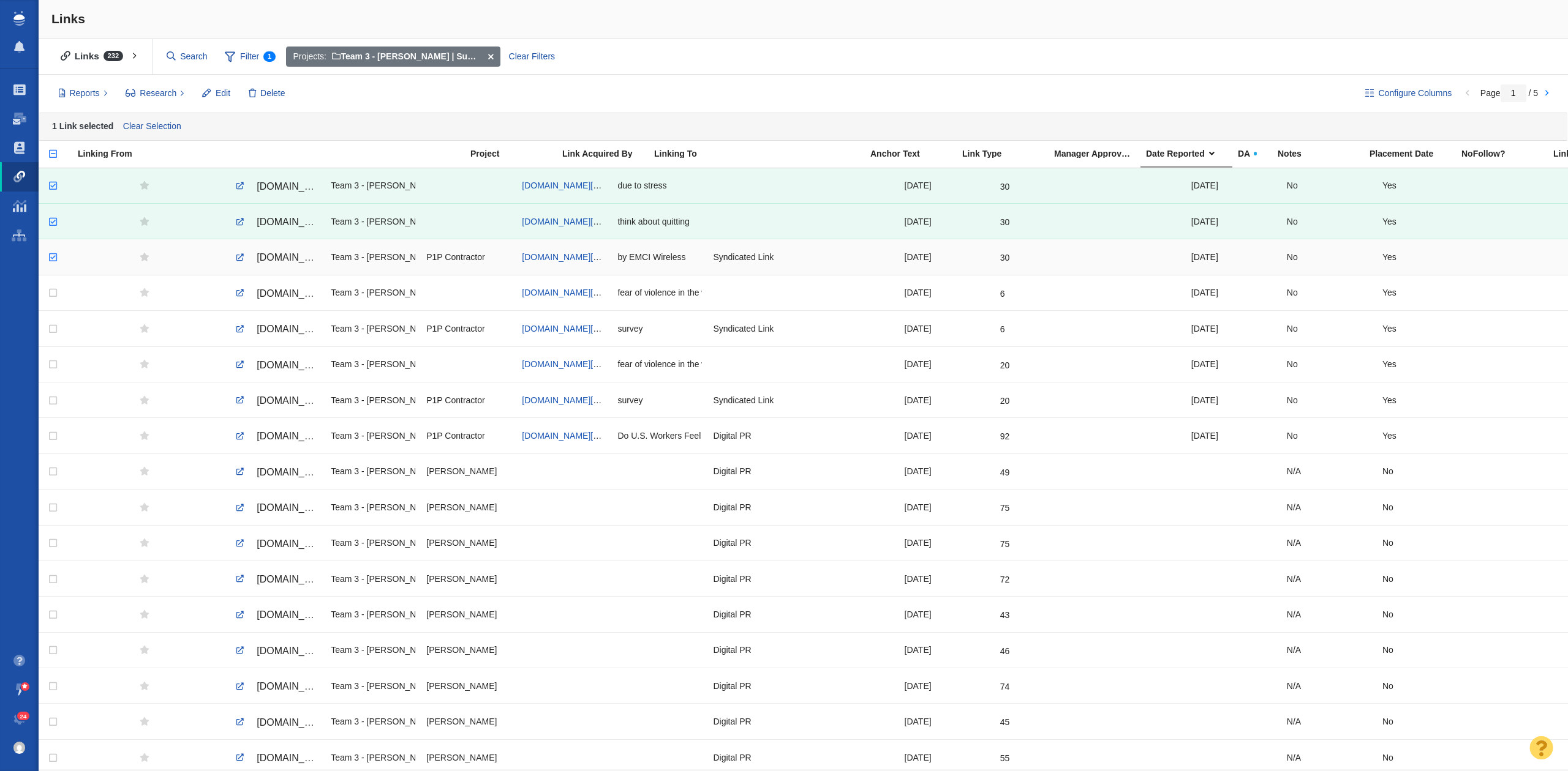
checkbox input "true"
click at [53, 258] on input "checkbox" at bounding box center [51, 258] width 18 height 27
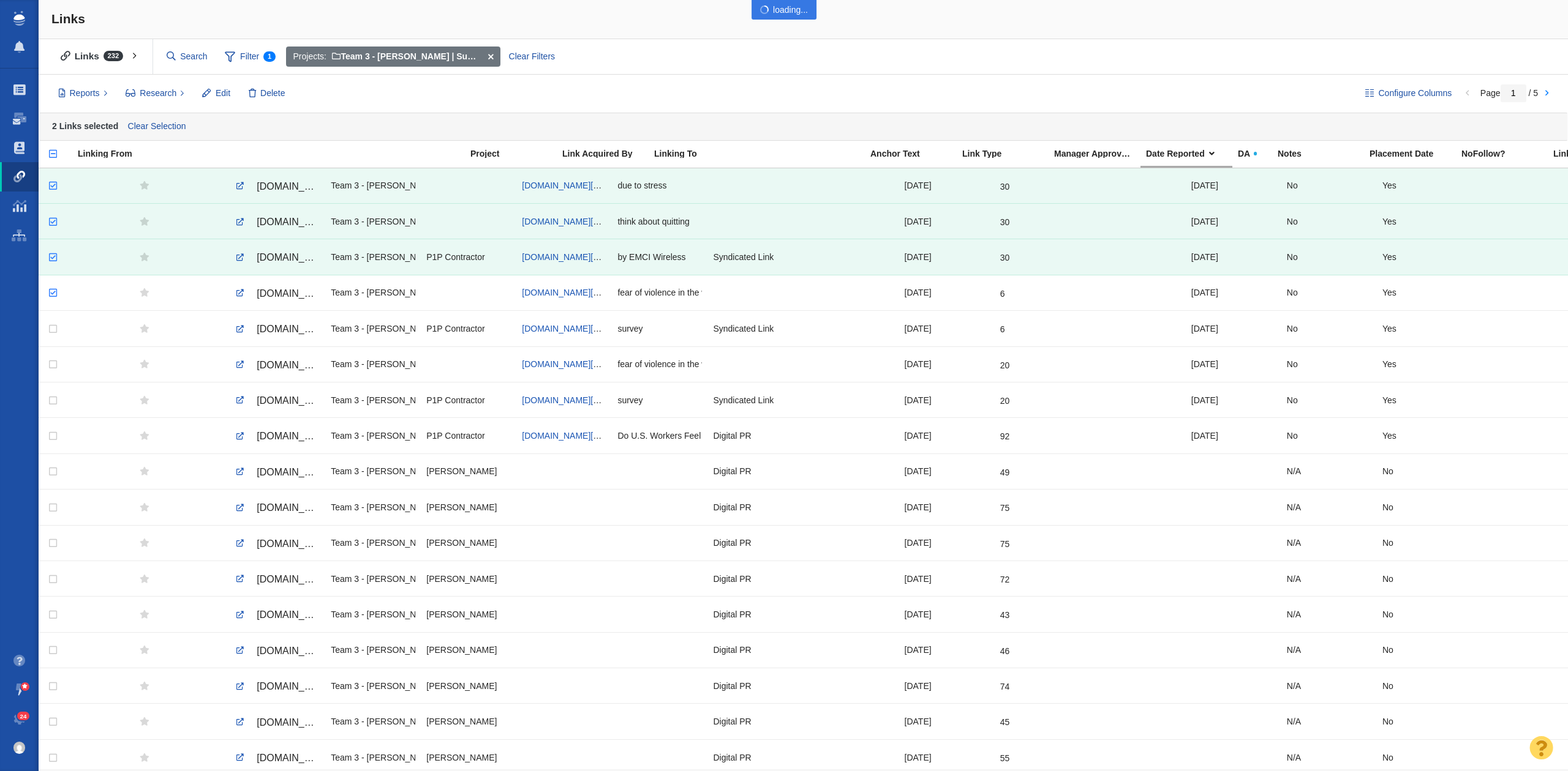
checkbox input "true"
click at [48, 295] on input "checkbox" at bounding box center [51, 293] width 18 height 27
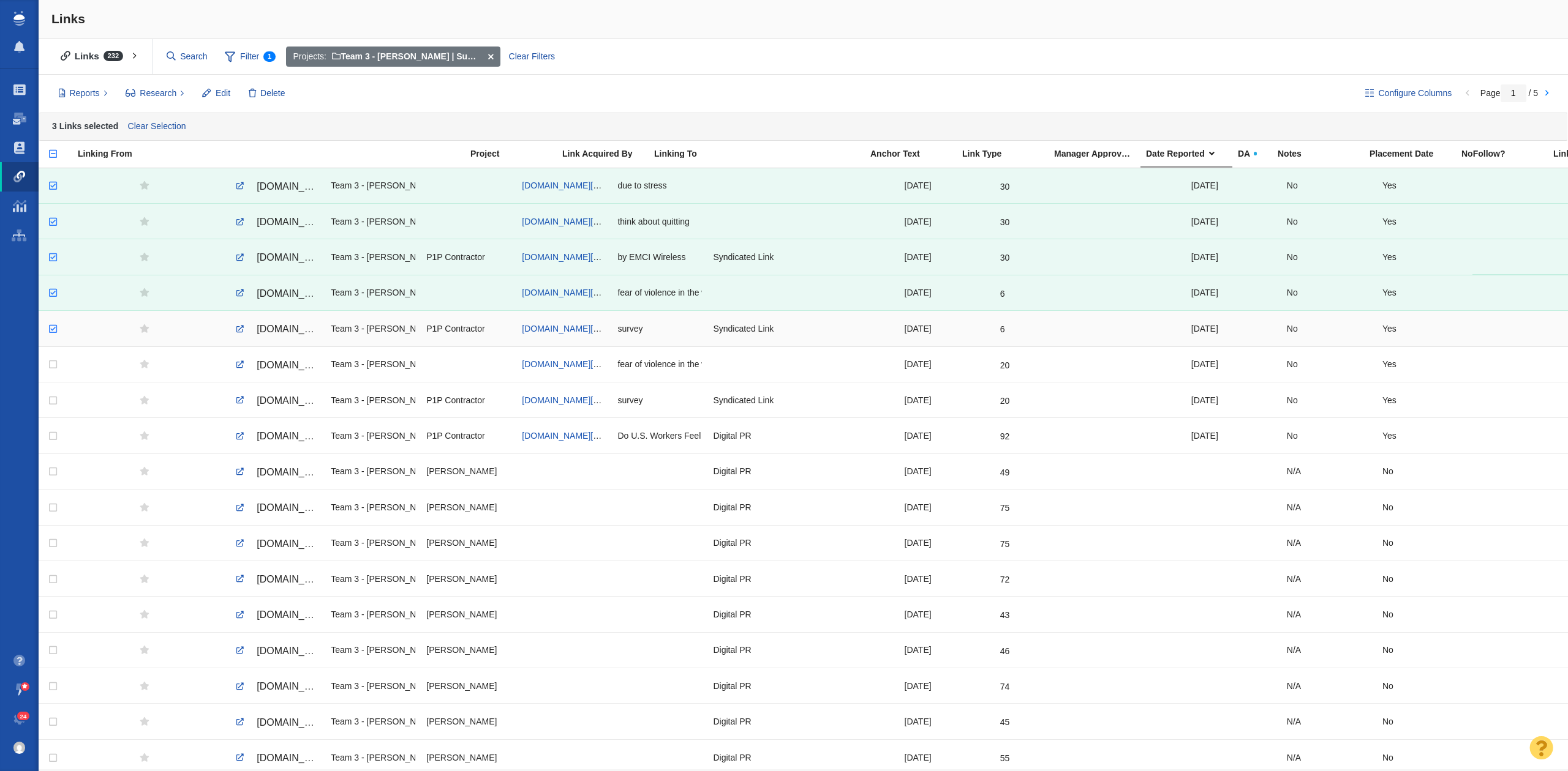
checkbox input "true"
click at [52, 326] on input "checkbox" at bounding box center [51, 329] width 18 height 27
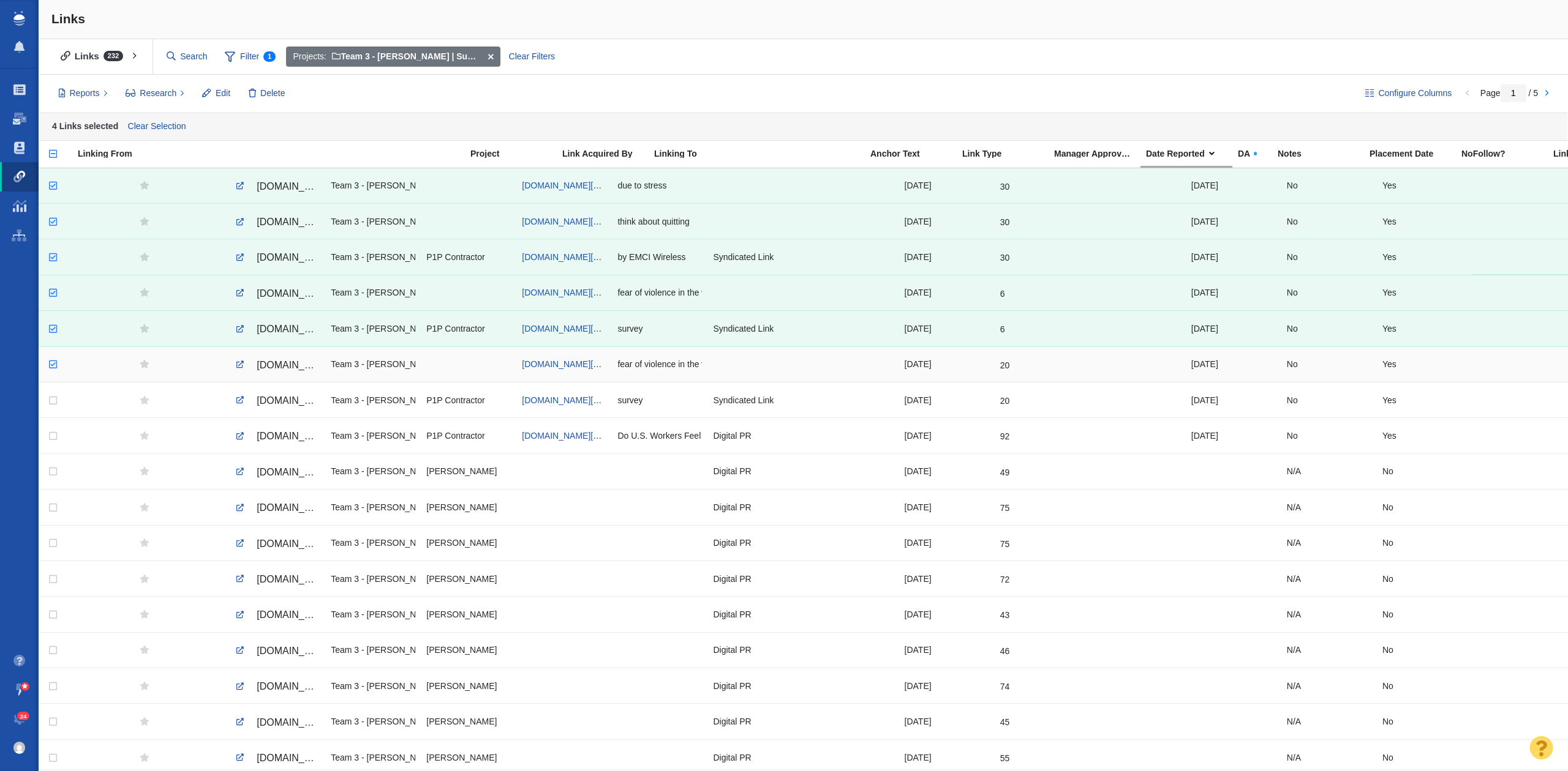
checkbox input "true"
click at [48, 364] on input "checkbox" at bounding box center [51, 365] width 18 height 27
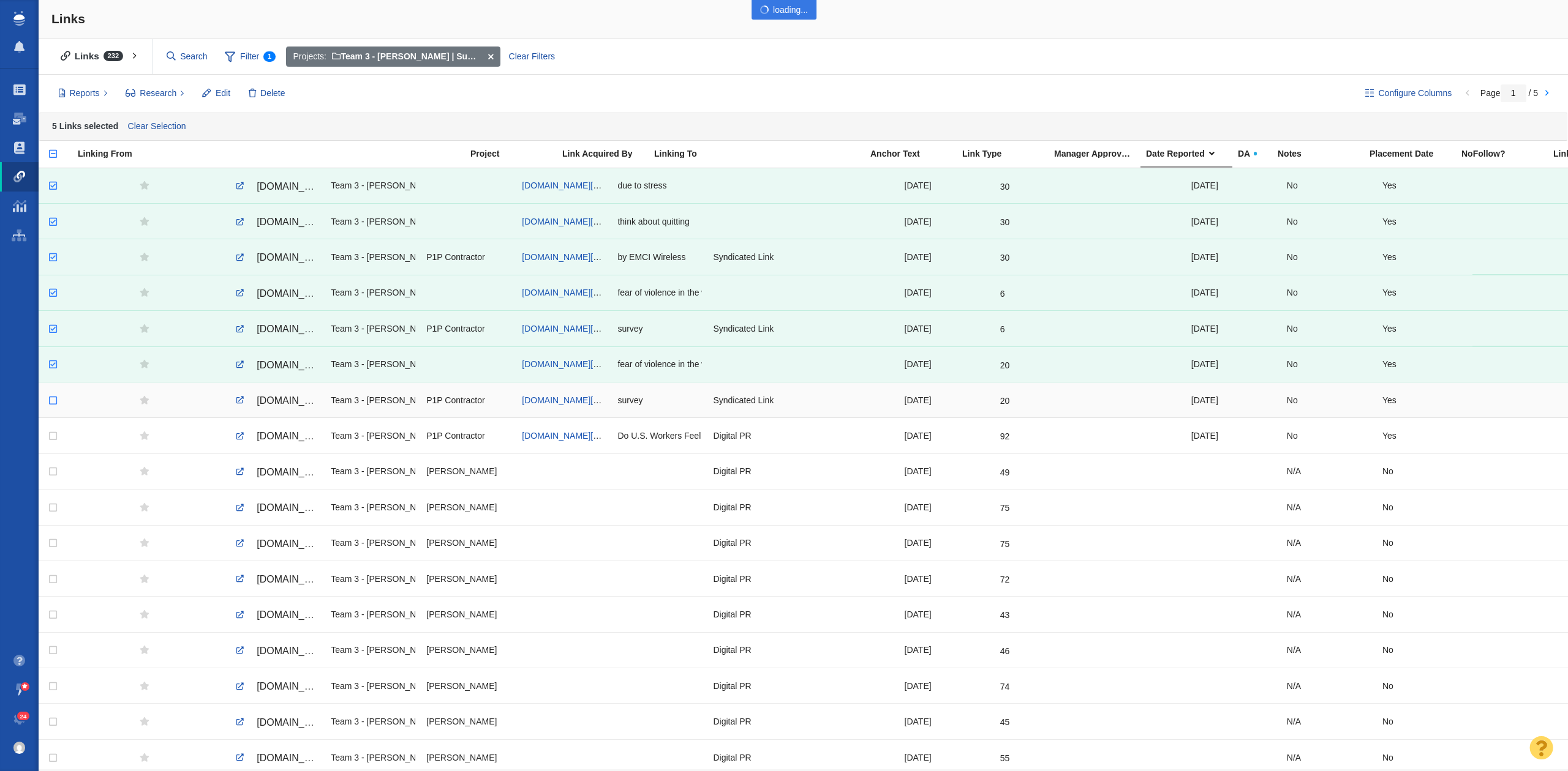
click at [42, 402] on body "Projects Dashboard Websites People Link Monitoring Reports Projects Home Help C…" at bounding box center [784, 385] width 1568 height 771
checkbox input "true"
click at [47, 437] on input "checkbox" at bounding box center [51, 436] width 18 height 27
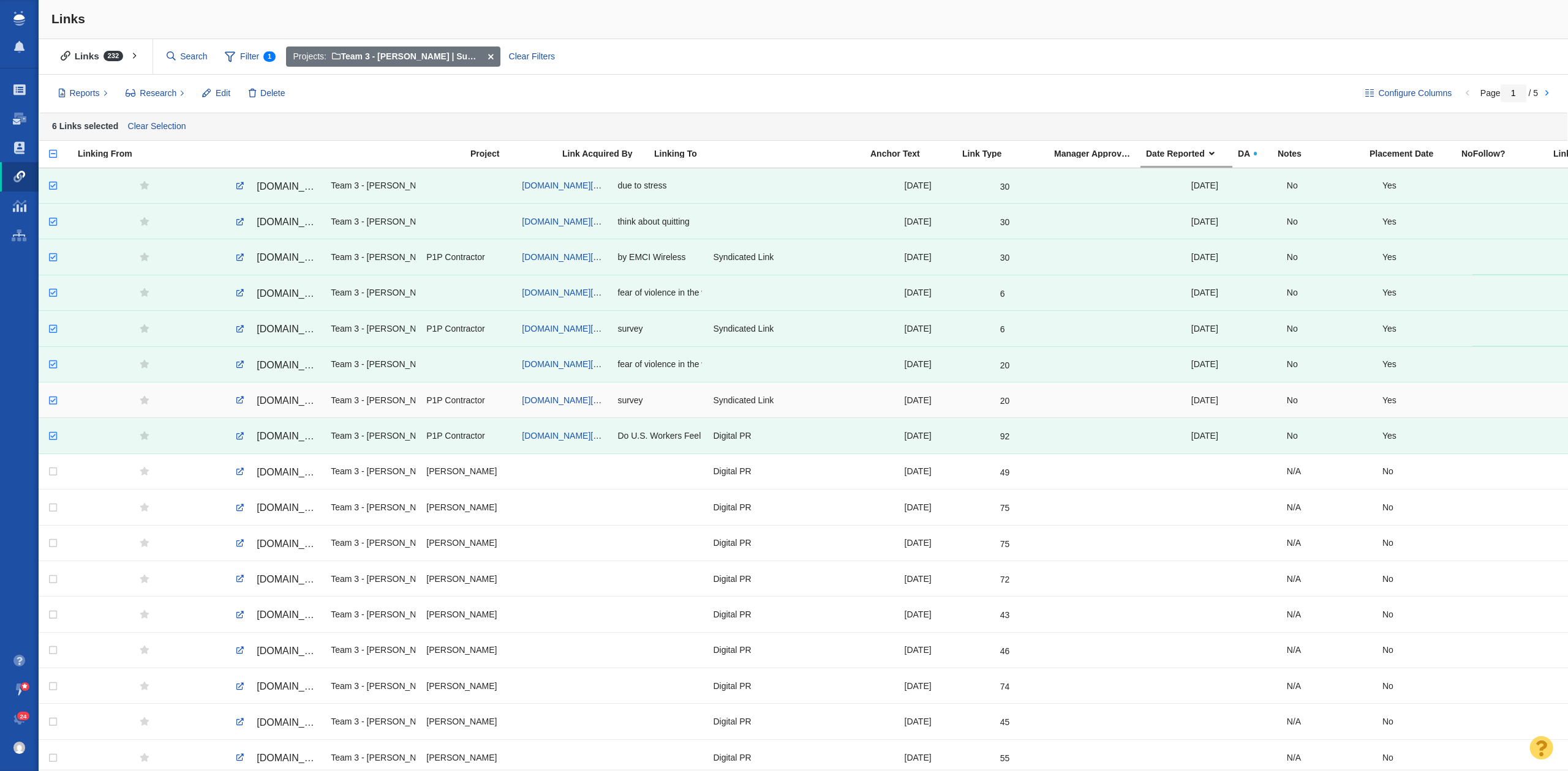
checkbox input "true"
click at [51, 402] on input "checkbox" at bounding box center [51, 401] width 18 height 27
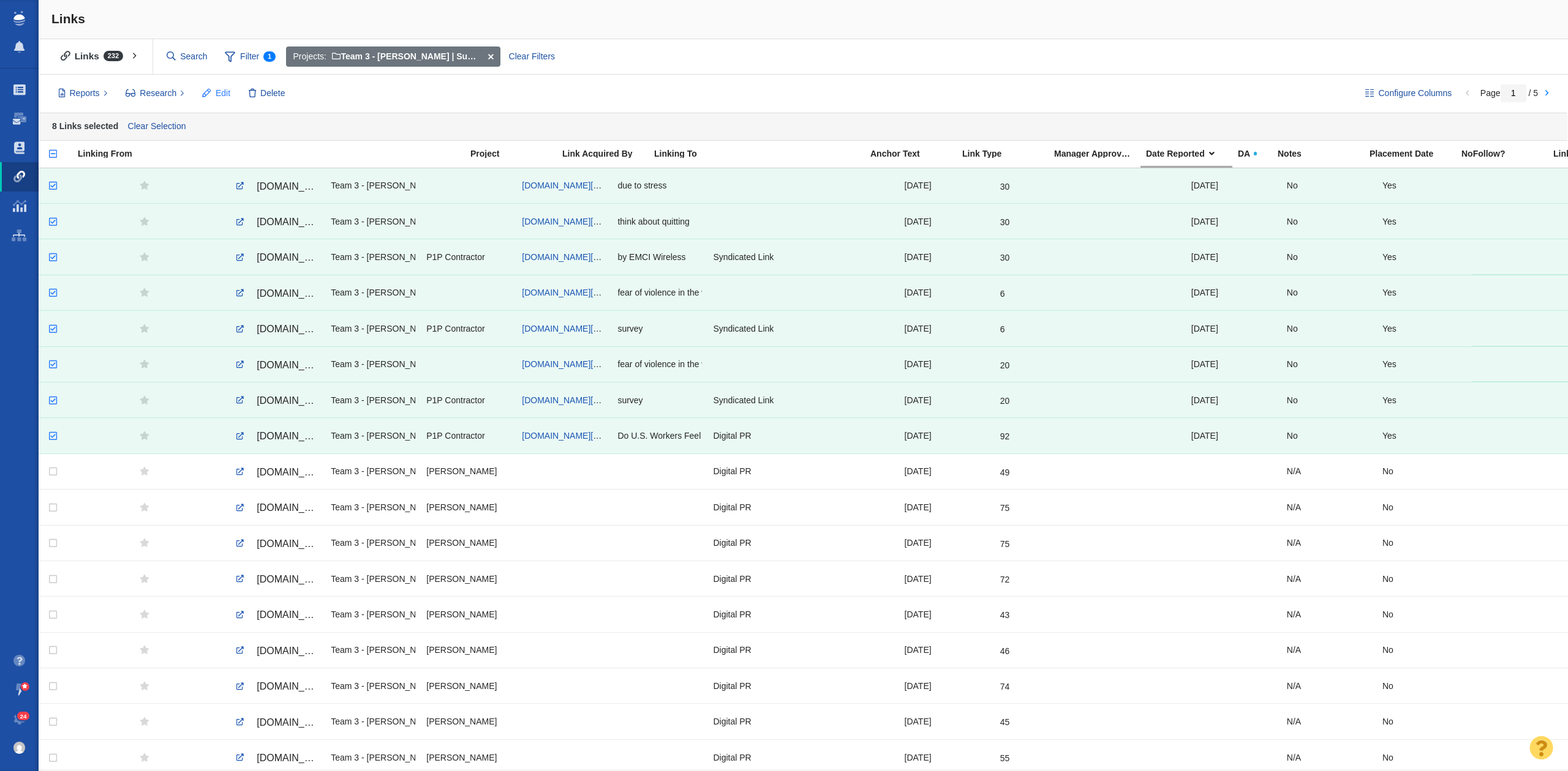
click at [213, 88] on button "Edit" at bounding box center [216, 94] width 42 height 20
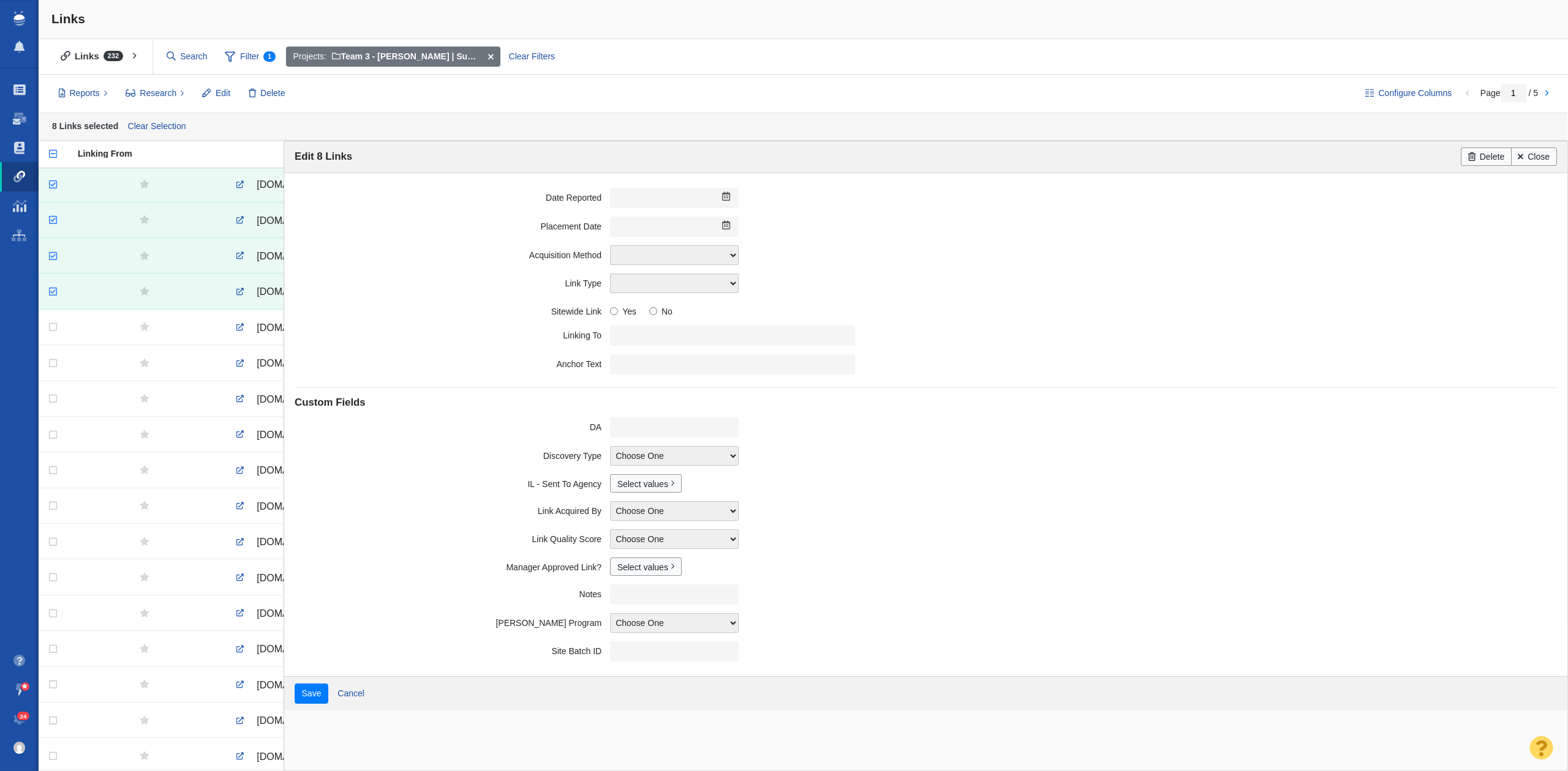
scroll to position [326, 0]
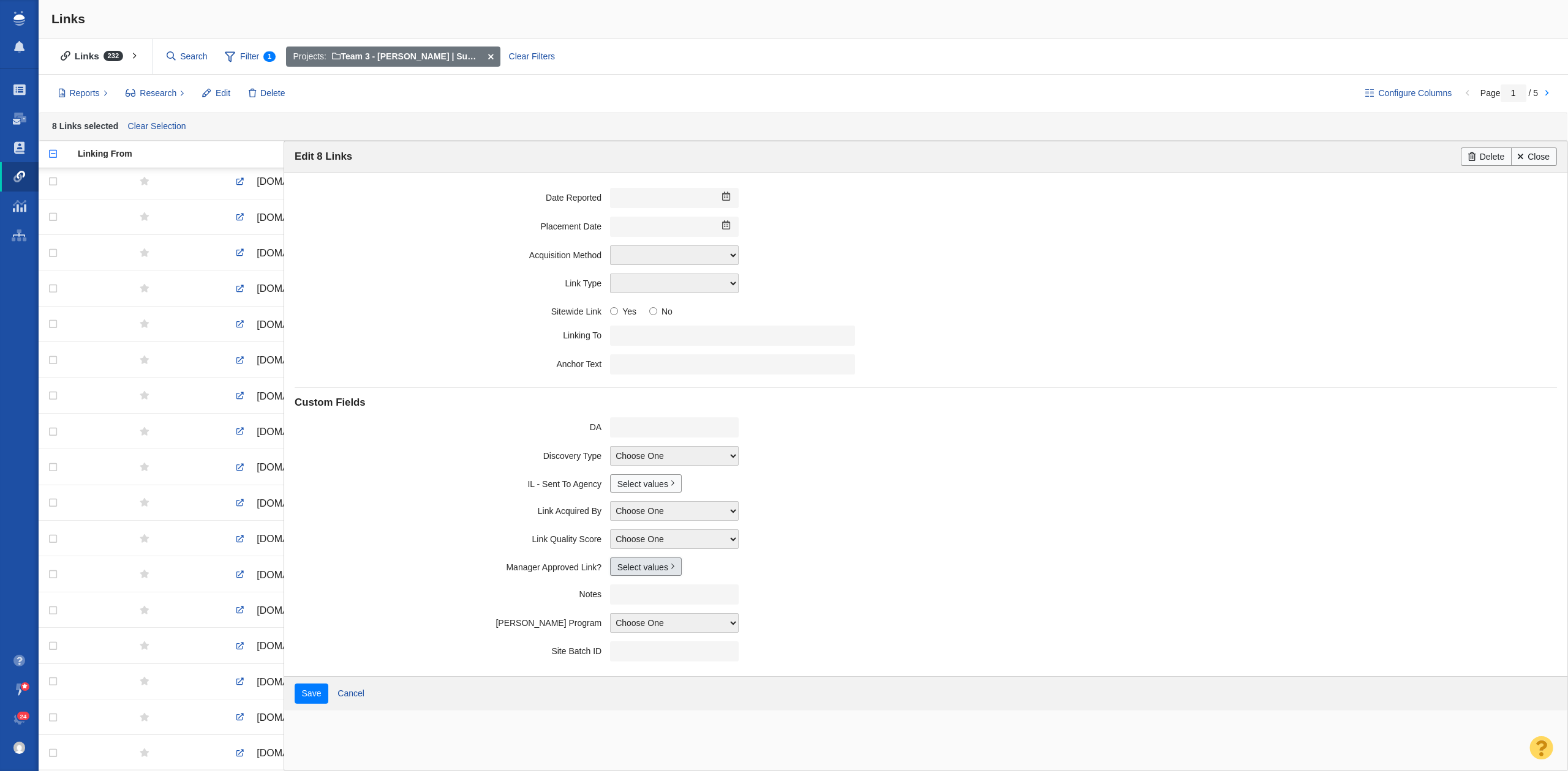
click at [634, 576] on link "Select values" at bounding box center [645, 566] width 72 height 18
click at [619, 614] on input "Yes" at bounding box center [622, 612] width 8 height 8
checkbox input "true"
click at [317, 696] on input "Save" at bounding box center [311, 694] width 34 height 20
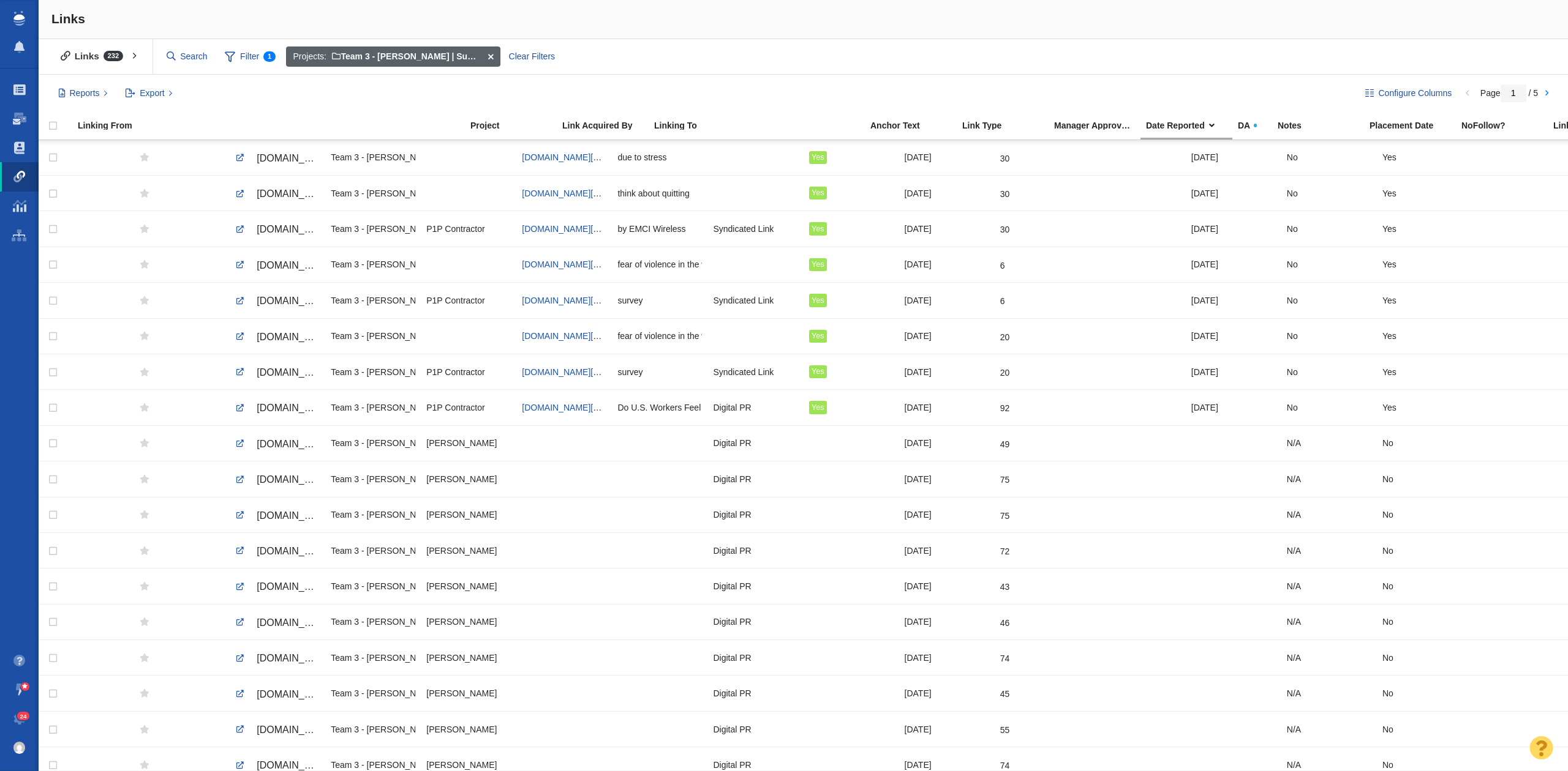
click at [493, 55] on span at bounding box center [490, 57] width 19 height 20
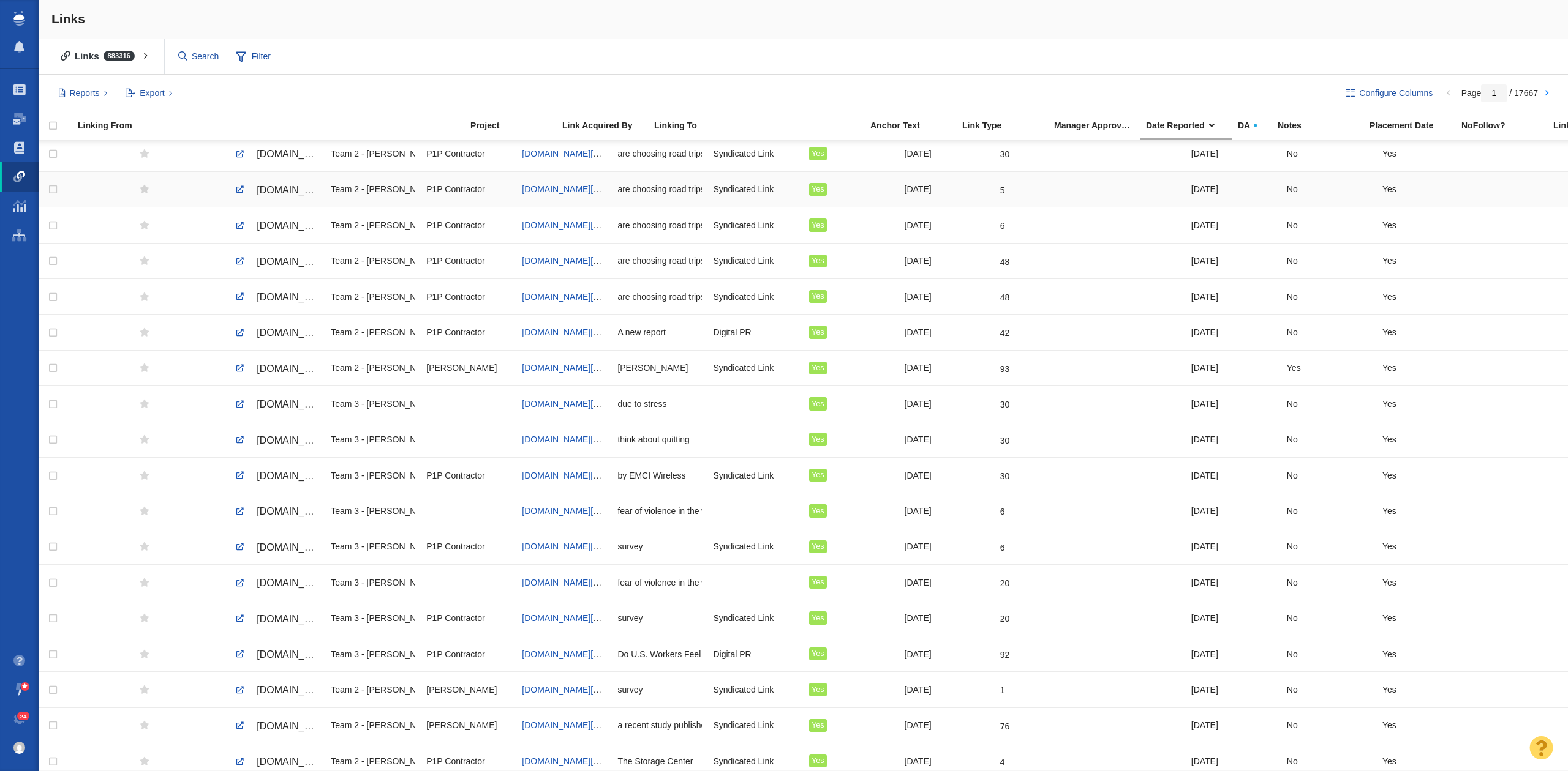
scroll to position [1166, 0]
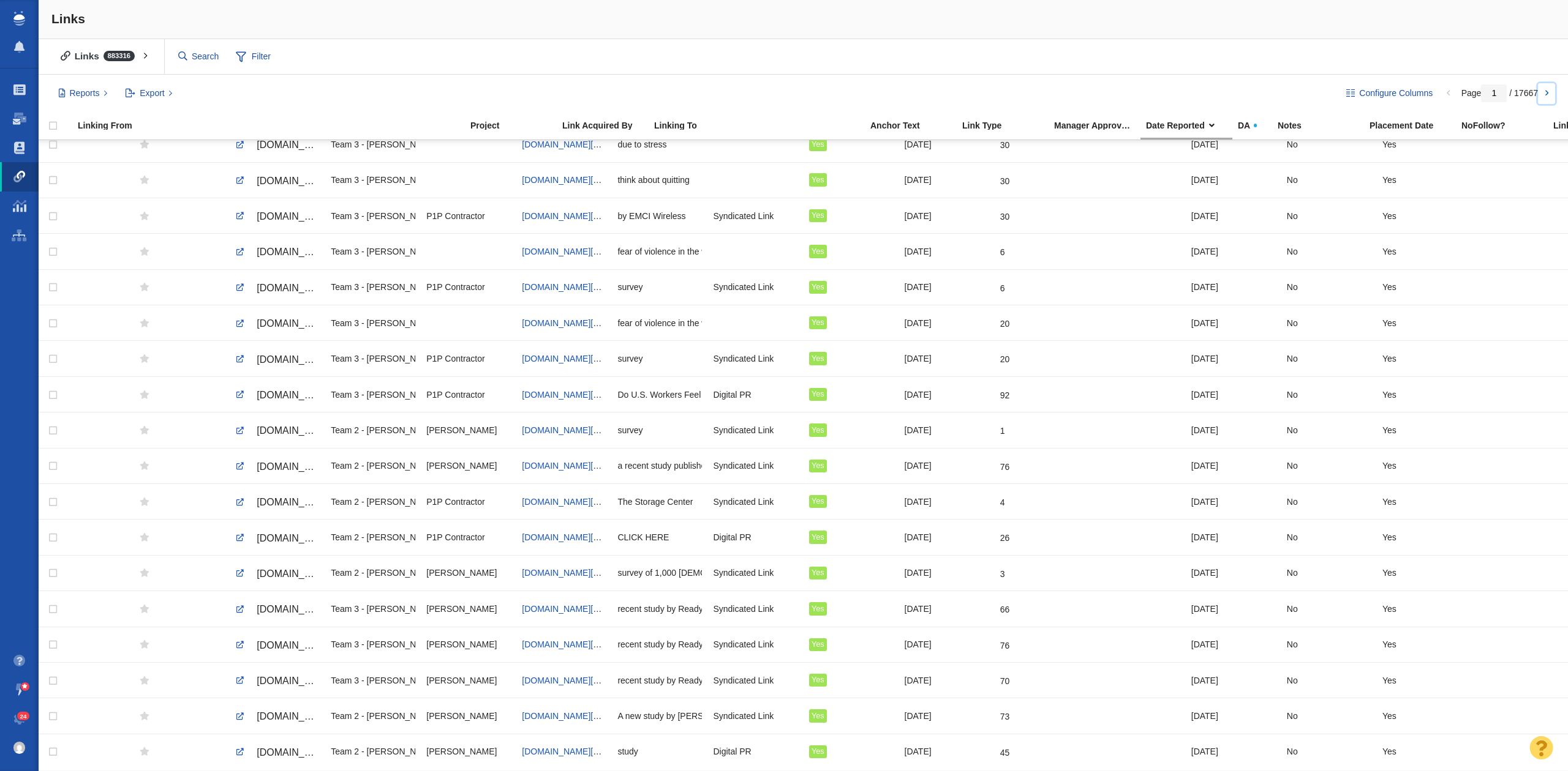
click at [1544, 94] on link at bounding box center [1547, 94] width 17 height 20
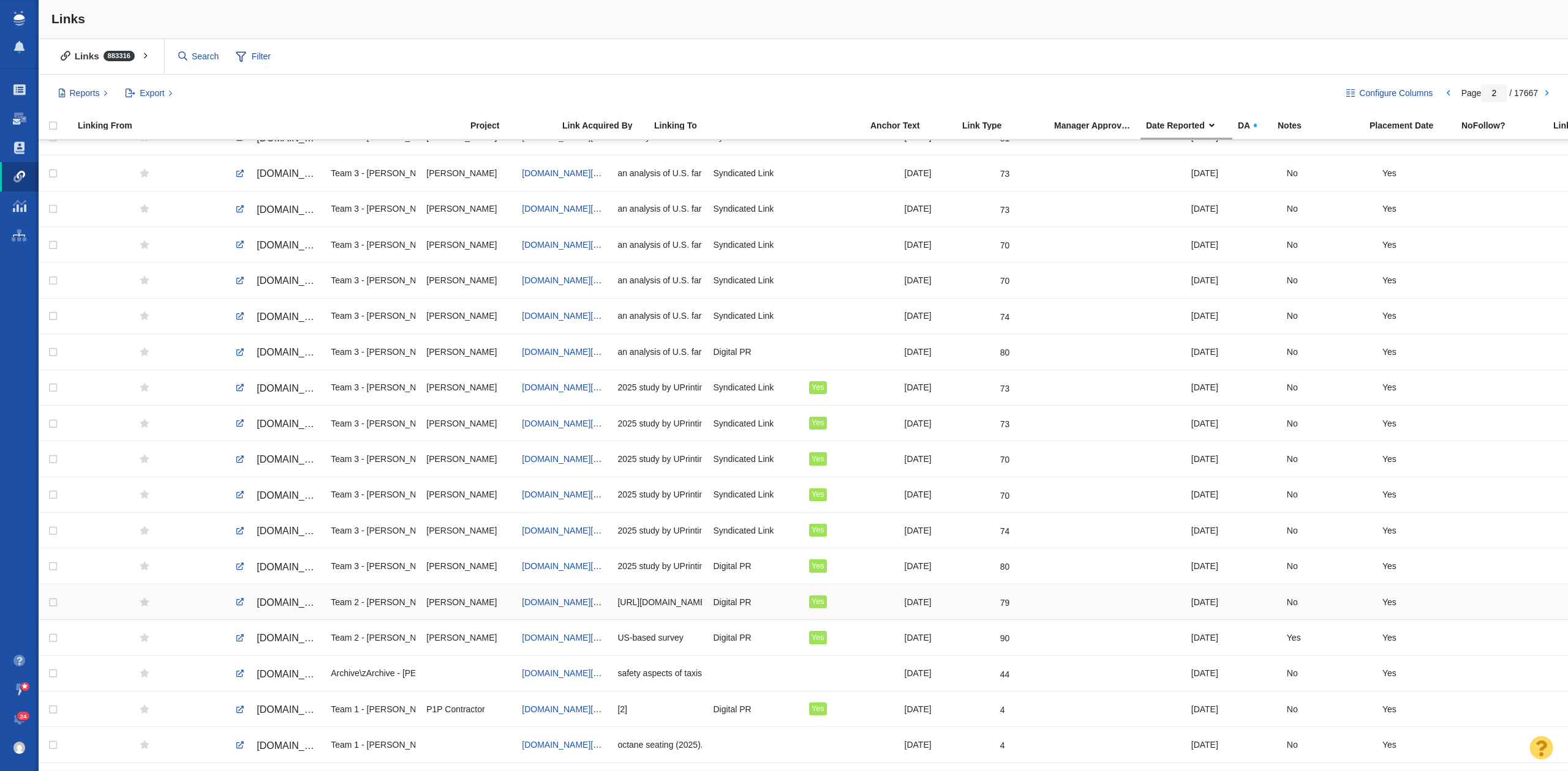
scroll to position [0, 0]
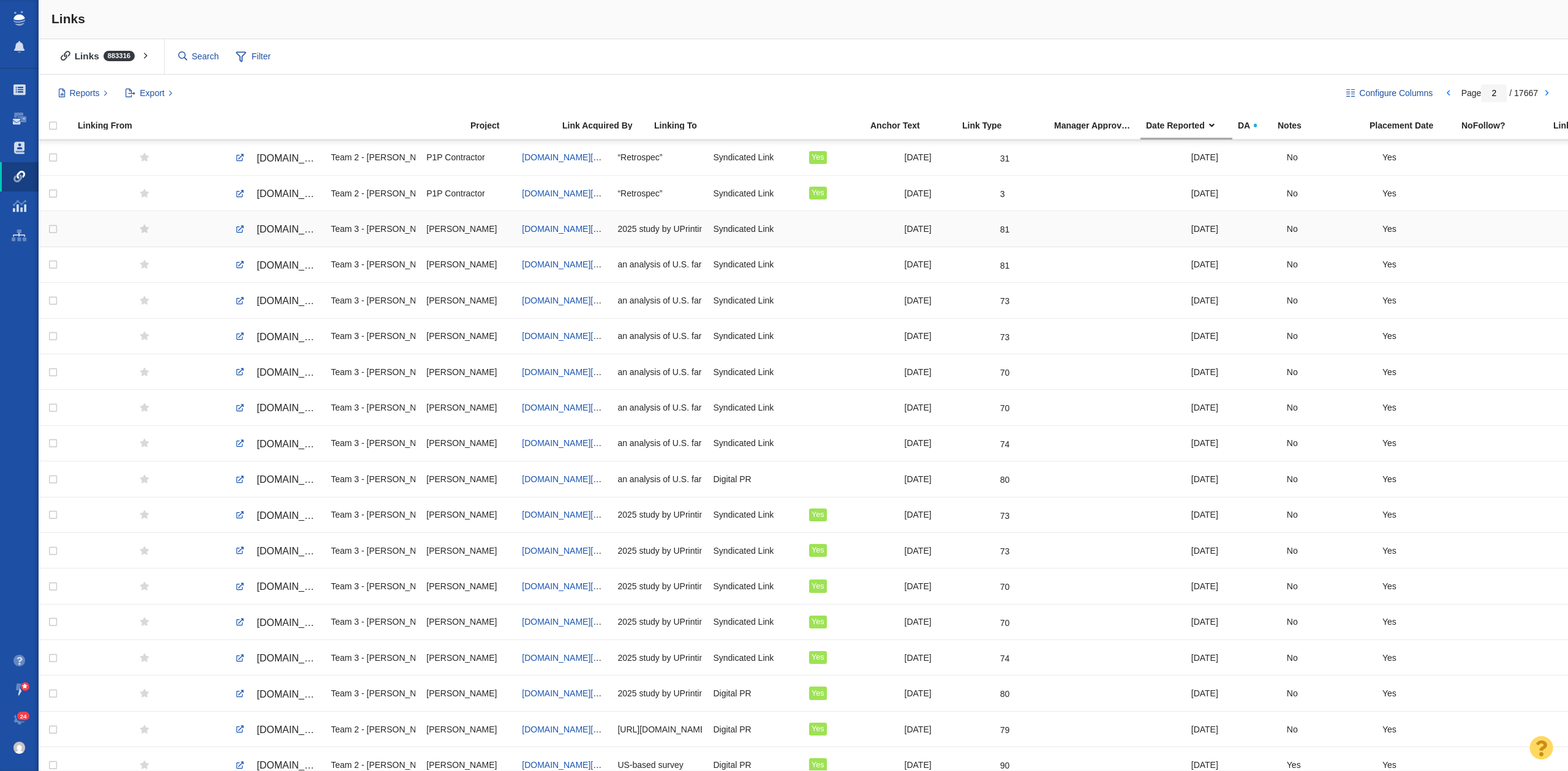
click at [269, 227] on span "tucson.com/exclusive/article_ed892007-3a30-55e3-9464-fc3ee99b05d9.html" at bounding box center [308, 228] width 103 height 10
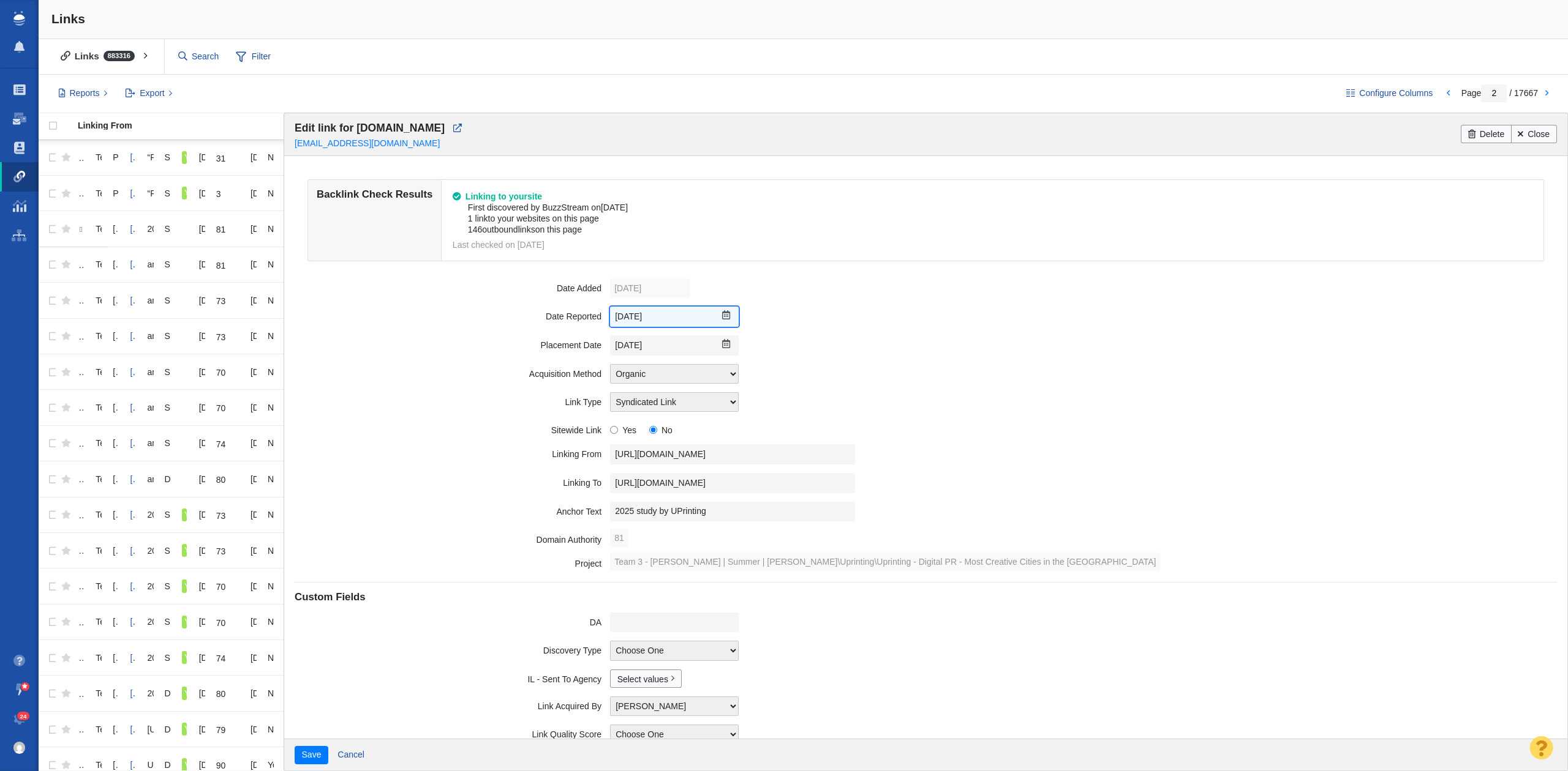
click at [645, 316] on input "[DATE]" at bounding box center [674, 317] width 128 height 20
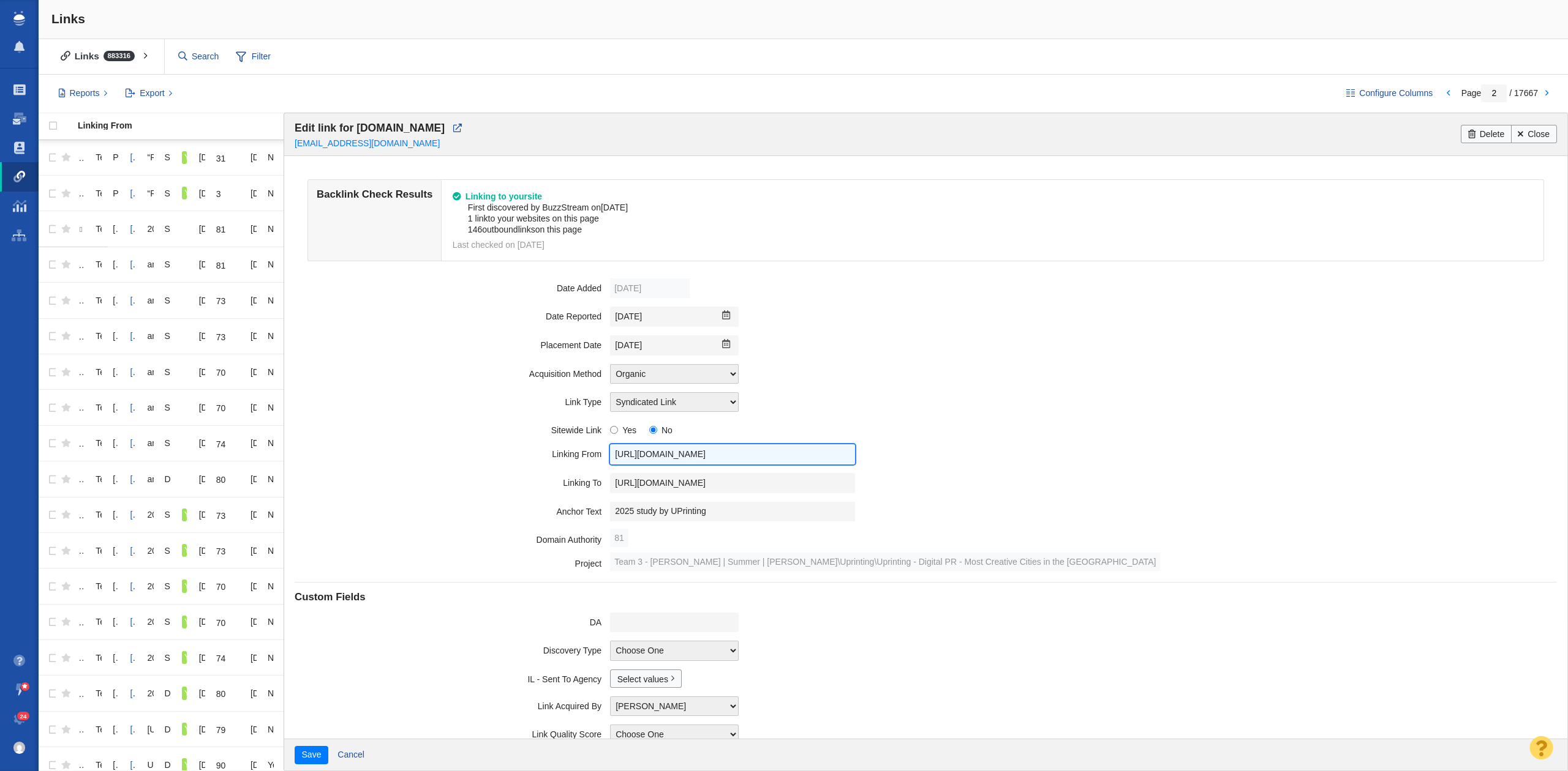
click at [648, 447] on input "https://tucson.com/exclusive/article_ed892007-3a30-55e3-9464-fc3ee99b05d9.html" at bounding box center [732, 454] width 245 height 20
click at [734, 493] on input "https://www.uprinting.com/blog/creative-cities-in-america/" at bounding box center [732, 484] width 245 height 20
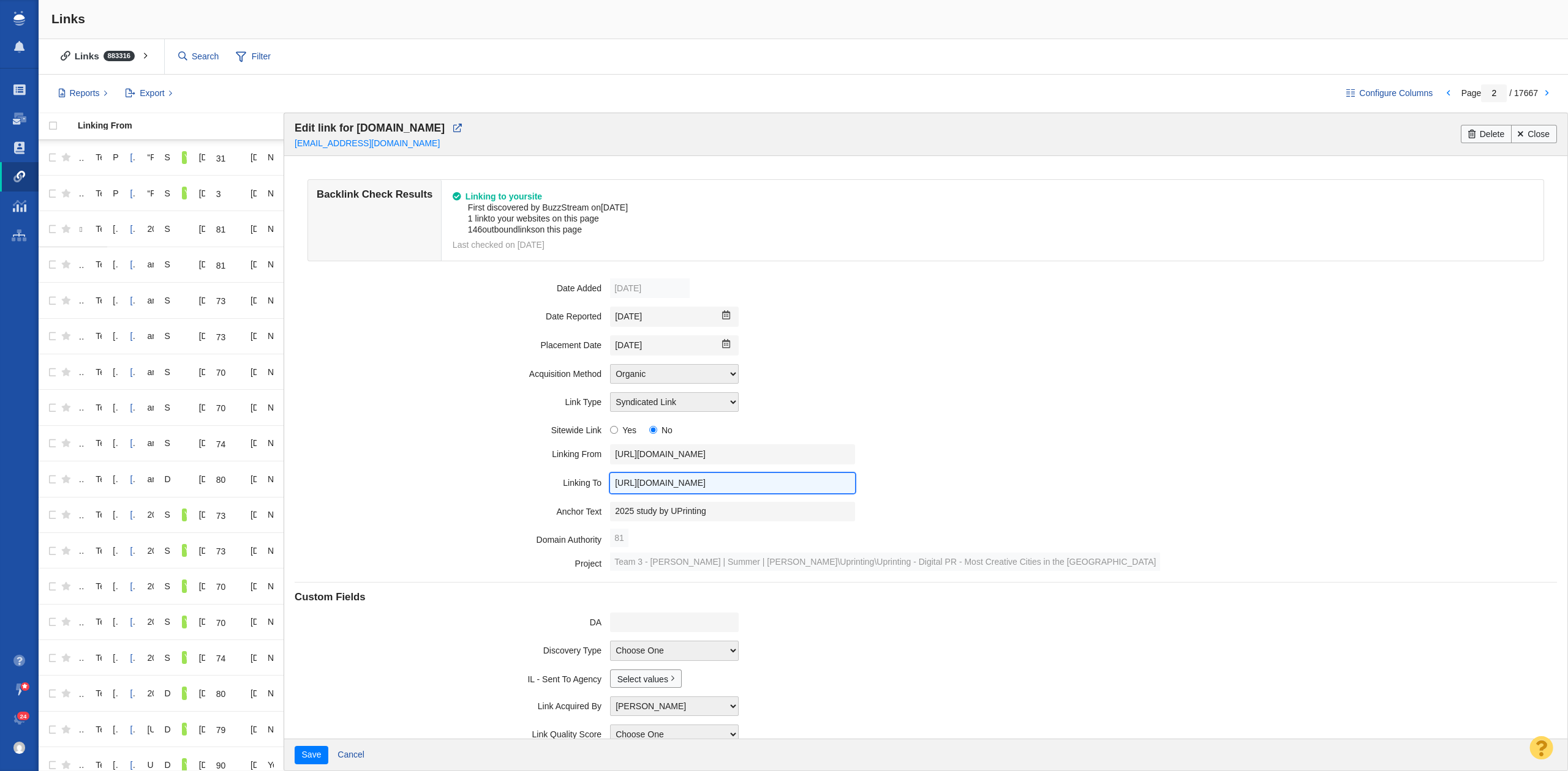
click at [734, 493] on input "https://www.uprinting.com/blog/creative-cities-in-america/" at bounding box center [732, 484] width 245 height 20
click at [684, 514] on input "2025 study by UPrinting" at bounding box center [732, 512] width 245 height 20
click at [767, 298] on div "[DATE]" at bounding box center [1083, 288] width 946 height 20
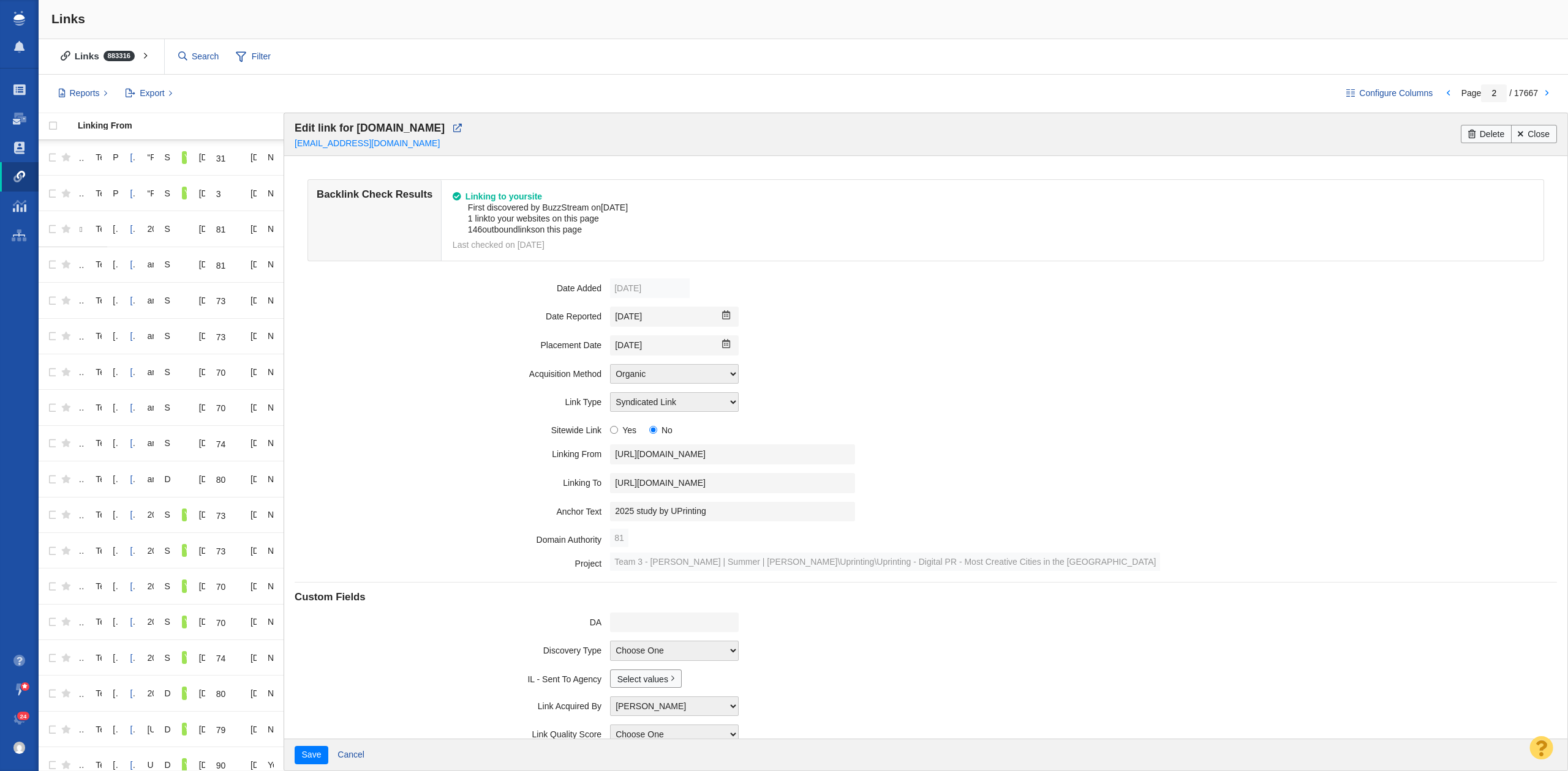
scroll to position [138, 0]
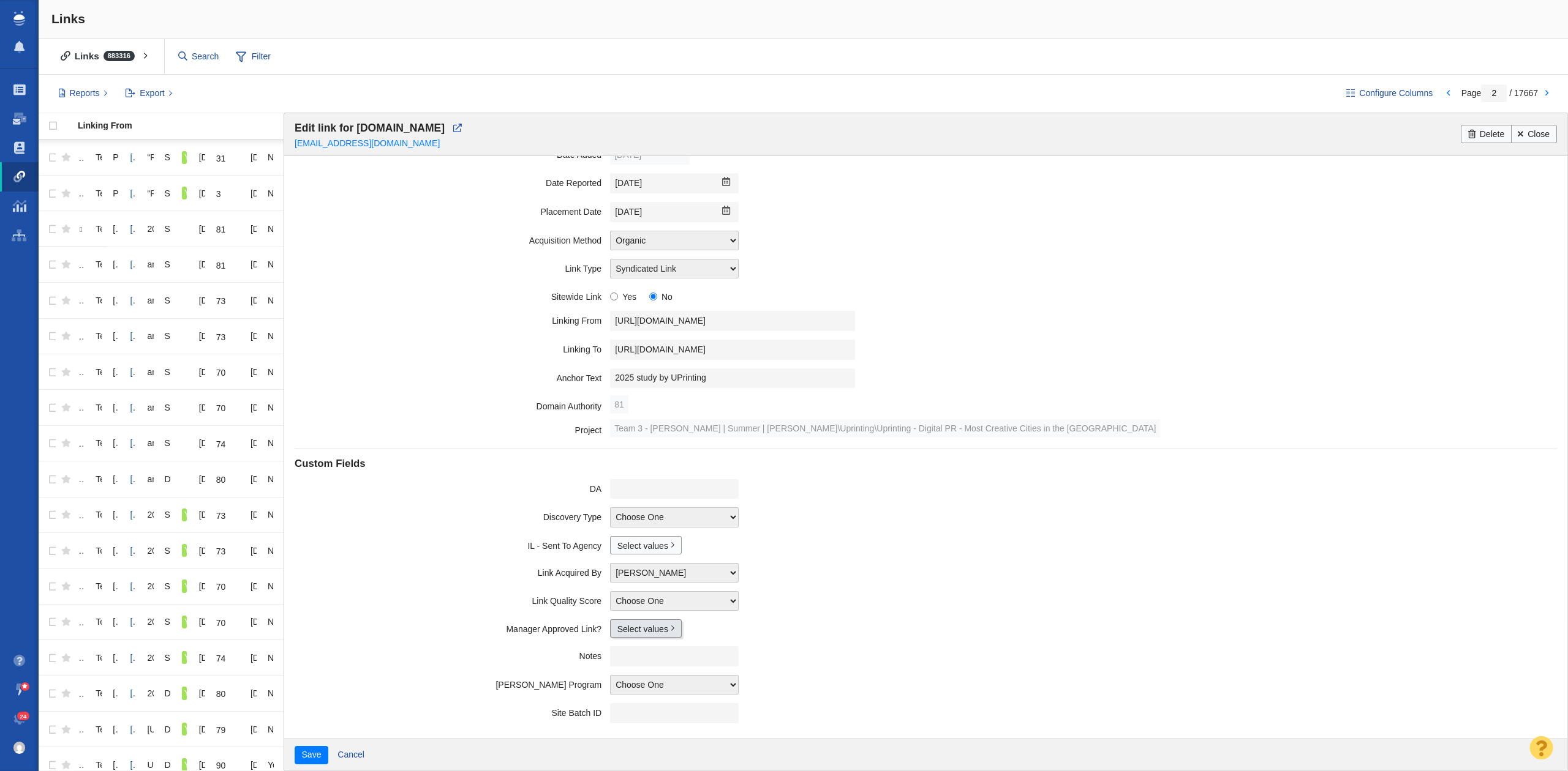
click at [625, 638] on field "Manager Approved Link? Select values No Yes Accepted Pending Edit options..." at bounding box center [925, 628] width 1261 height 27
click at [628, 634] on link "Select values" at bounding box center [645, 628] width 72 height 18
click at [619, 672] on input "Yes" at bounding box center [622, 669] width 8 height 8
checkbox input "true"
click at [481, 673] on field "Pearson Program Choose One ALL BALS BSAHS BSBA BSIS BSN BSOS DNP EDD EMBA LAWLL…" at bounding box center [925, 680] width 1261 height 28
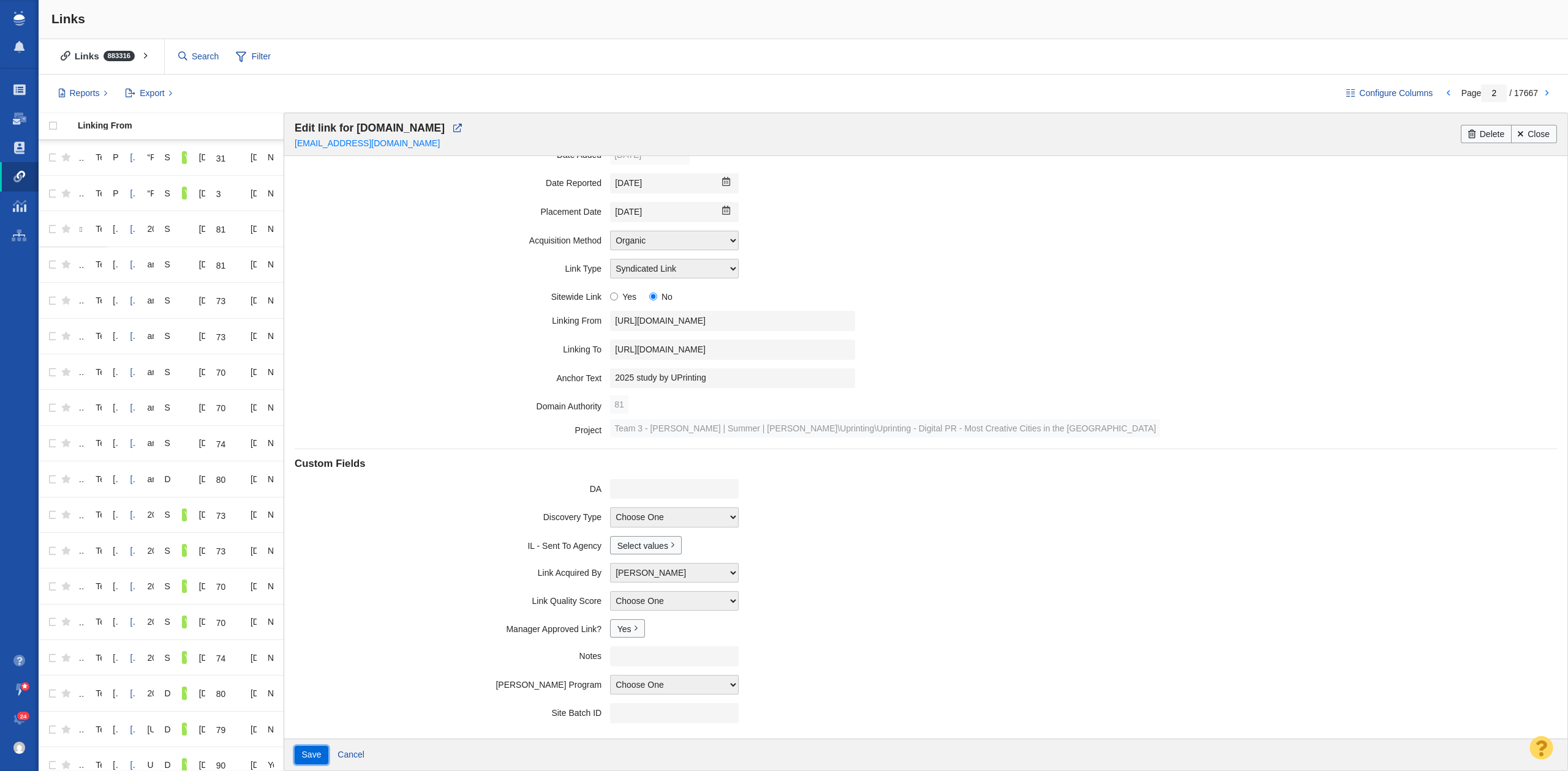
click at [305, 749] on button "Save" at bounding box center [311, 754] width 34 height 18
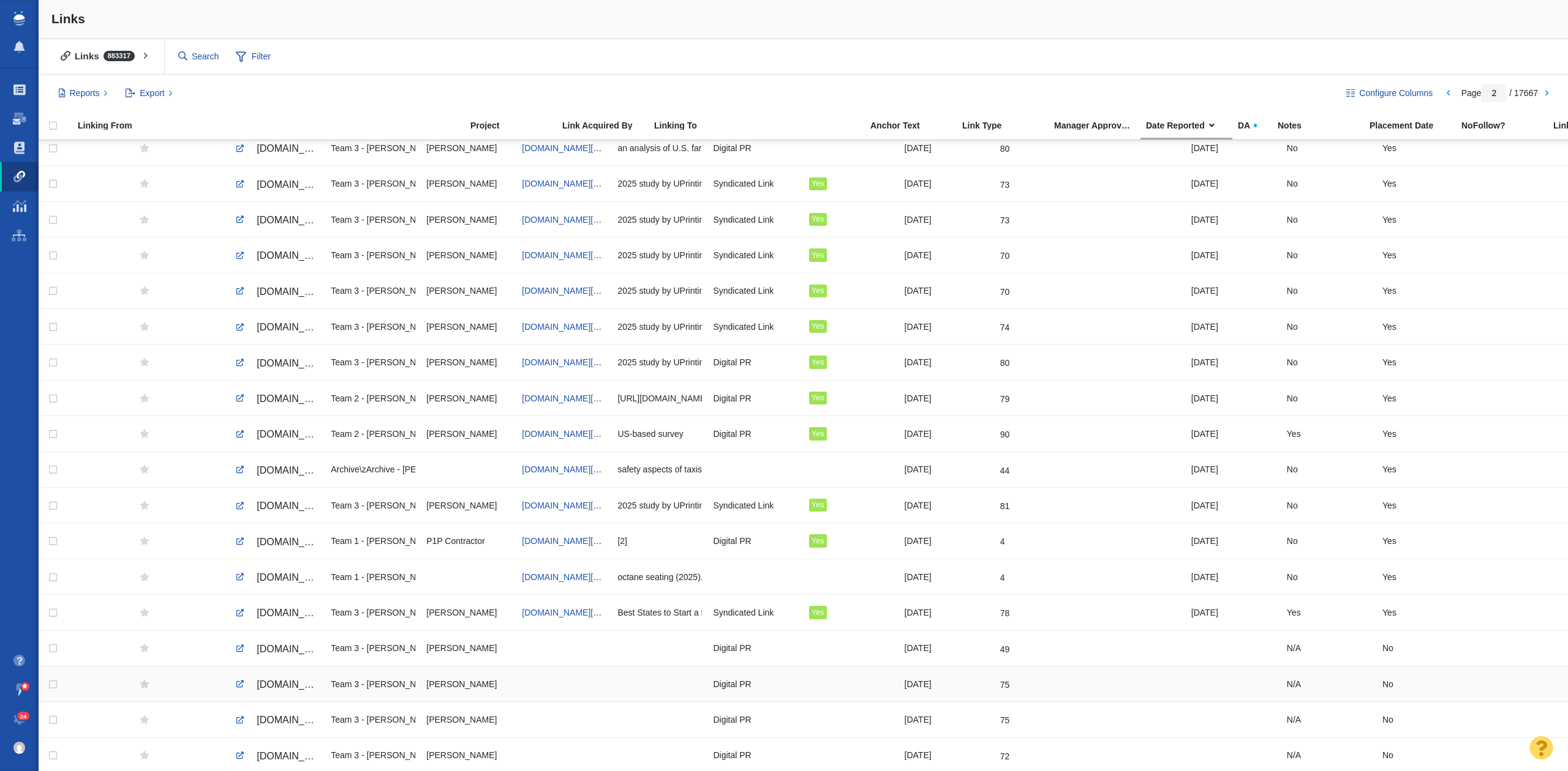
scroll to position [408, 0]
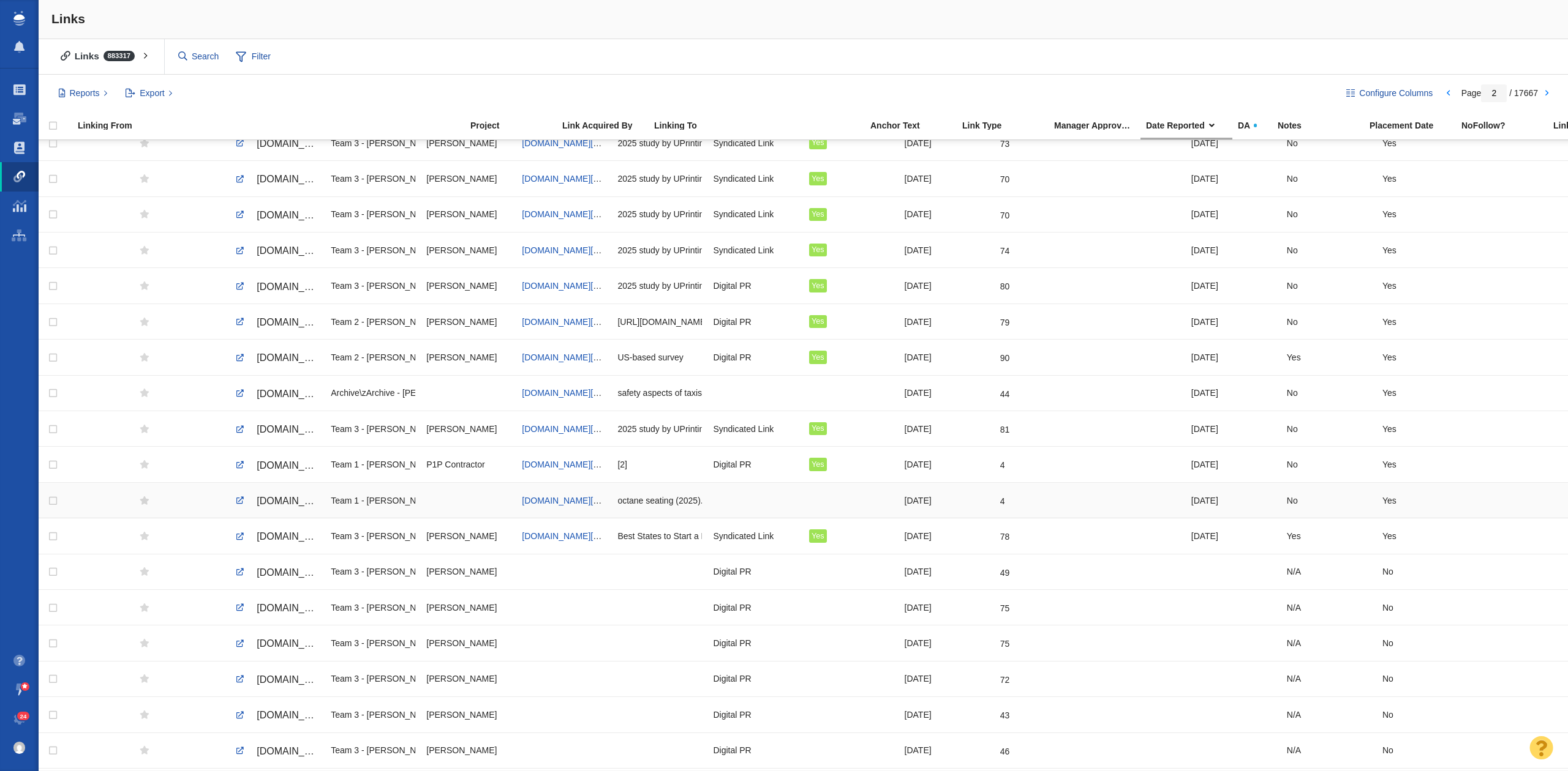
click at [273, 506] on span "[DOMAIN_NAME][URL]" at bounding box center [308, 501] width 103 height 10
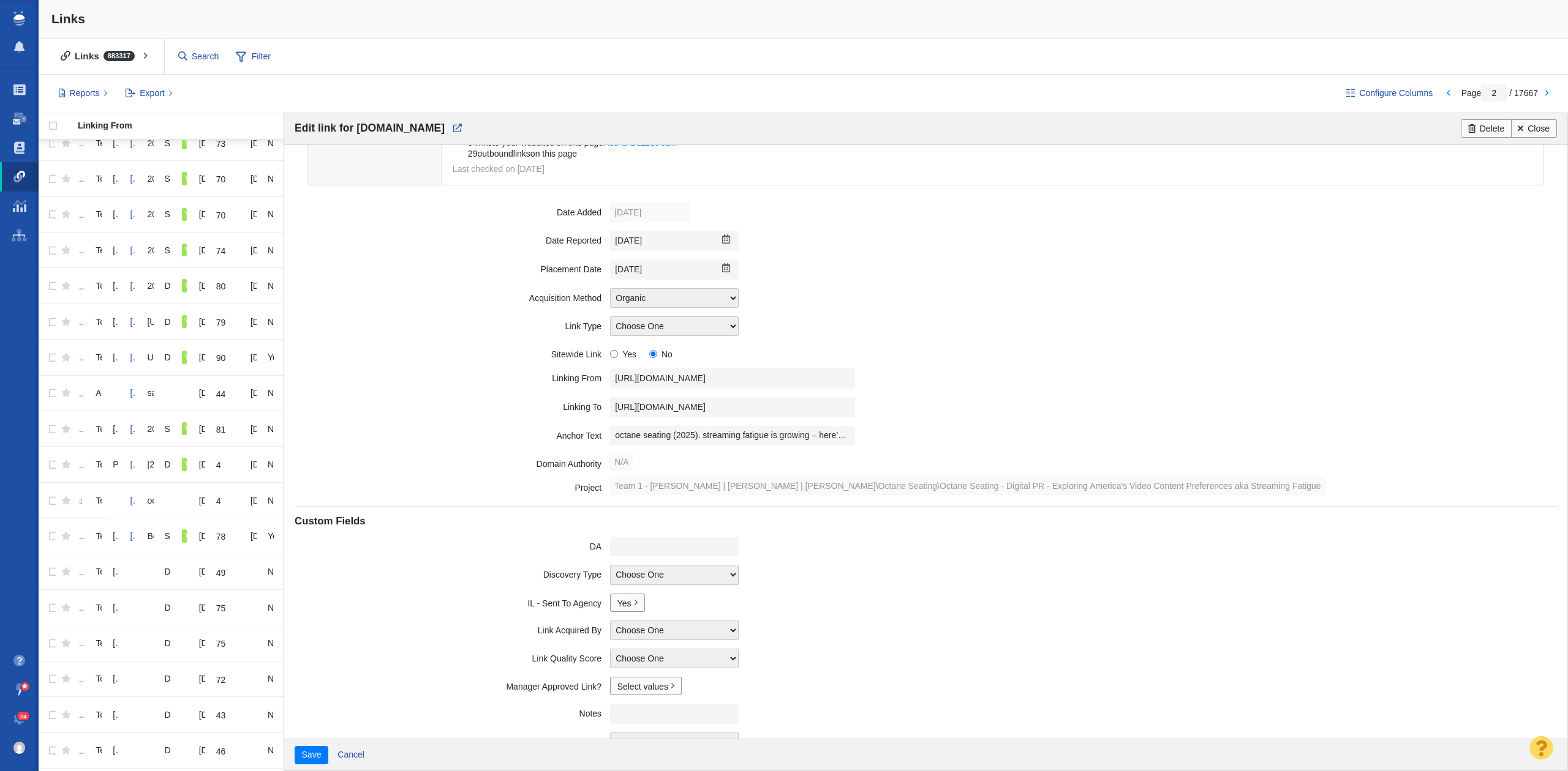
scroll to position [128, 0]
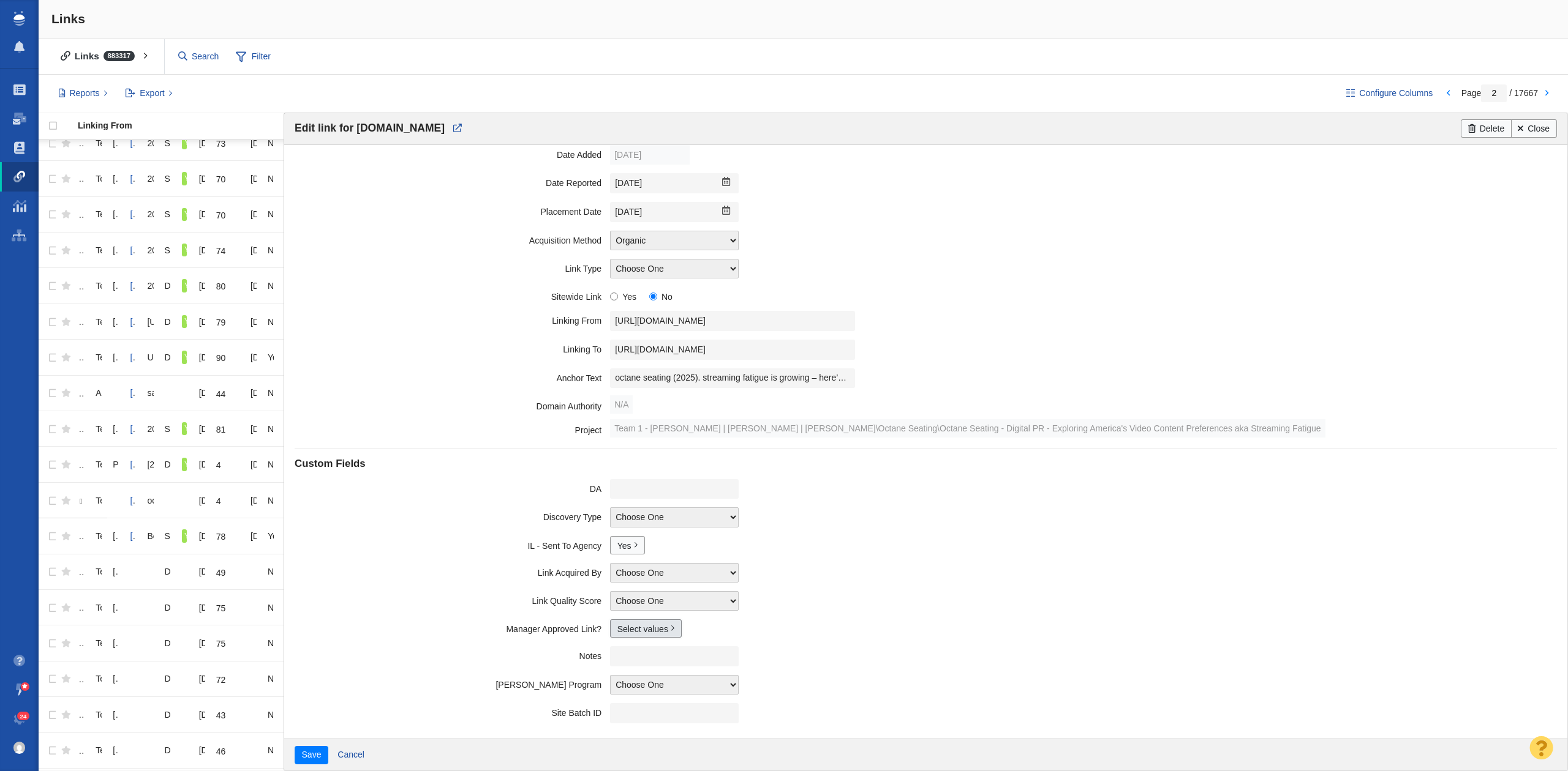
click at [625, 623] on link "Select values" at bounding box center [645, 628] width 72 height 18
click at [619, 669] on input "Yes" at bounding box center [622, 668] width 8 height 8
checkbox input "true"
click at [312, 765] on div "Save Cancel" at bounding box center [926, 754] width 1283 height 32
click at [311, 757] on button "Save" at bounding box center [311, 754] width 34 height 18
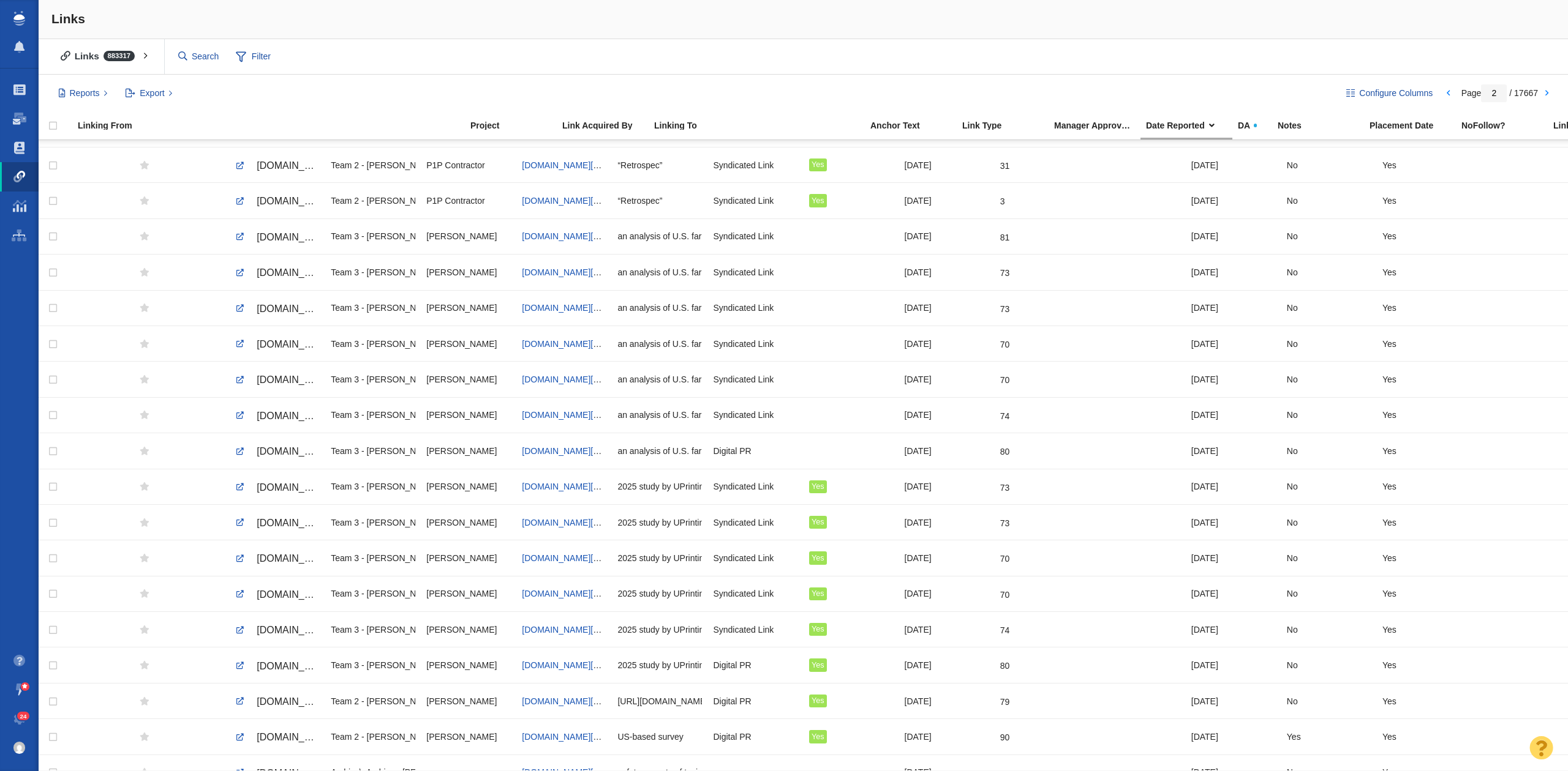
scroll to position [0, 0]
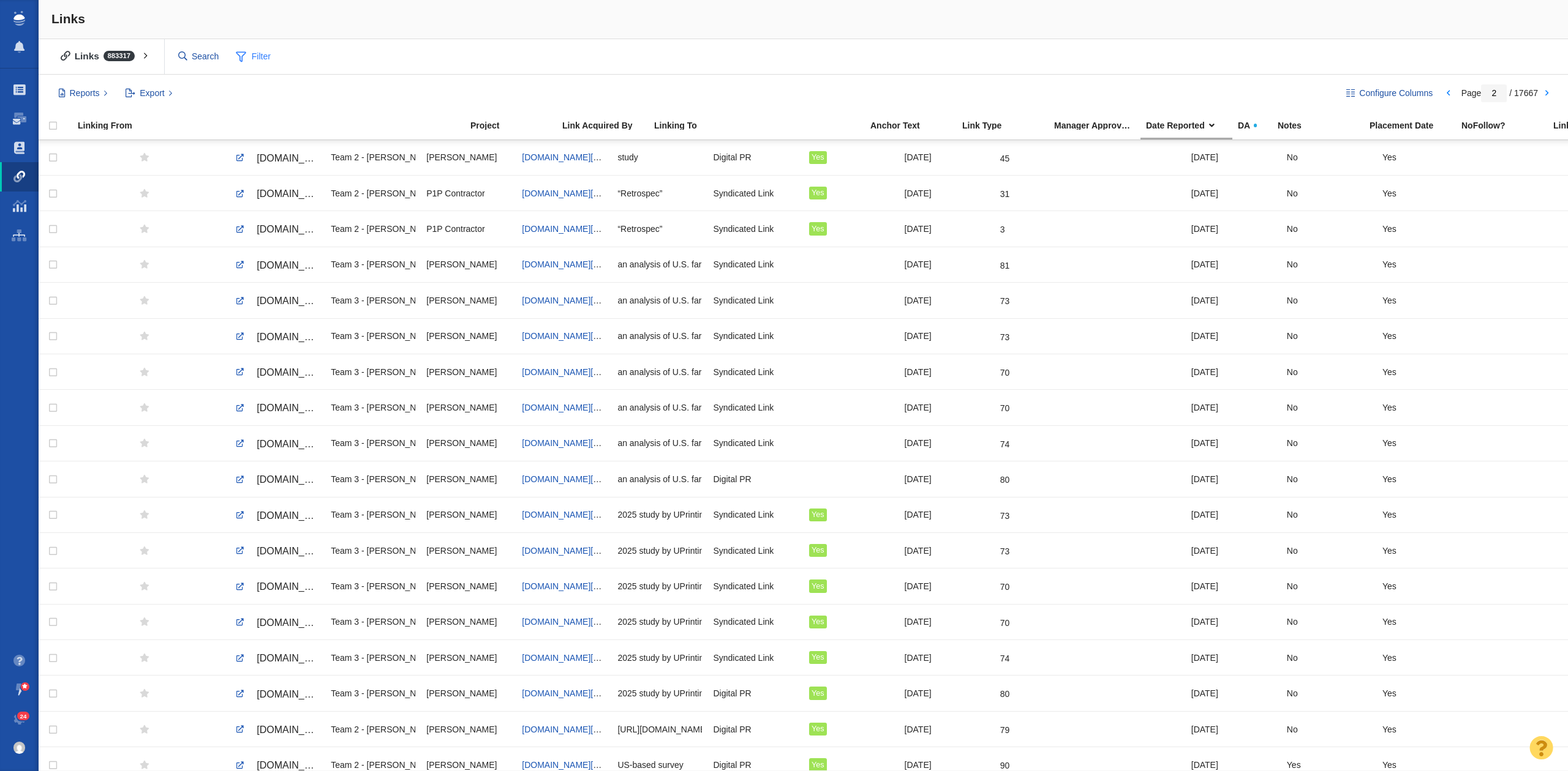
click at [265, 50] on span "Filter" at bounding box center [254, 57] width 49 height 24
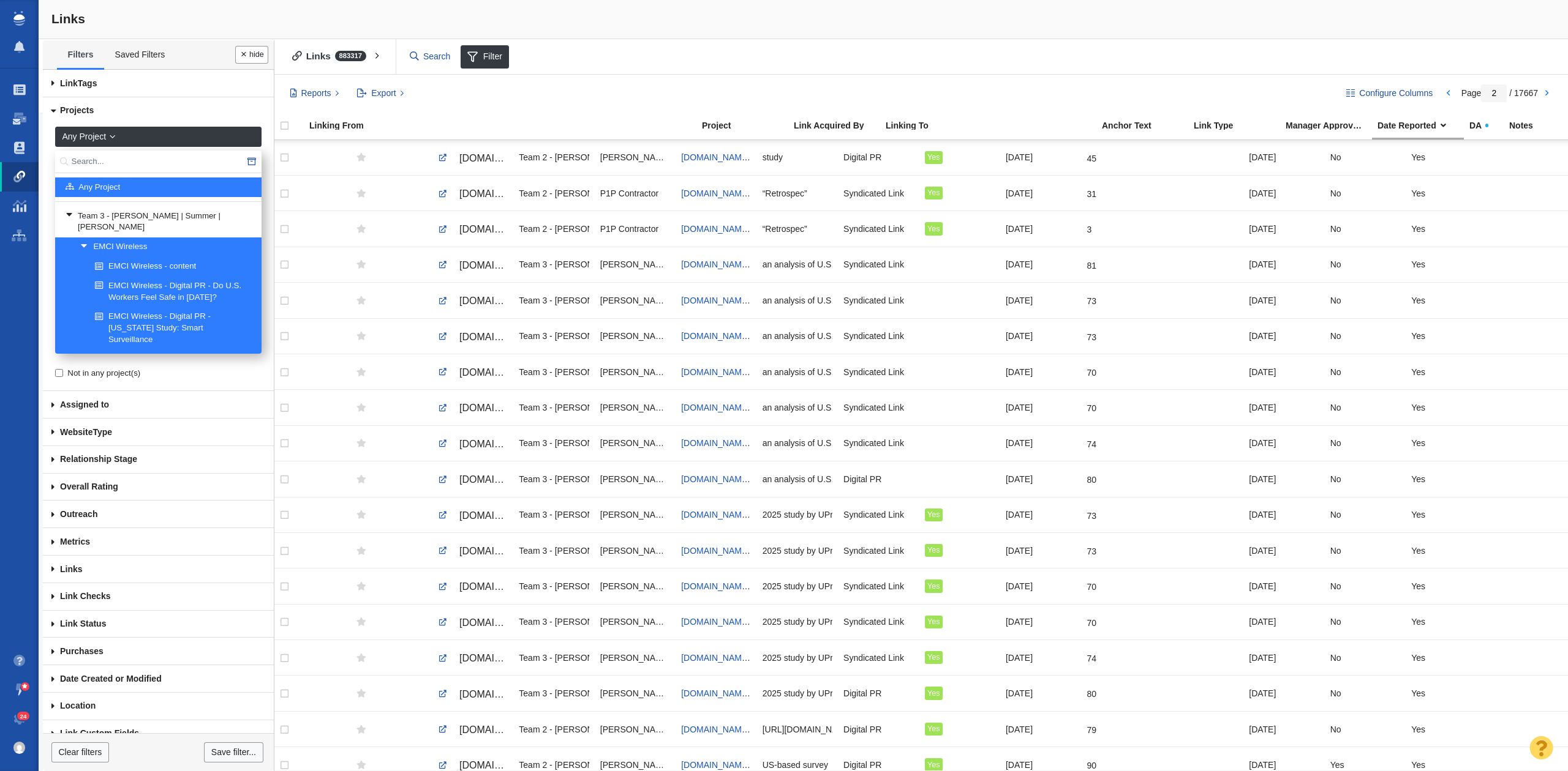
click at [97, 170] on input "text" at bounding box center [158, 161] width 206 height 23
type input "inflow"
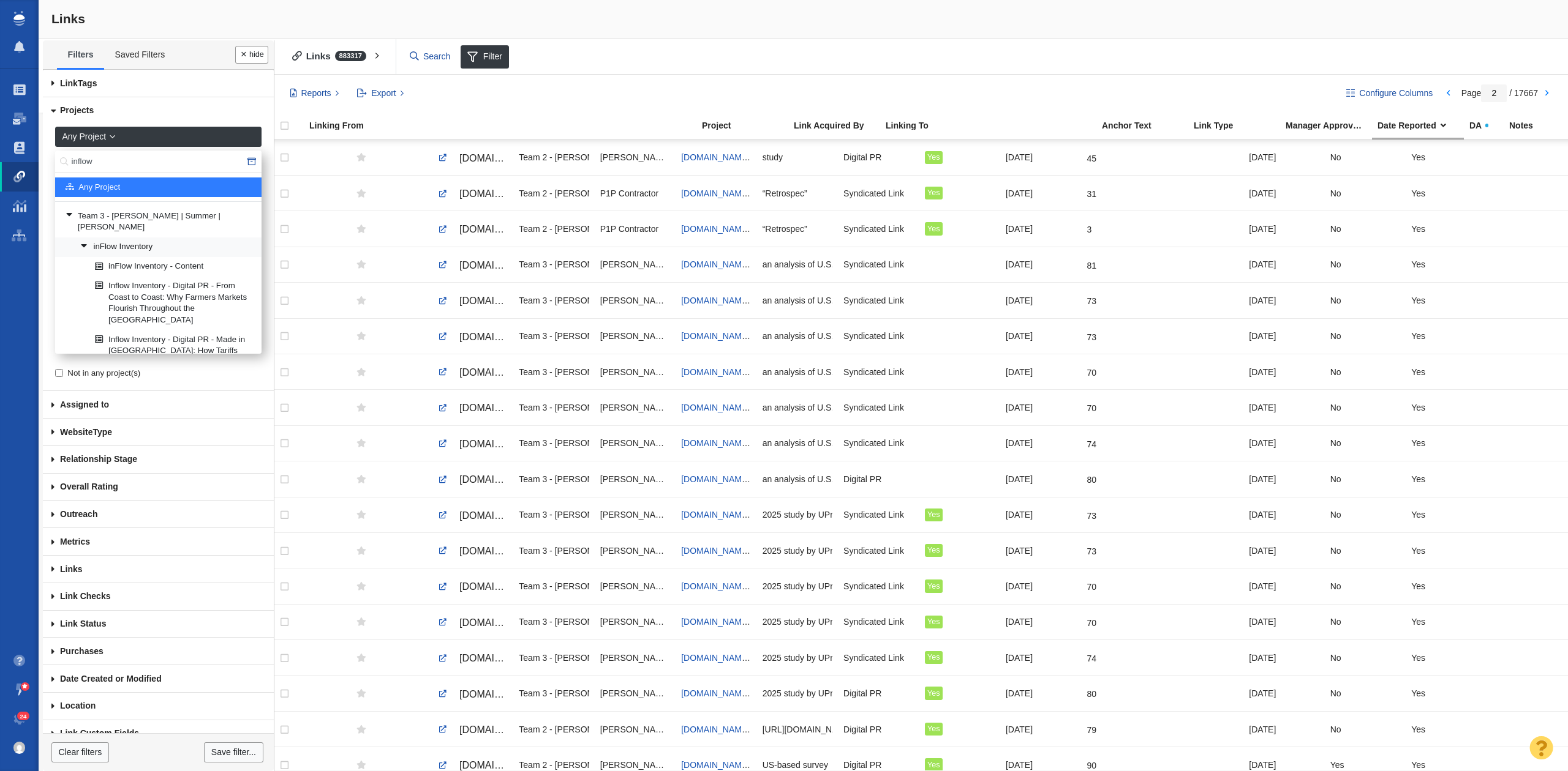
click at [139, 238] on link "inFlow Inventory" at bounding box center [165, 246] width 177 height 18
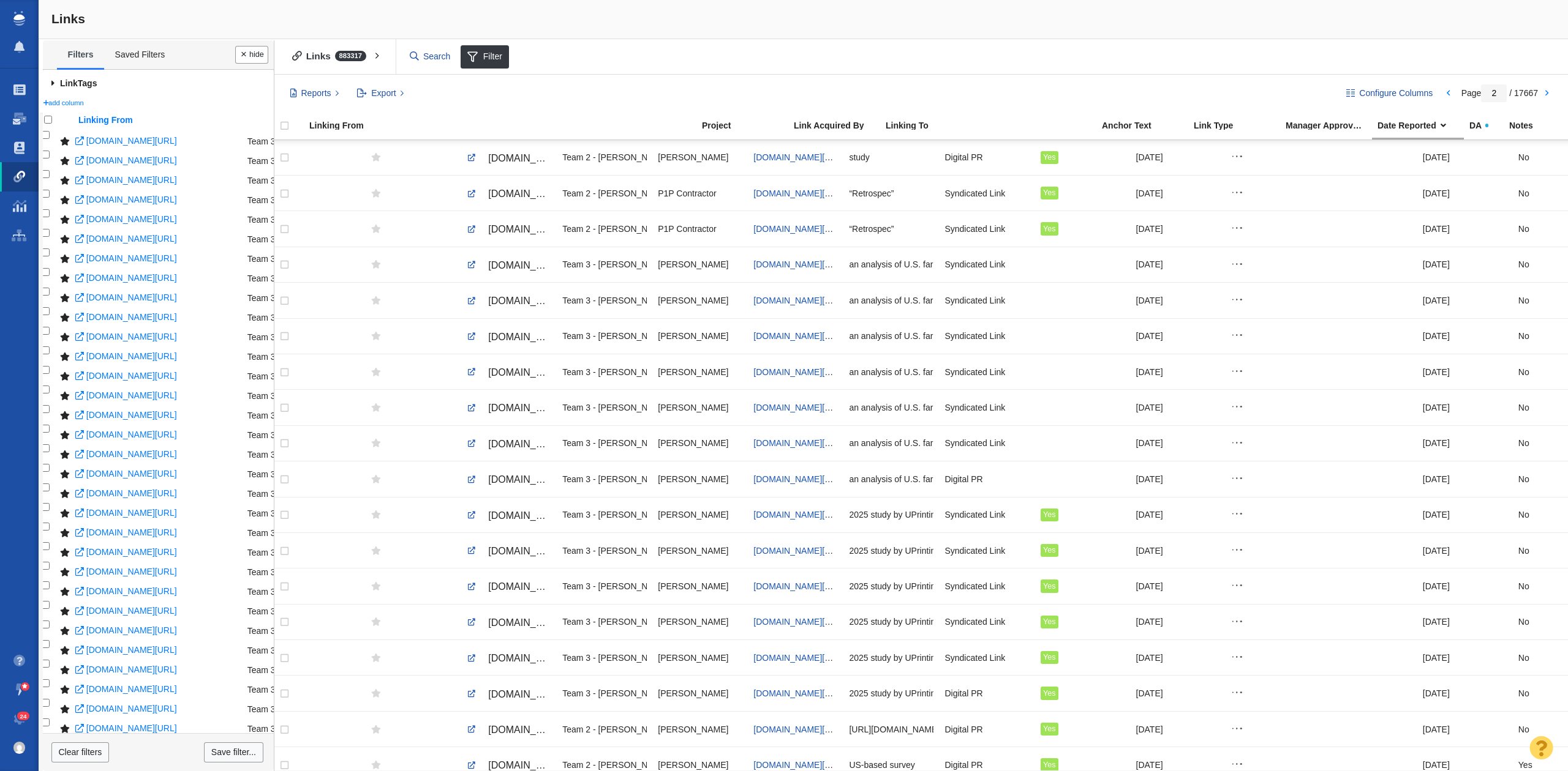
scroll to position [510, 0]
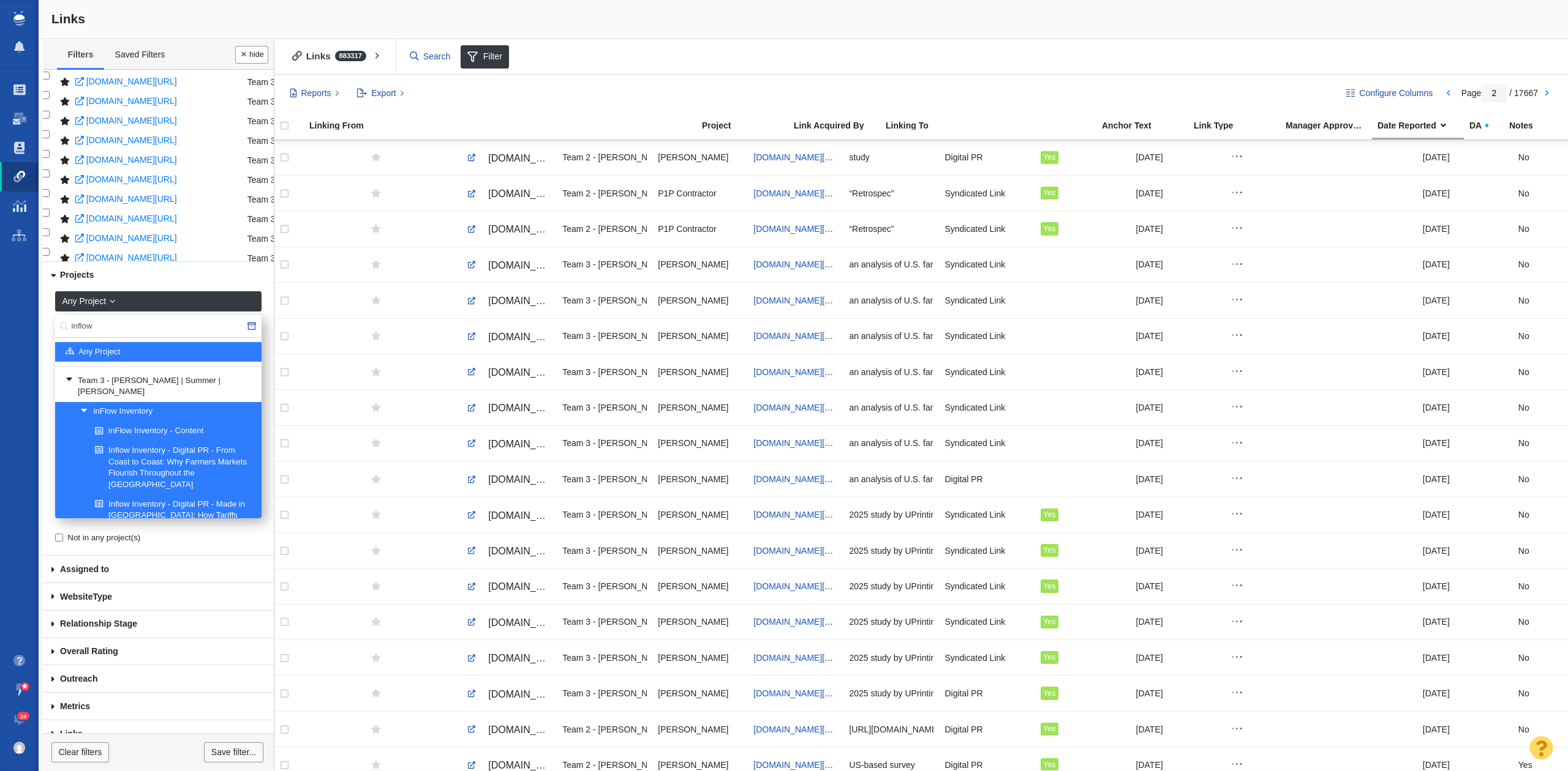
click at [133, 402] on link "inFlow Inventory" at bounding box center [165, 411] width 177 height 18
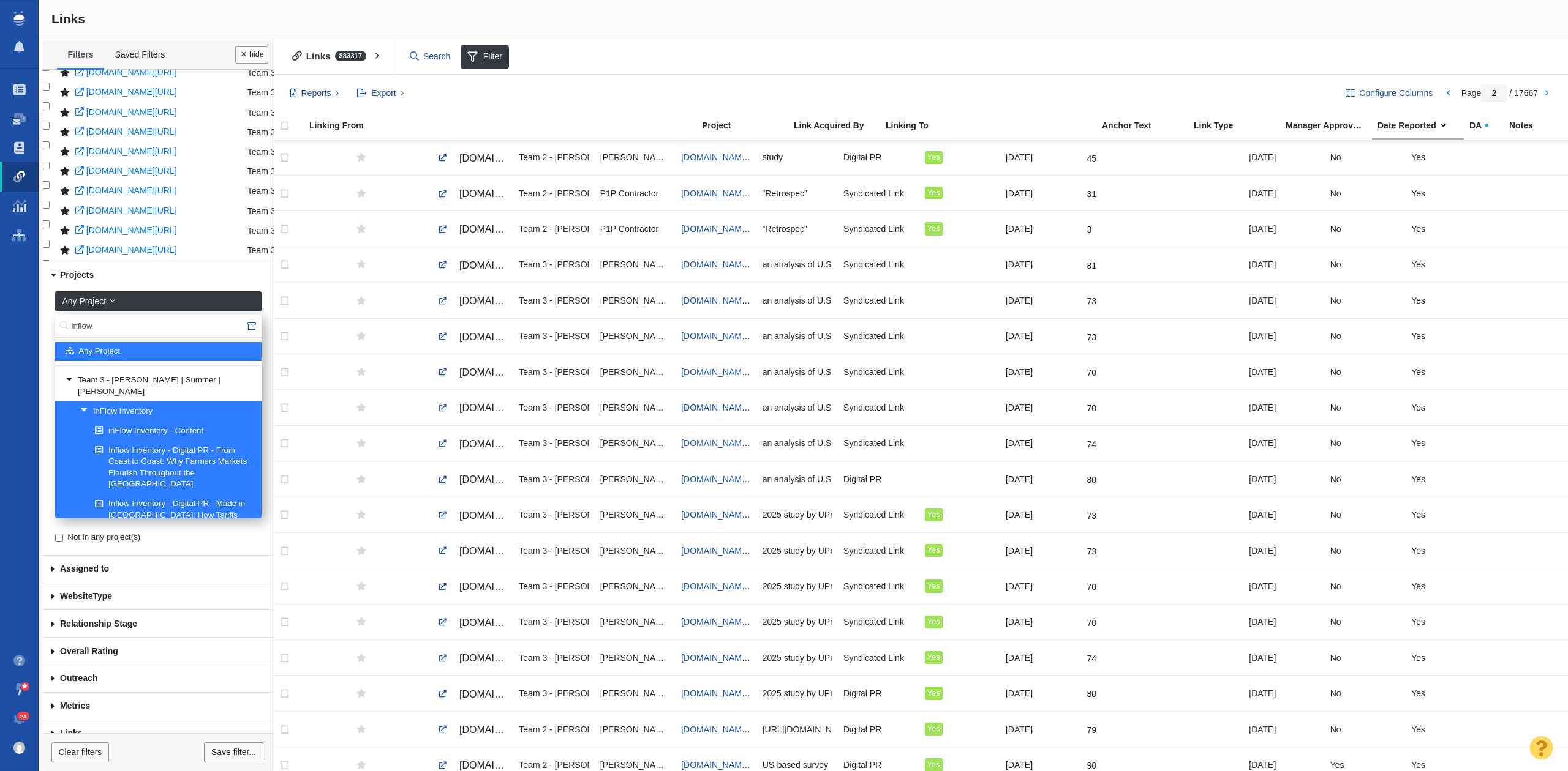
scroll to position [0, 441]
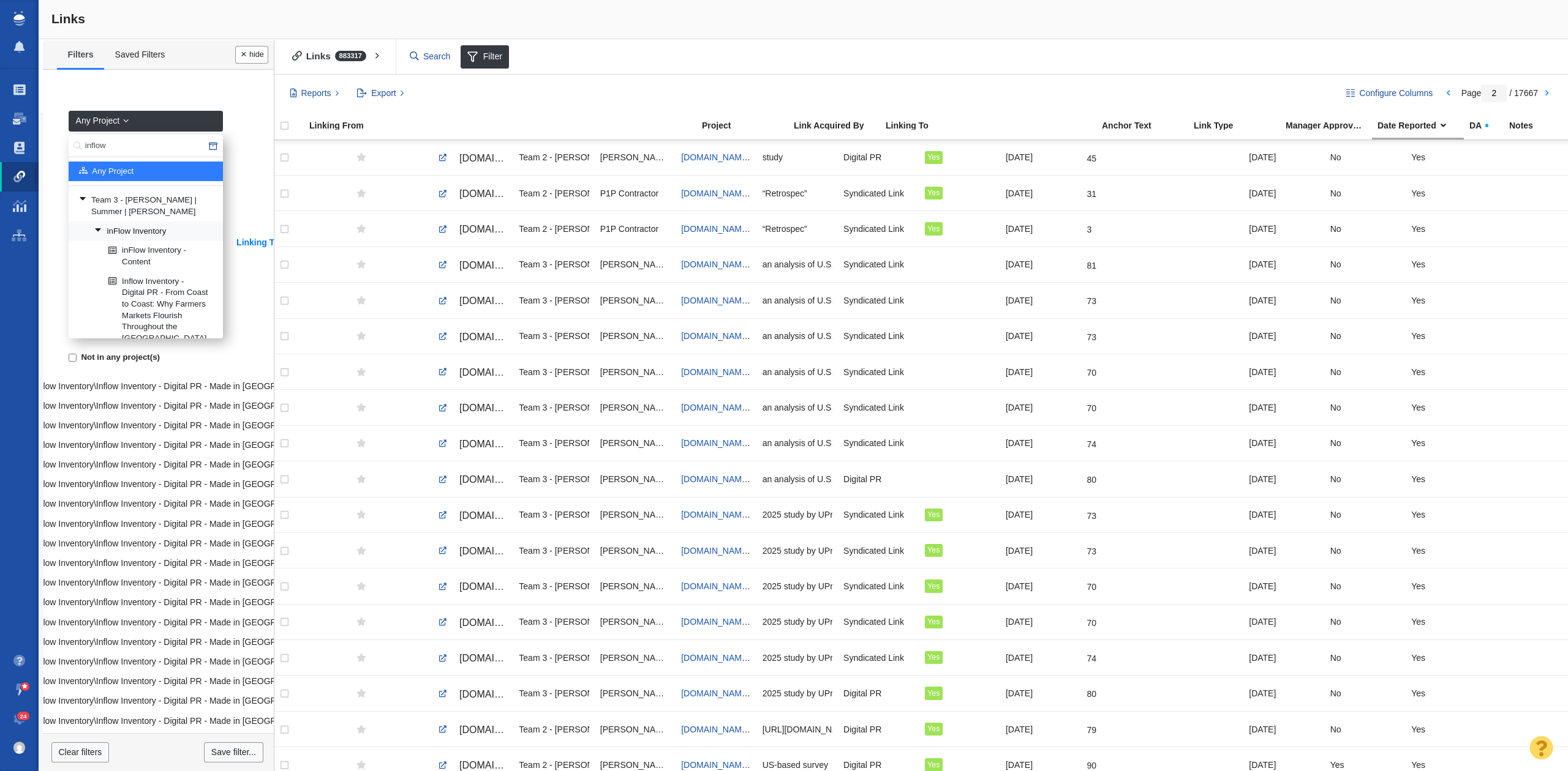
click at [144, 235] on link "inFlow Inventory" at bounding box center [153, 231] width 125 height 18
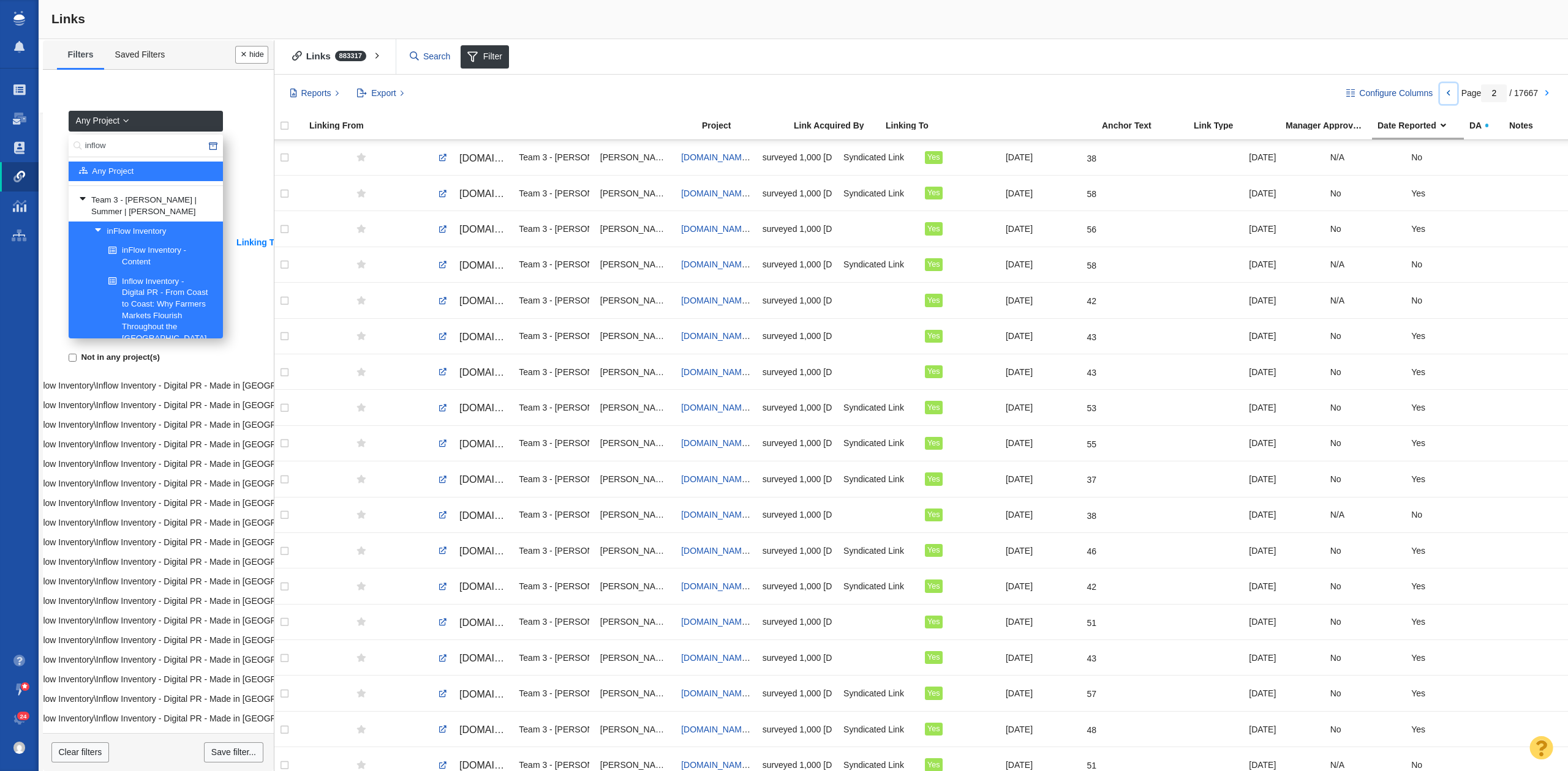
click at [1440, 91] on link at bounding box center [1448, 94] width 17 height 20
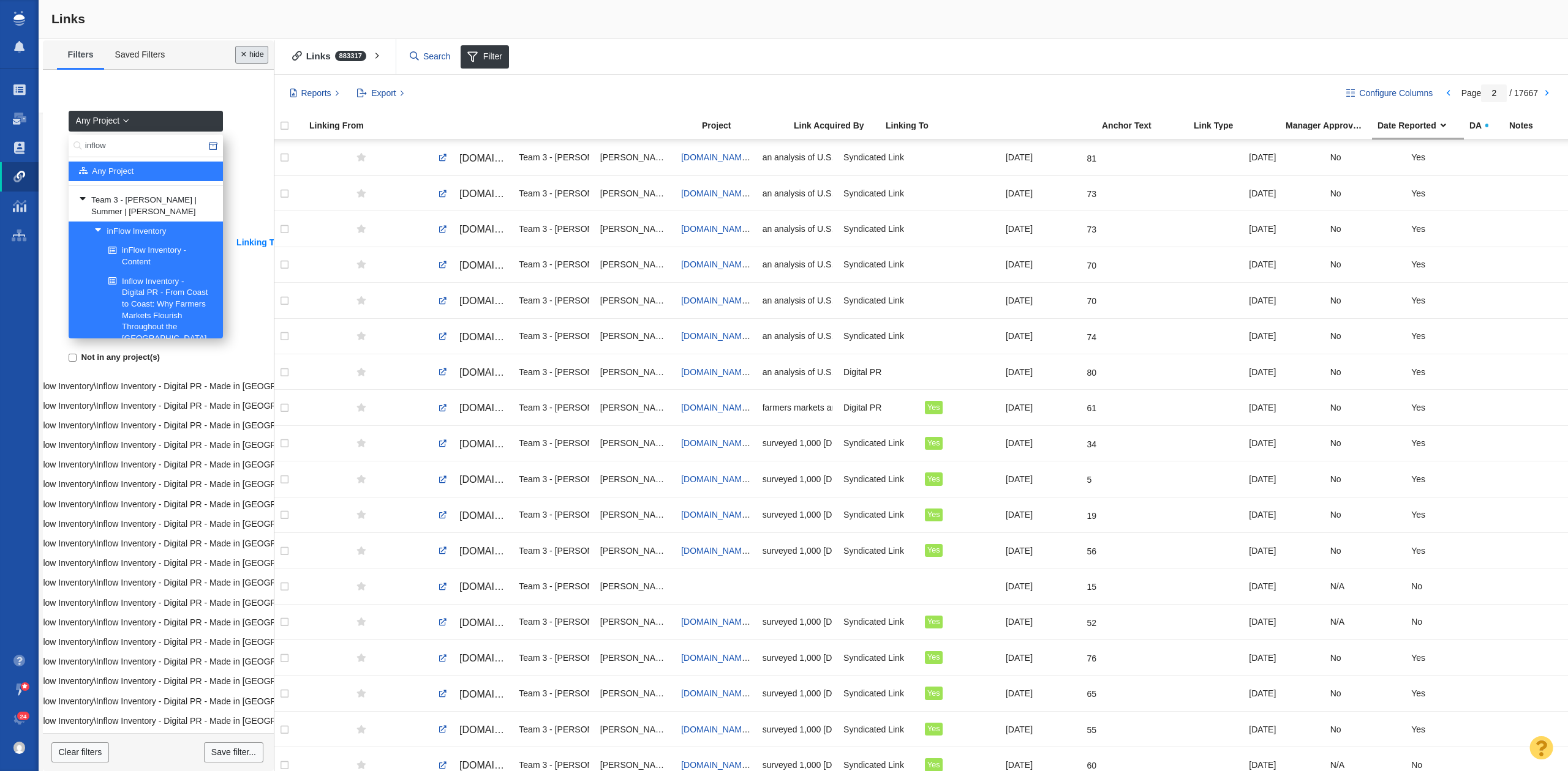
click at [247, 50] on button "Done" at bounding box center [251, 54] width 33 height 18
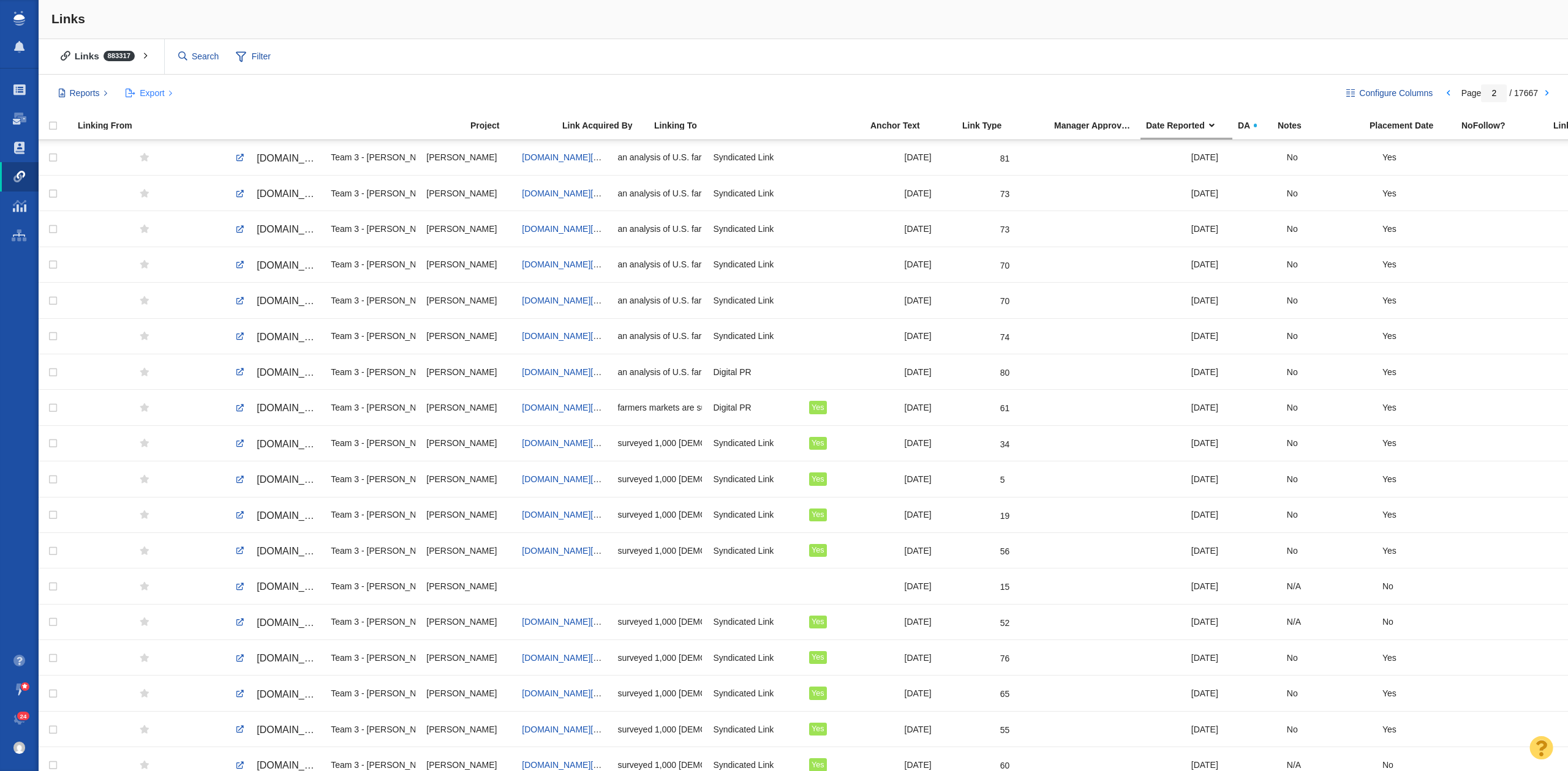
click at [141, 94] on span "Export" at bounding box center [151, 93] width 24 height 13
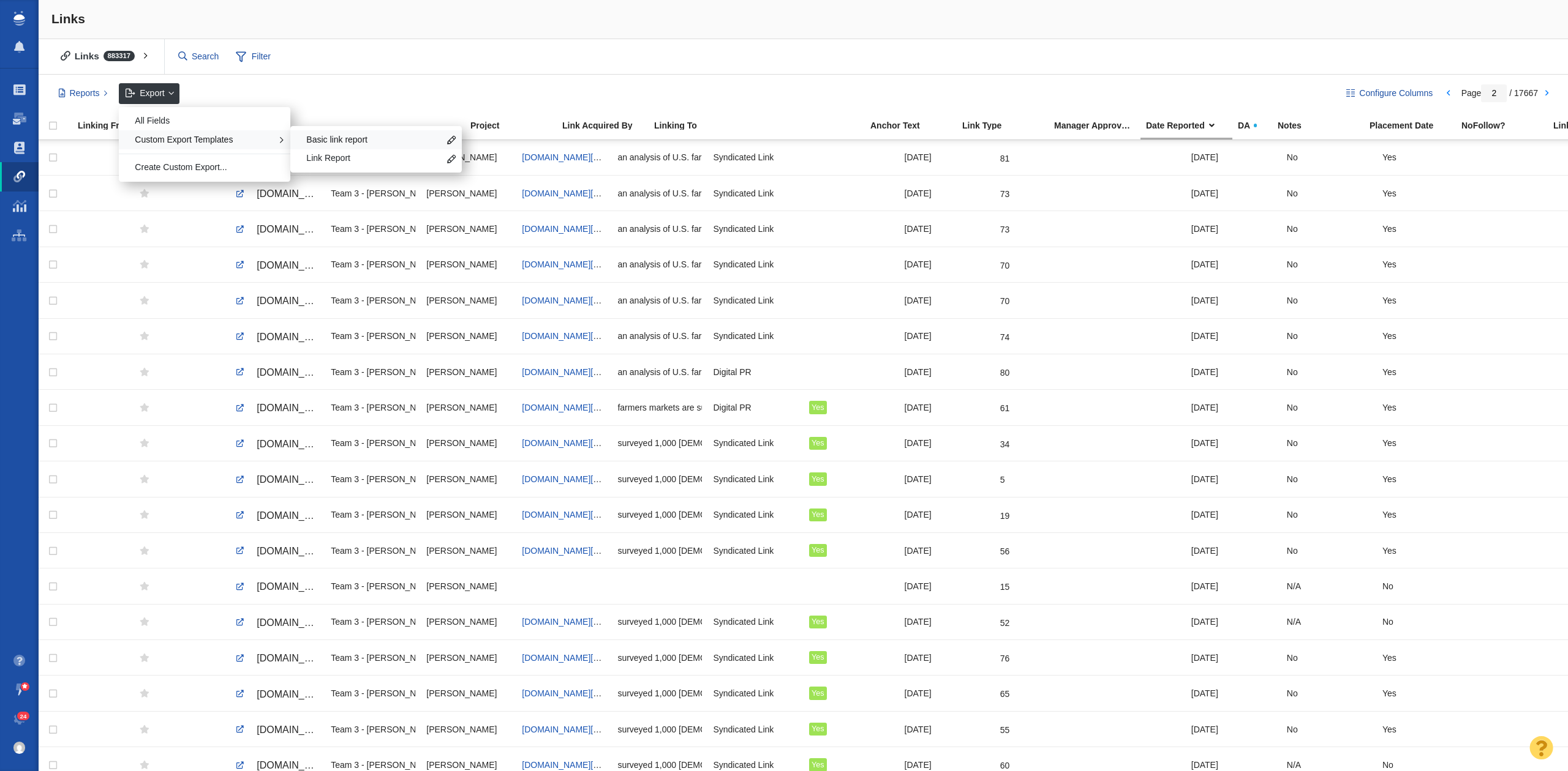
click at [355, 139] on span "Basic link report" at bounding box center [373, 140] width 133 height 13
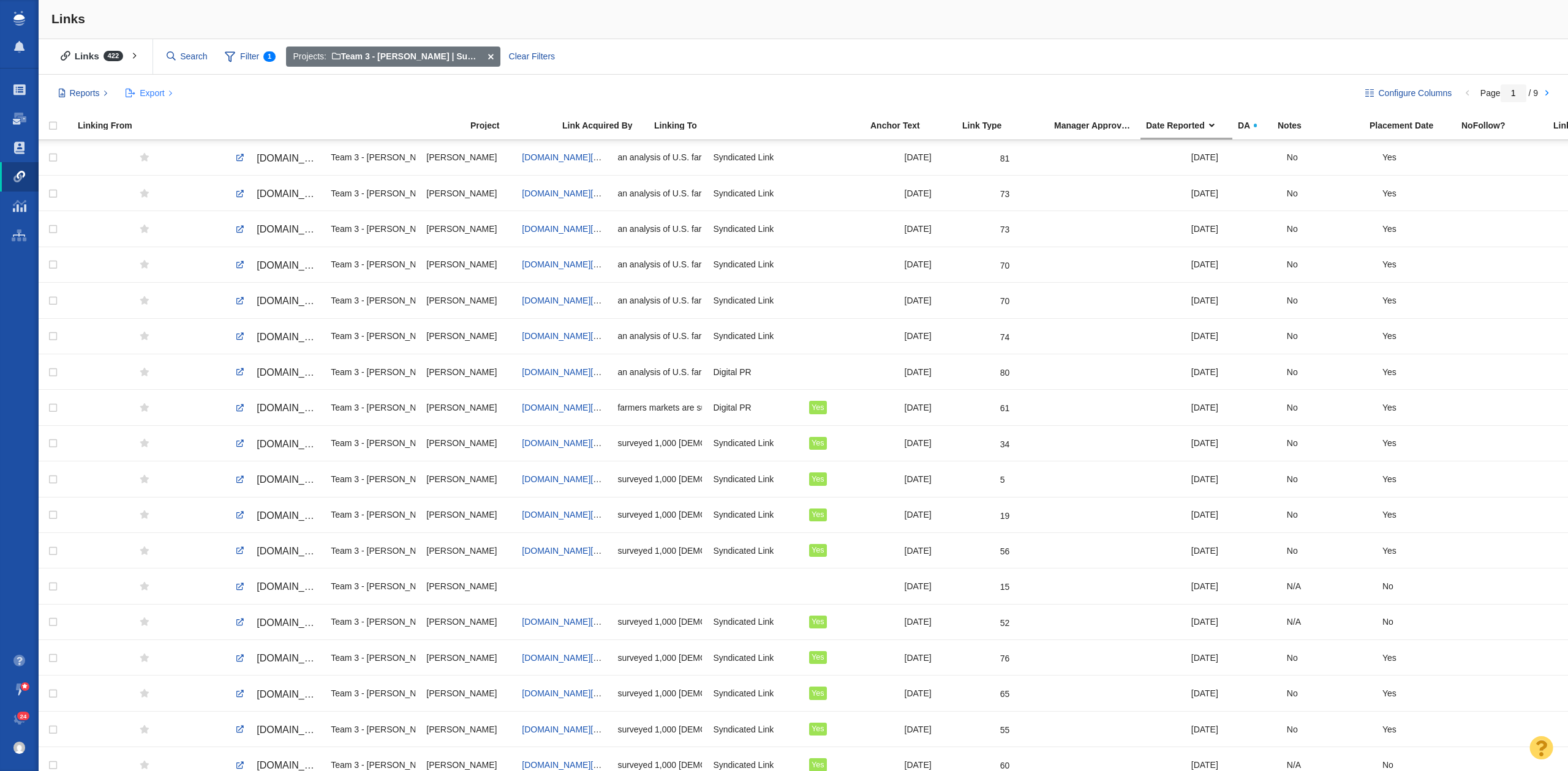
click at [125, 95] on button "Export" at bounding box center [149, 94] width 61 height 20
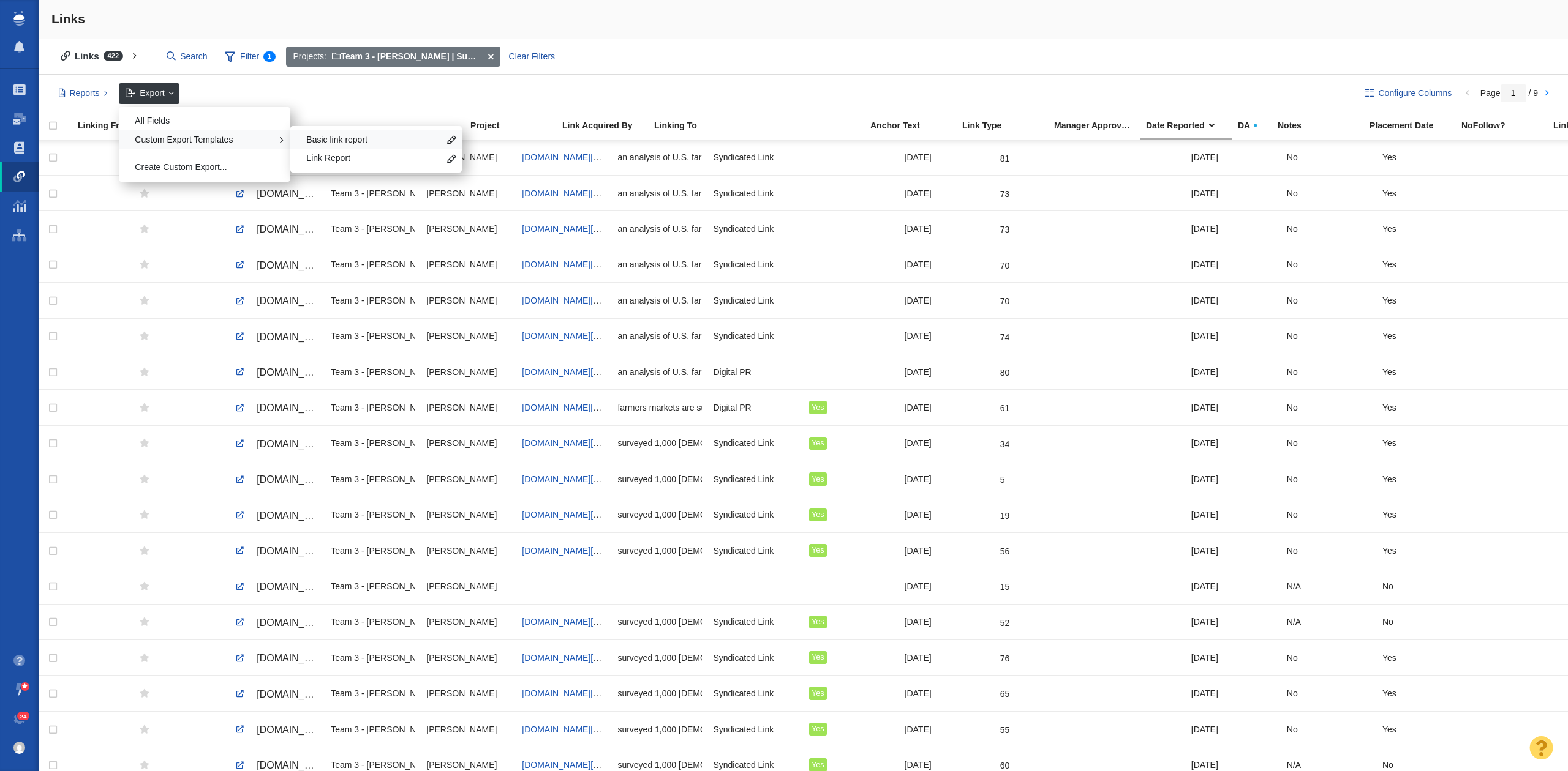
click at [351, 138] on span "Basic link report" at bounding box center [373, 140] width 133 height 13
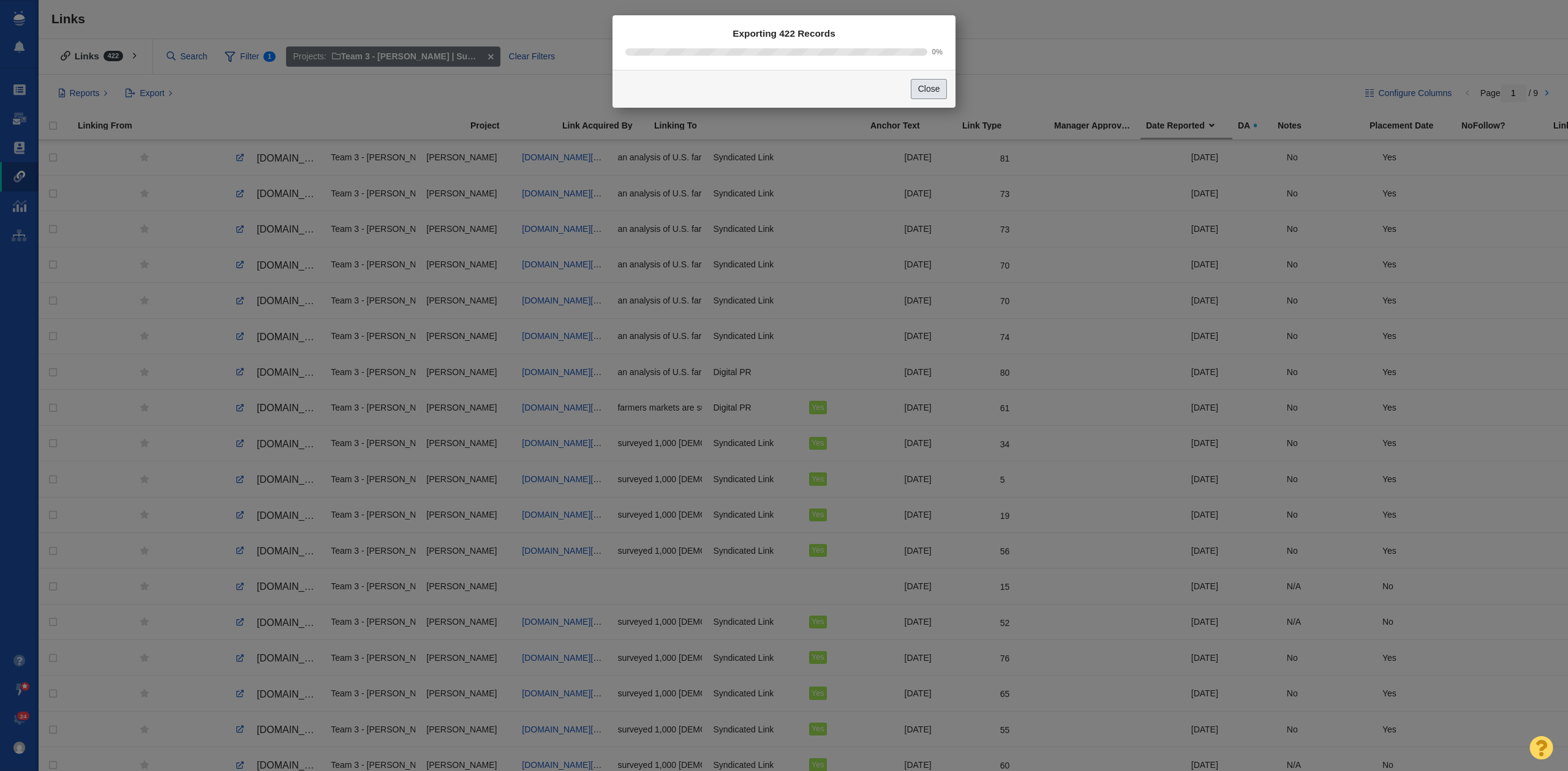
click at [943, 92] on button "Close" at bounding box center [929, 89] width 36 height 20
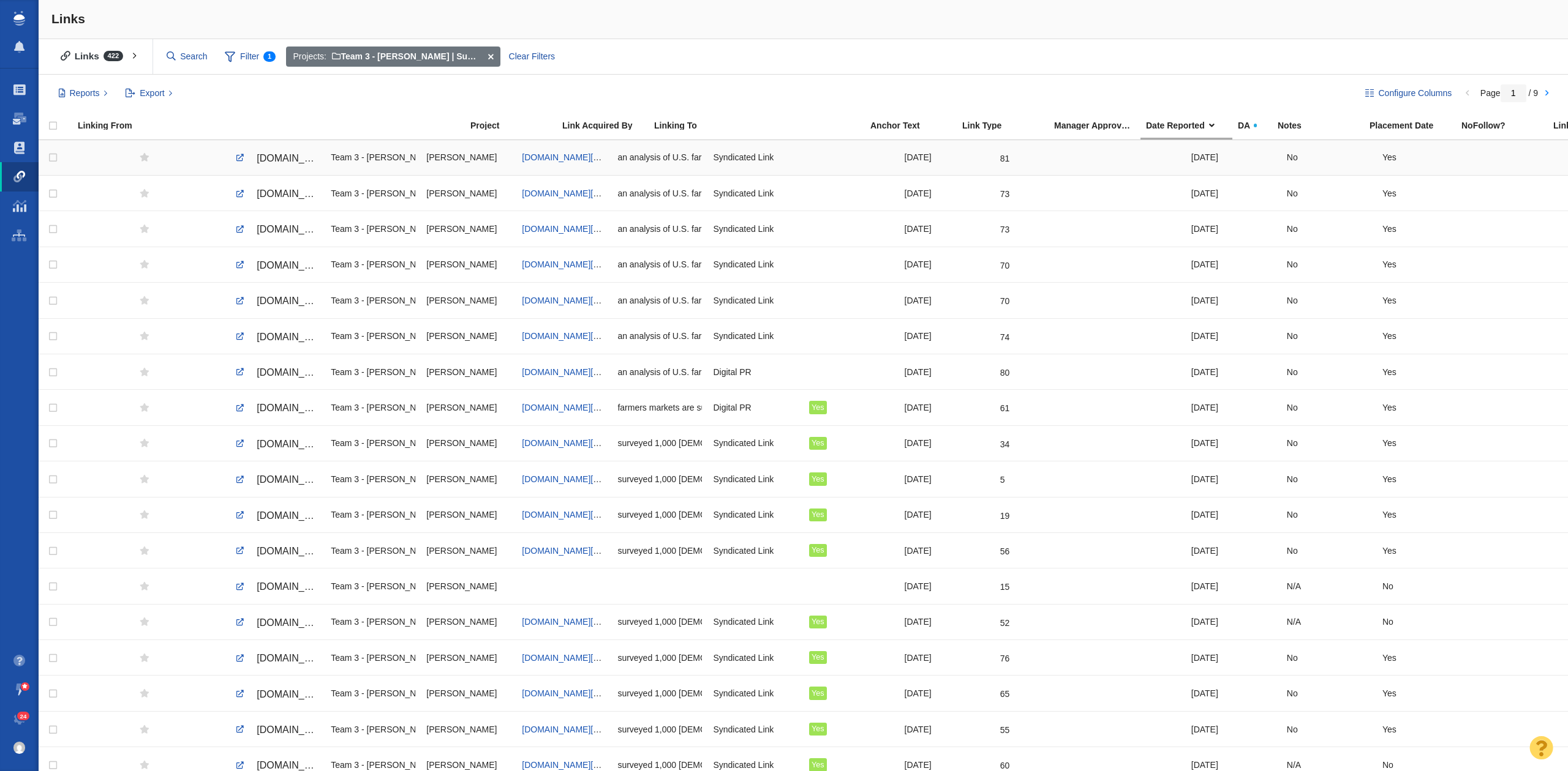
click at [281, 155] on span "tucson.com/exclusive/article_ed892007-3a30-55e3-9464-fc3ee99b05d9.html" at bounding box center [308, 158] width 103 height 10
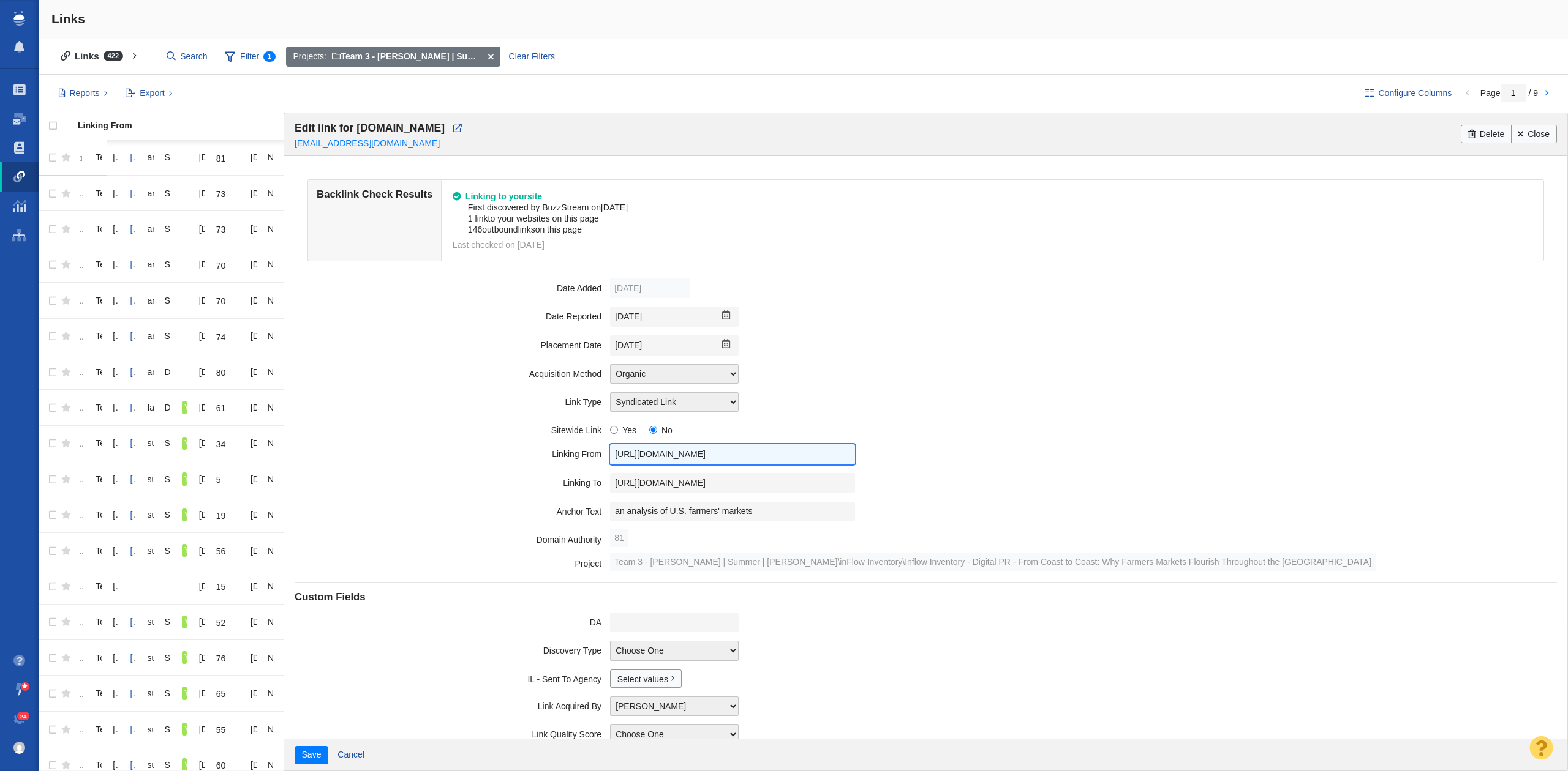
click at [642, 454] on input "https://tucson.com/exclusive/article_ed892007-3a30-55e3-9464-fc3ee99b05d9.html" at bounding box center [732, 454] width 245 height 20
click at [639, 454] on input "https://tucson.com/exclusive/article_ed892007-3a30-55e3-9464-fc3ee99b05d9.html" at bounding box center [732, 454] width 245 height 20
click at [755, 451] on input "https://tucson.com/exclusive/article_ed892007-3a30-55e3-9464-fc3ee99b05d9.html" at bounding box center [732, 454] width 245 height 20
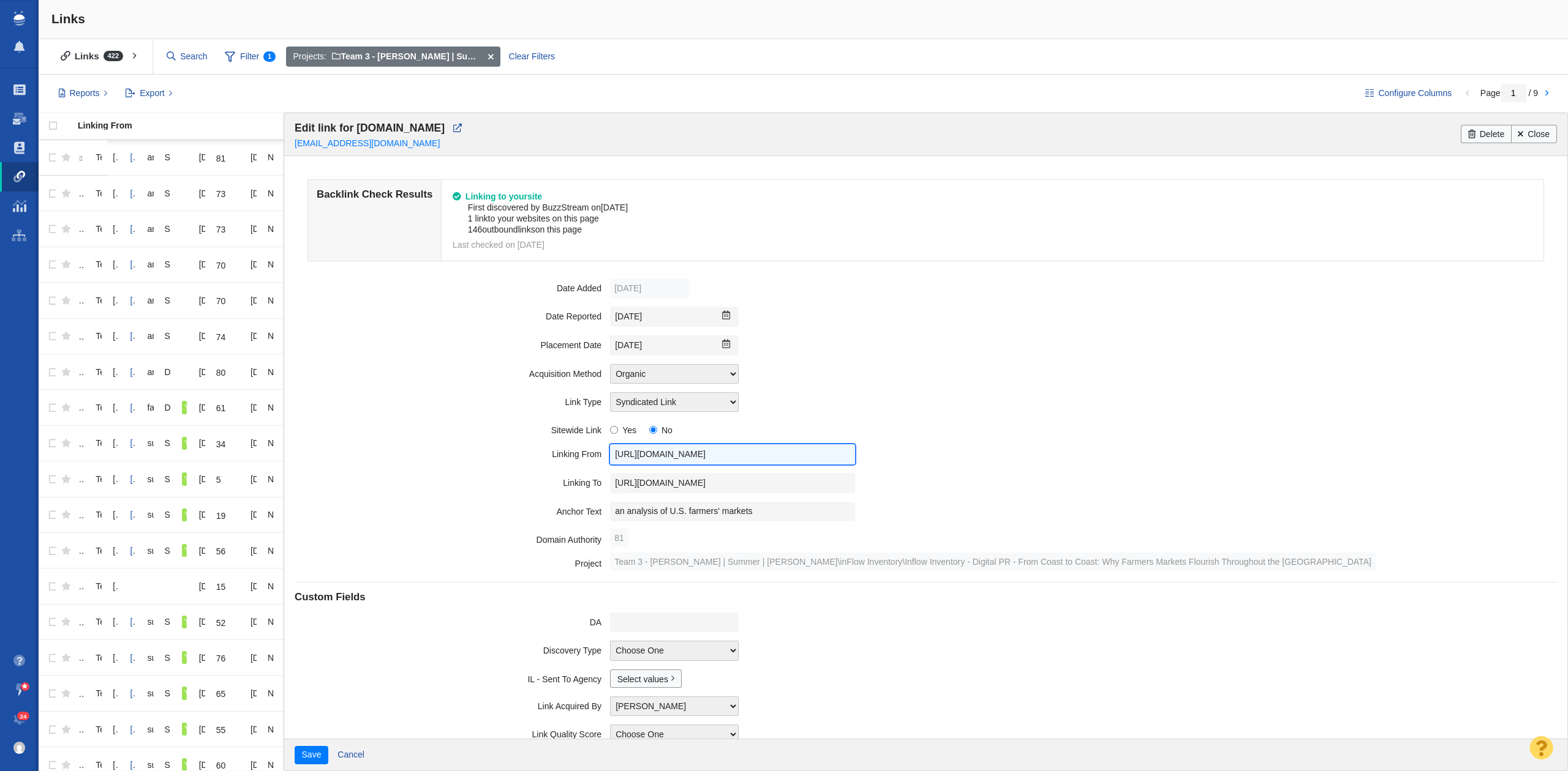
click at [755, 451] on input "https://tucson.com/exclusive/article_ed892007-3a30-55e3-9464-fc3ee99b05d9.html" at bounding box center [732, 454] width 245 height 20
click at [725, 483] on input "https://www.inflowinventory.com/blog/why-farmers-markets-flourish-throughout-th…" at bounding box center [732, 484] width 245 height 20
click at [706, 502] on field "Anchor Text an analysis of U.S. farmers' markets" at bounding box center [925, 512] width 1261 height 29
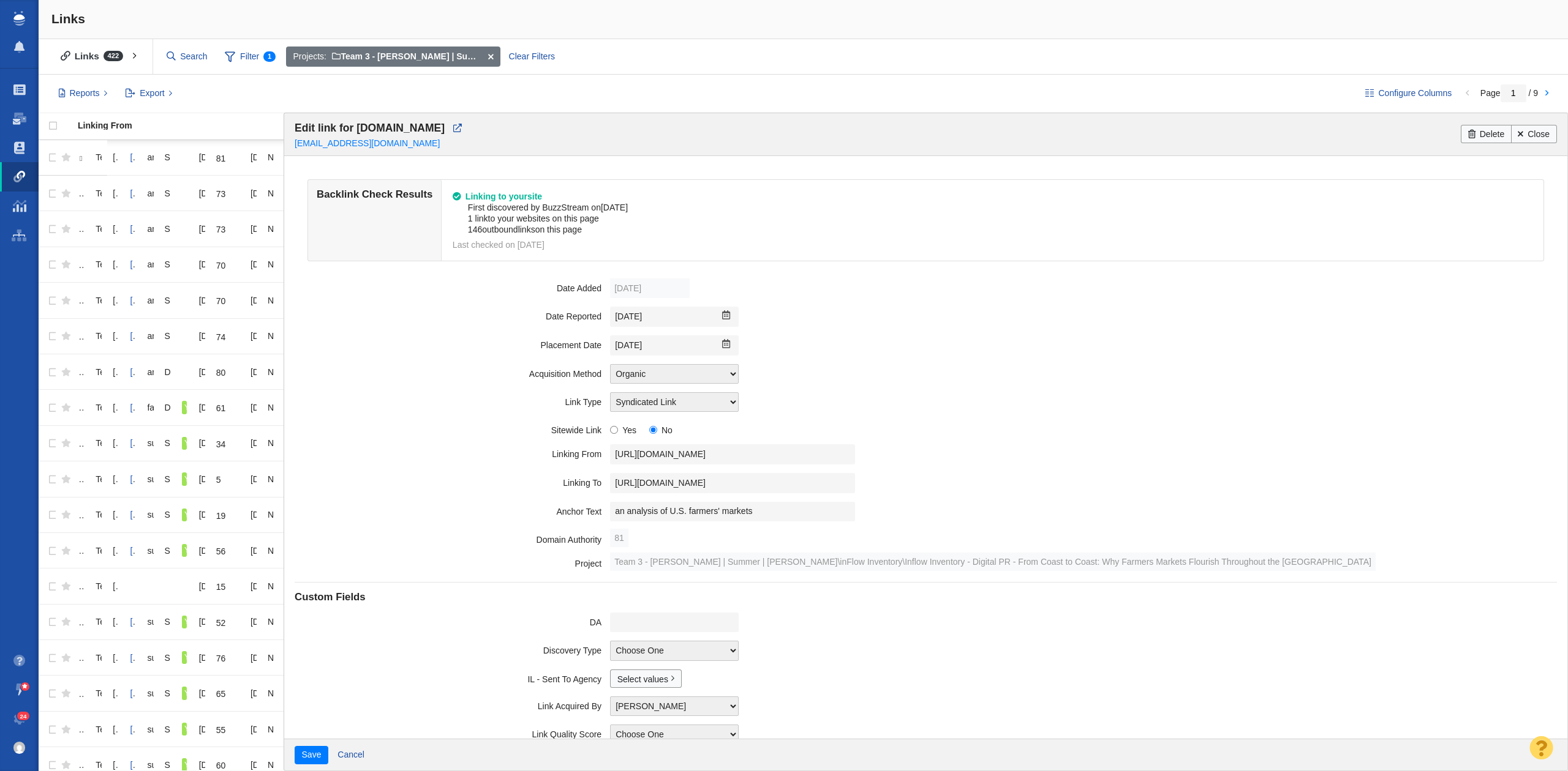
click at [706, 502] on field "Anchor Text an analysis of U.S. farmers' markets" at bounding box center [925, 512] width 1261 height 29
click at [703, 510] on input "an analysis of U.S. farmers' markets" at bounding box center [732, 512] width 245 height 20
drag, startPoint x: 870, startPoint y: 421, endPoint x: 851, endPoint y: 428, distance: 20.2
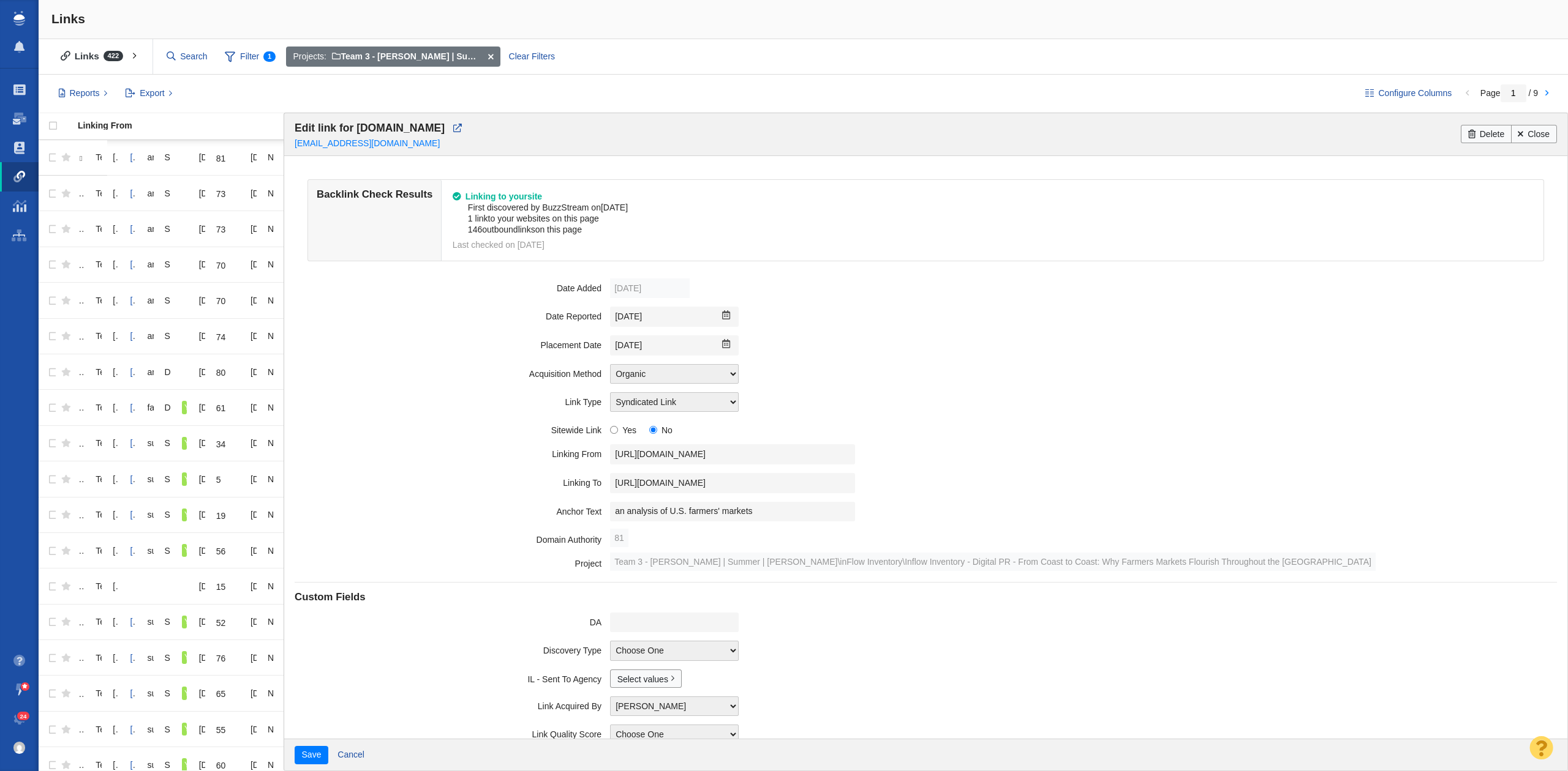
click at [868, 421] on field "Sitewide Link Yes No" at bounding box center [925, 428] width 1261 height 24
click at [696, 521] on input "an analysis of U.S. farmers' markets" at bounding box center [732, 512] width 245 height 20
click at [656, 342] on input "[DATE]" at bounding box center [674, 346] width 128 height 20
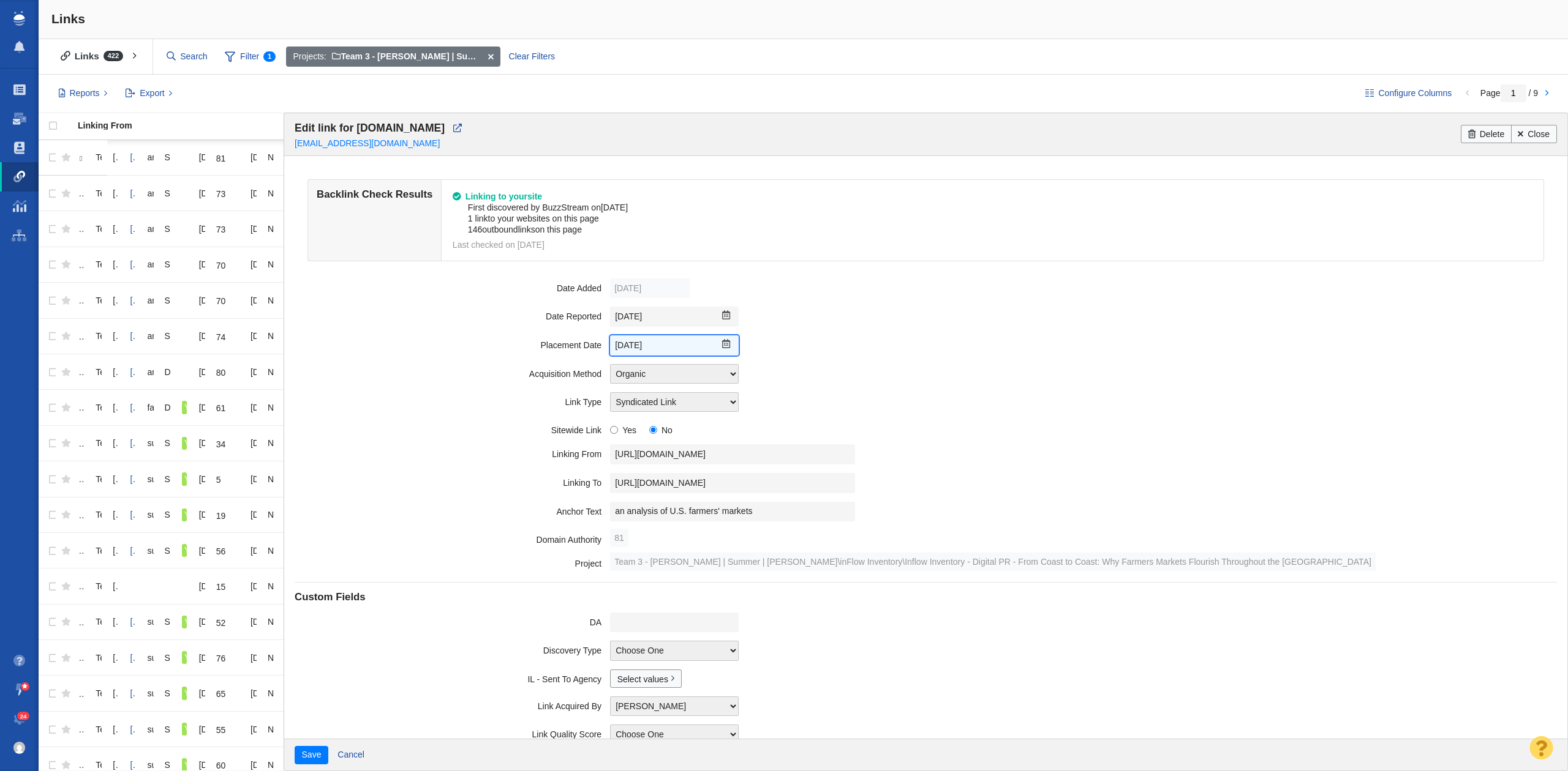
click at [656, 342] on input "[DATE]" at bounding box center [674, 346] width 128 height 20
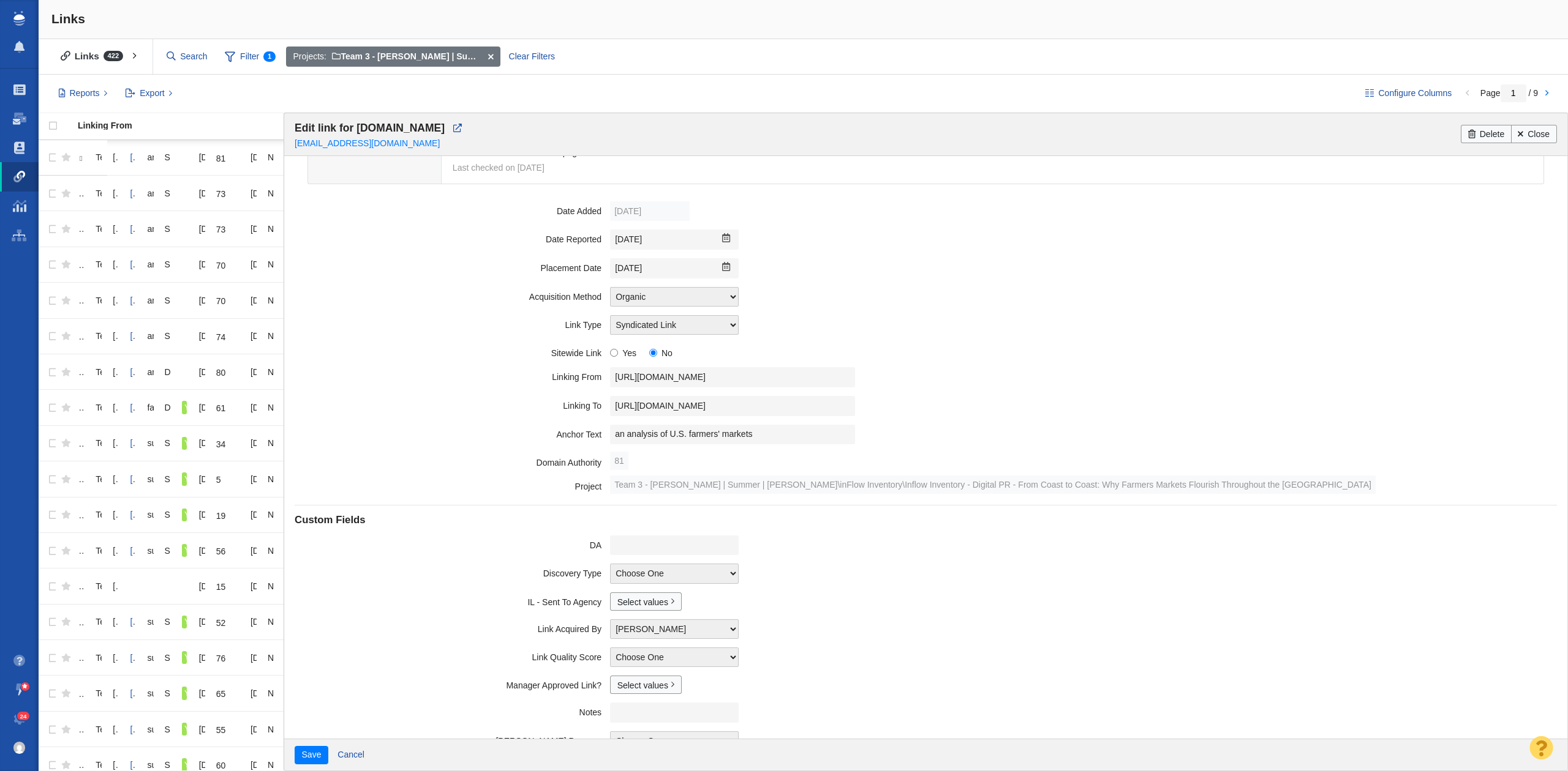
scroll to position [138, 0]
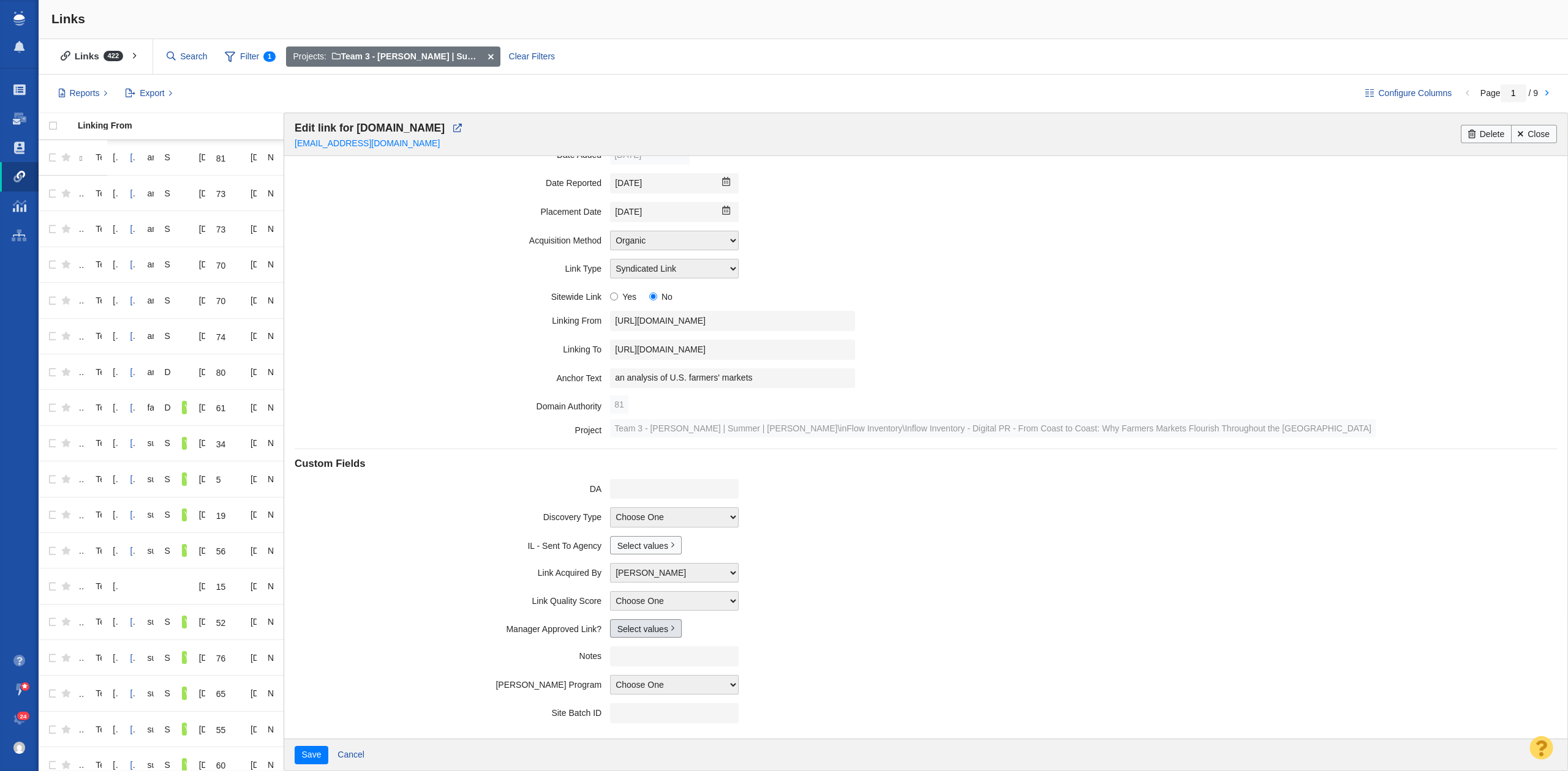
drag, startPoint x: 628, startPoint y: 623, endPoint x: 628, endPoint y: 655, distance: 32.0
click at [628, 625] on link "Select values" at bounding box center [645, 628] width 72 height 18
click at [619, 669] on input "Yes" at bounding box center [622, 669] width 8 height 8
checkbox input "true"
click at [301, 751] on button "Save" at bounding box center [311, 754] width 34 height 18
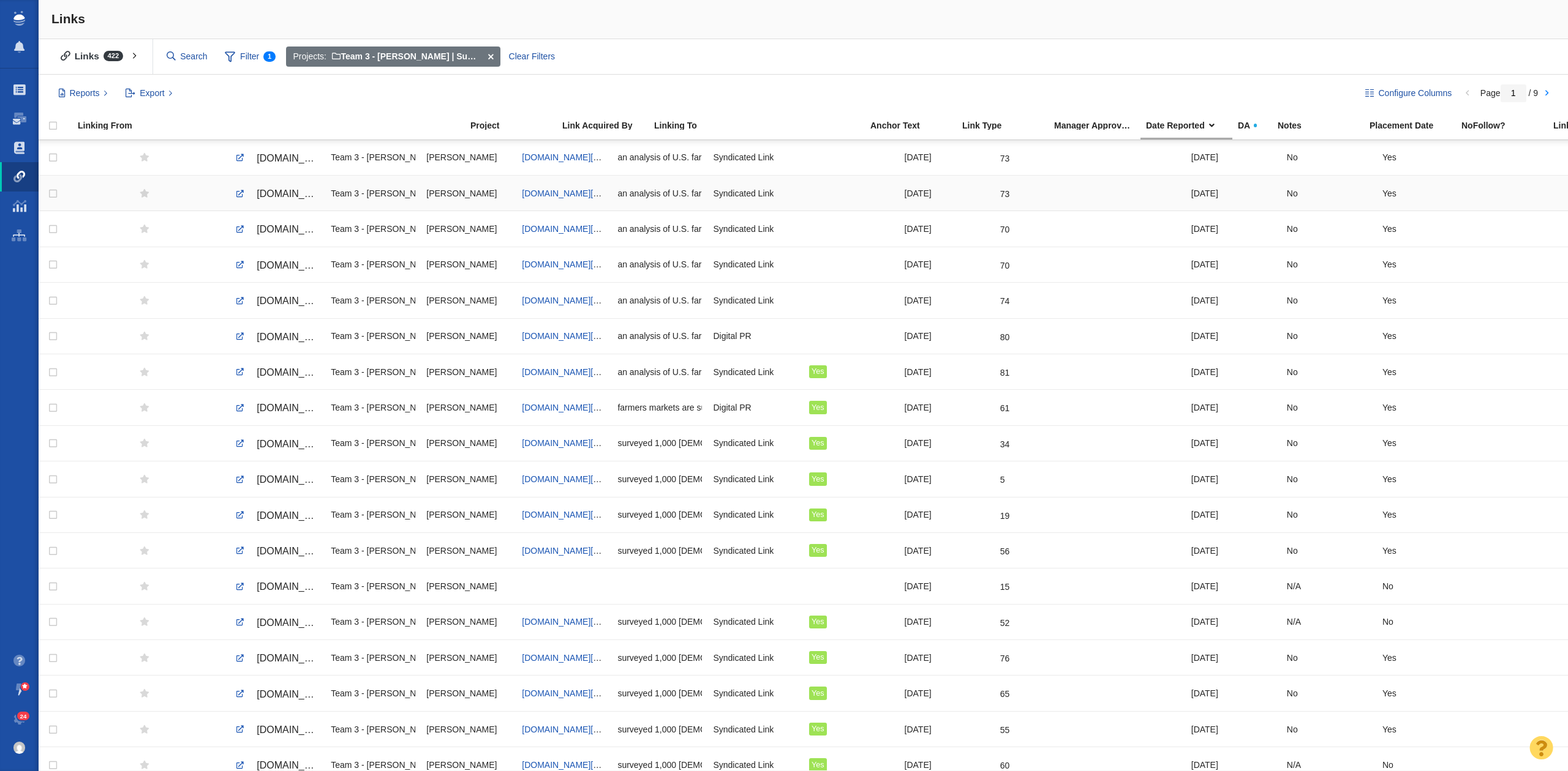
click at [289, 194] on span "pantagraph.com/exclusive/article_940bb14c-0ea4-5fbd-aca3-77a5eed2fb25.html" at bounding box center [308, 193] width 103 height 10
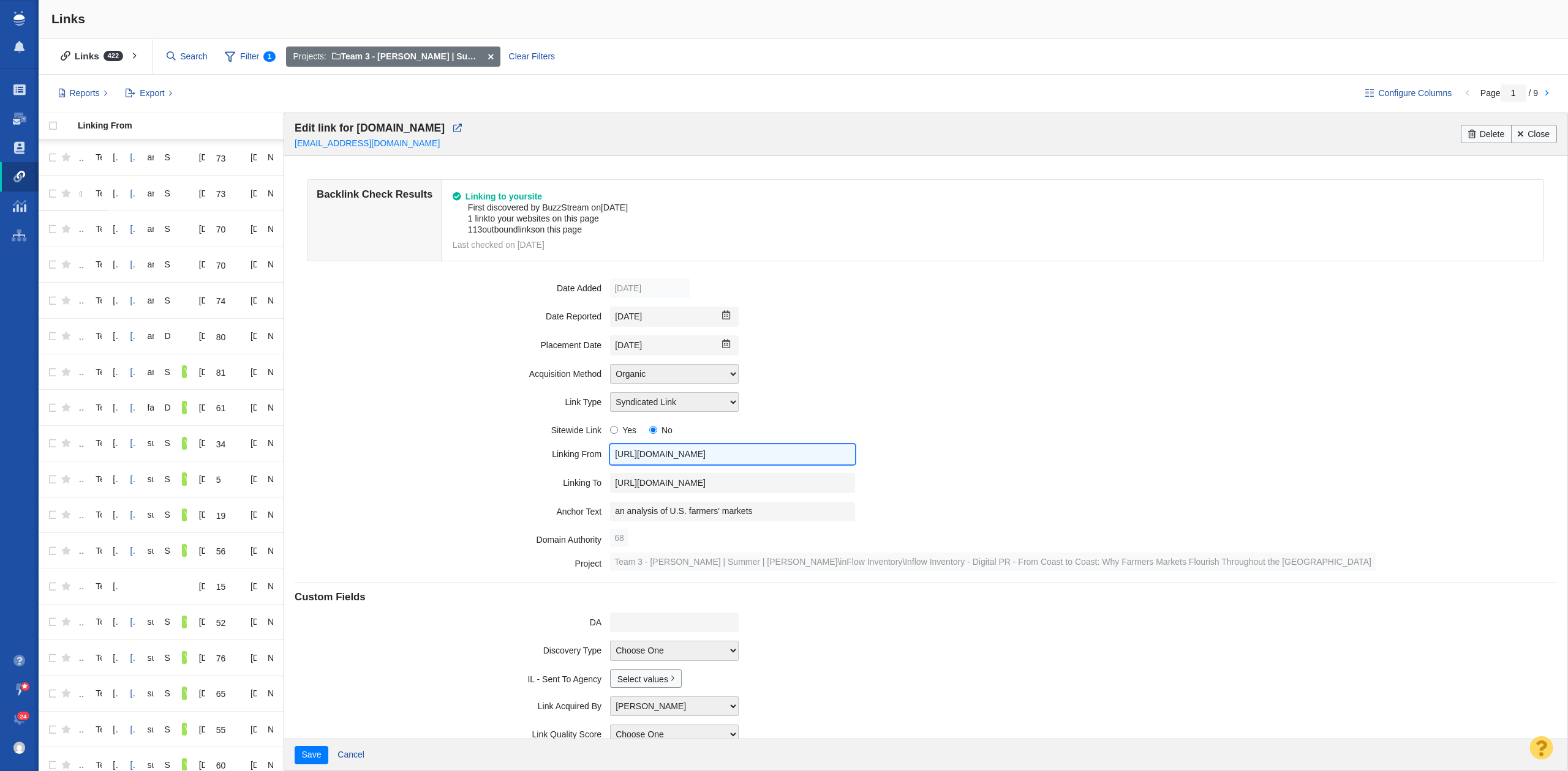
click at [682, 448] on input "https://pantagraph.com/exclusive/article_940bb14c-0ea4-5fbd-aca3-77a5eed2fb25.h…" at bounding box center [732, 454] width 245 height 20
click at [760, 480] on input "https://www.inflowinventory.com/blog/why-farmers-markets-flourish-throughout-th…" at bounding box center [732, 484] width 245 height 20
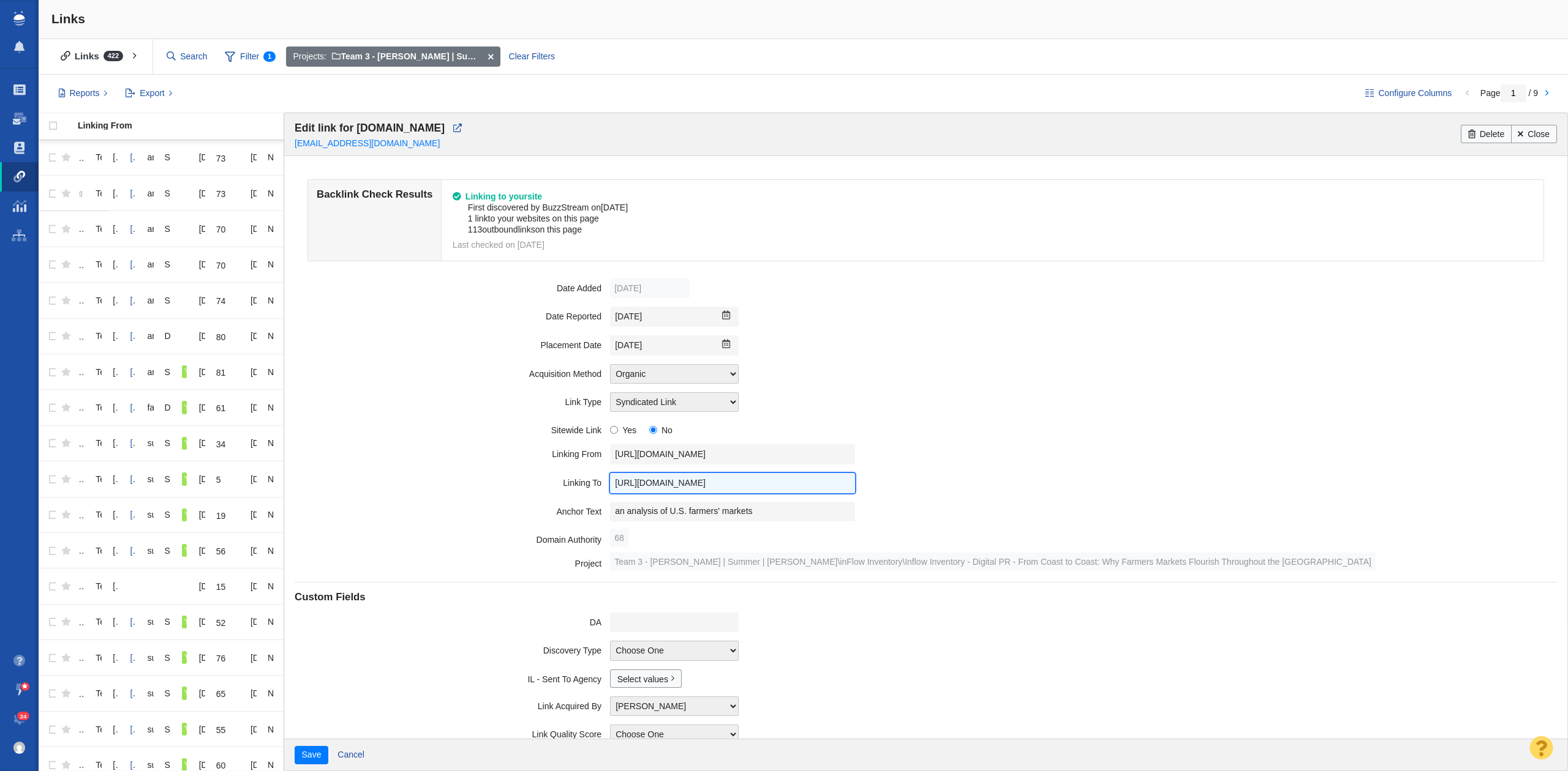
click at [760, 480] on input "https://www.inflowinventory.com/blog/why-farmers-markets-flourish-throughout-th…" at bounding box center [732, 484] width 245 height 20
click at [693, 510] on input "an analysis of U.S. farmers' markets" at bounding box center [732, 512] width 245 height 20
click at [645, 348] on input "[DATE]" at bounding box center [674, 346] width 128 height 20
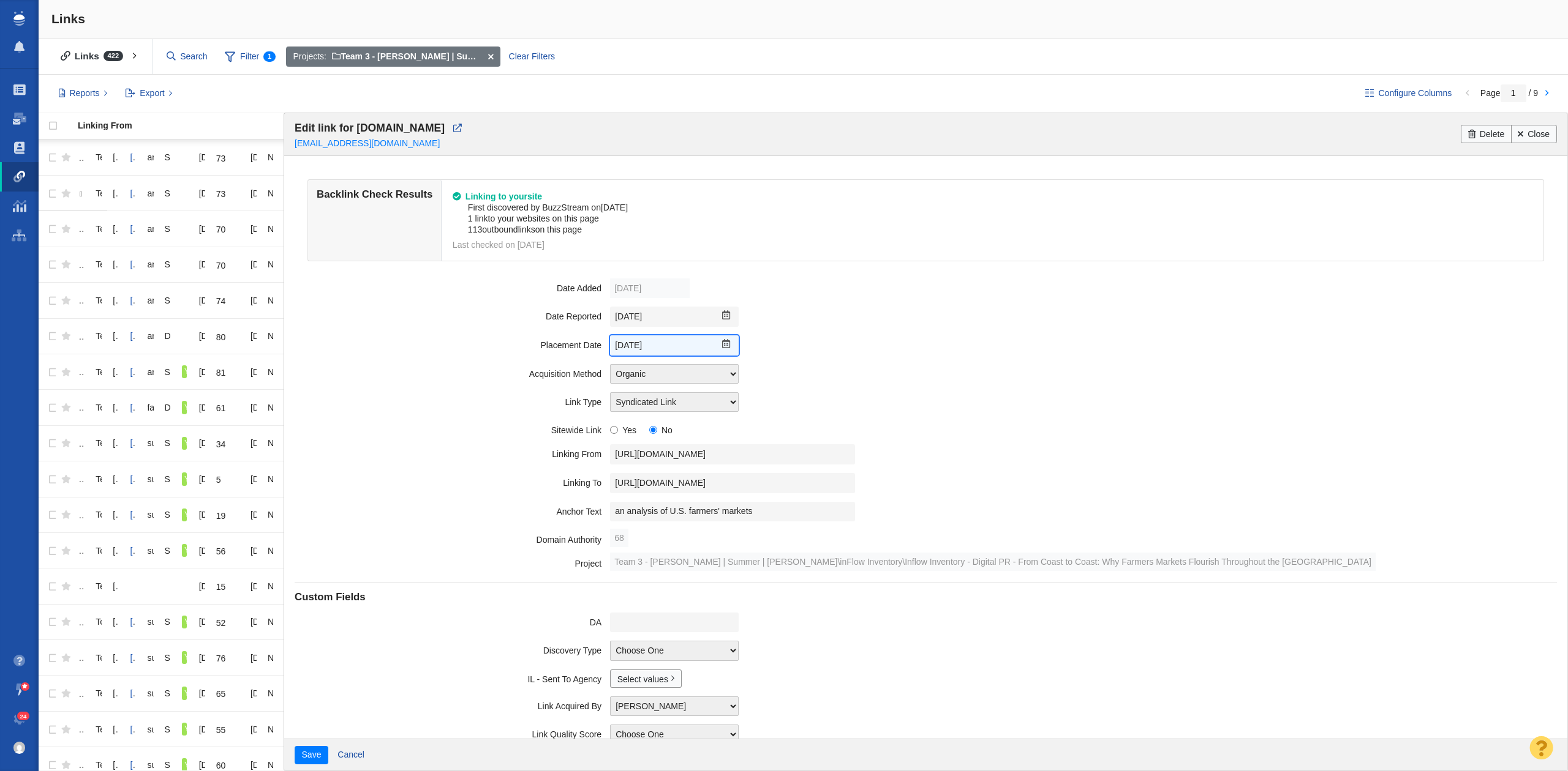
click at [645, 348] on input "[DATE]" at bounding box center [674, 346] width 128 height 20
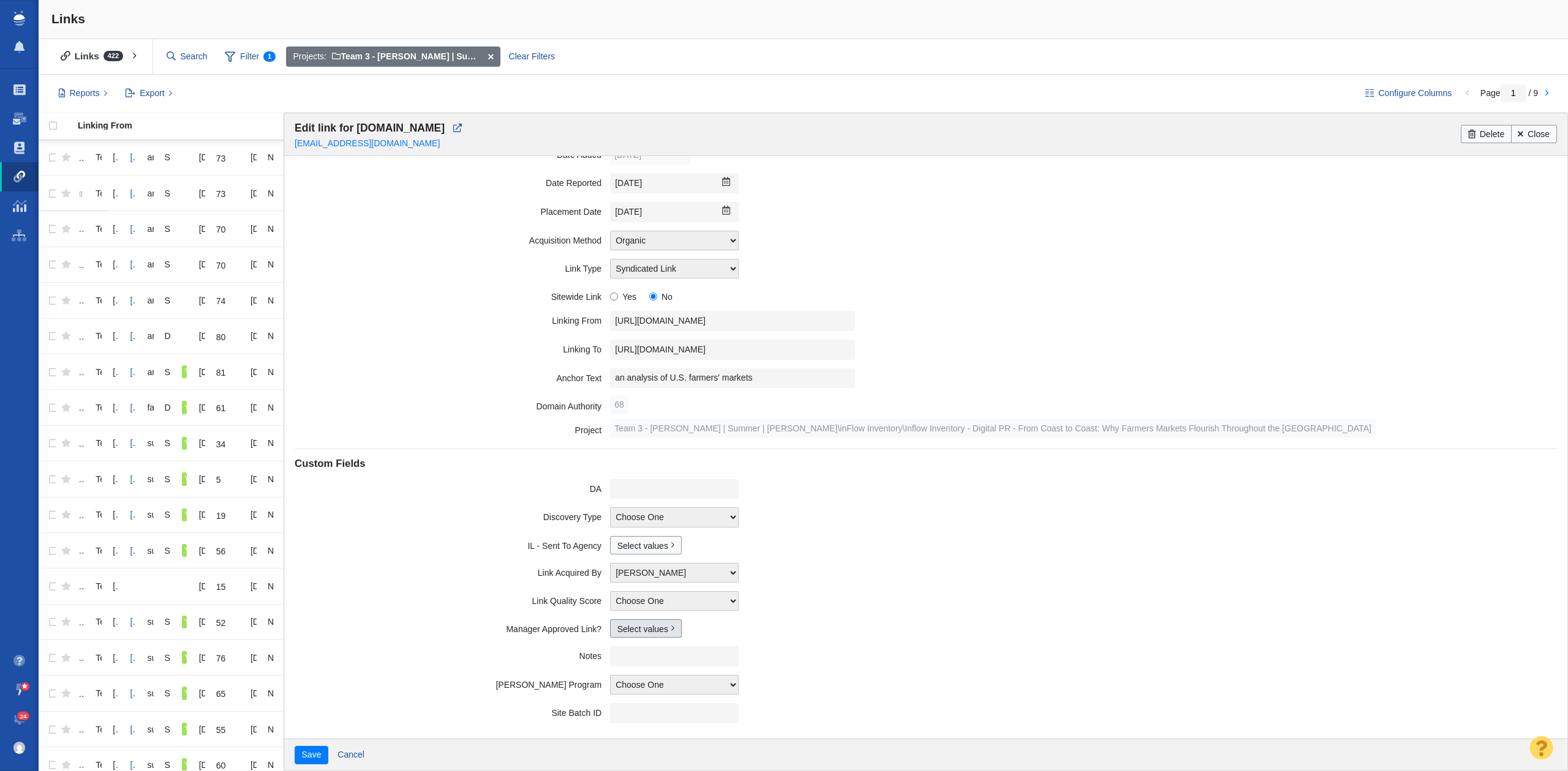
click at [632, 632] on link "Select values" at bounding box center [645, 628] width 72 height 18
click at [619, 669] on input "Yes" at bounding box center [622, 669] width 8 height 8
checkbox input "true"
click at [314, 759] on button "Save" at bounding box center [311, 754] width 34 height 18
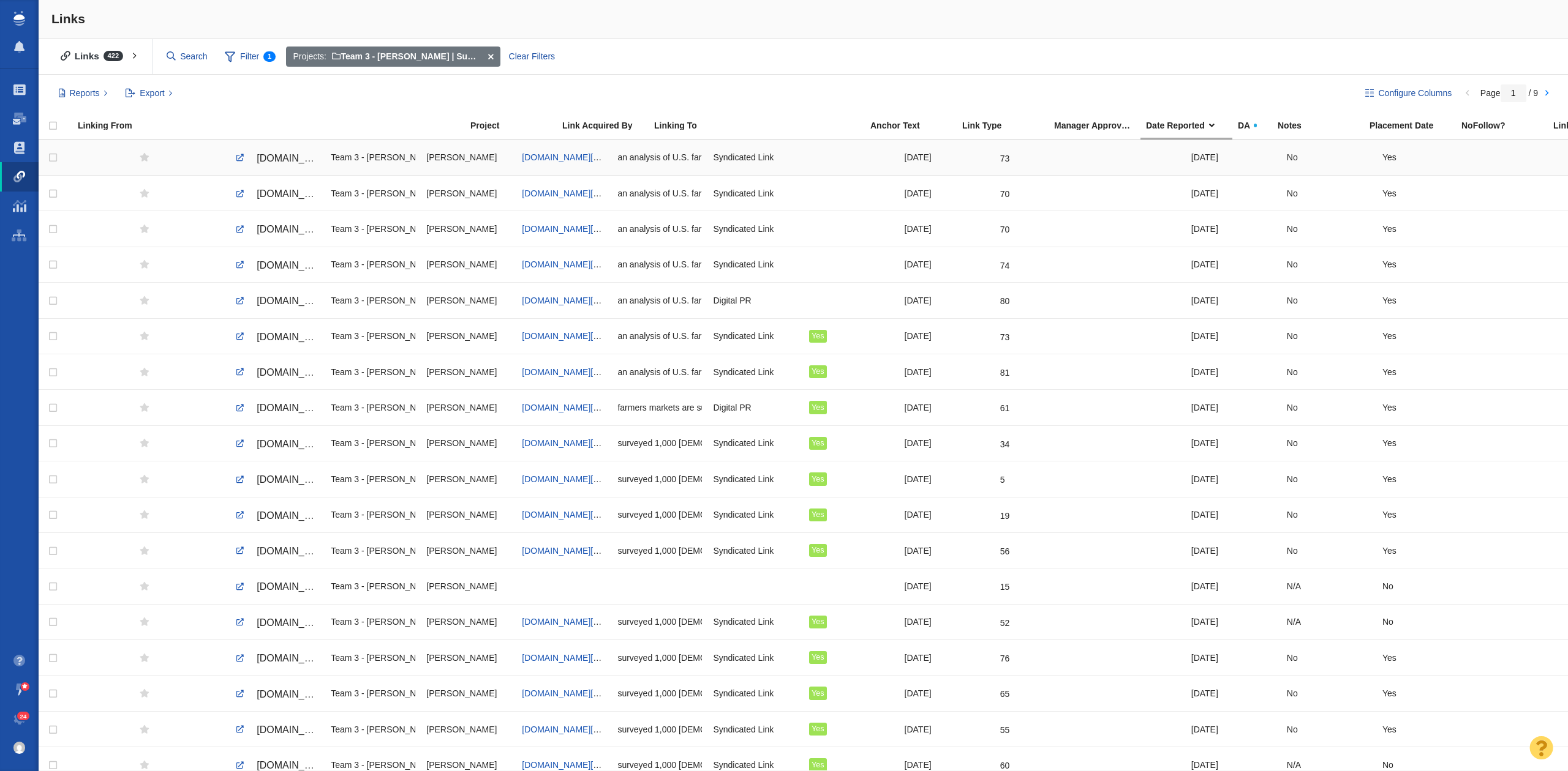
click at [298, 160] on span "qctimes.com/exclusive/article_eeb4fa65-12a4-52b5-ad37-0e67647be1d2.html" at bounding box center [308, 158] width 103 height 10
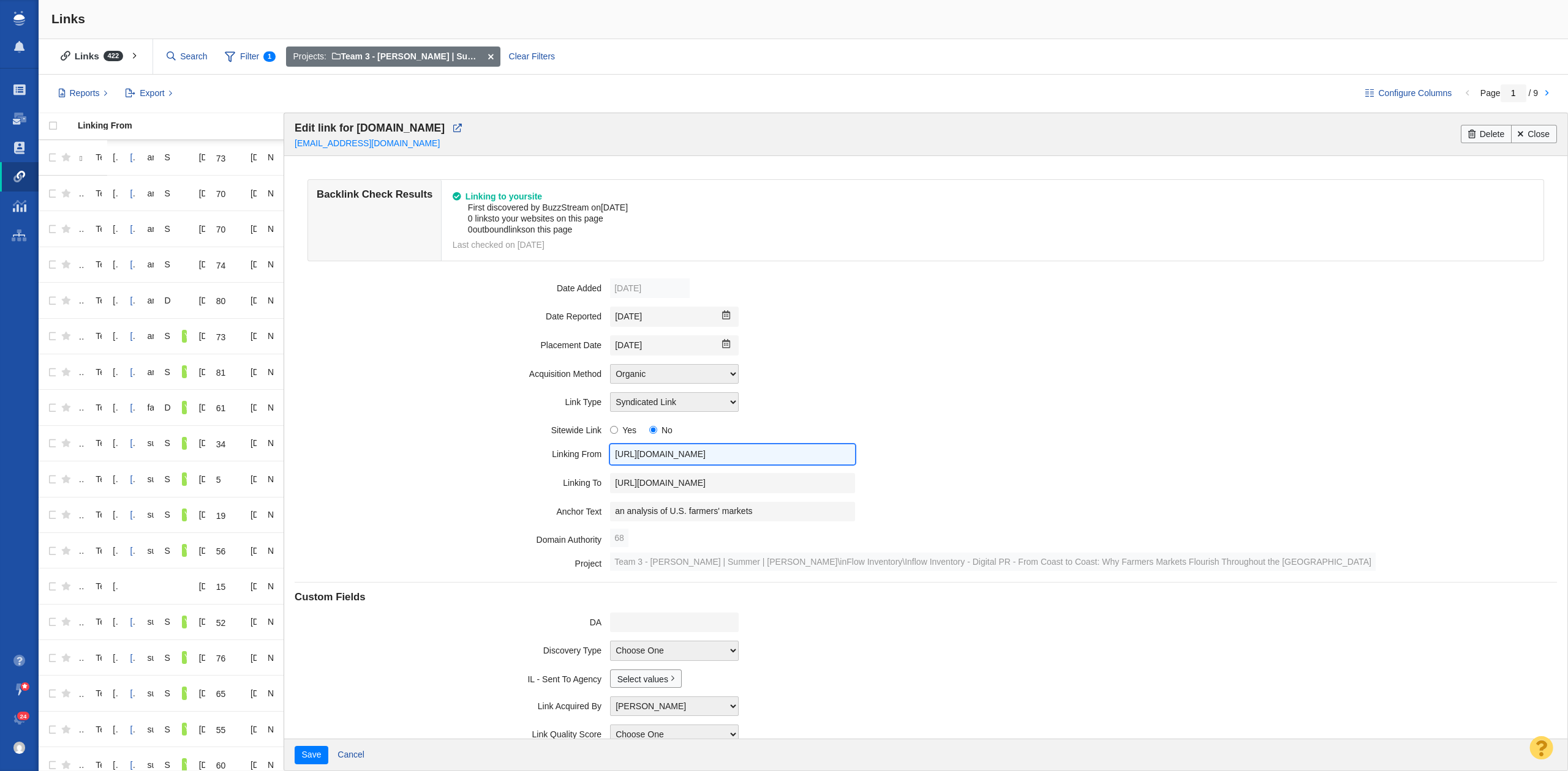
click at [620, 458] on input "https://qctimes.com/exclusive/article_eeb4fa65-12a4-52b5-ad37-0e67647be1d2.html" at bounding box center [732, 454] width 245 height 20
click at [773, 484] on input "https://www.inflowinventory.com/blog/why-farmers-markets-flourish-throughout-th…" at bounding box center [732, 484] width 245 height 20
click at [771, 484] on input "https://www.inflowinventory.com/blog/why-farmers-markets-flourish-throughout-th…" at bounding box center [732, 484] width 245 height 20
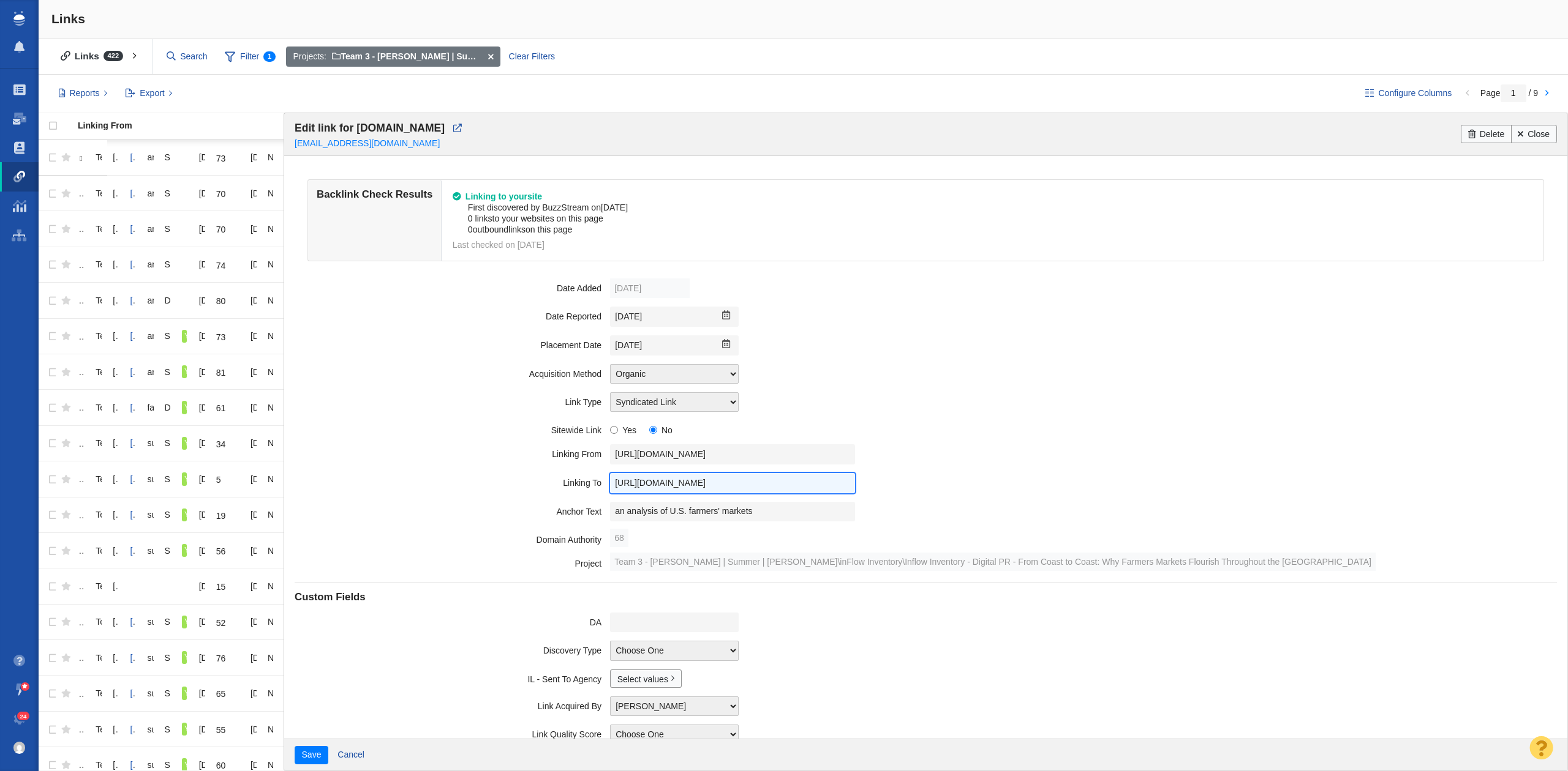
click at [771, 484] on input "https://www.inflowinventory.com/blog/why-farmers-markets-flourish-throughout-th…" at bounding box center [732, 484] width 245 height 20
click at [727, 519] on input "an analysis of U.S. farmers' markets" at bounding box center [732, 512] width 245 height 20
click at [1027, 382] on div "Choose One Organic Instant Submit Other" at bounding box center [1083, 373] width 946 height 20
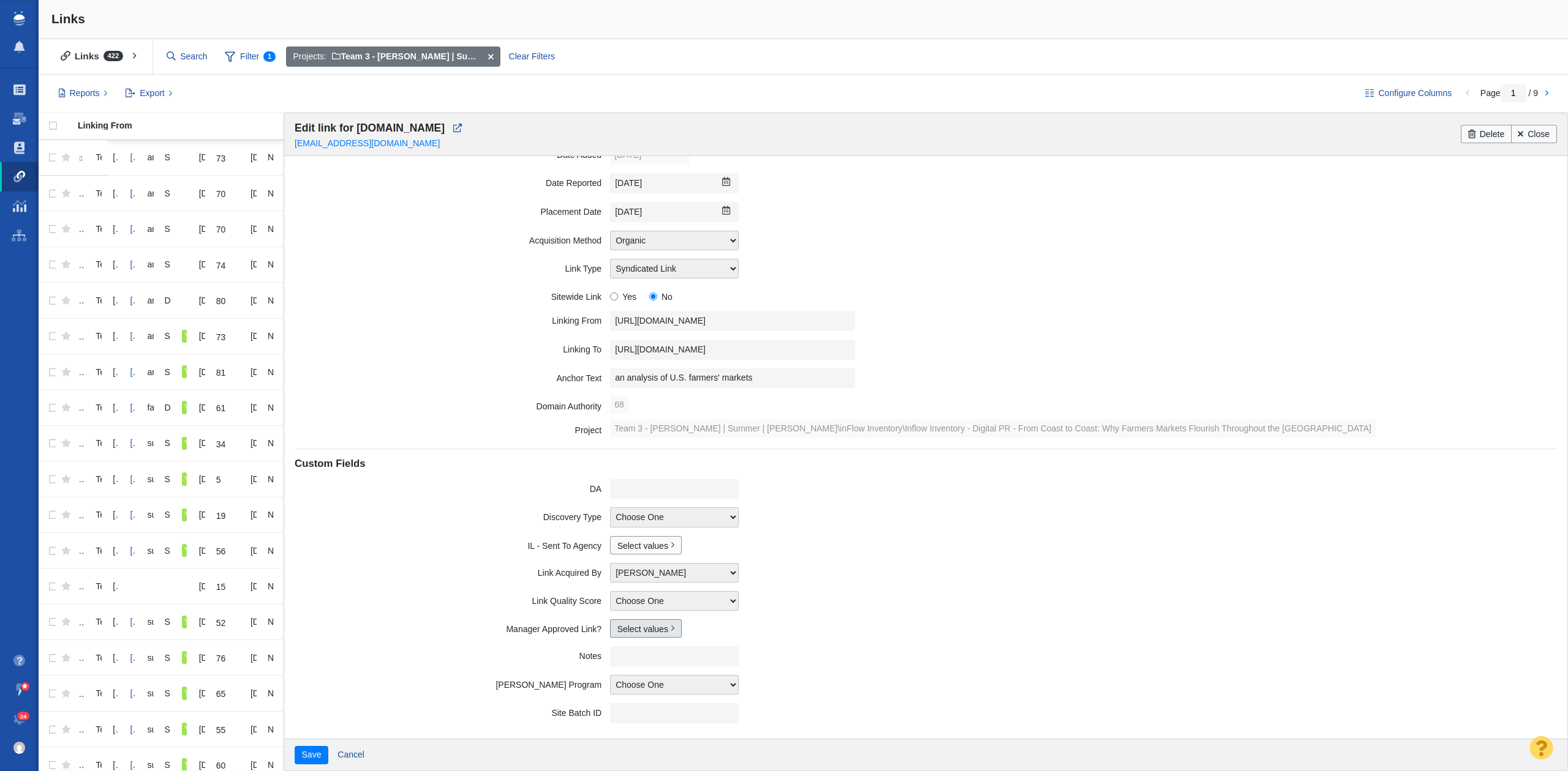
click at [630, 633] on link "Select values" at bounding box center [645, 628] width 72 height 18
click at [619, 669] on input "Yes" at bounding box center [622, 669] width 8 height 8
checkbox input "true"
click at [305, 749] on button "Save" at bounding box center [311, 754] width 34 height 18
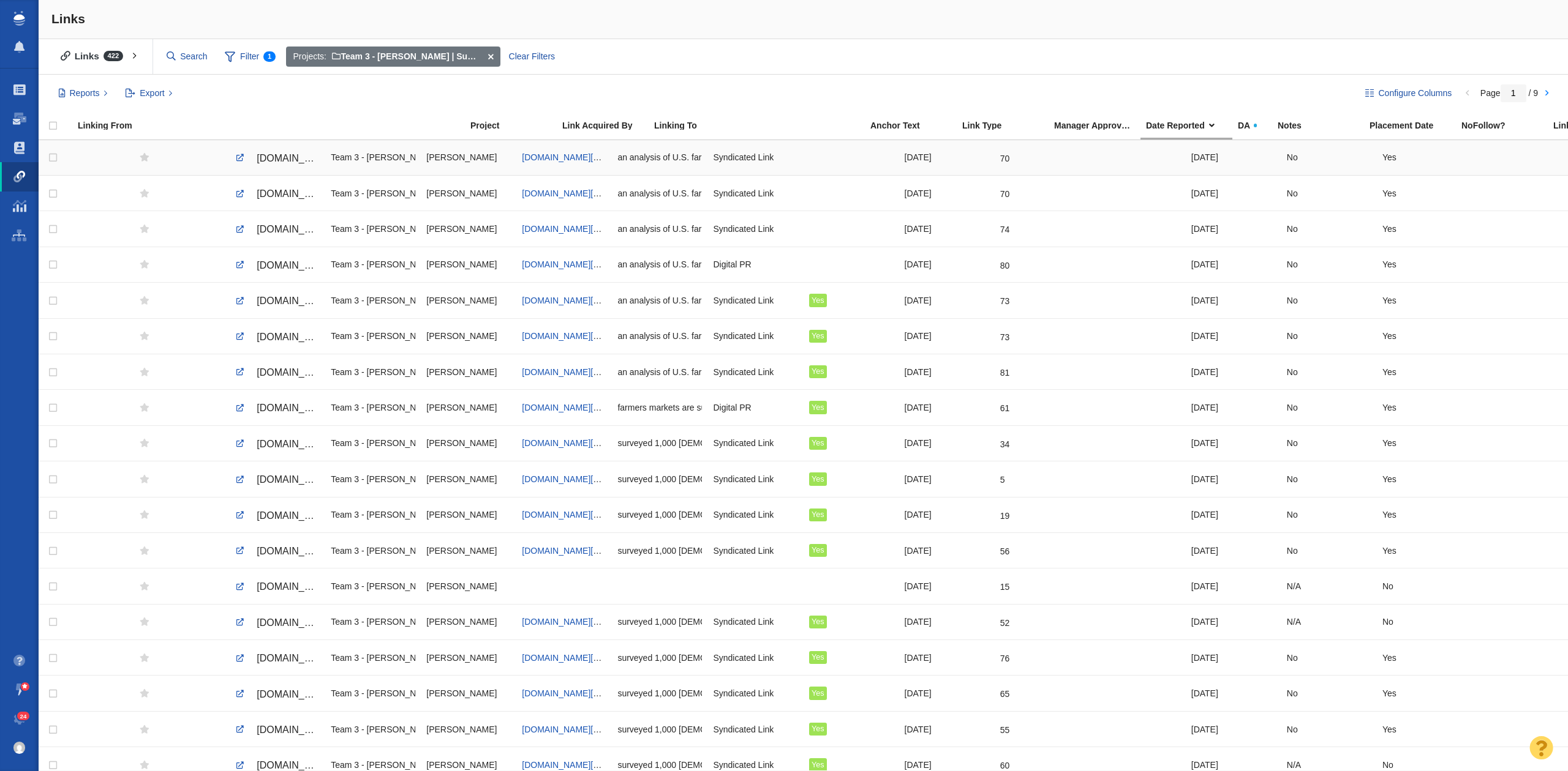
click at [299, 160] on span "pressofatlanticcity.com/exclusive/article_8e19089e-c75a-550e-9575-344db9d5f60d.…" at bounding box center [308, 158] width 103 height 10
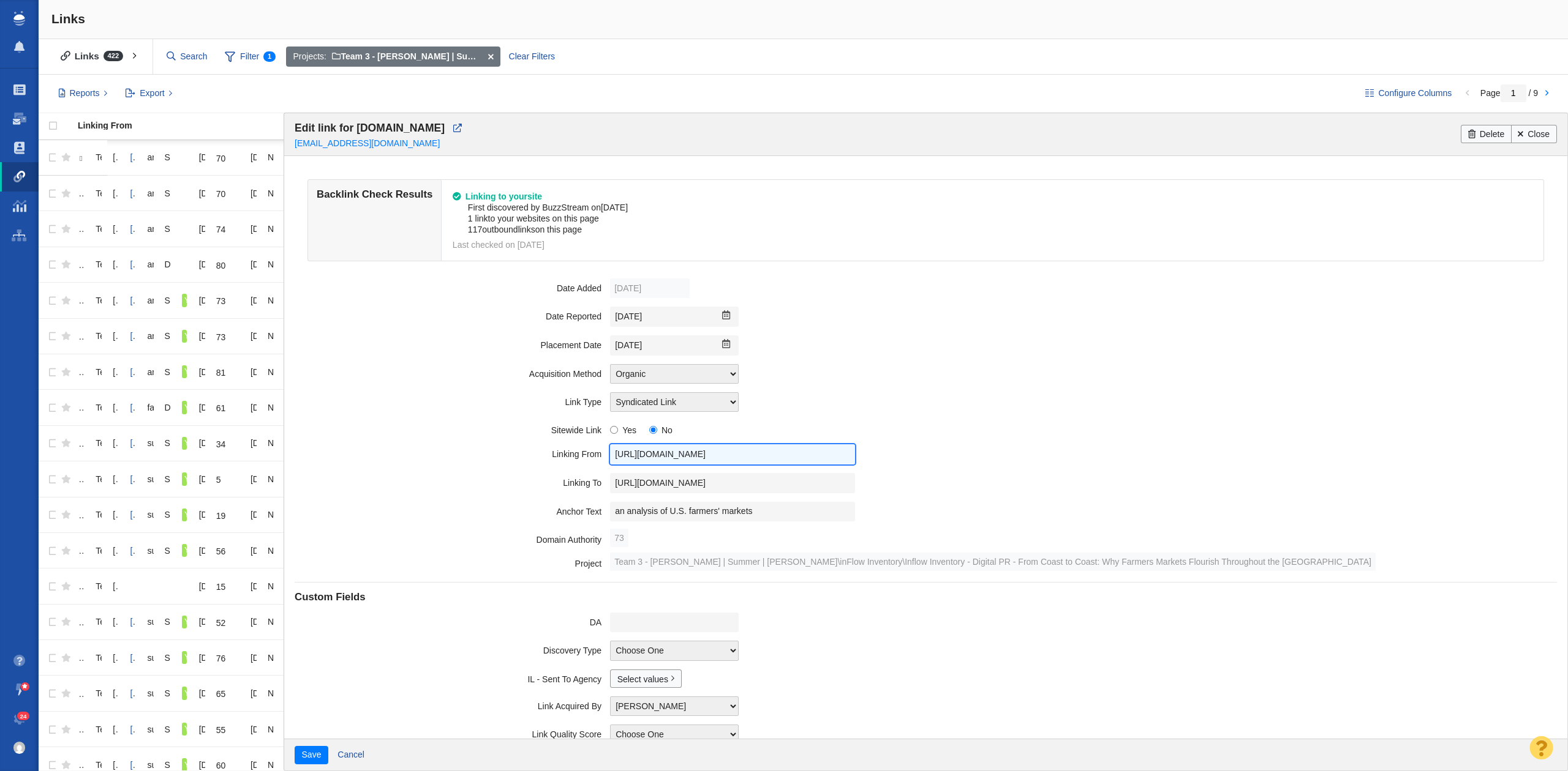
click at [648, 465] on input "https://pressofatlanticcity.com/exclusive/article_8e19089e-c75a-550e-9575-344db…" at bounding box center [732, 454] width 245 height 20
click at [647, 465] on input "https://pressofatlanticcity.com/exclusive/article_8e19089e-c75a-550e-9575-344db…" at bounding box center [732, 454] width 245 height 20
click at [790, 486] on input "https://www.inflowinventory.com/blog/why-farmers-markets-flourish-throughout-th…" at bounding box center [732, 484] width 245 height 20
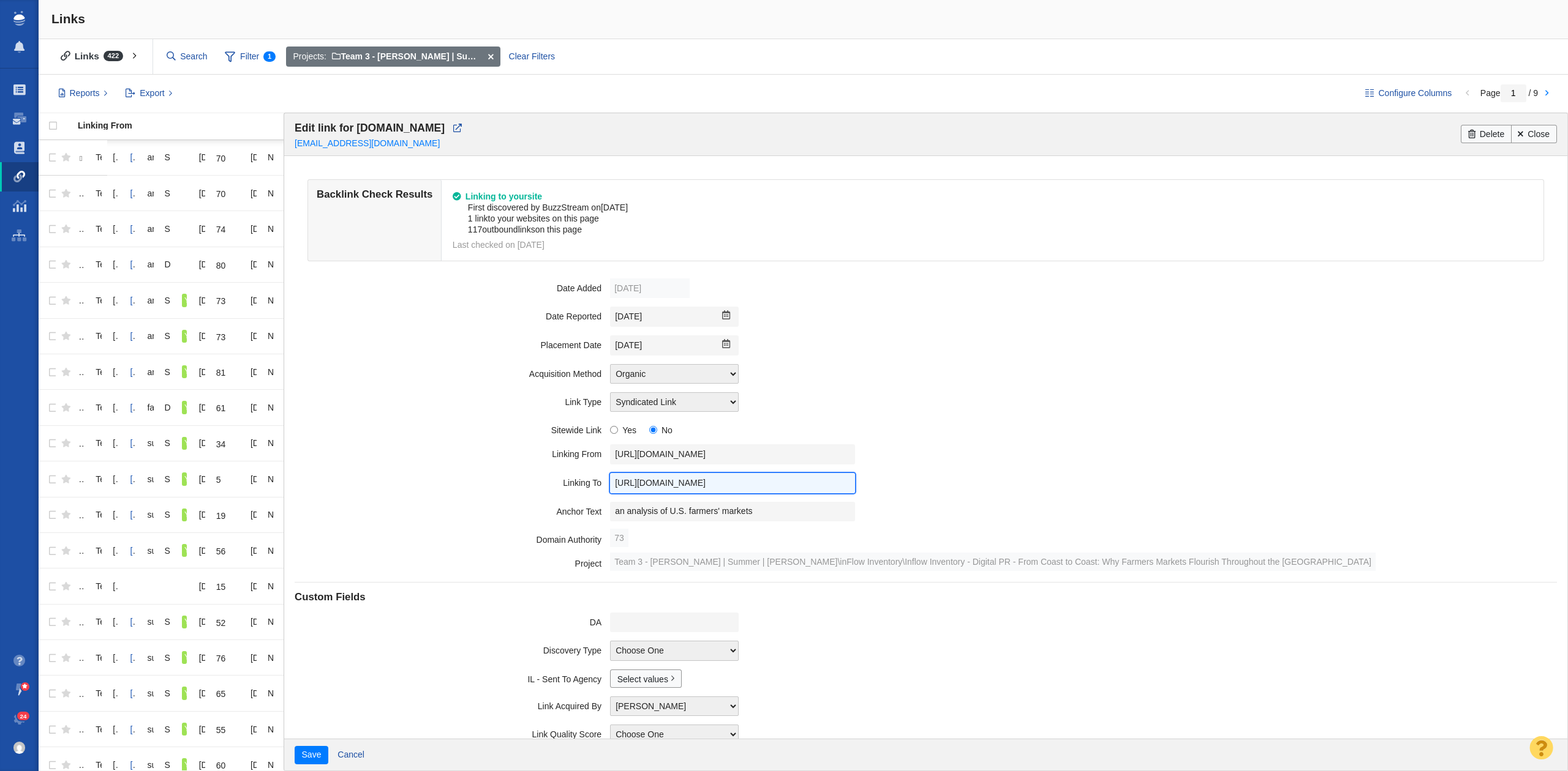
click at [790, 486] on input "https://www.inflowinventory.com/blog/why-farmers-markets-flourish-throughout-th…" at bounding box center [732, 484] width 245 height 20
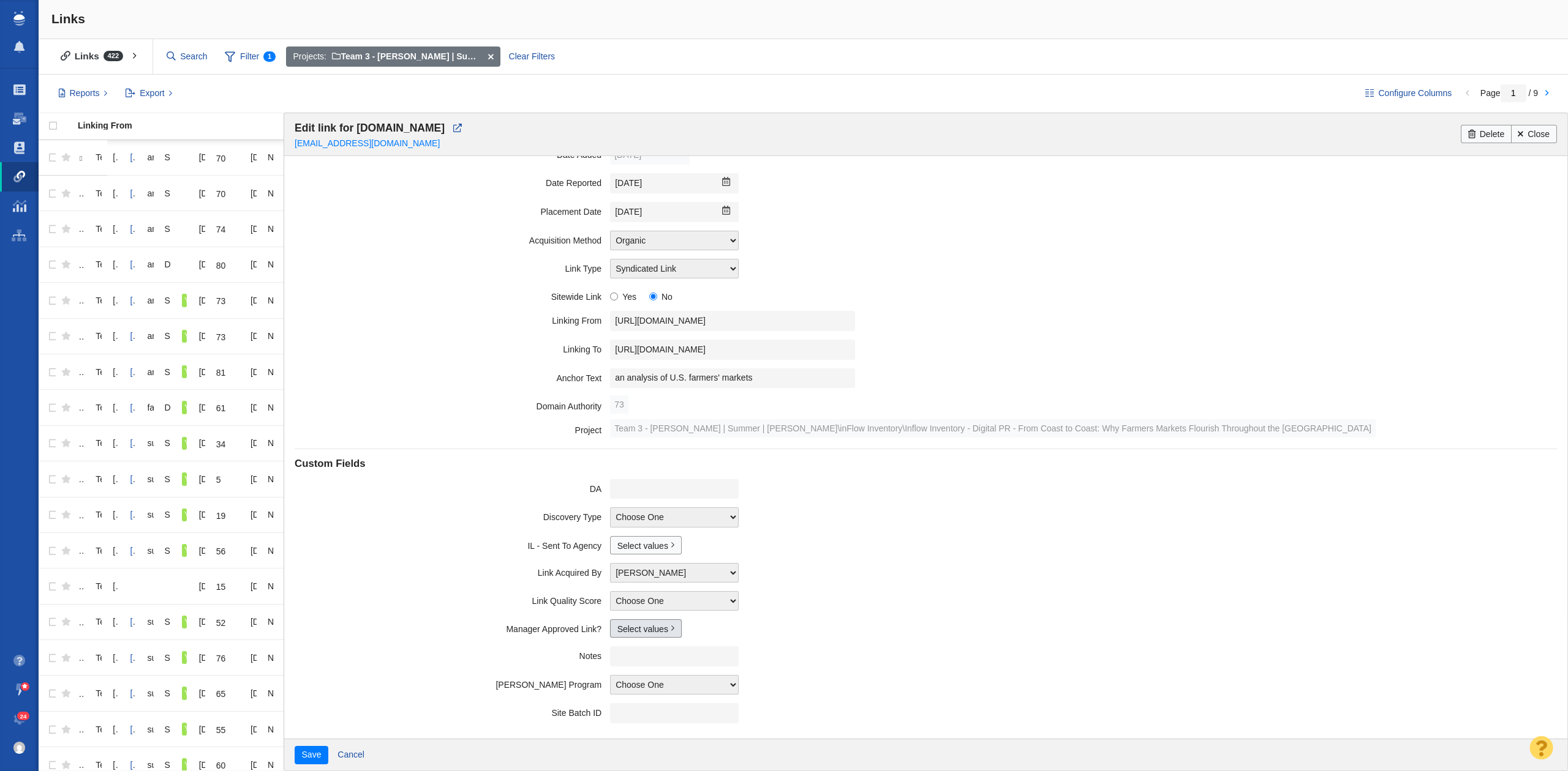
click at [621, 629] on link "Select values" at bounding box center [645, 628] width 72 height 18
click at [619, 672] on input "Yes" at bounding box center [622, 669] width 8 height 8
checkbox input "true"
click at [305, 754] on button "Save" at bounding box center [311, 754] width 34 height 18
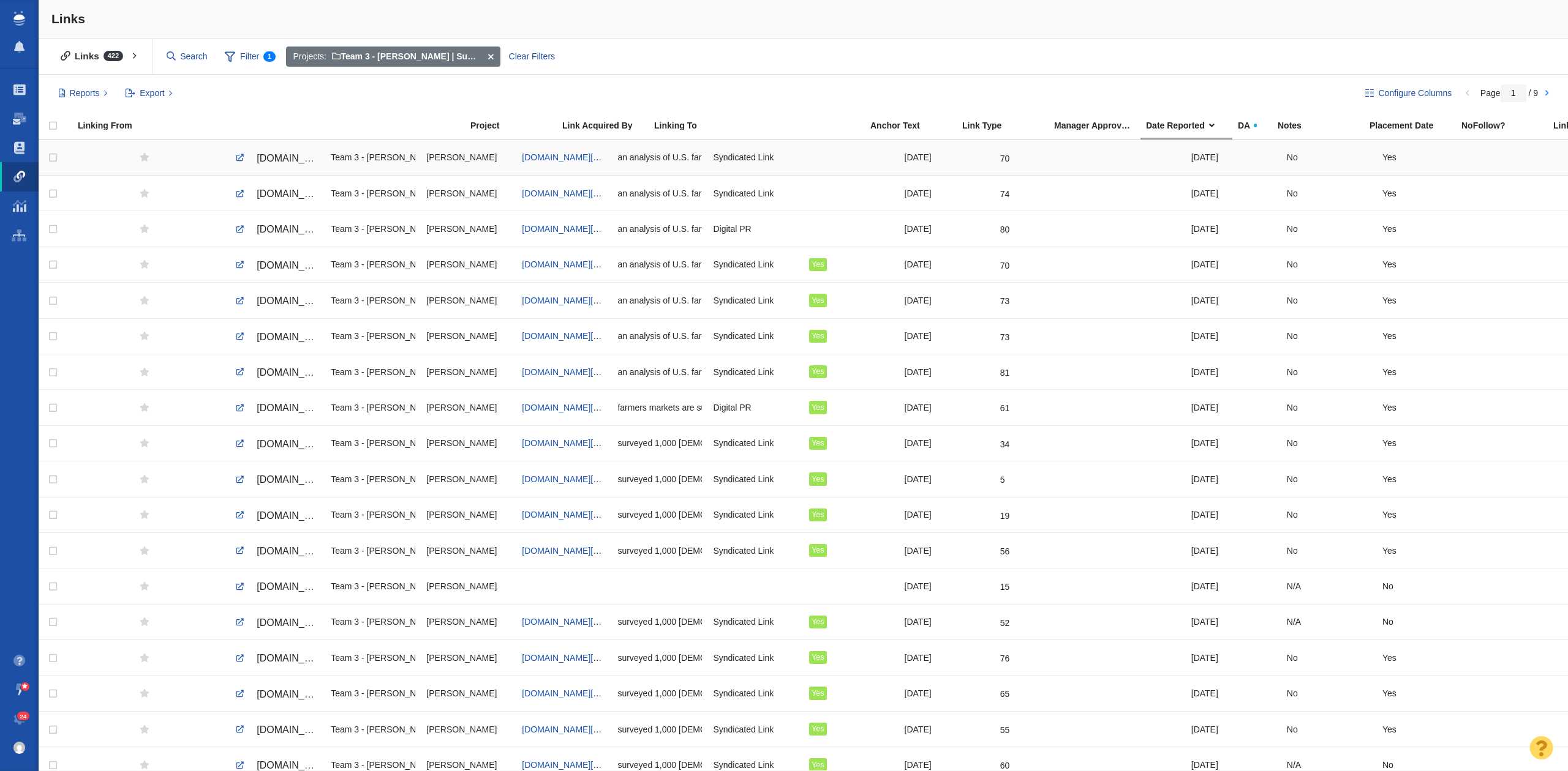
click at [299, 161] on span "tdn.com/exclusive/article_623a9cf1-5a81-5e5b-aa0e-e0ca488d618c.html" at bounding box center [308, 158] width 103 height 10
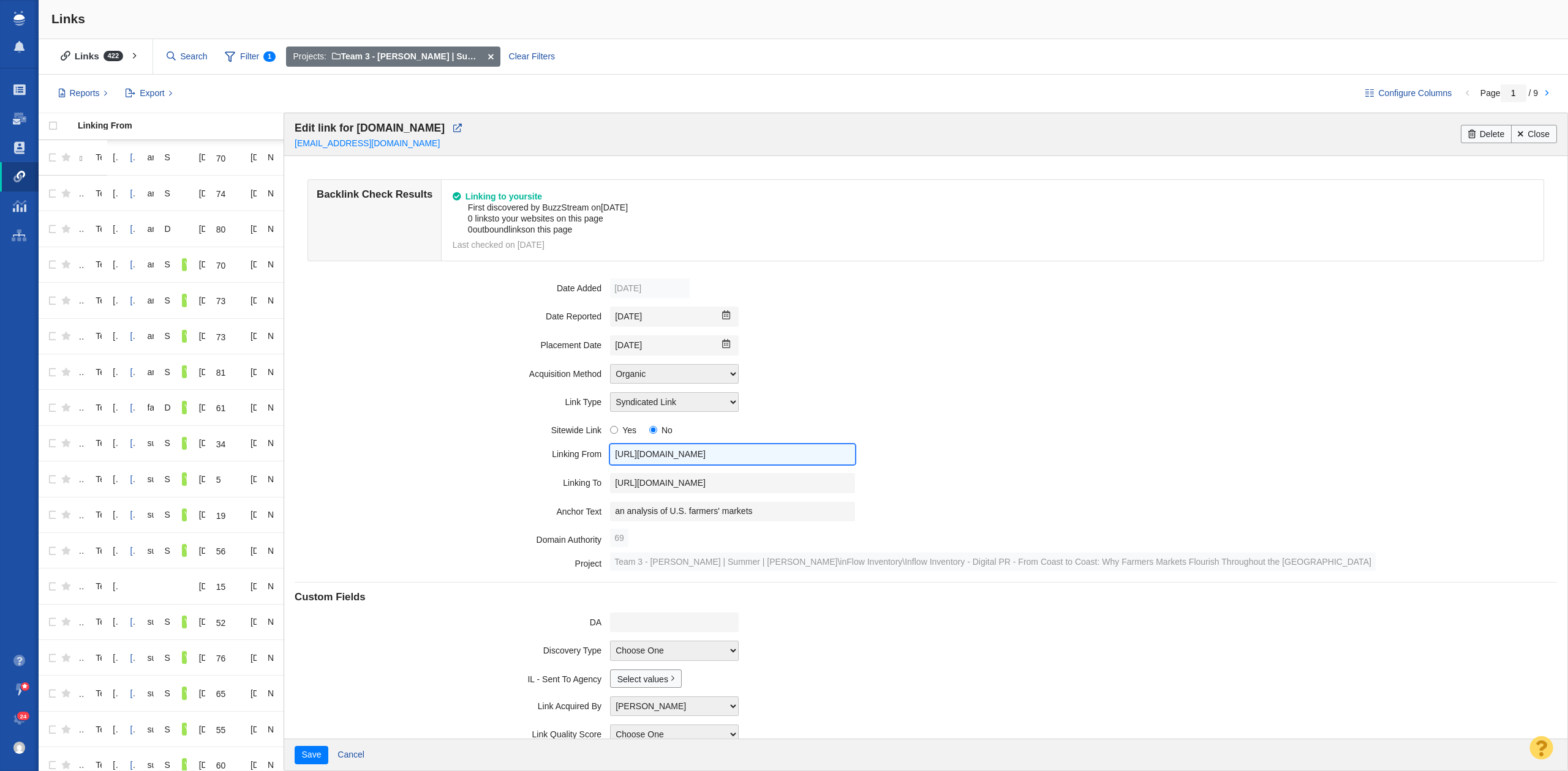
click at [664, 447] on input "https://tdn.com/exclusive/article_623a9cf1-5a81-5e5b-aa0e-e0ca488d618c.html" at bounding box center [732, 454] width 245 height 20
click at [719, 485] on input "https://www.inflowinventory.com/blog/why-farmers-markets-flourish-throughout-th…" at bounding box center [732, 484] width 245 height 20
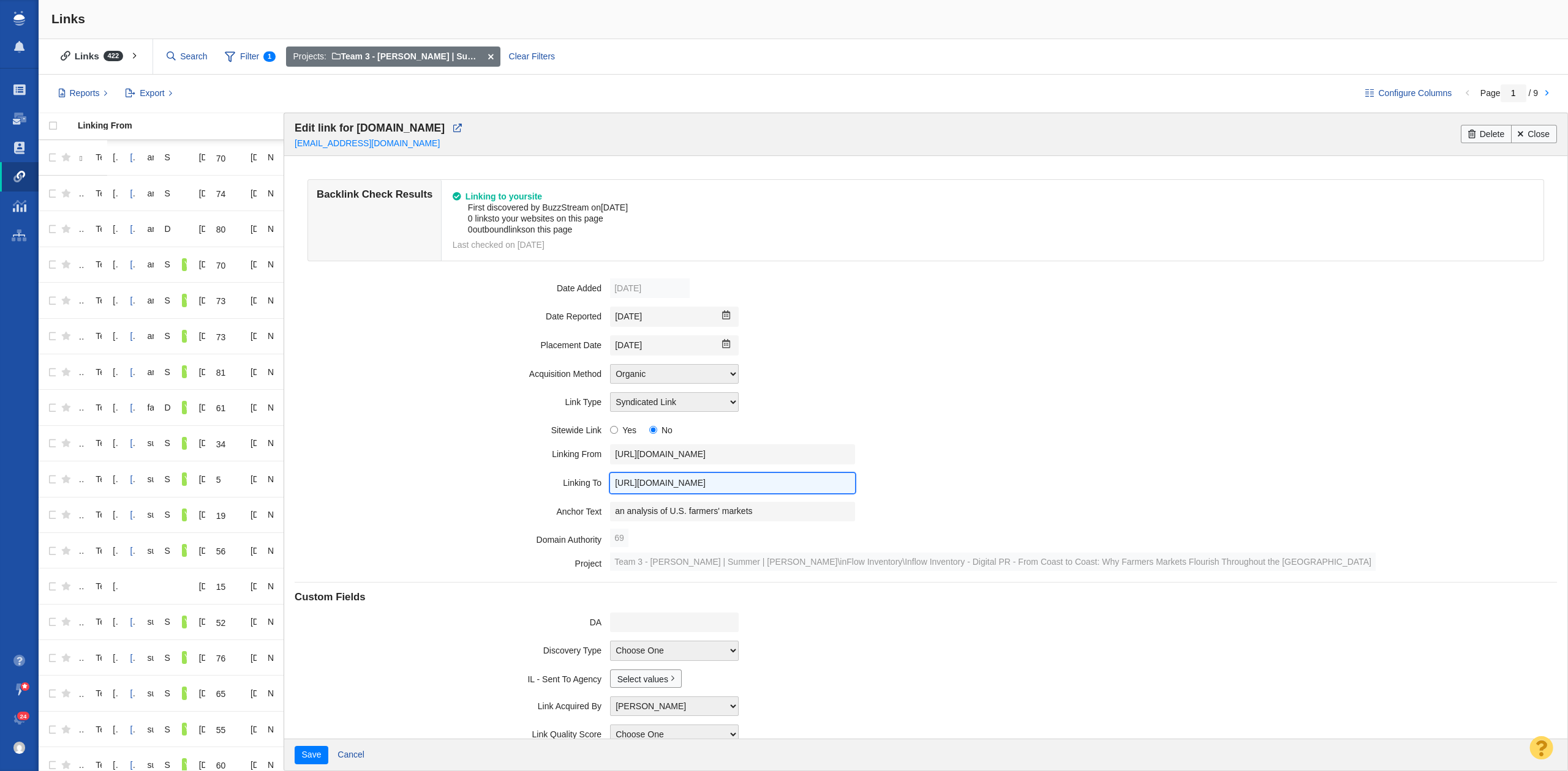
click at [719, 485] on input "https://www.inflowinventory.com/blog/why-farmers-markets-flourish-throughout-th…" at bounding box center [732, 484] width 245 height 20
click at [704, 510] on input "an analysis of U.S. farmers' markets" at bounding box center [732, 512] width 245 height 20
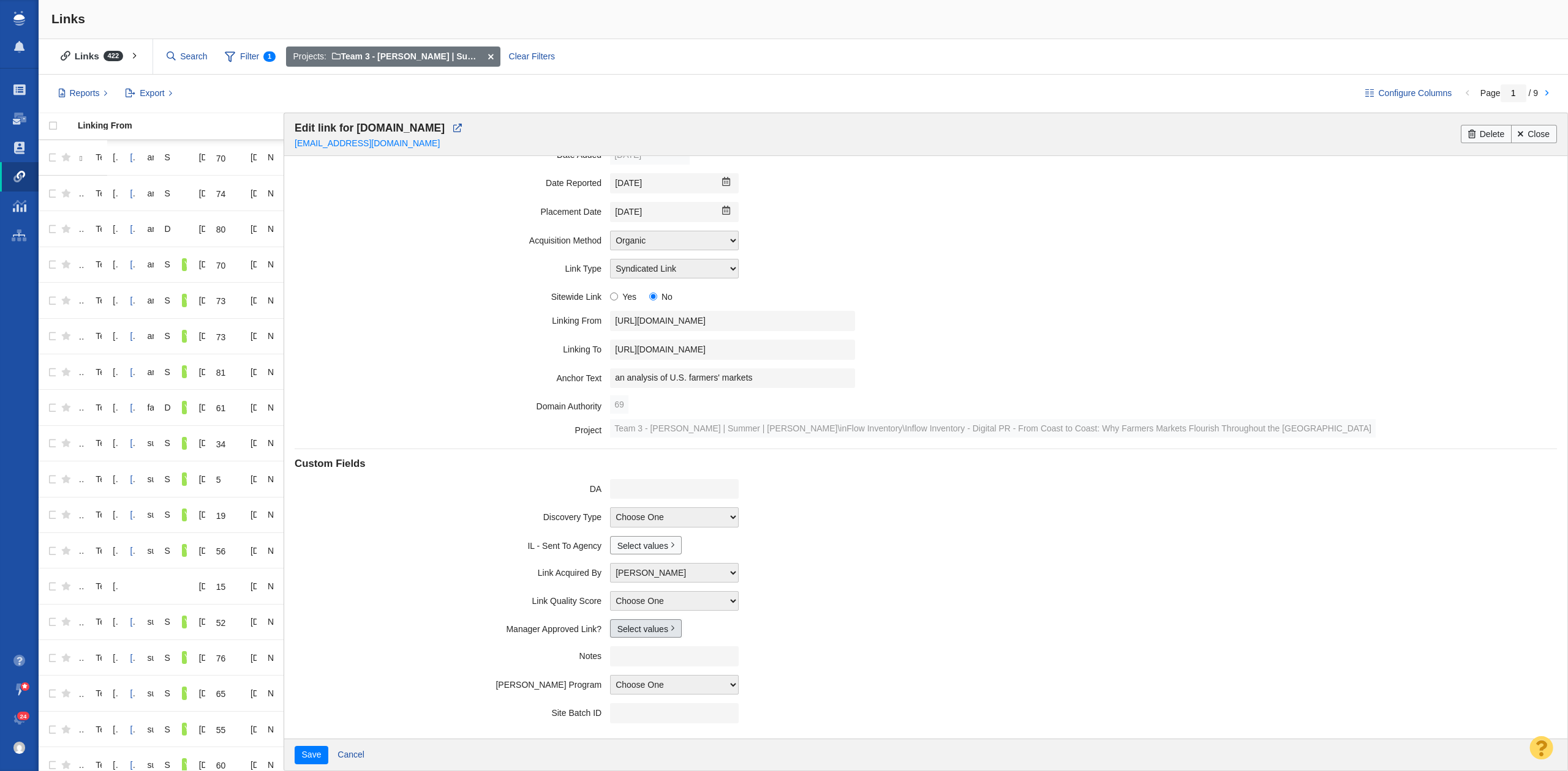
click at [622, 628] on link "Select values" at bounding box center [645, 628] width 72 height 18
click at [619, 673] on input "Yes" at bounding box center [622, 669] width 8 height 8
checkbox input "true"
click at [303, 754] on button "Save" at bounding box center [311, 754] width 34 height 18
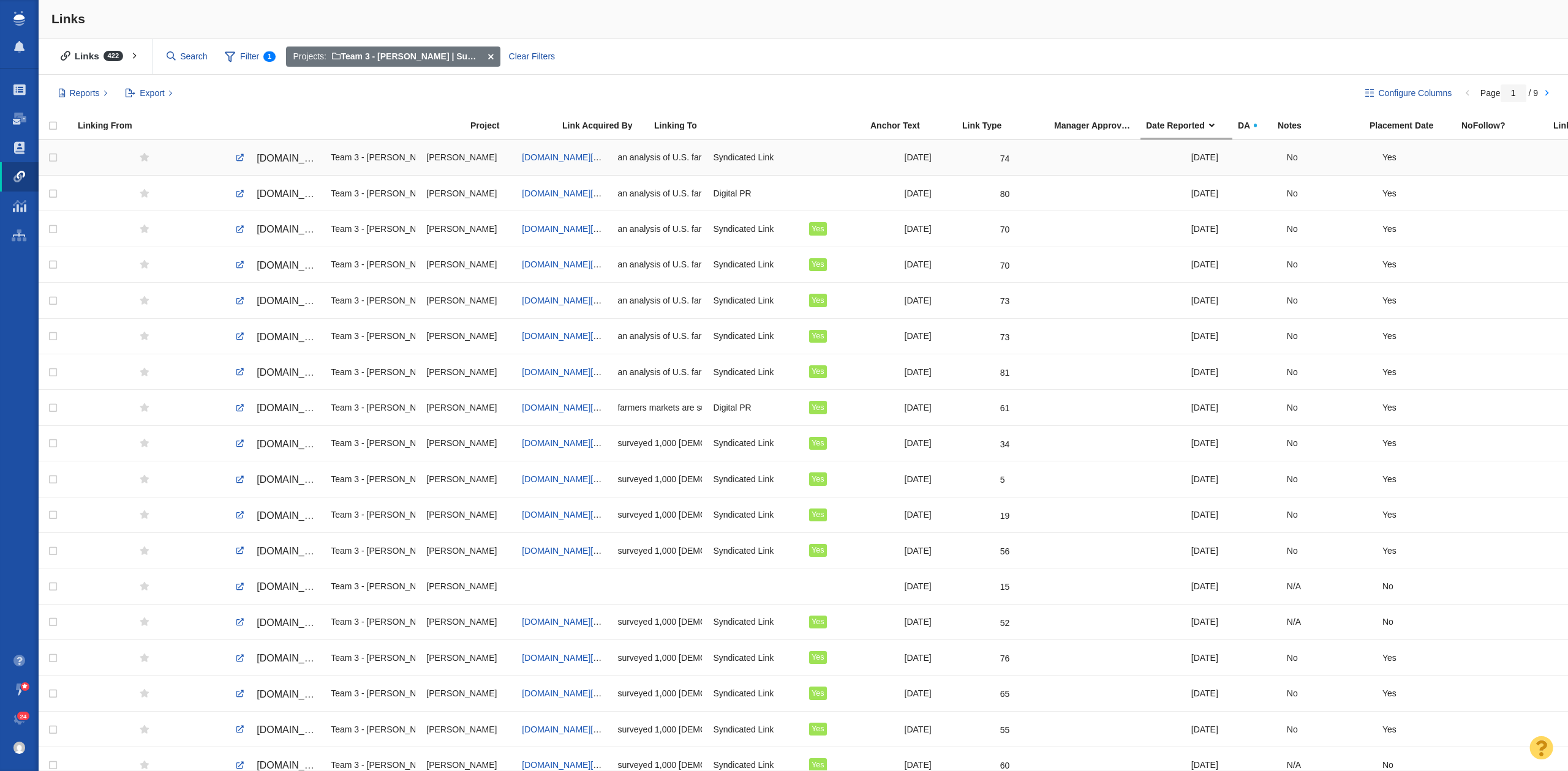
click at [285, 154] on span "siouxcityjournal.com/exclusive/article_93fe78c9-ba52-5778-b1fa-1e24b2322a5c.html" at bounding box center [308, 158] width 103 height 10
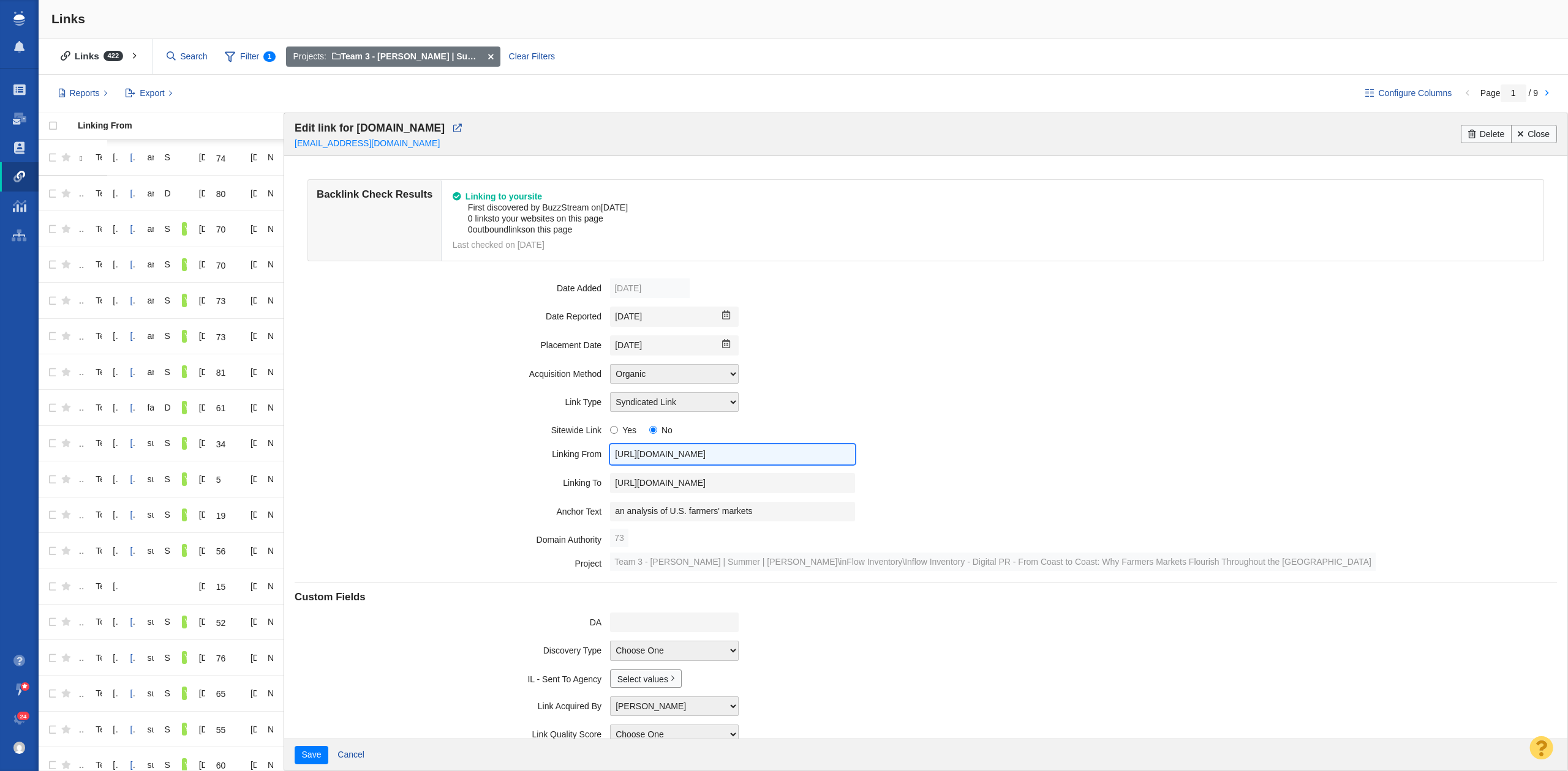
click at [662, 463] on input "https://siouxcityjournal.com/exclusive/article_93fe78c9-ba52-5778-b1fa-1e24b232…" at bounding box center [732, 454] width 245 height 20
click at [799, 480] on input "https://www.inflowinventory.com/blog/why-farmers-markets-flourish-throughout-th…" at bounding box center [732, 484] width 245 height 20
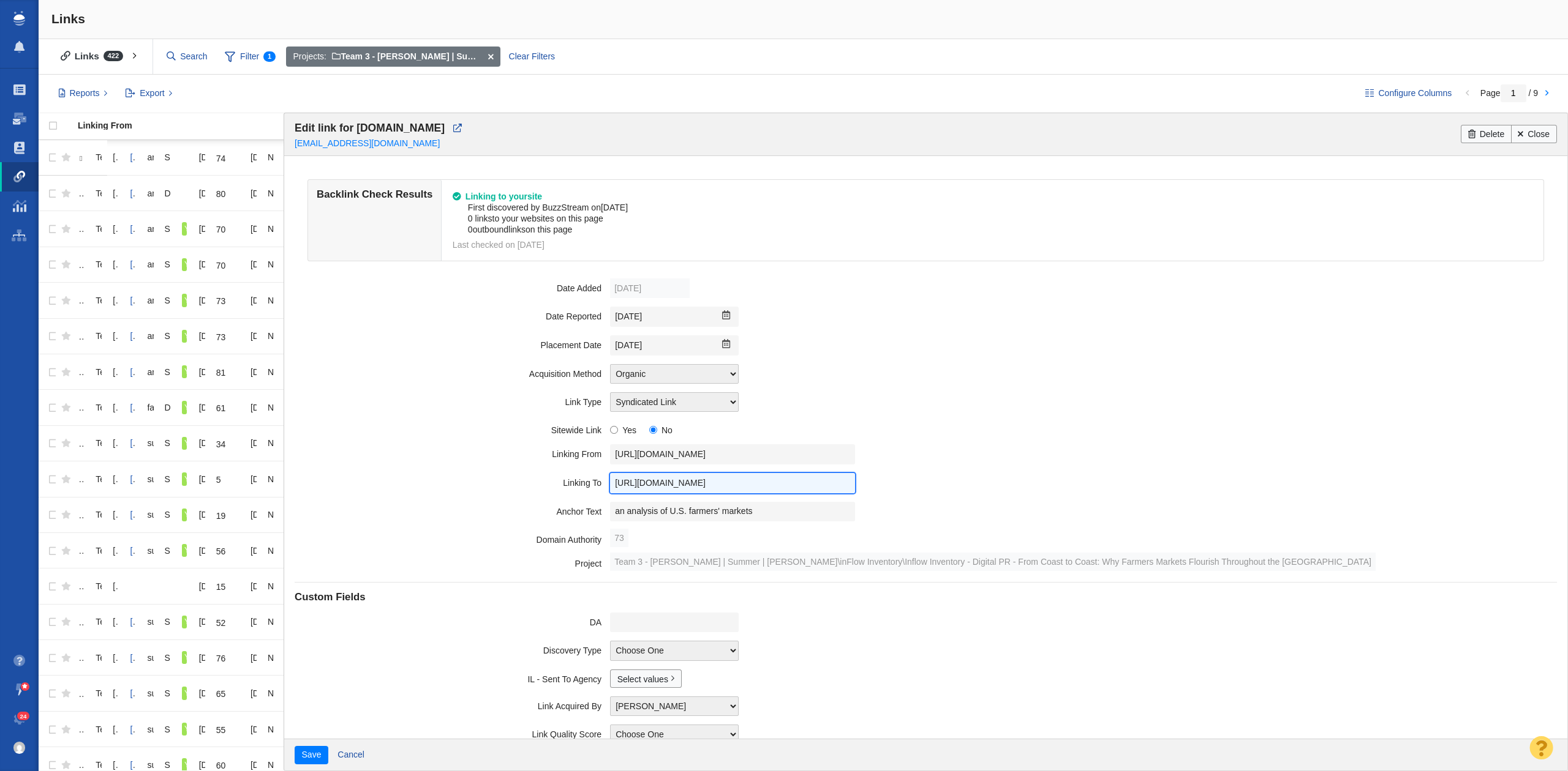
click at [799, 480] on input "https://www.inflowinventory.com/blog/why-farmers-markets-flourish-throughout-th…" at bounding box center [732, 484] width 245 height 20
click at [784, 507] on input "an analysis of U.S. farmers' markets" at bounding box center [732, 512] width 245 height 20
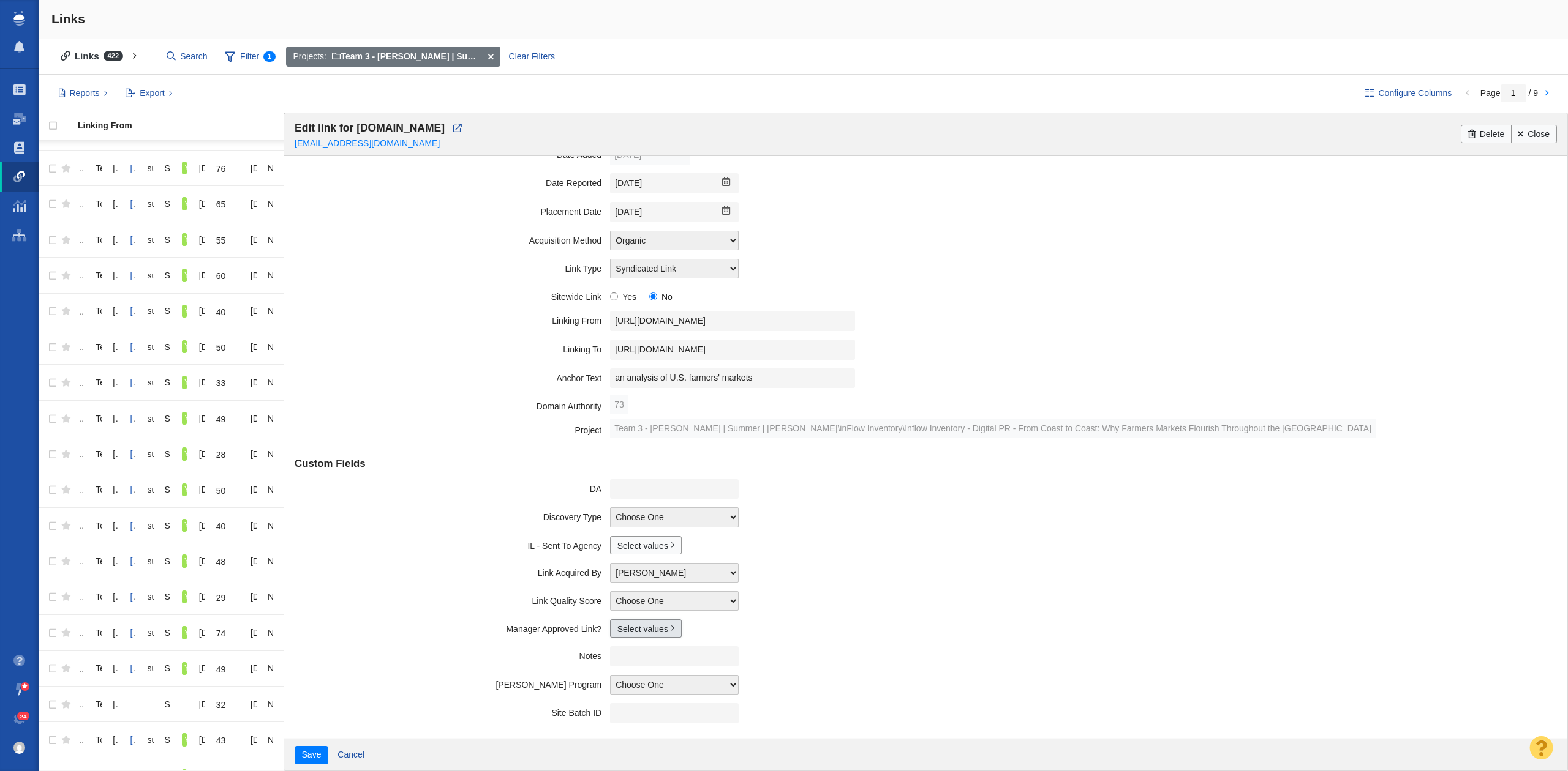
click at [637, 633] on link "Select values" at bounding box center [645, 628] width 72 height 18
click at [619, 673] on input "Yes" at bounding box center [622, 669] width 8 height 8
checkbox input "true"
click at [297, 755] on button "Save" at bounding box center [311, 754] width 34 height 18
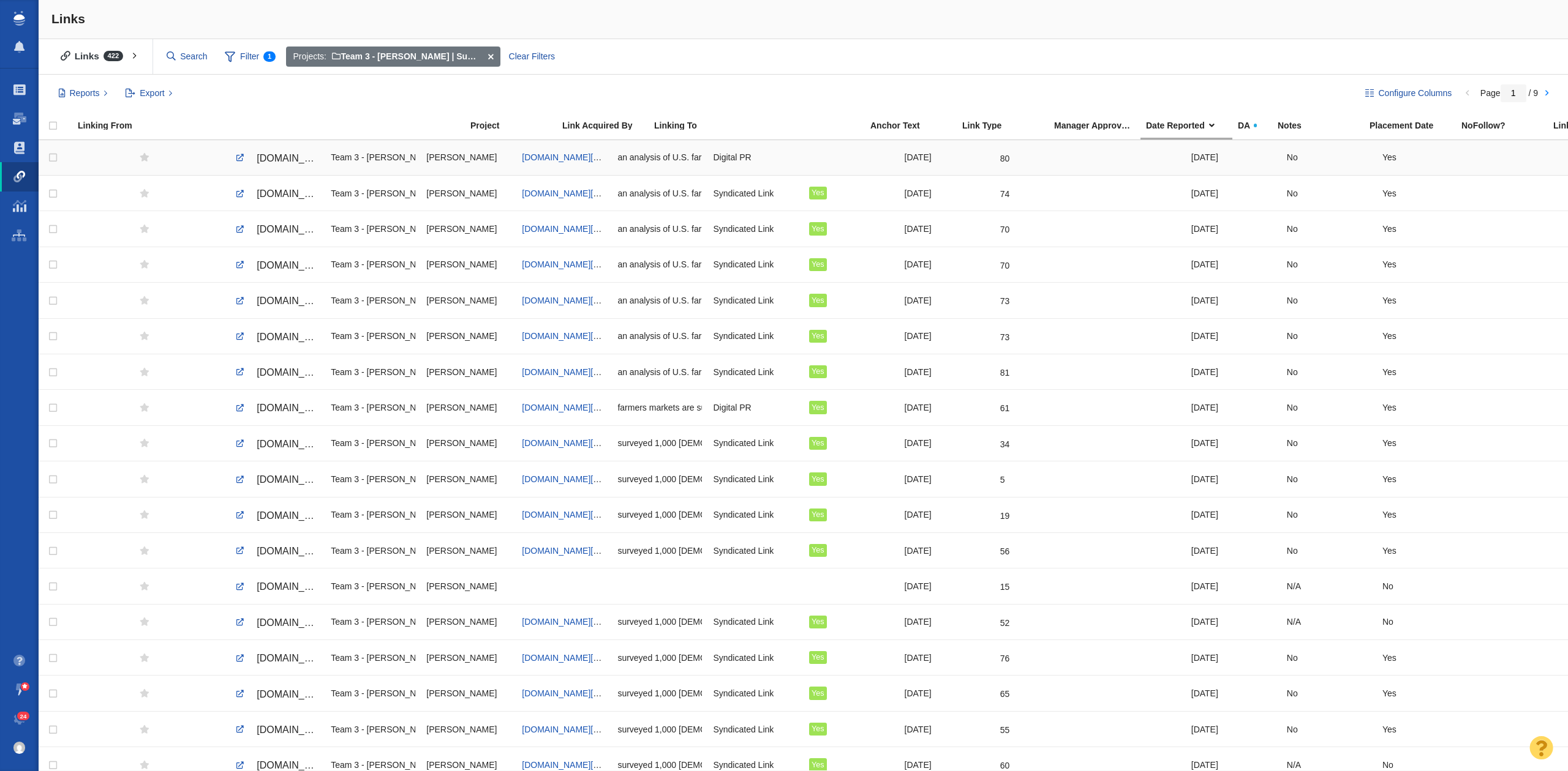
click at [304, 159] on span "omaha.com/exclusive/article_279ef872-9fed-57f3-b2d7-d12b676d751f.html" at bounding box center [308, 158] width 103 height 10
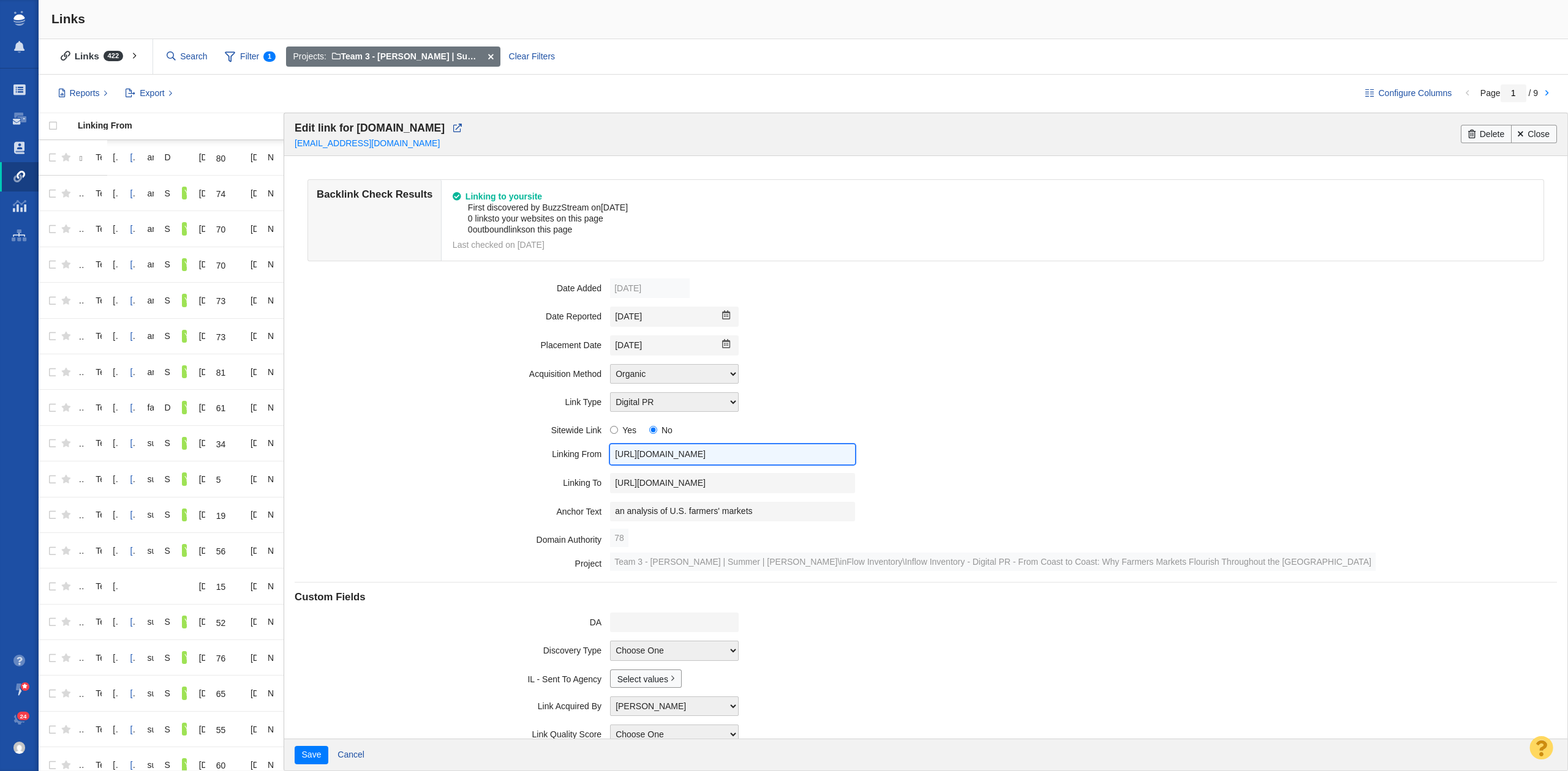
click at [630, 463] on input "https://omaha.com/exclusive/article_279ef872-9fed-57f3-b2d7-d12b676d751f.html" at bounding box center [732, 454] width 245 height 20
drag, startPoint x: 630, startPoint y: 463, endPoint x: 721, endPoint y: 441, distance: 93.6
click at [630, 463] on input "https://omaha.com/exclusive/article_279ef872-9fed-57f3-b2d7-d12b676d751f.html" at bounding box center [732, 454] width 245 height 20
click at [790, 474] on field "Linking To https://www.inflowinventory.com/blog/why-farmers-markets-flourish-th…" at bounding box center [925, 483] width 1261 height 29
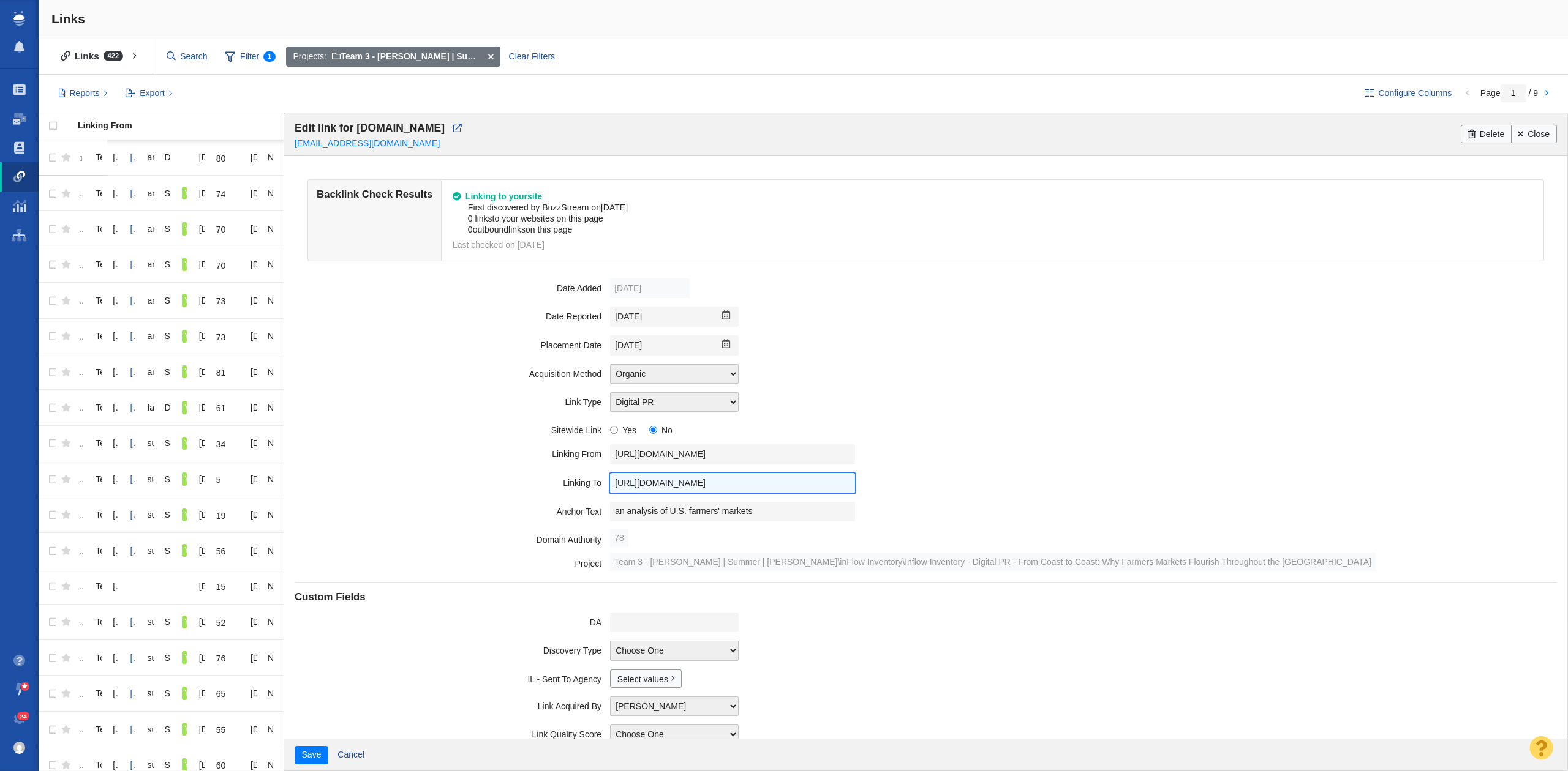
click at [785, 479] on input "https://www.inflowinventory.com/blog/why-farmers-markets-flourish-throughout-th…" at bounding box center [732, 484] width 245 height 20
click at [773, 505] on input "an analysis of U.S. farmers' markets" at bounding box center [732, 512] width 245 height 20
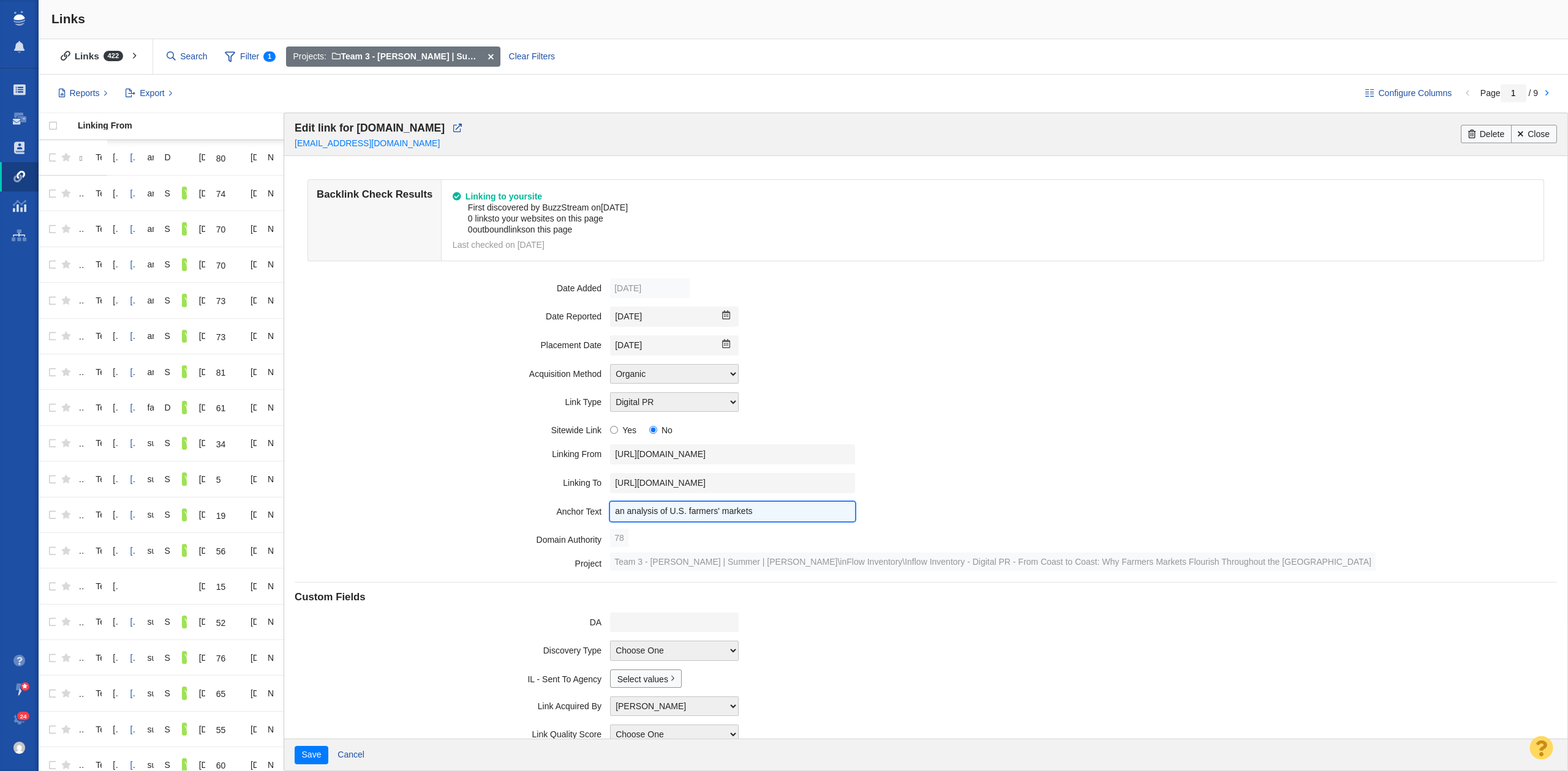
click at [773, 505] on input "an analysis of U.S. farmers' markets" at bounding box center [732, 512] width 245 height 20
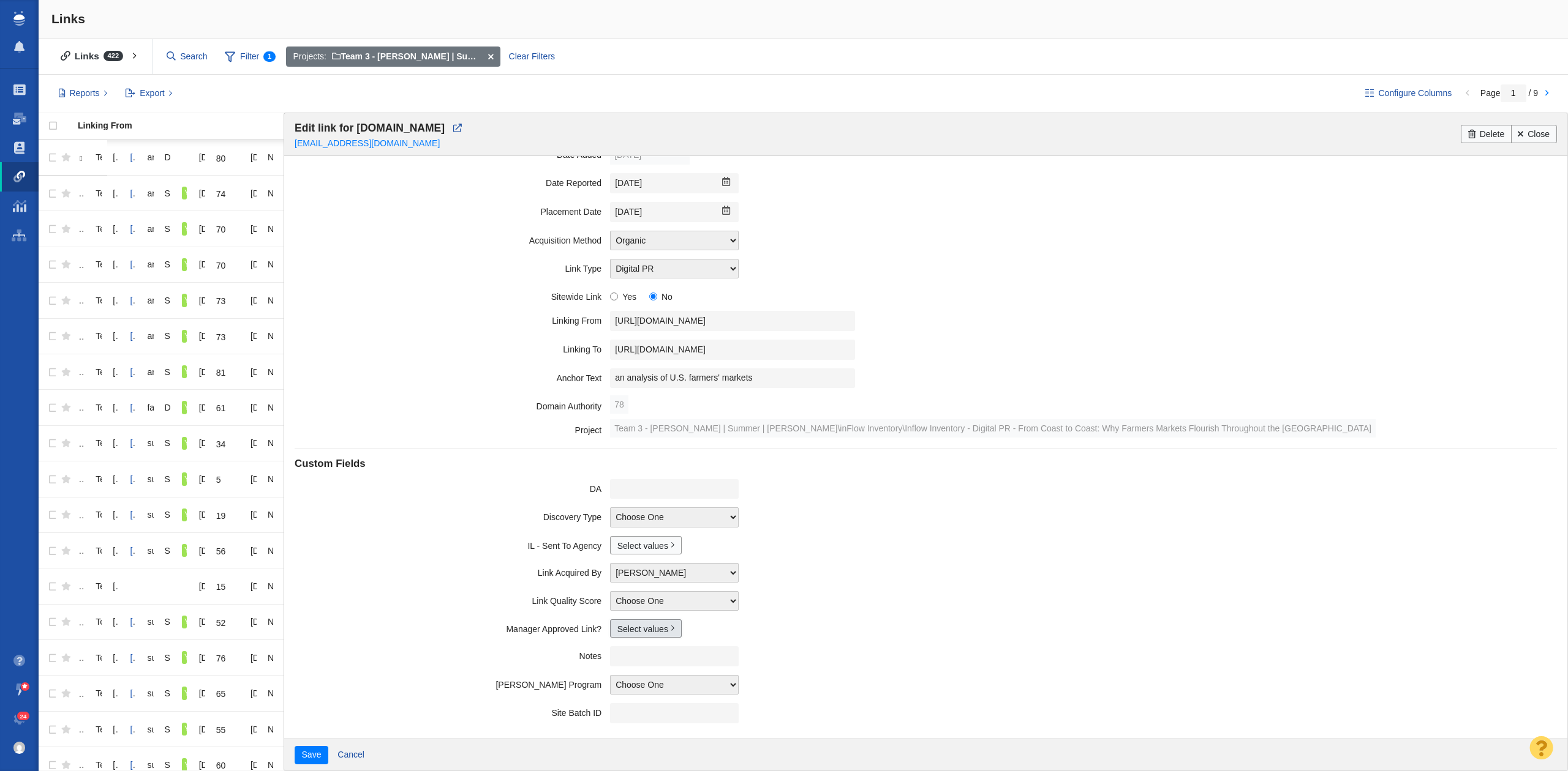
click at [650, 632] on link "Select values" at bounding box center [645, 628] width 72 height 18
drag, startPoint x: 620, startPoint y: 672, endPoint x: 386, endPoint y: 740, distance: 243.7
click at [619, 673] on input "Yes" at bounding box center [622, 669] width 8 height 8
checkbox input "true"
click at [299, 757] on button "Save" at bounding box center [311, 754] width 34 height 18
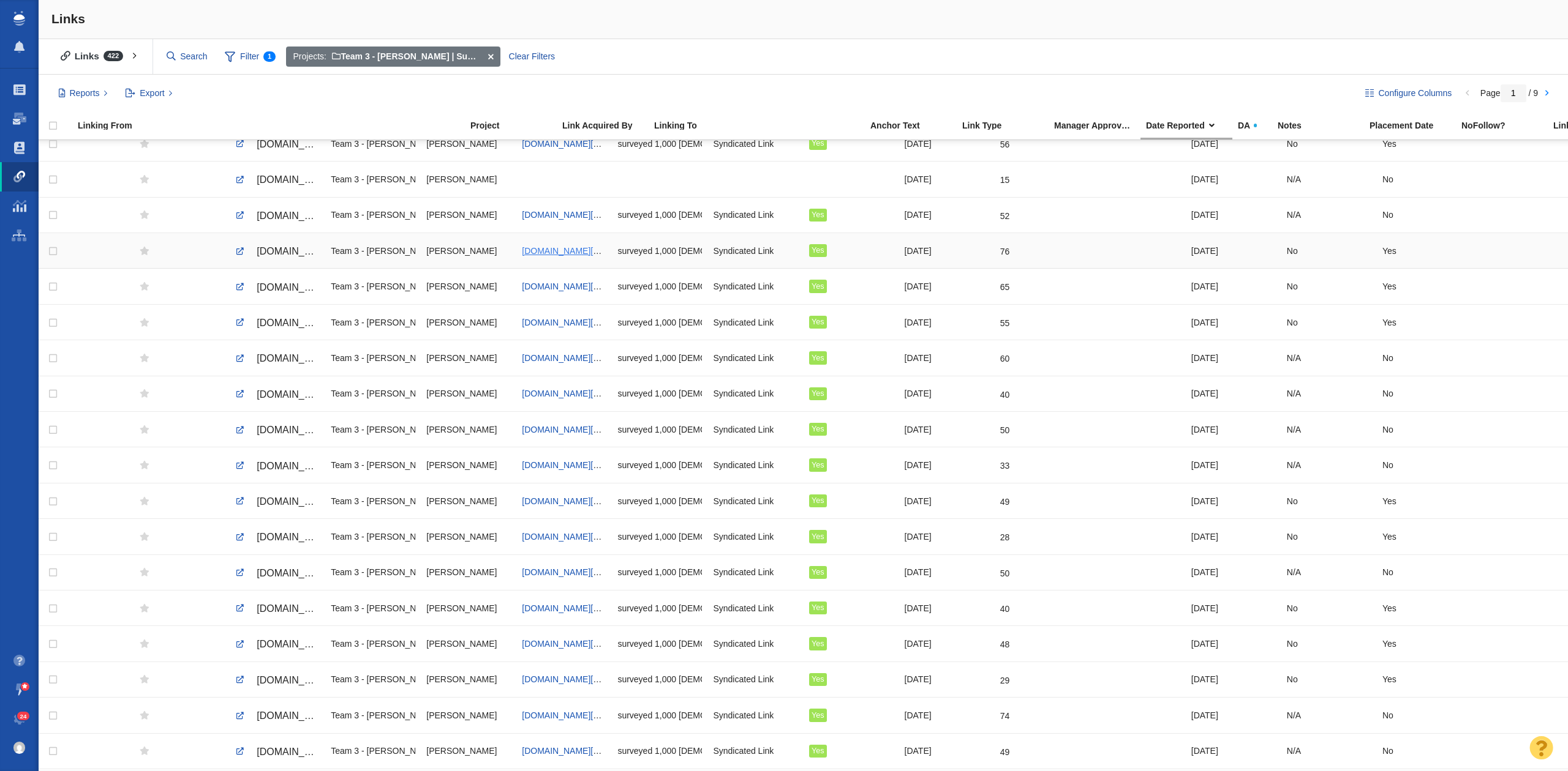
scroll to position [408, 0]
click at [491, 55] on span at bounding box center [490, 57] width 19 height 20
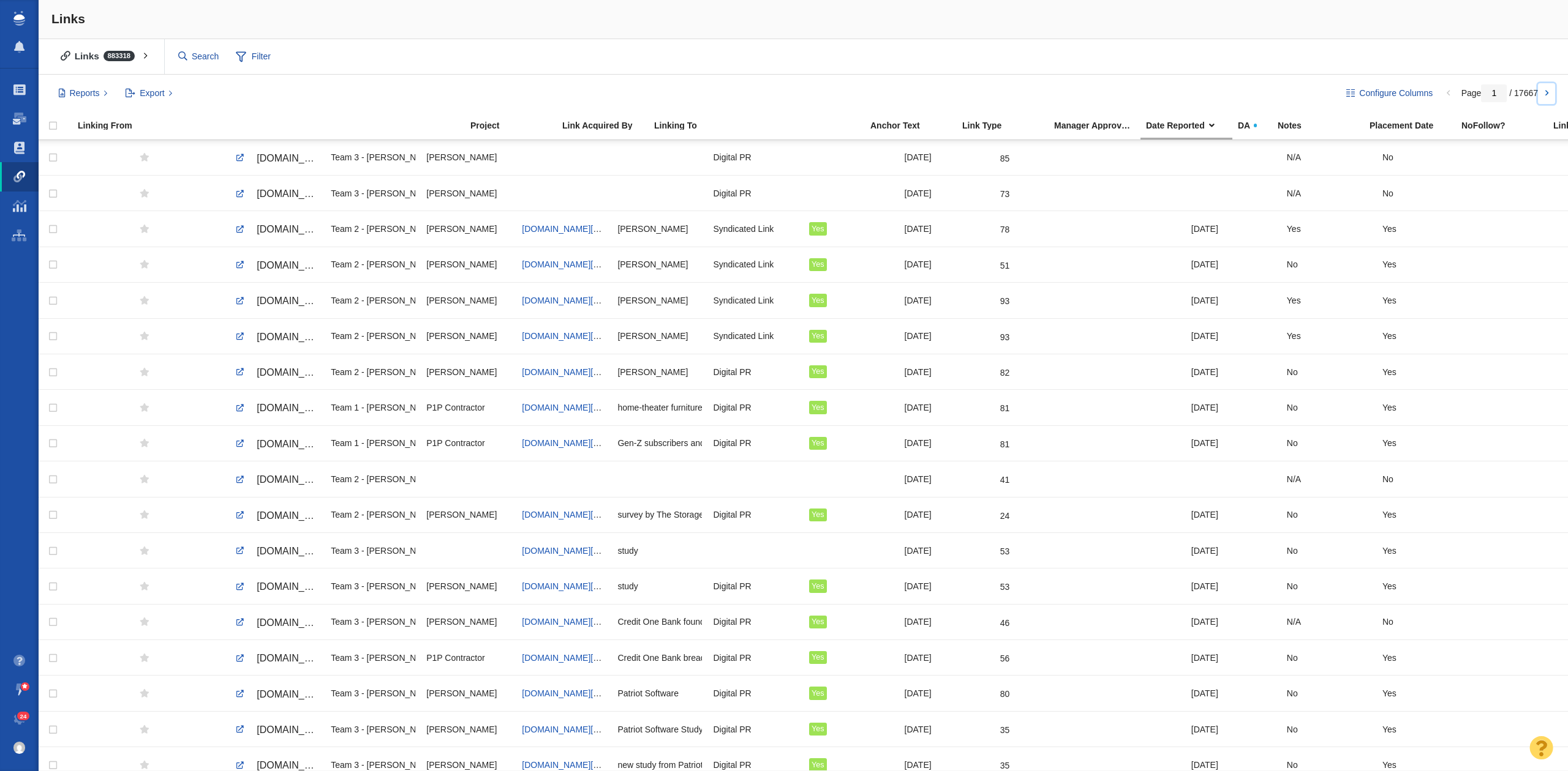
click at [1551, 93] on link at bounding box center [1547, 94] width 17 height 20
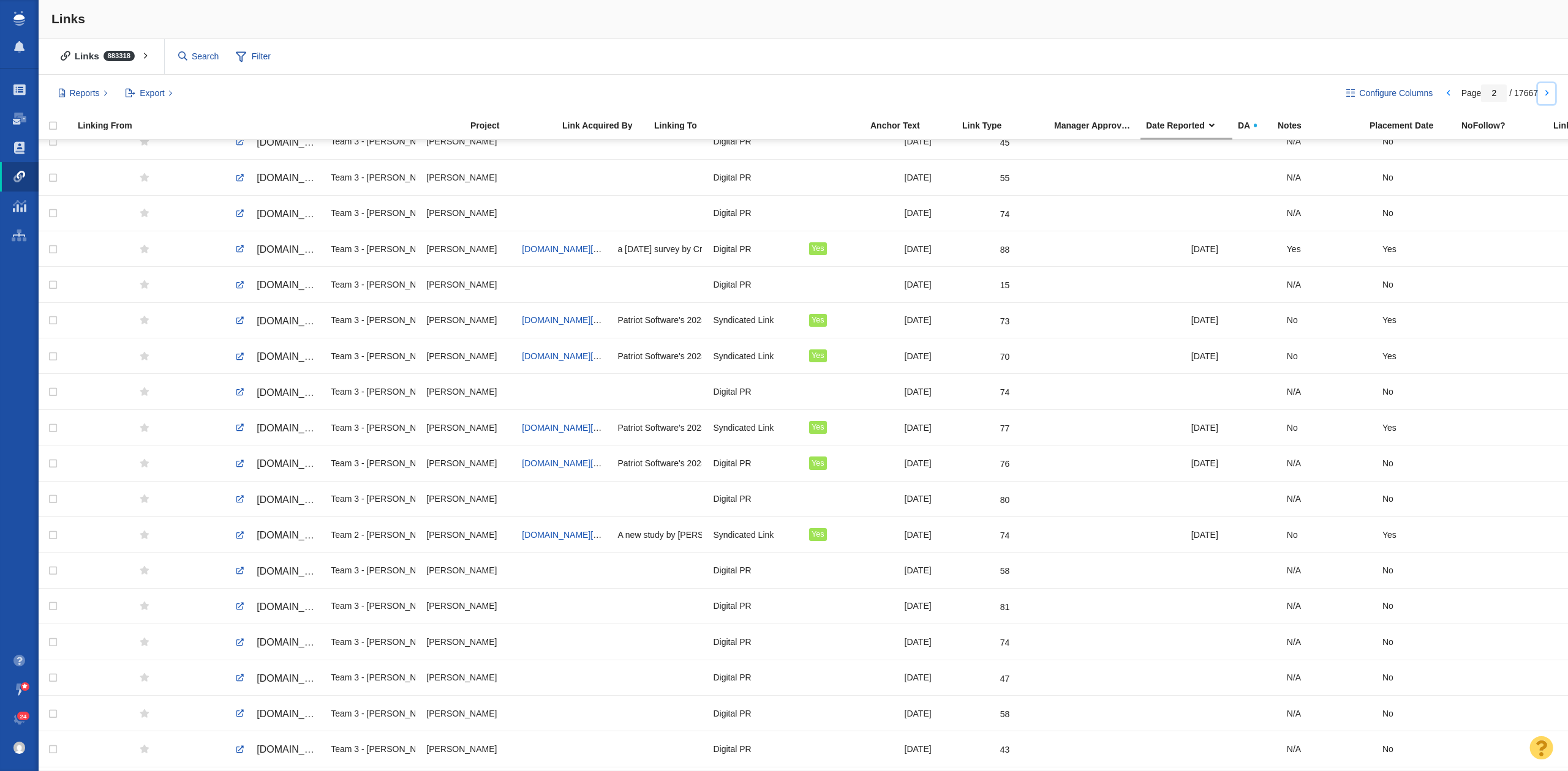
scroll to position [1166, 0]
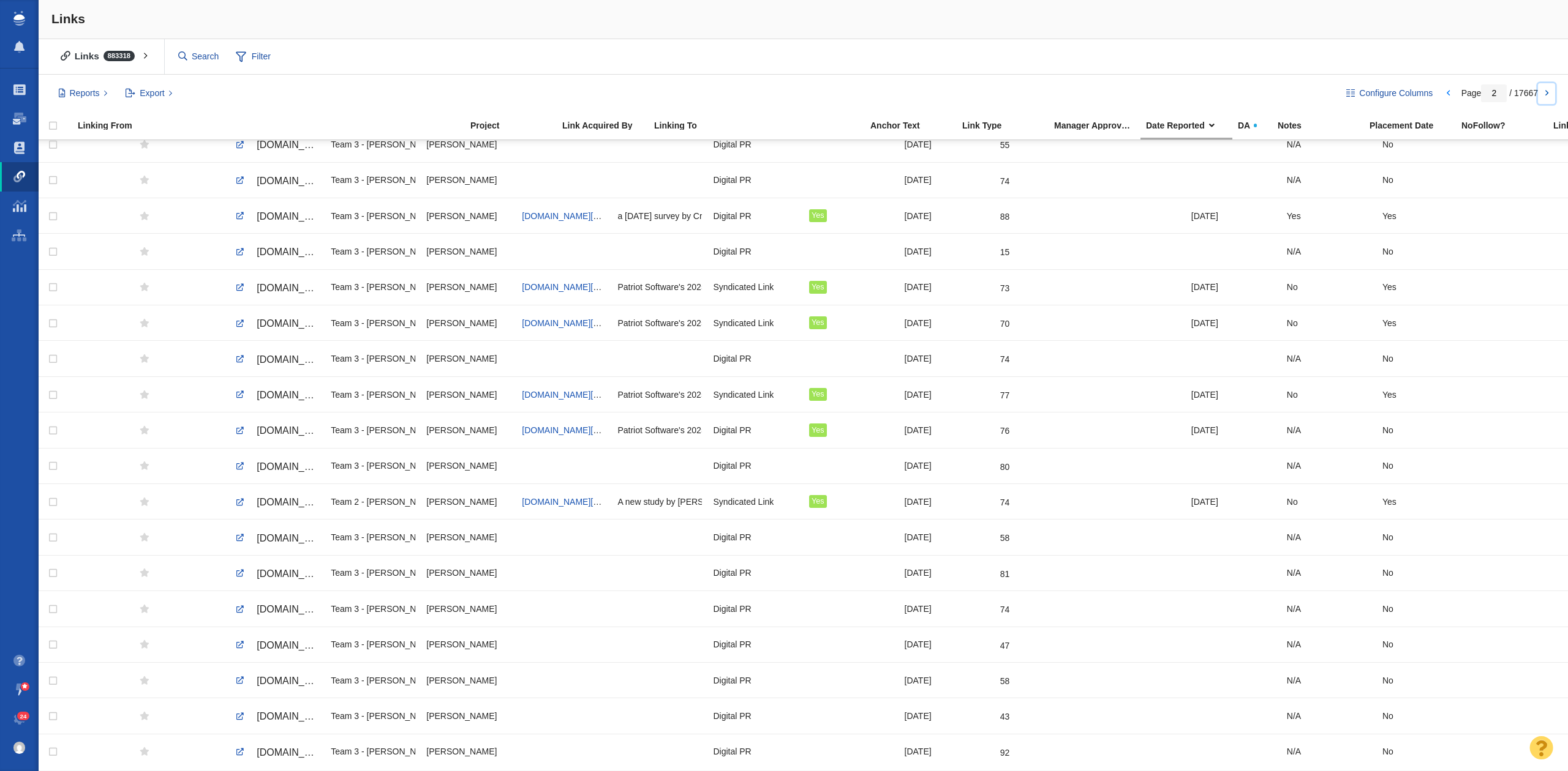
click at [1554, 98] on link at bounding box center [1547, 94] width 17 height 20
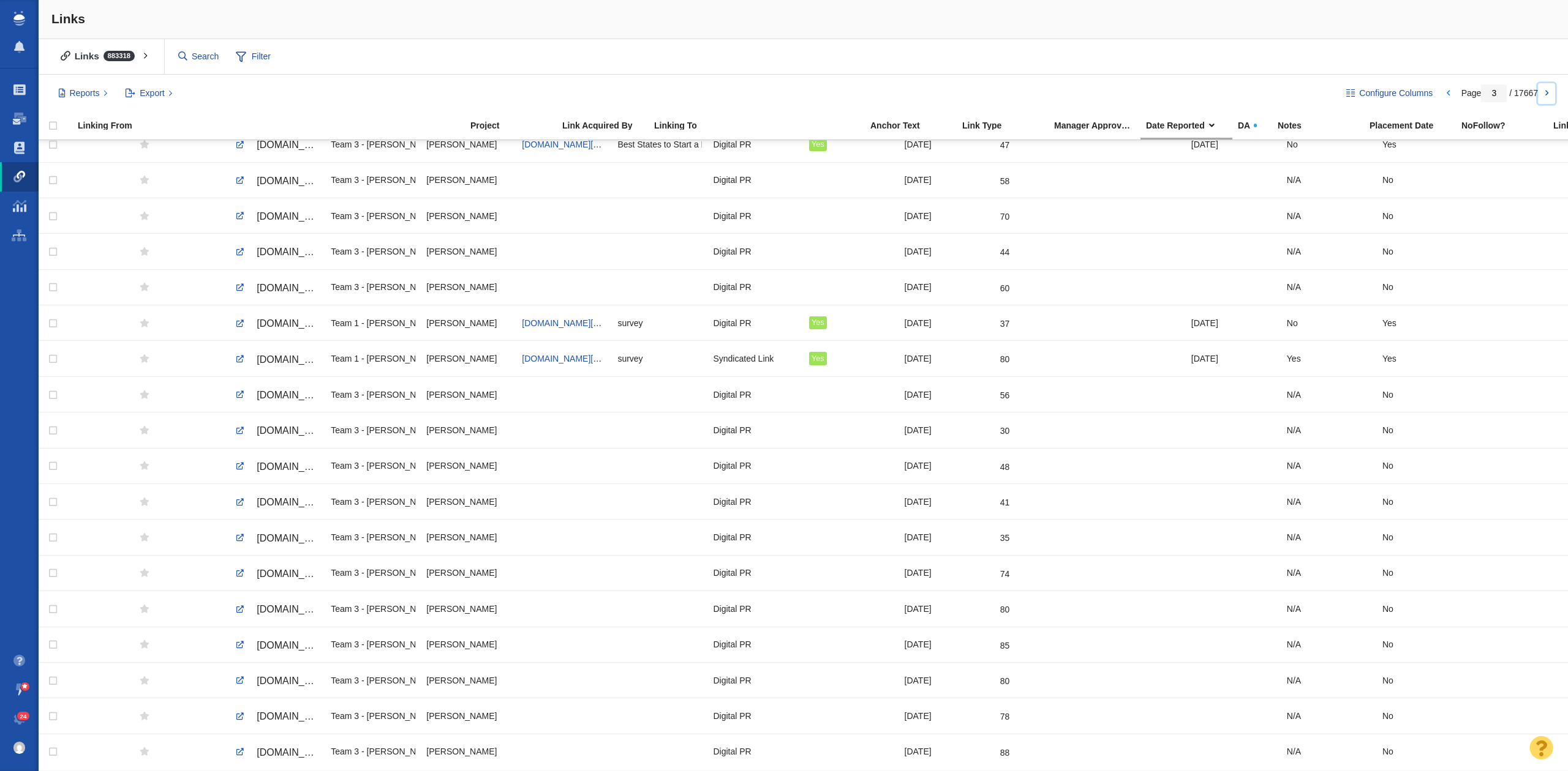
click at [1547, 95] on link at bounding box center [1547, 94] width 17 height 20
